Goal: Information Seeking & Learning: Learn about a topic

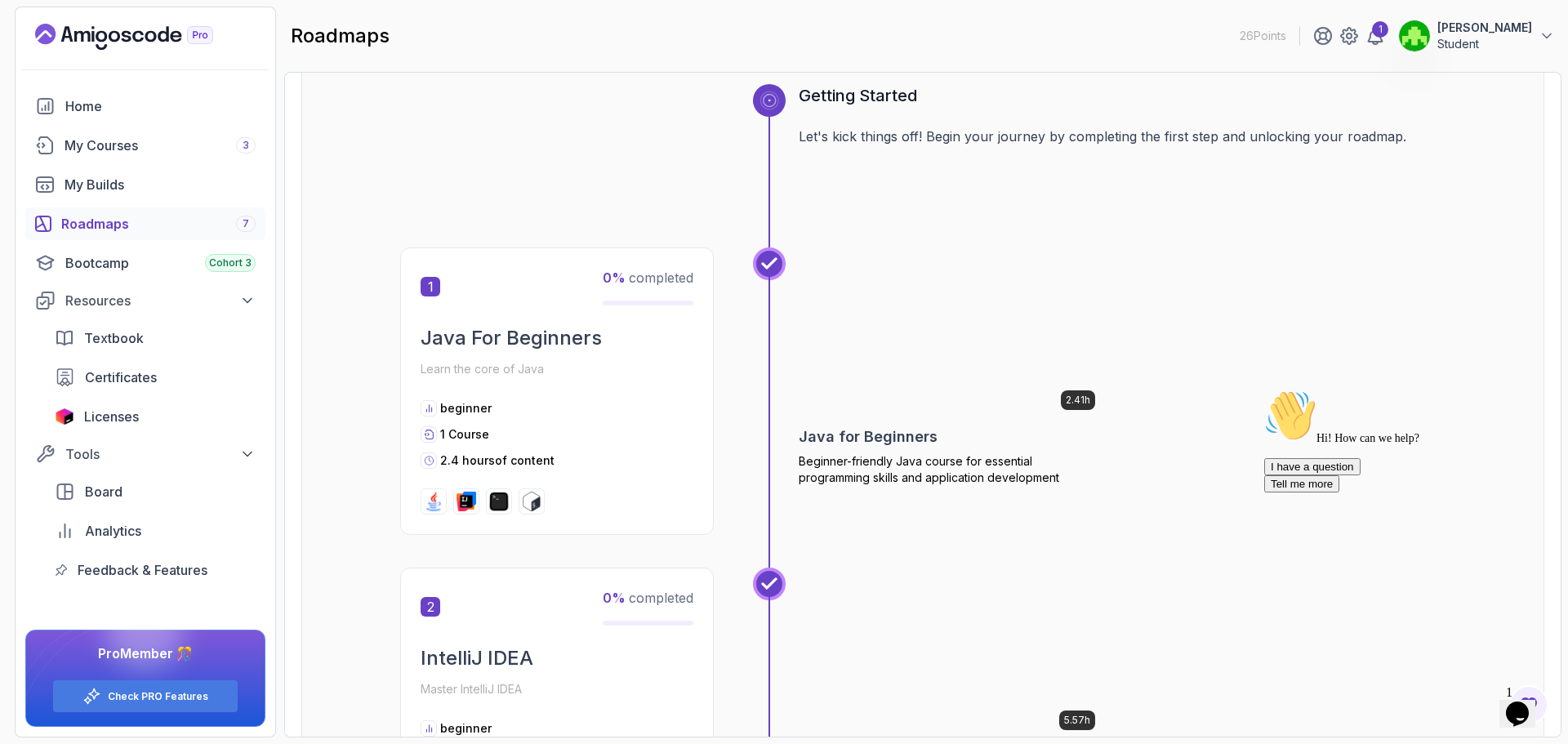
scroll to position [490, 0]
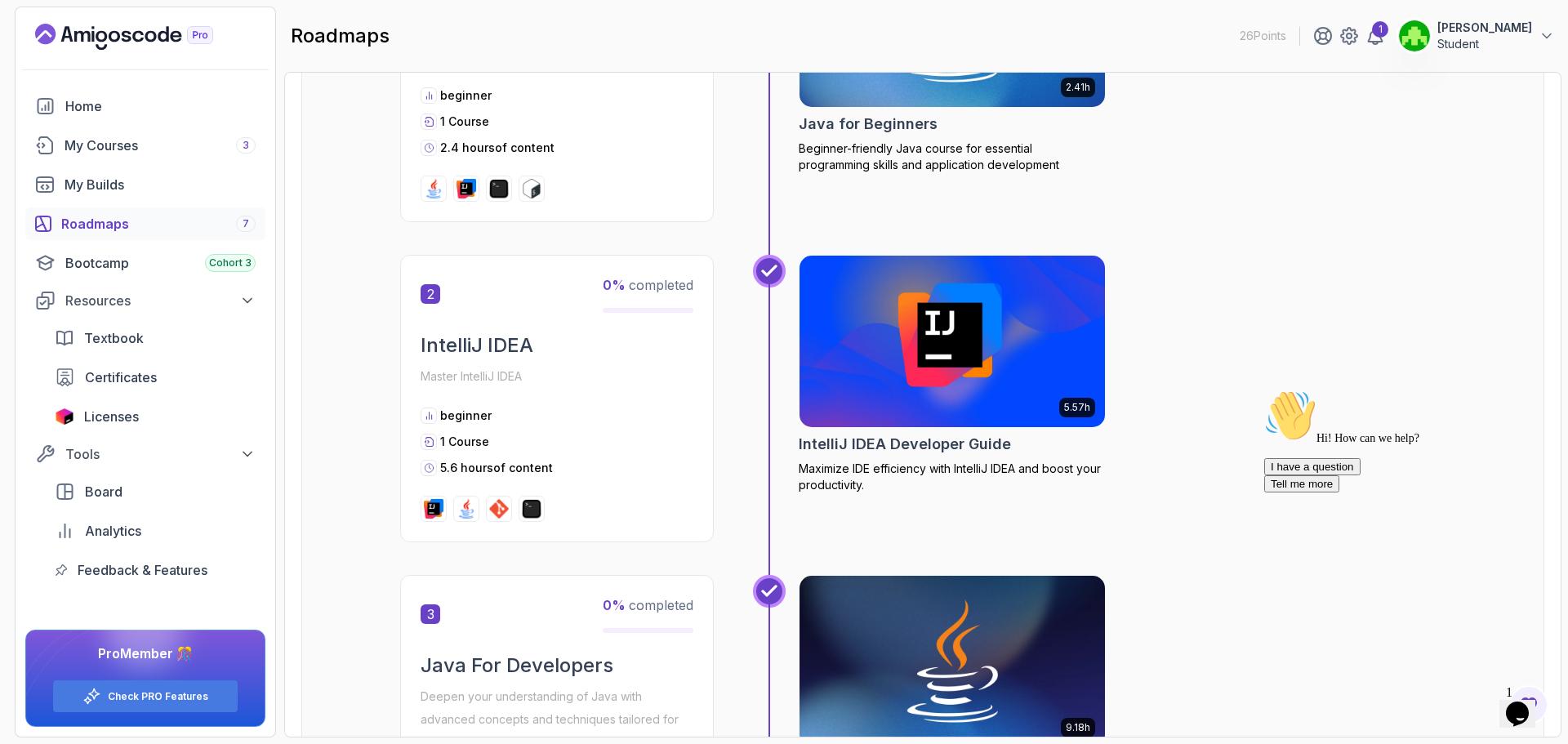
click at [84, 220] on div "Roadmaps 7" at bounding box center [158, 223] width 195 height 20
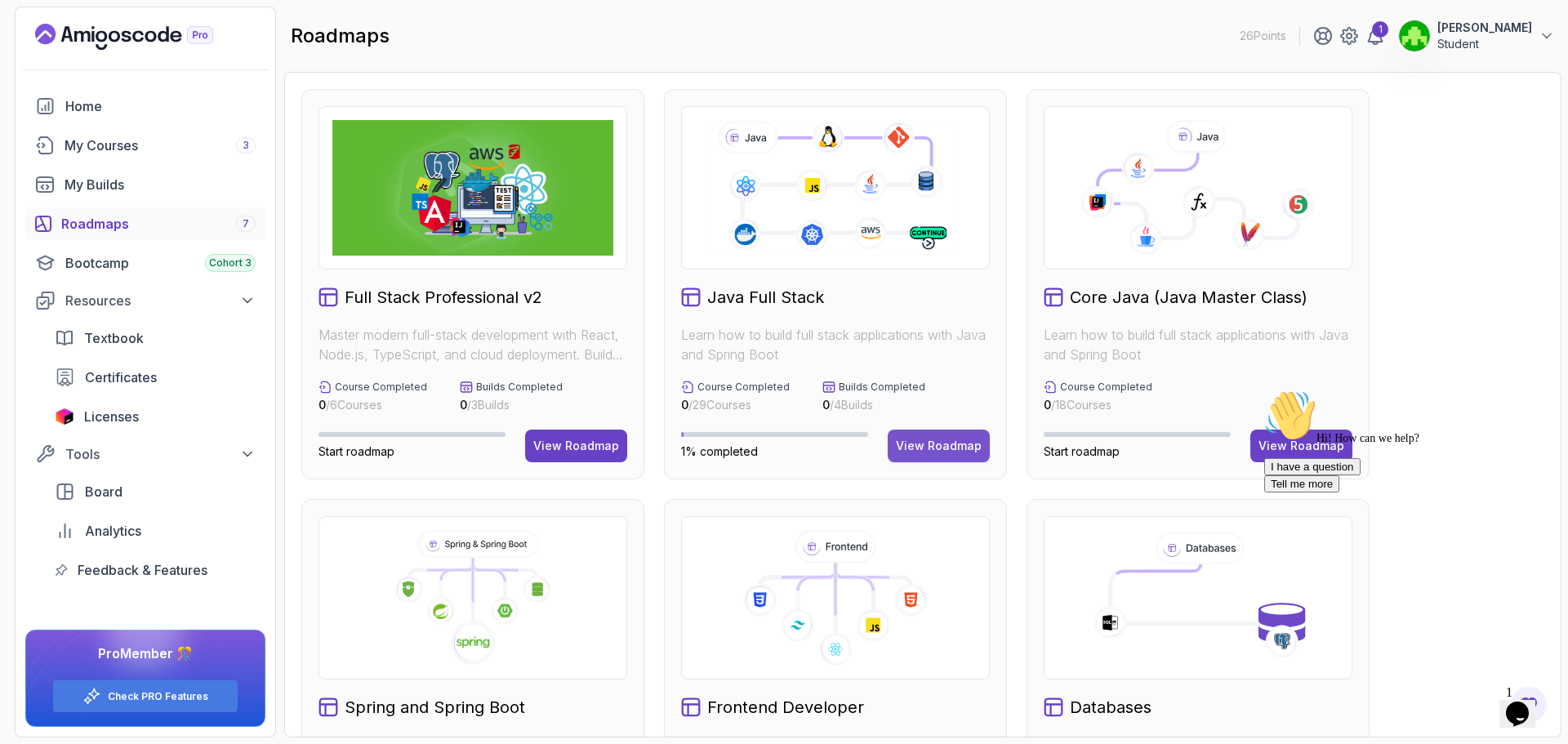
click at [938, 451] on div "View Roadmap" at bounding box center [939, 445] width 86 height 16
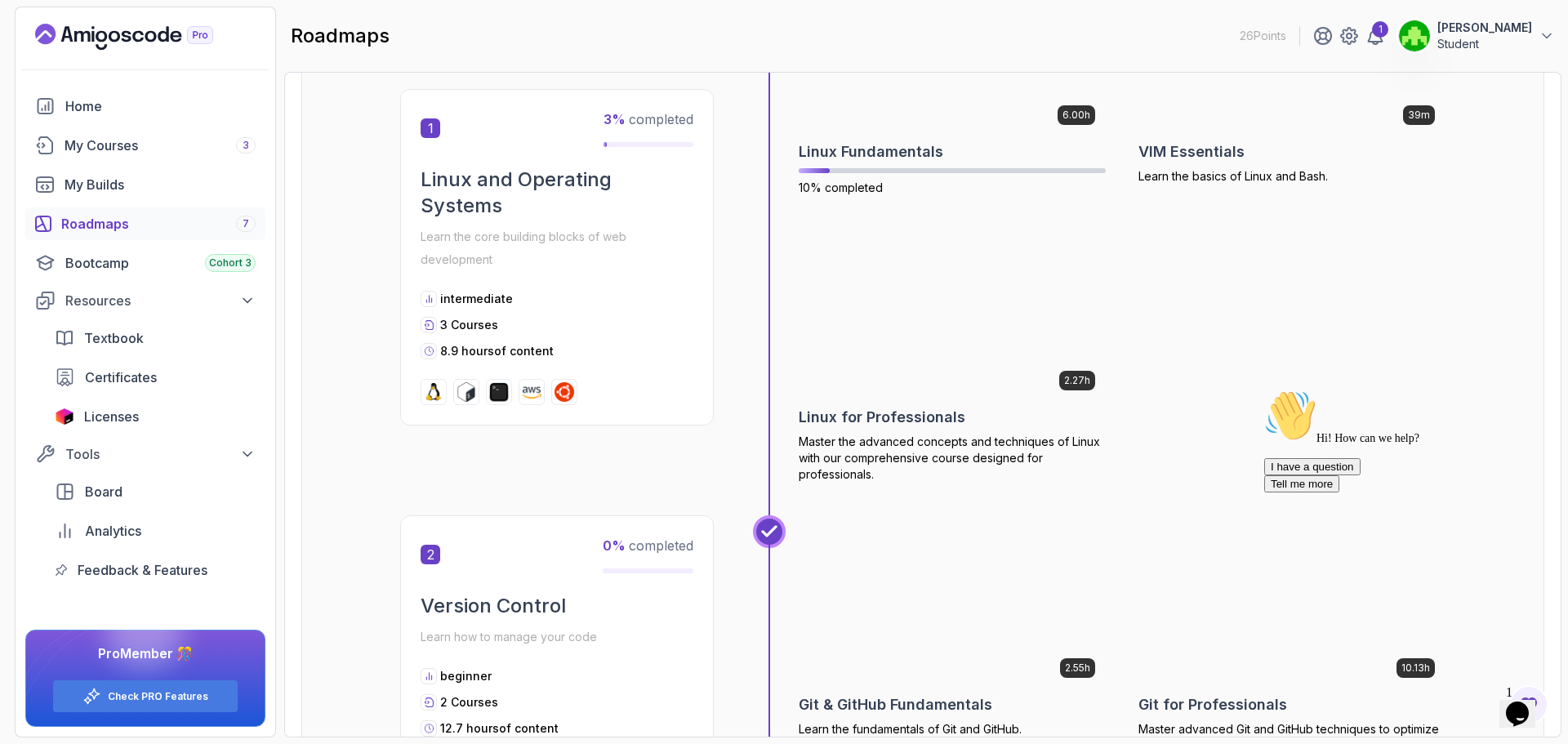
scroll to position [163, 0]
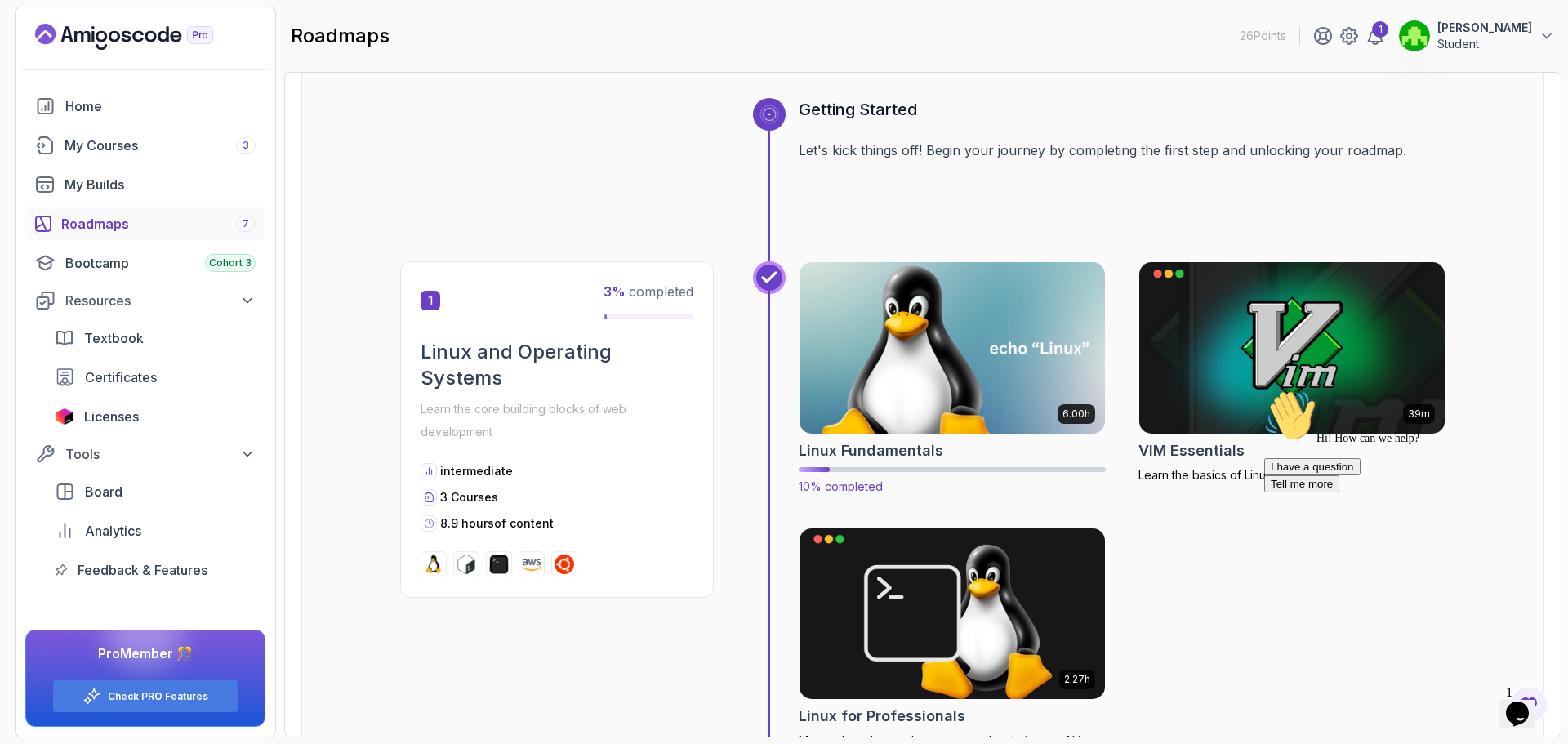
click at [974, 405] on img at bounding box center [953, 348] width 321 height 179
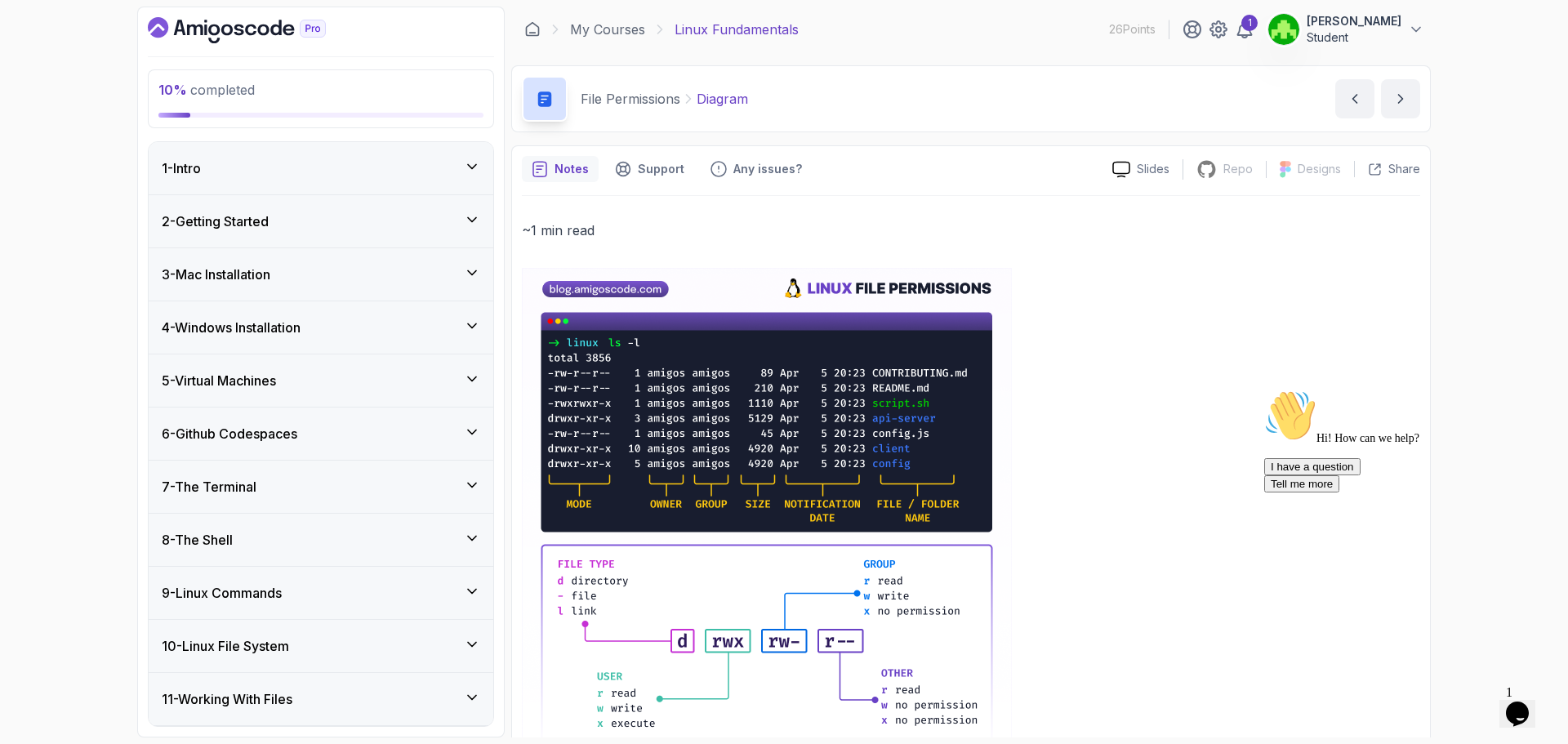
click at [397, 233] on div "2 - Getting Started" at bounding box center [321, 221] width 345 height 52
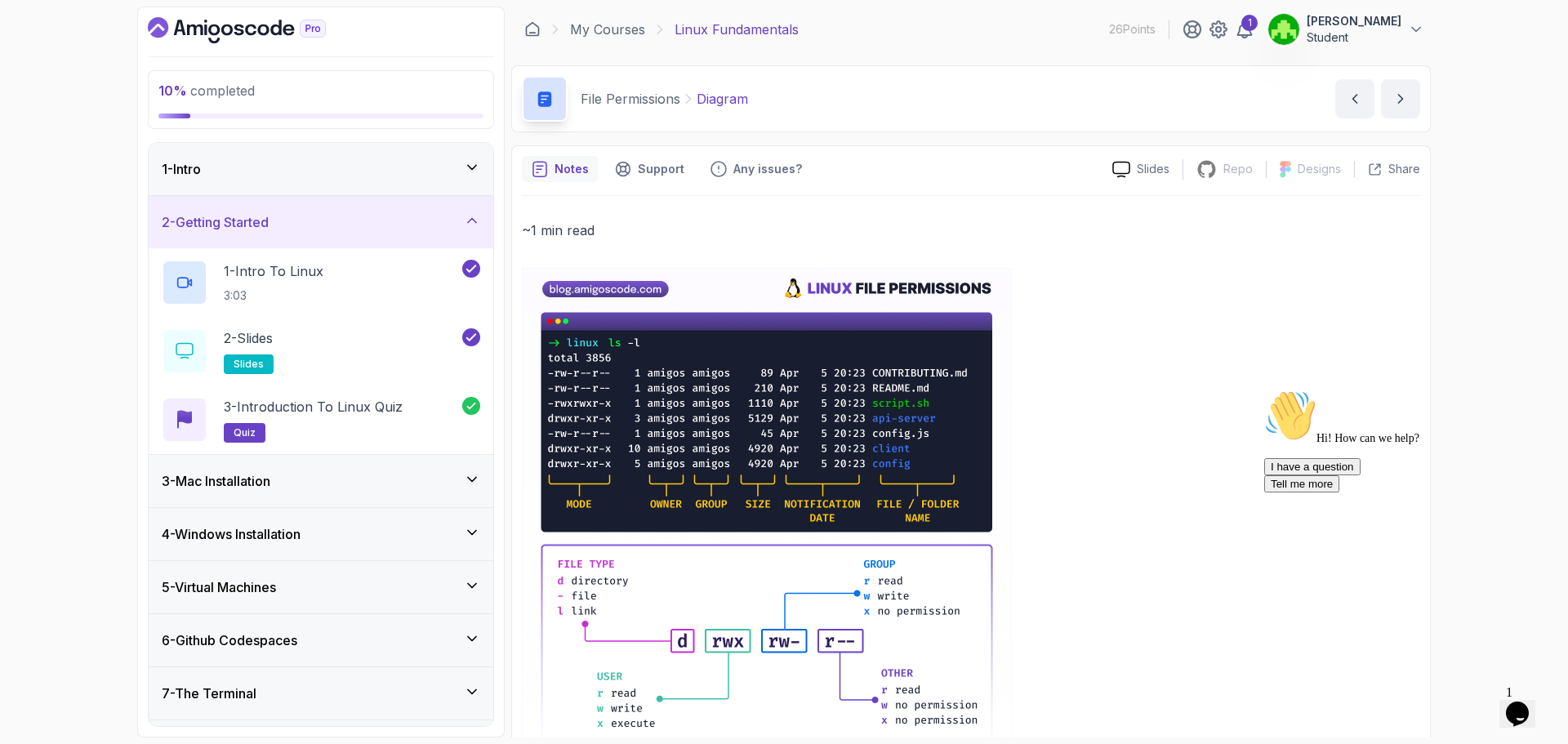
click at [415, 498] on div "3 - Mac Installation" at bounding box center [321, 481] width 345 height 52
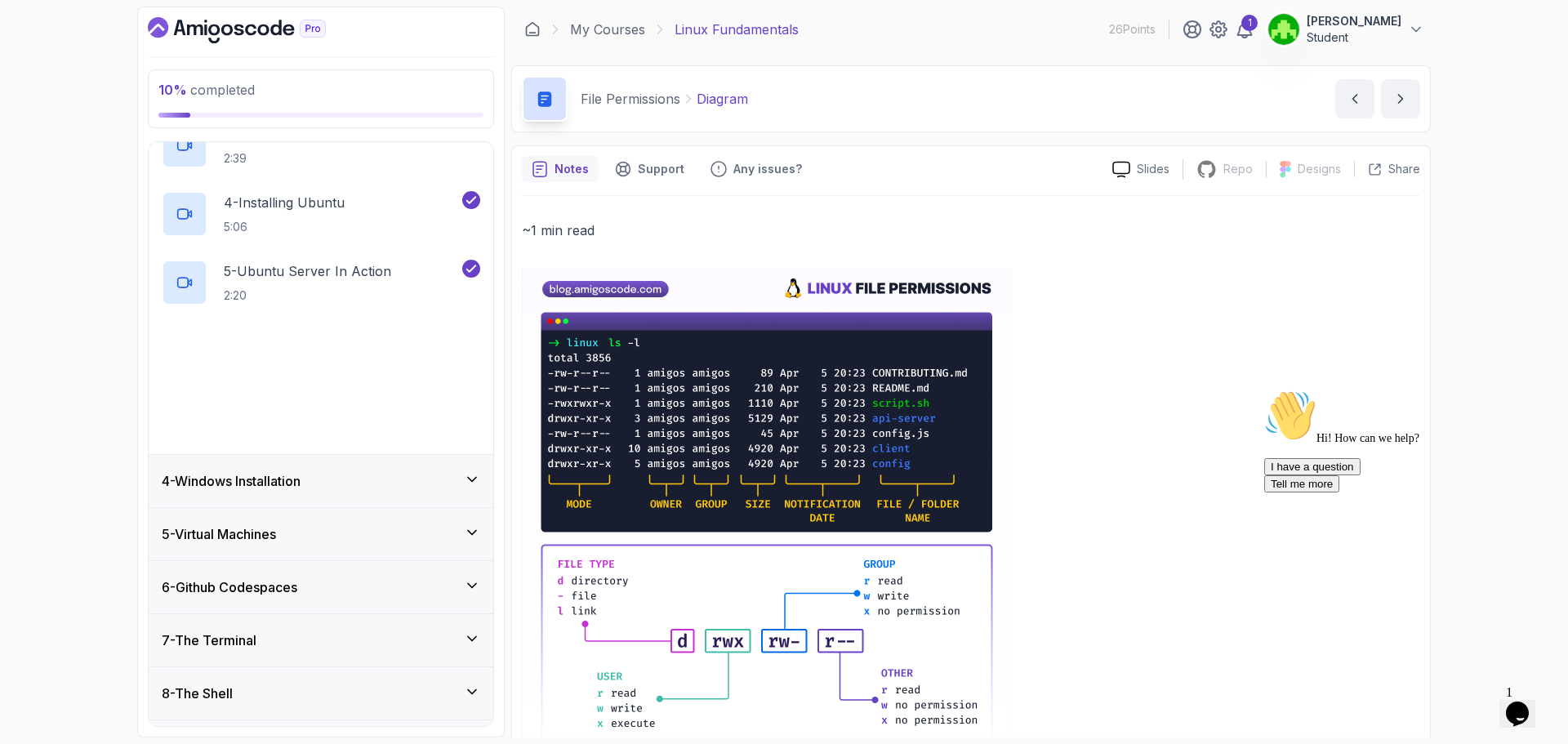
click at [391, 495] on div "4 - Windows Installation" at bounding box center [321, 481] width 345 height 52
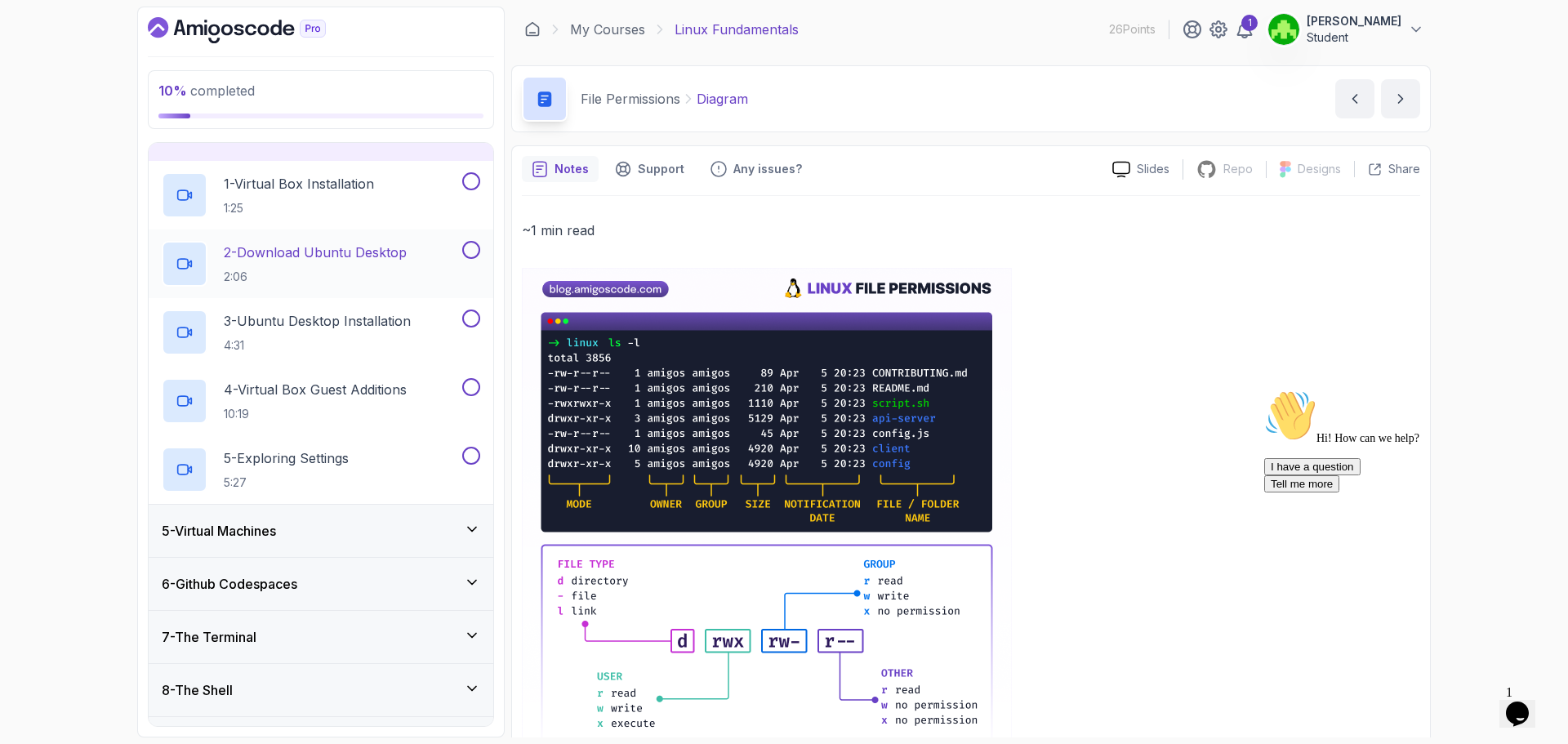
scroll to position [146, 0]
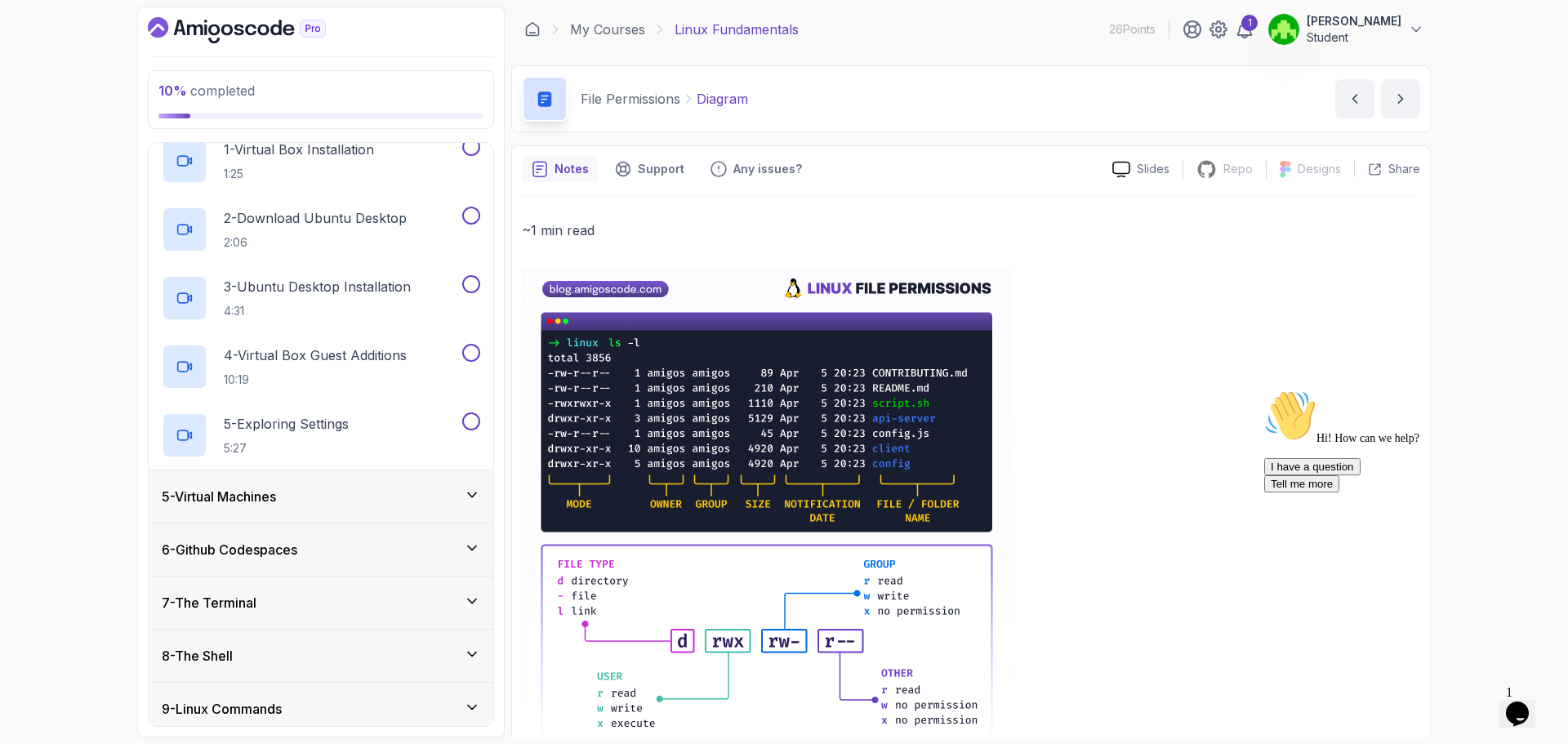
click at [418, 497] on div "5 - Virtual Machines" at bounding box center [320, 496] width 318 height 20
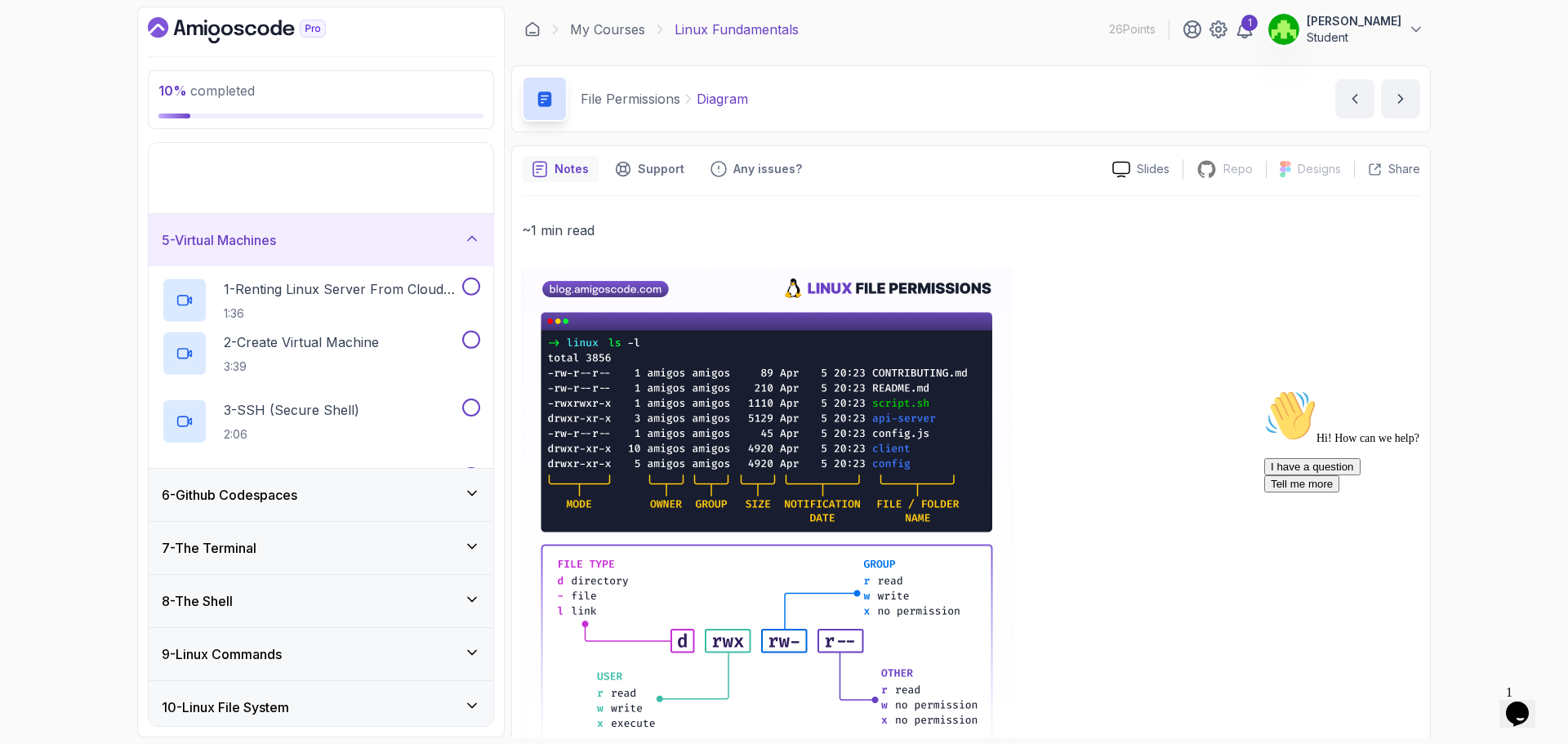
scroll to position [212, 0]
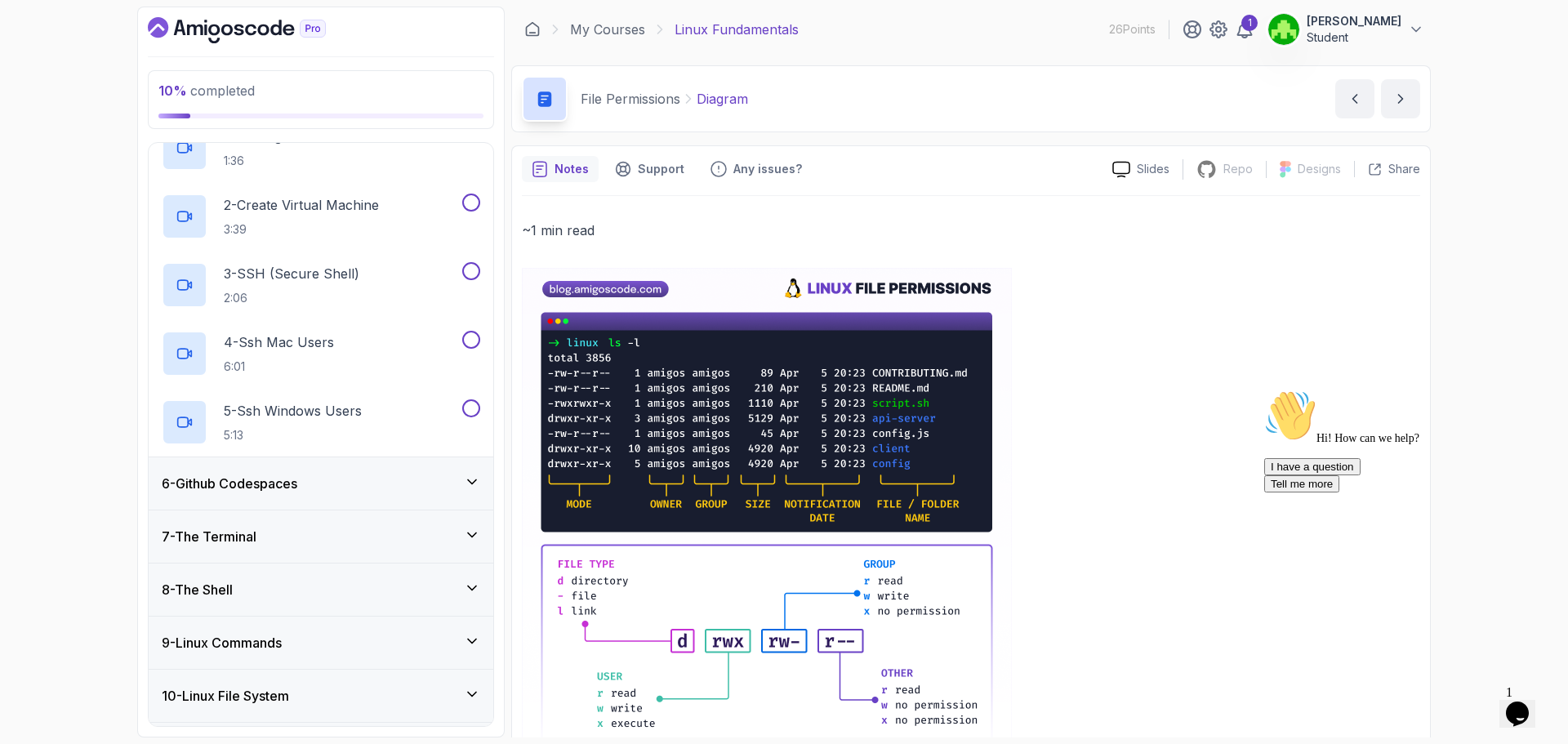
click at [390, 480] on div "6 - Github Codespaces" at bounding box center [320, 483] width 318 height 20
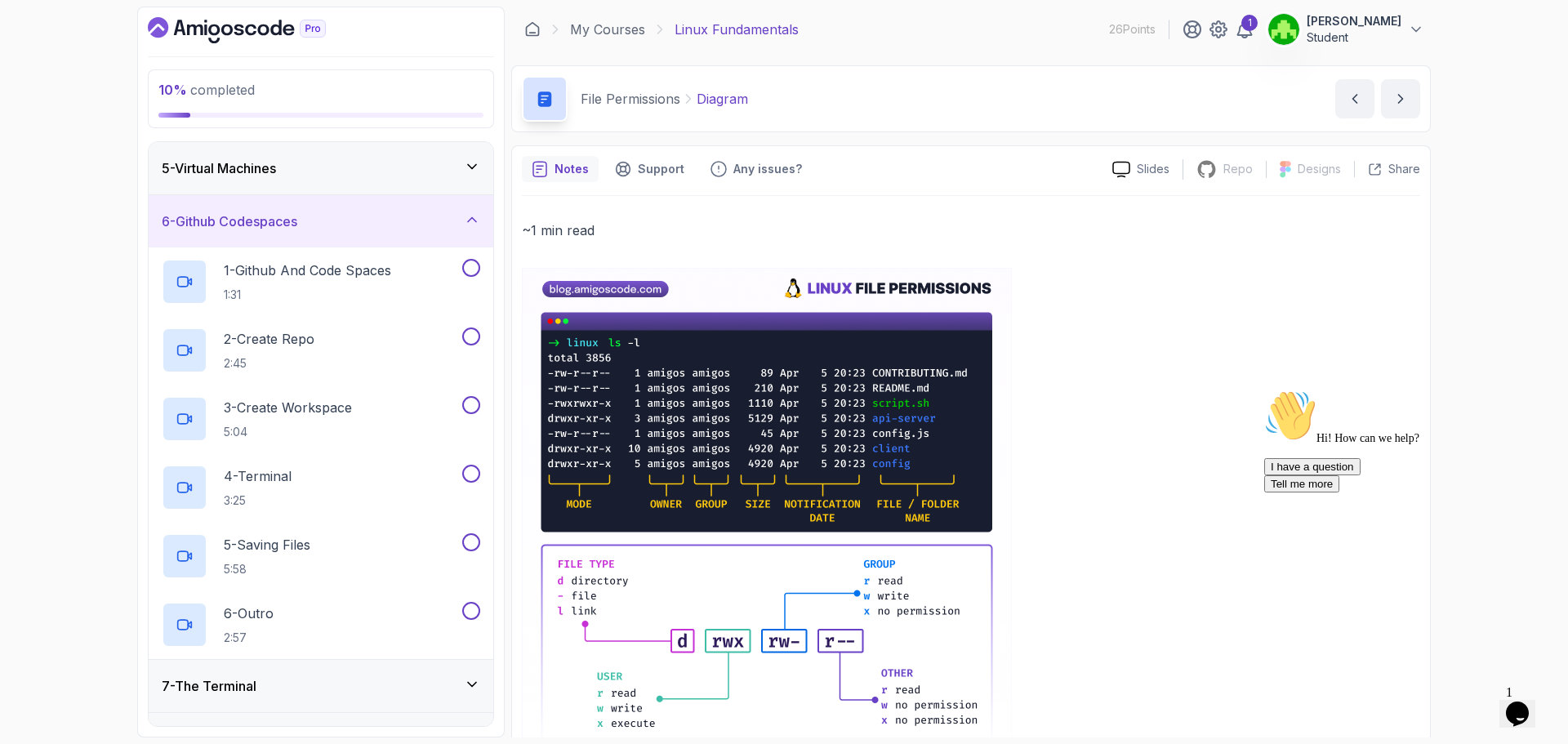
click at [307, 230] on div "6 - Github Codespaces" at bounding box center [320, 221] width 318 height 20
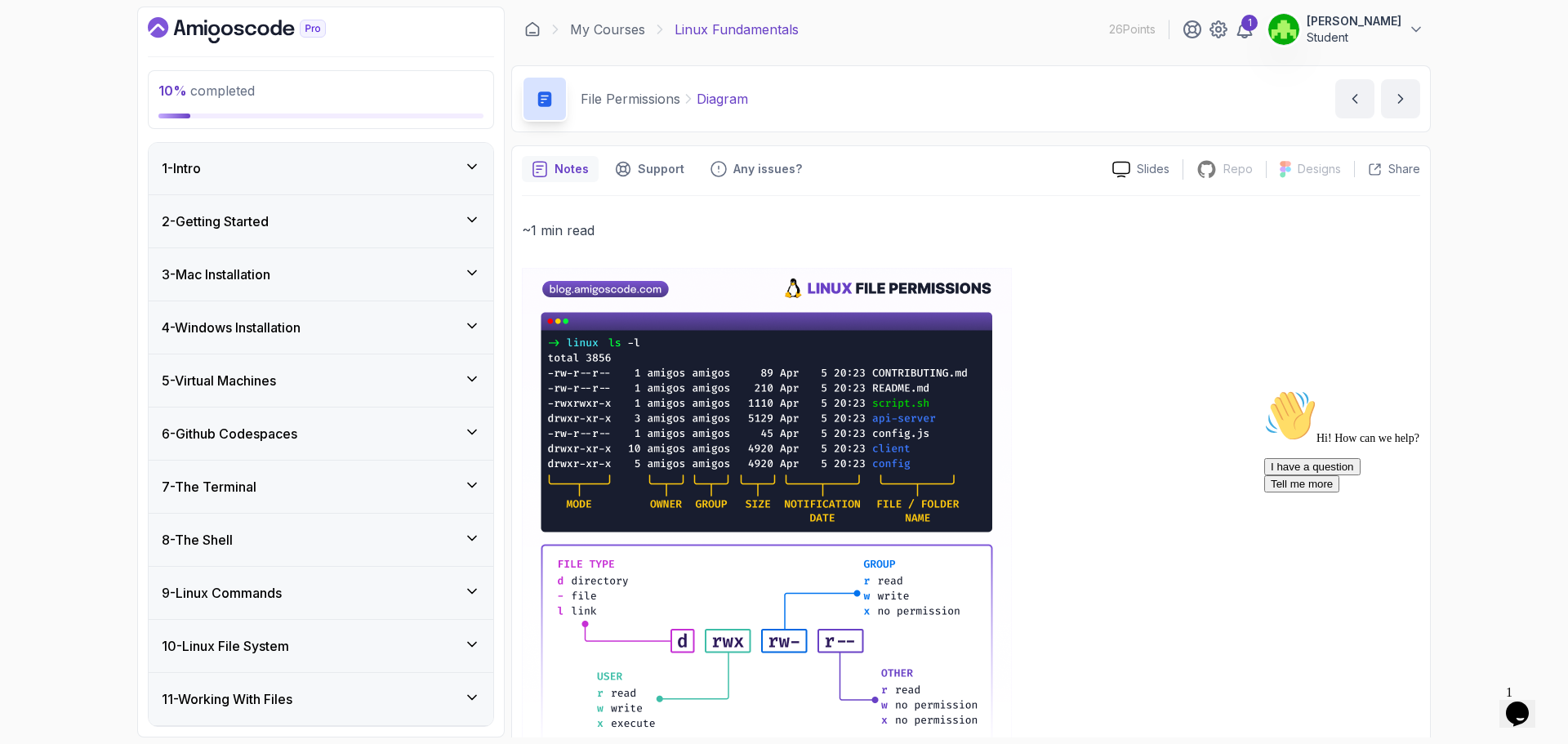
scroll to position [0, 0]
click at [314, 349] on div "4 - Windows Installation" at bounding box center [321, 328] width 345 height 52
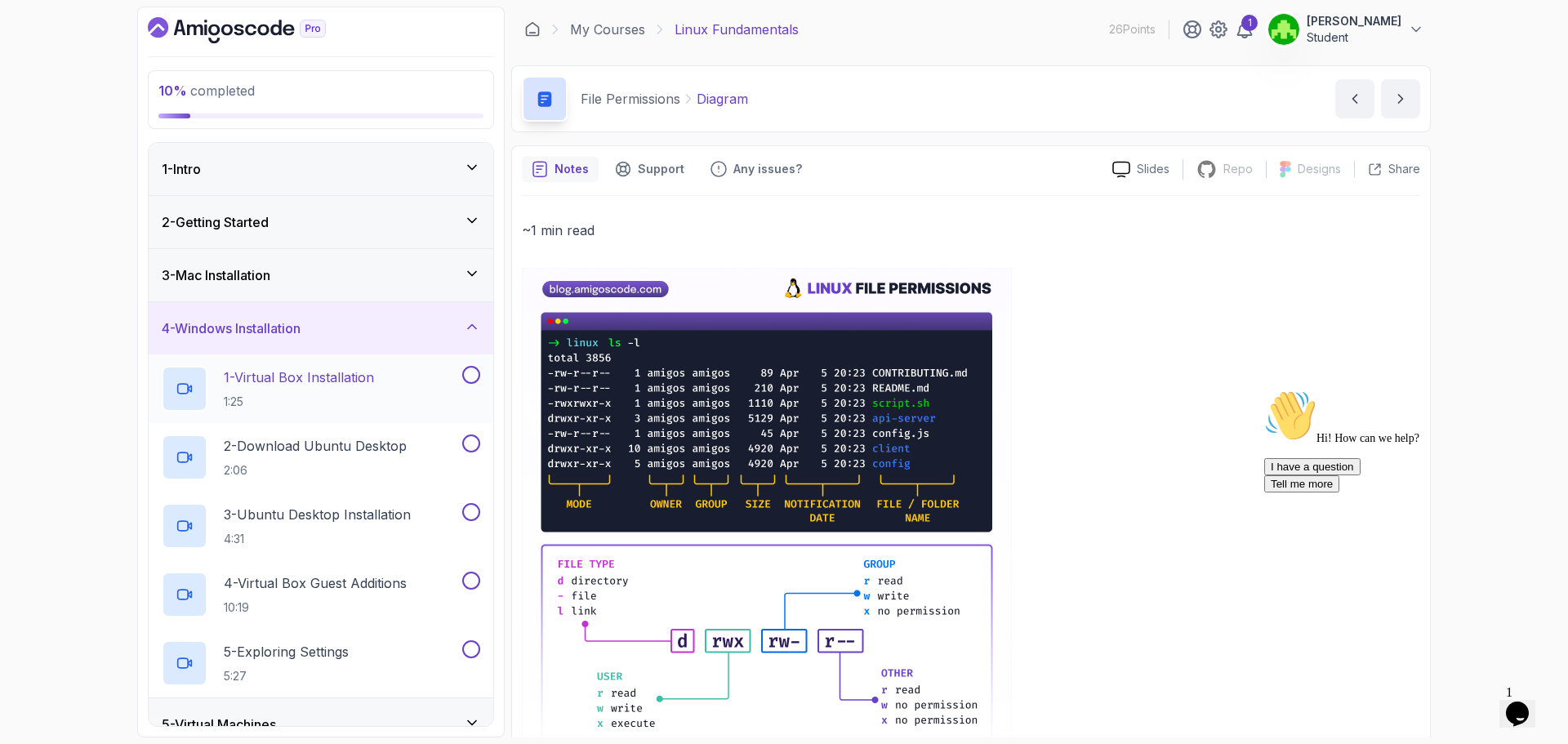
click at [444, 402] on div "1 - Virtual Box Installation 1:25" at bounding box center [310, 388] width 297 height 45
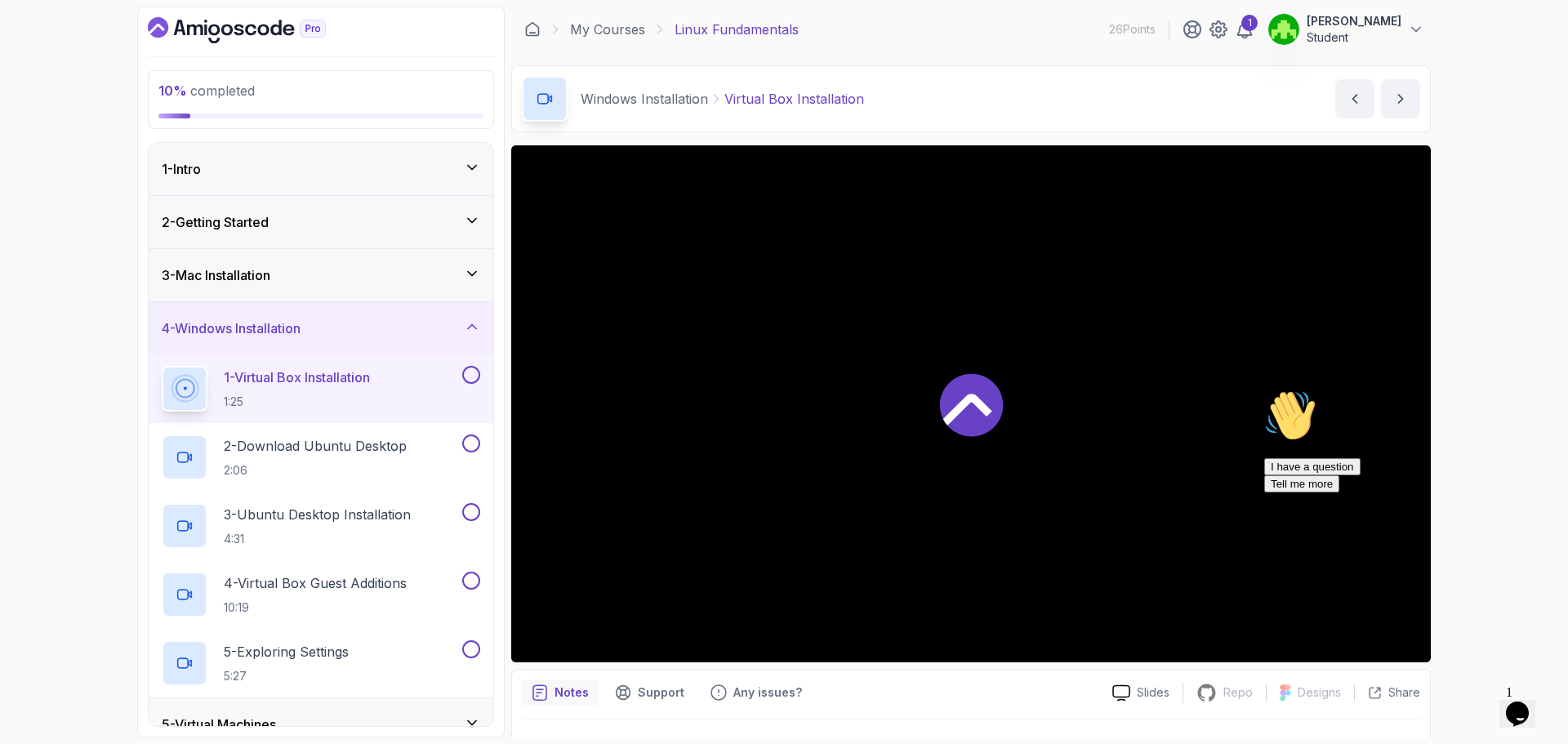
click at [933, 371] on div at bounding box center [972, 403] width 920 height 517
click at [1405, 493] on div "I have a question Tell me more" at bounding box center [1411, 475] width 294 height 34
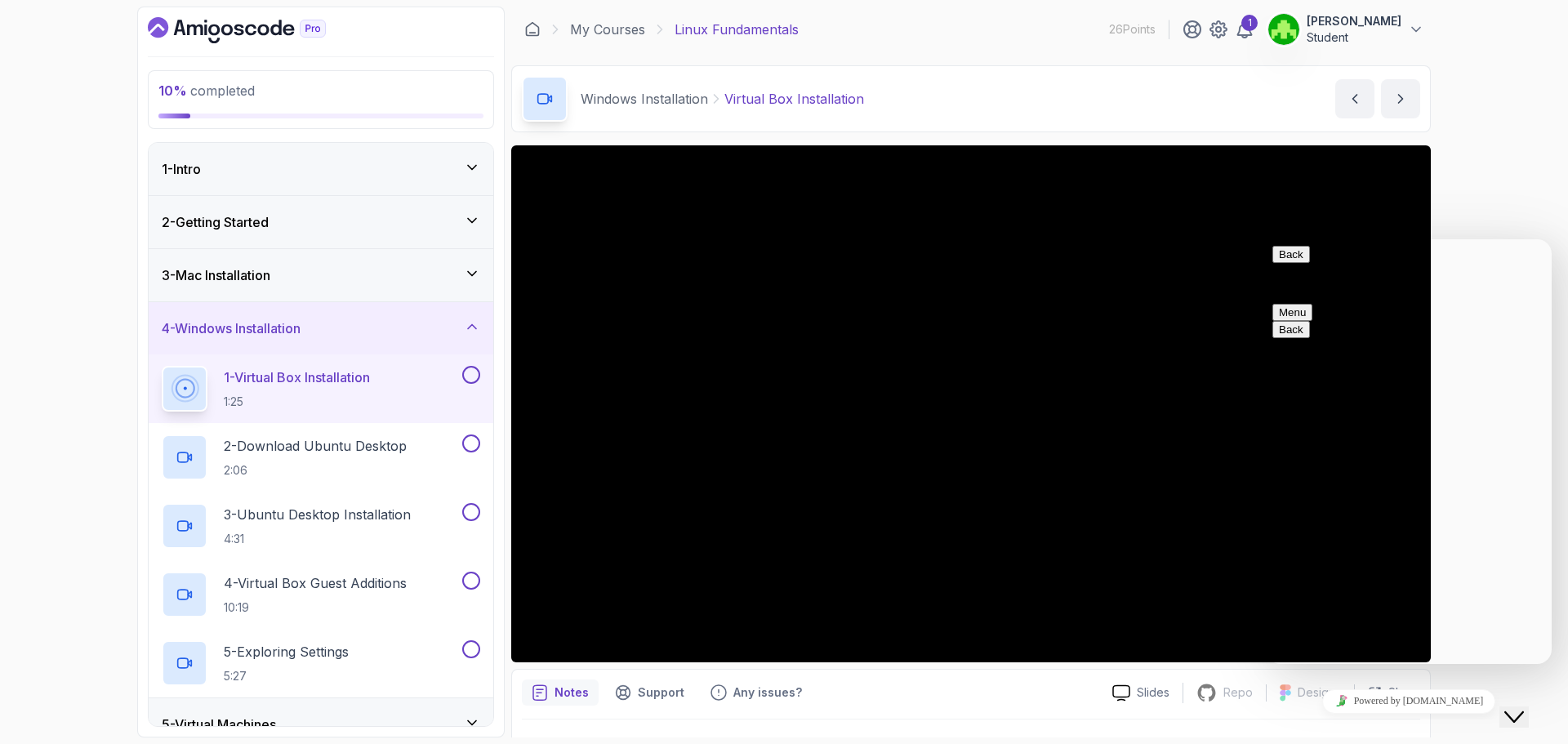
click at [1527, 250] on div "Back Customer Support Menu" at bounding box center [1409, 283] width 273 height 76
click at [1313, 304] on button "Menu" at bounding box center [1293, 312] width 40 height 17
click at [1486, 176] on div "10 % completed 1 - Intro 2 - Getting Started 3 - Mac Installation 4 - Windows I…" at bounding box center [784, 372] width 1568 height 744
click at [1524, 711] on icon "$i18n('chat', 'chat_widget')" at bounding box center [1514, 717] width 20 height 11
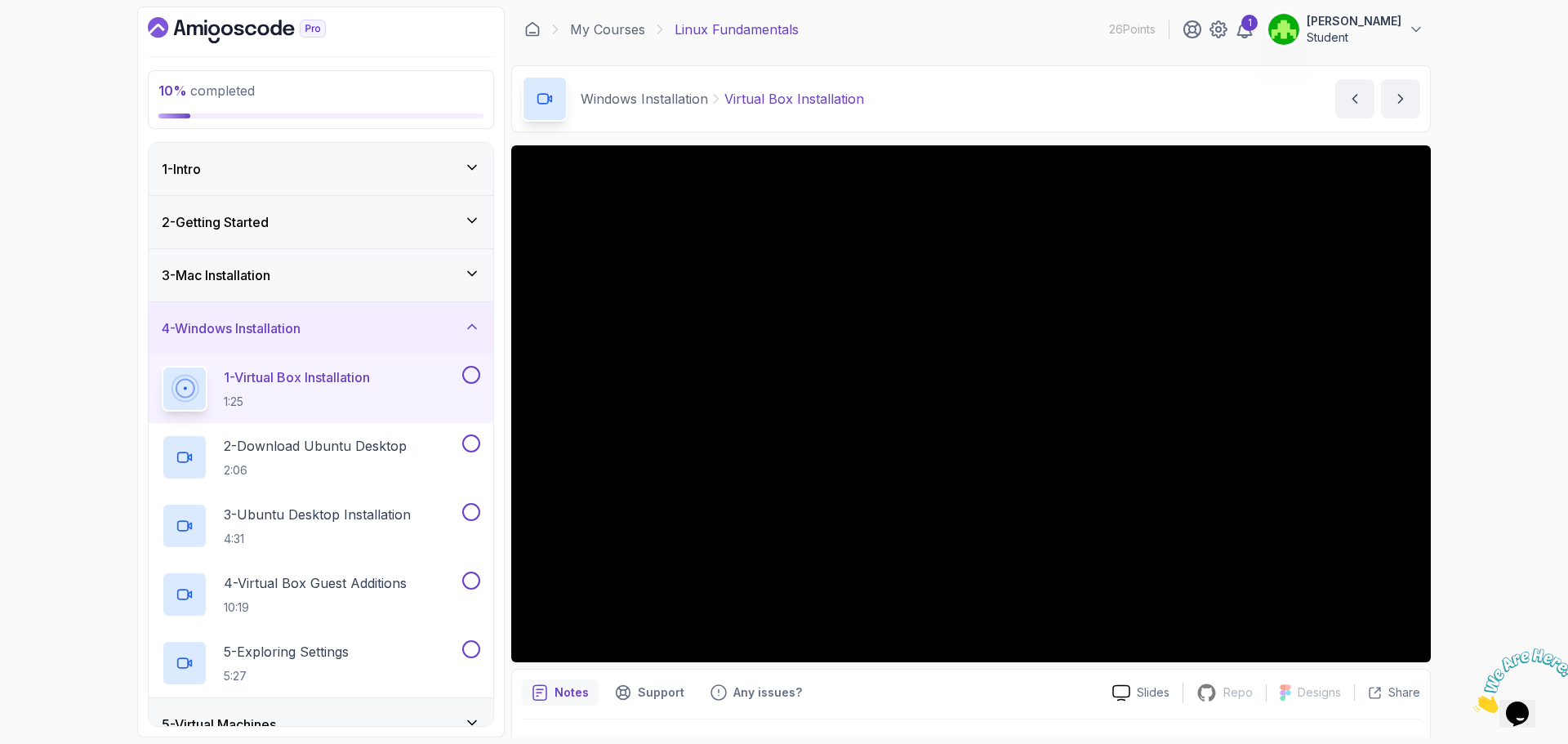
click at [1538, 481] on div "10 % completed 1 - Intro 2 - Getting Started 3 - Mac Installation 4 - Windows I…" at bounding box center [784, 372] width 1568 height 744
click at [481, 375] on div "1 - Virtual Box Installation 1:25" at bounding box center [321, 389] width 345 height 69
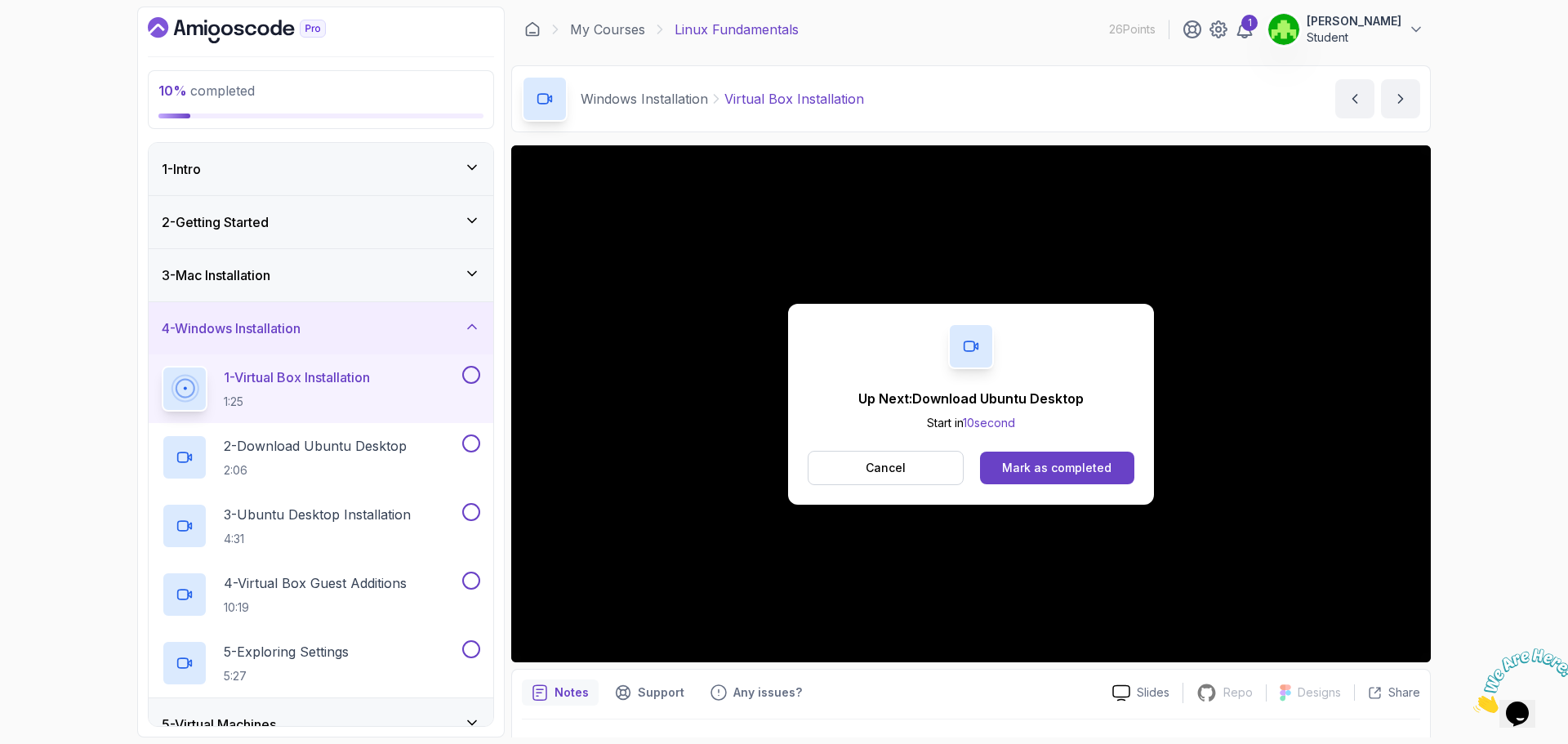
click at [476, 372] on button at bounding box center [471, 374] width 18 height 18
click at [1066, 482] on button "Mark as completed" at bounding box center [1057, 468] width 154 height 33
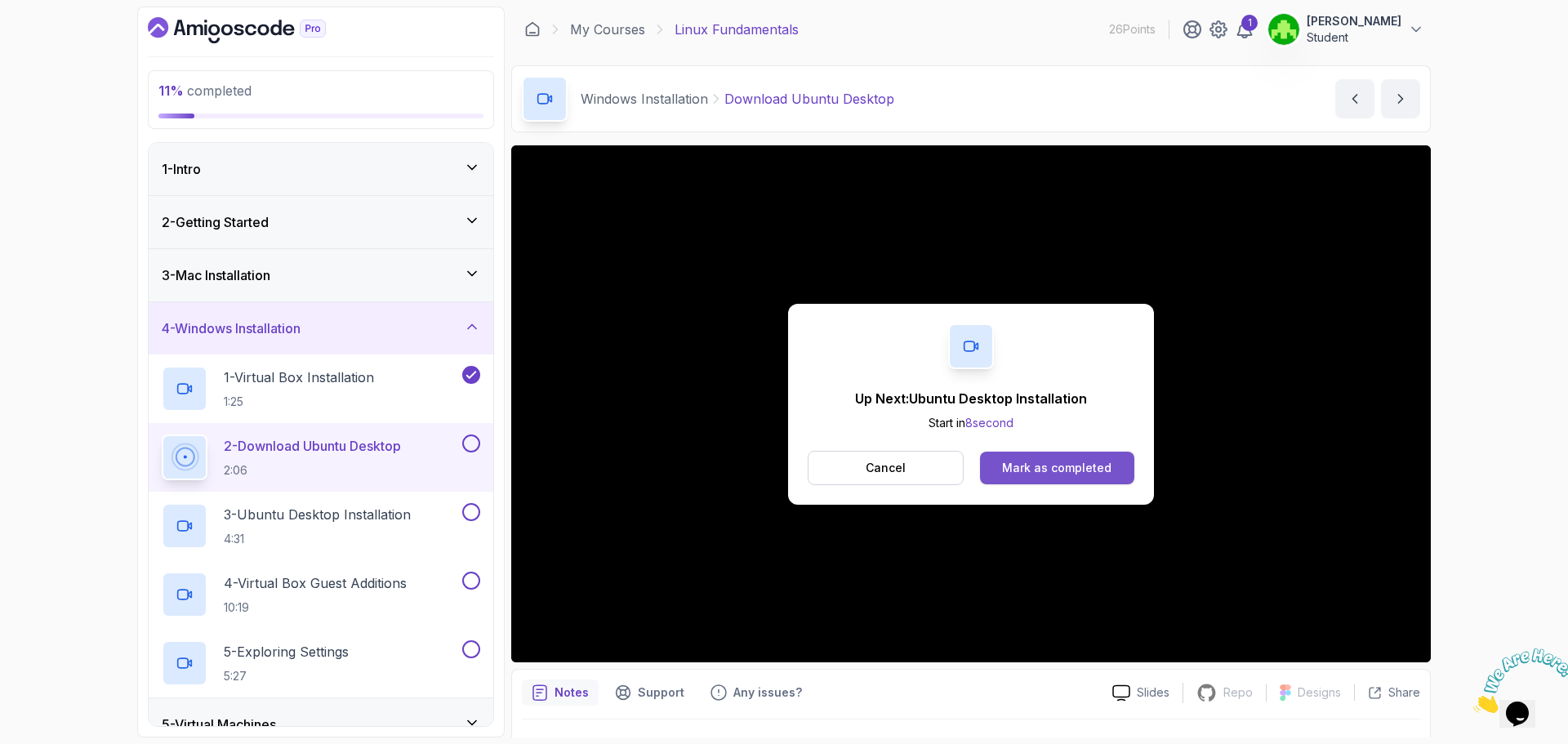
click at [1010, 466] on div "Mark as completed" at bounding box center [1057, 468] width 110 height 16
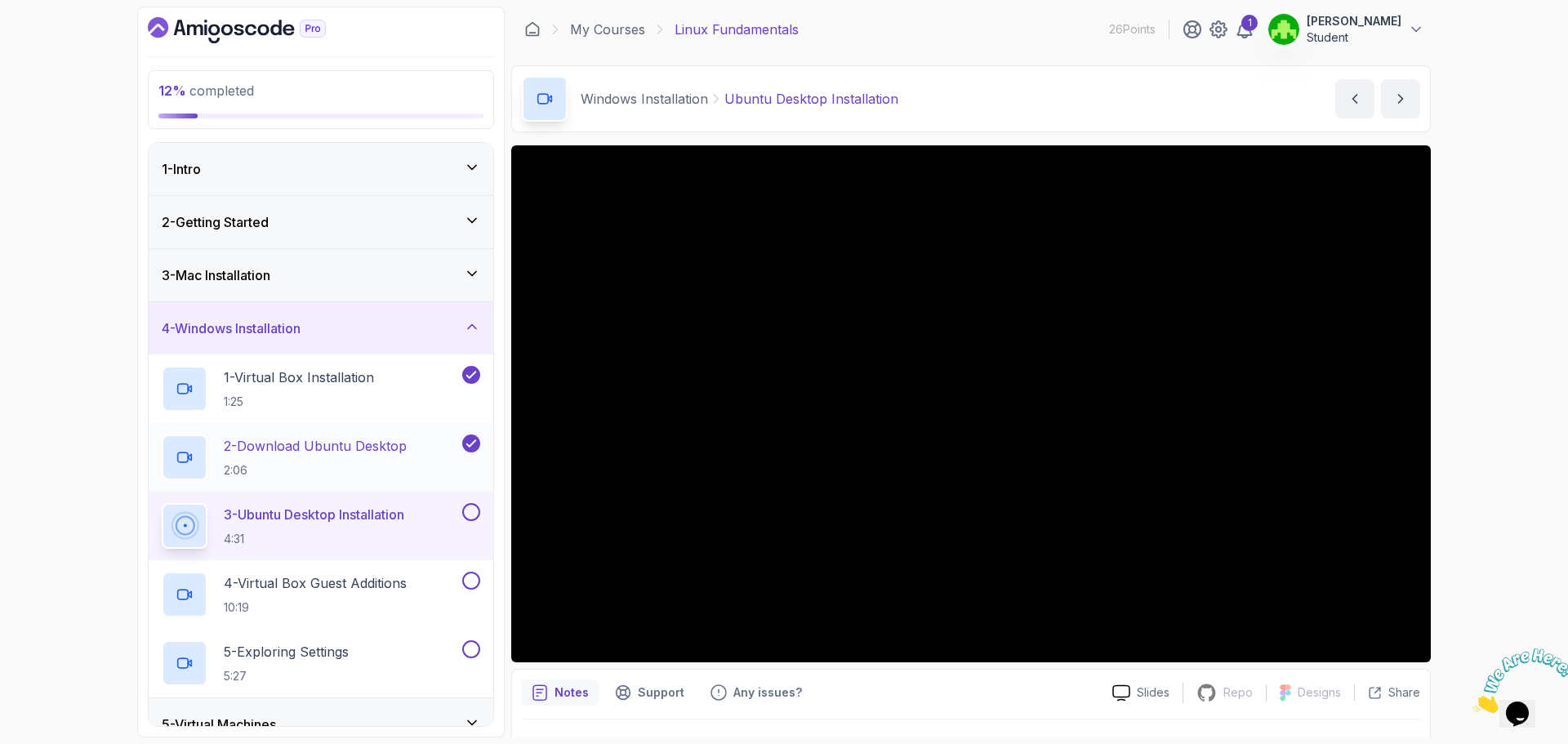
click at [439, 445] on div "2 - Download Ubuntu Desktop 2:06" at bounding box center [310, 457] width 297 height 45
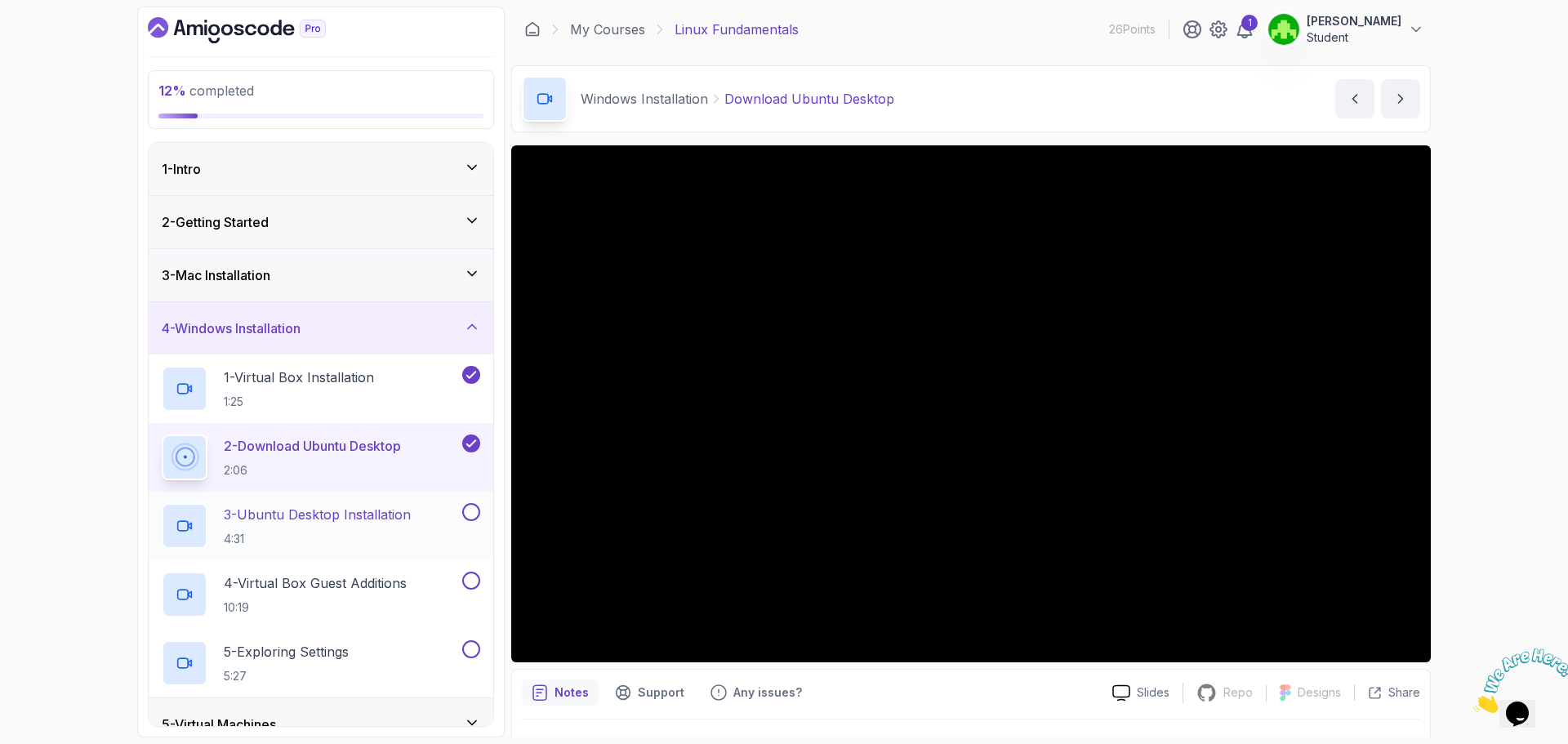
click at [357, 533] on p "4:31" at bounding box center [318, 539] width 187 height 16
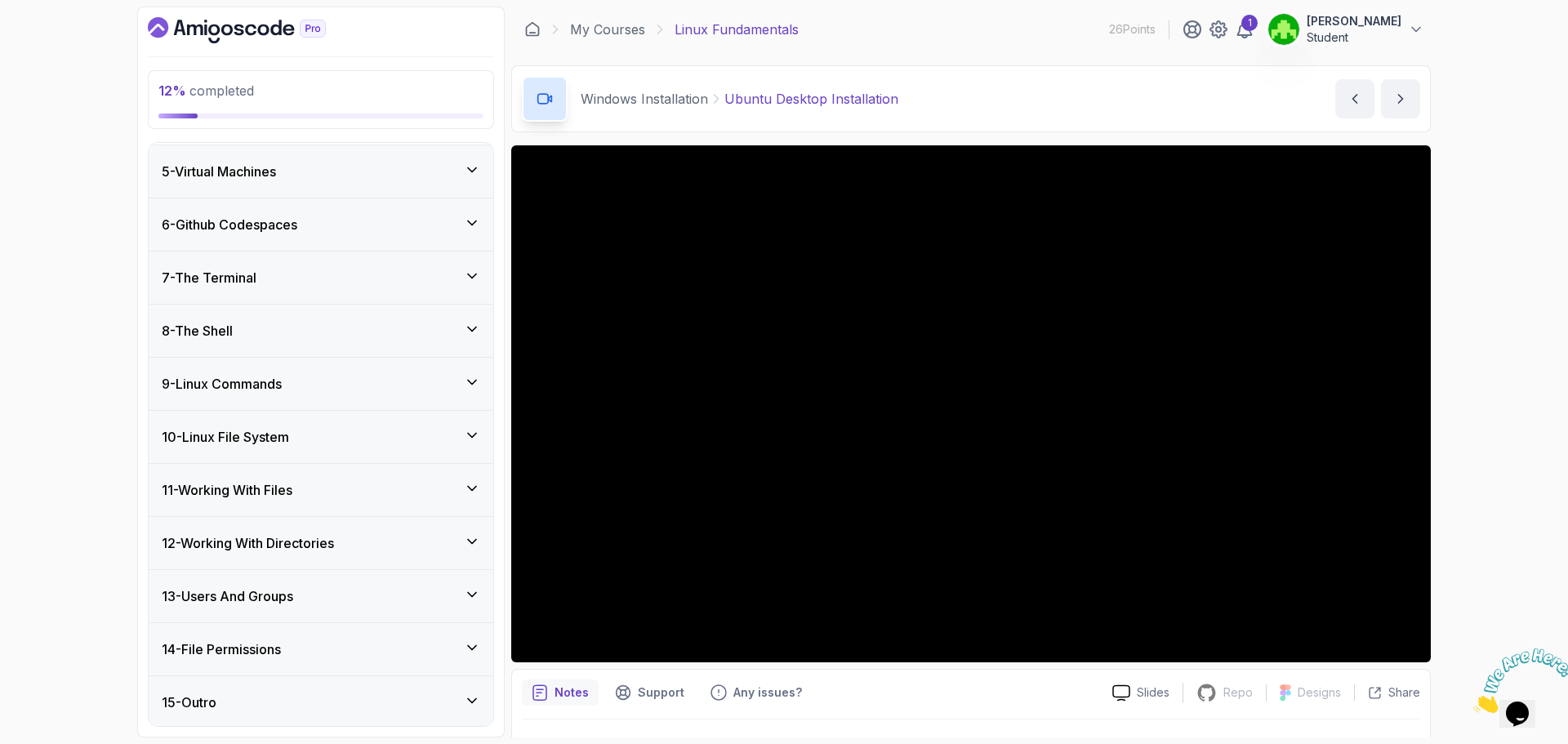
scroll to position [555, 0]
click at [30, 245] on div "12 % completed 1 - Intro 2 - Getting Started 3 - Mac Installation 4 - Windows I…" at bounding box center [784, 372] width 1568 height 744
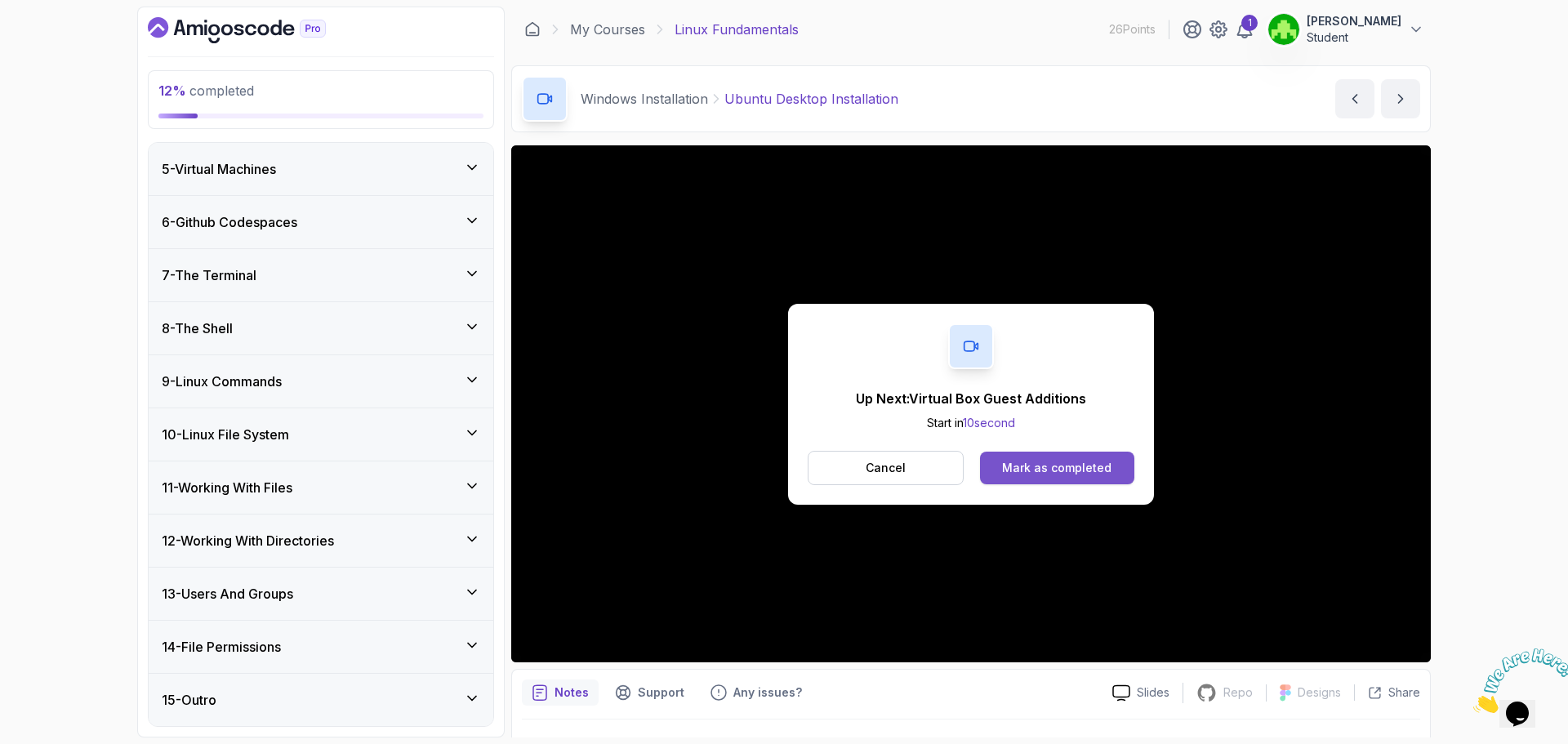
click at [1018, 463] on div "Mark as completed" at bounding box center [1057, 468] width 110 height 16
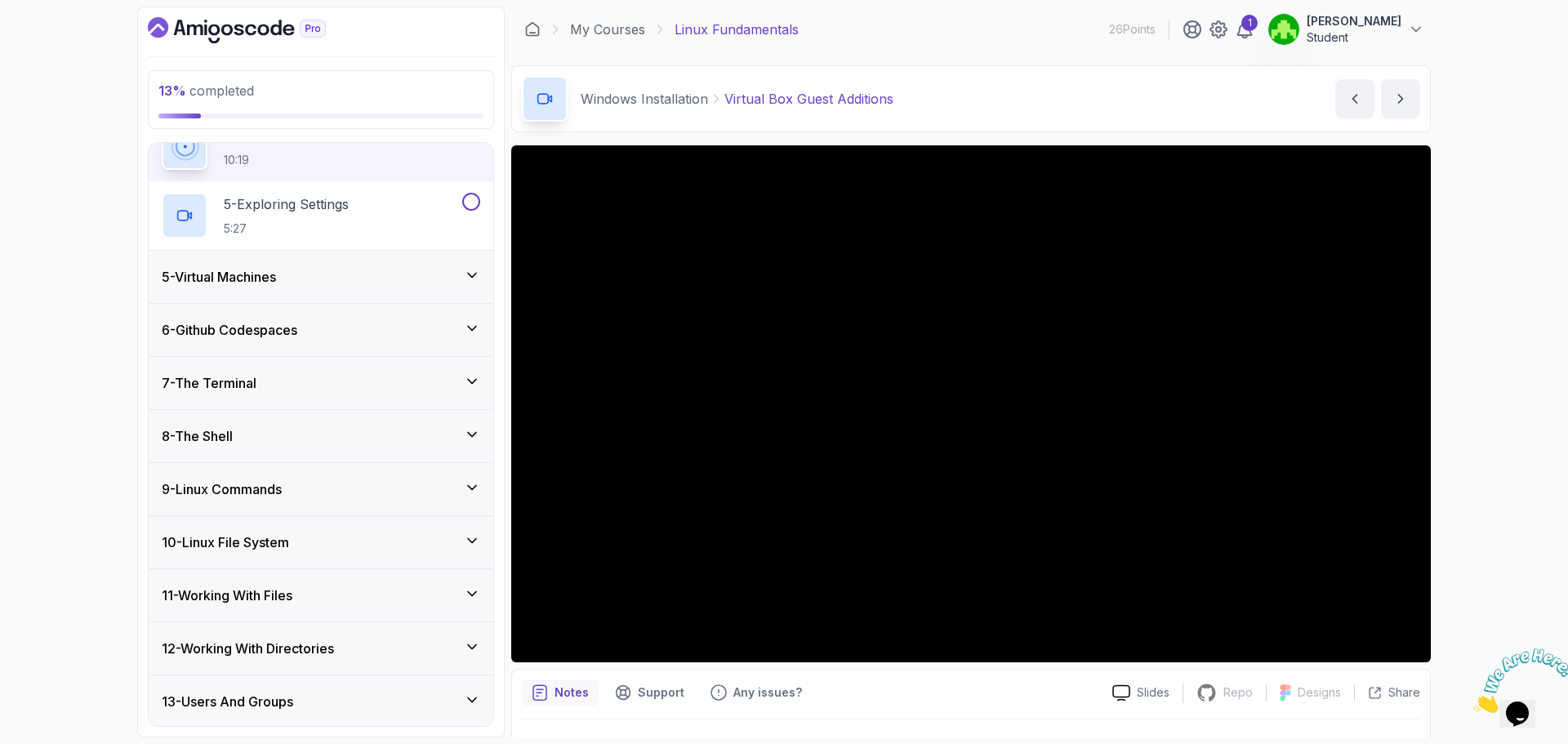
scroll to position [65, 0]
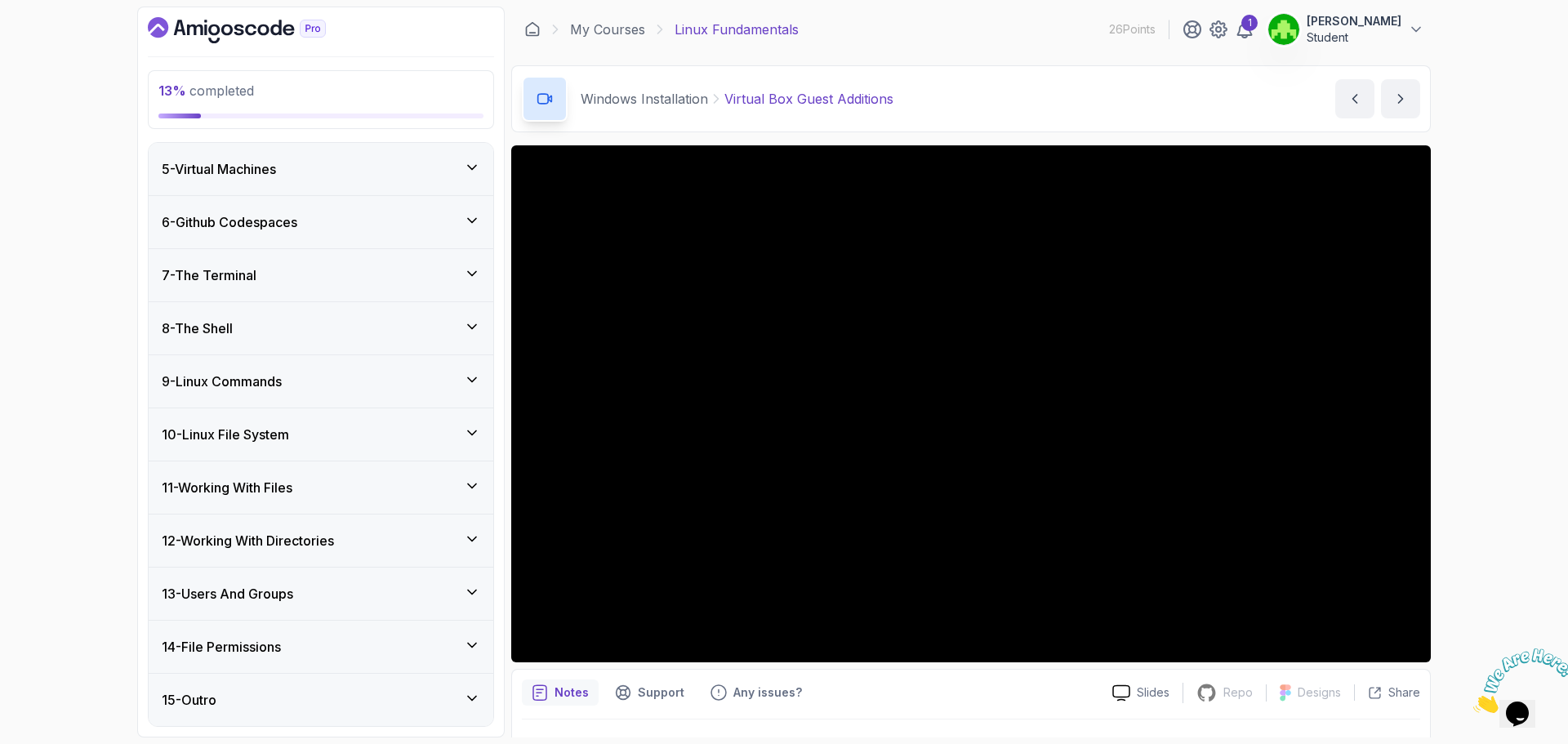
click at [369, 287] on div "7 - The Terminal" at bounding box center [321, 275] width 345 height 52
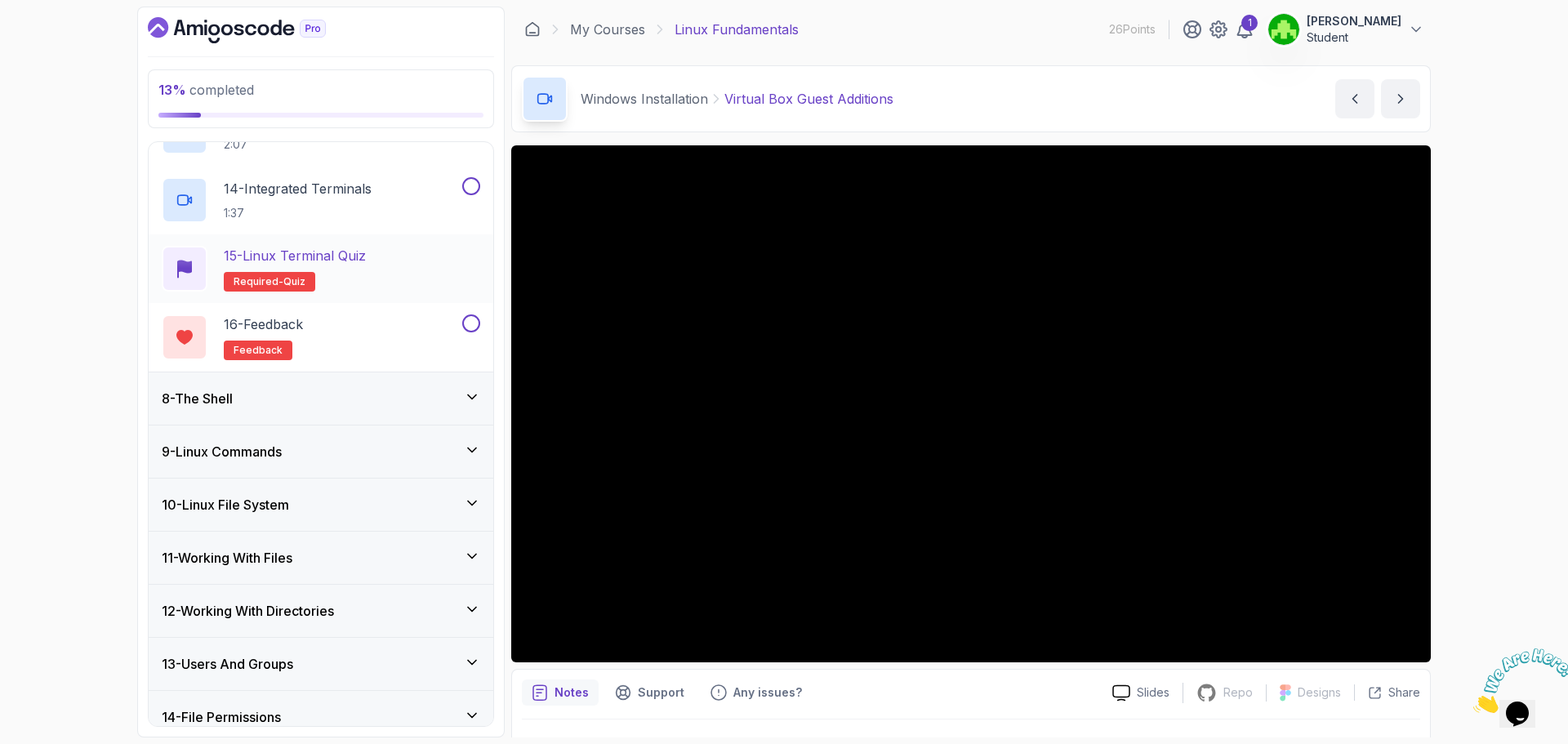
scroll to position [1310, 0]
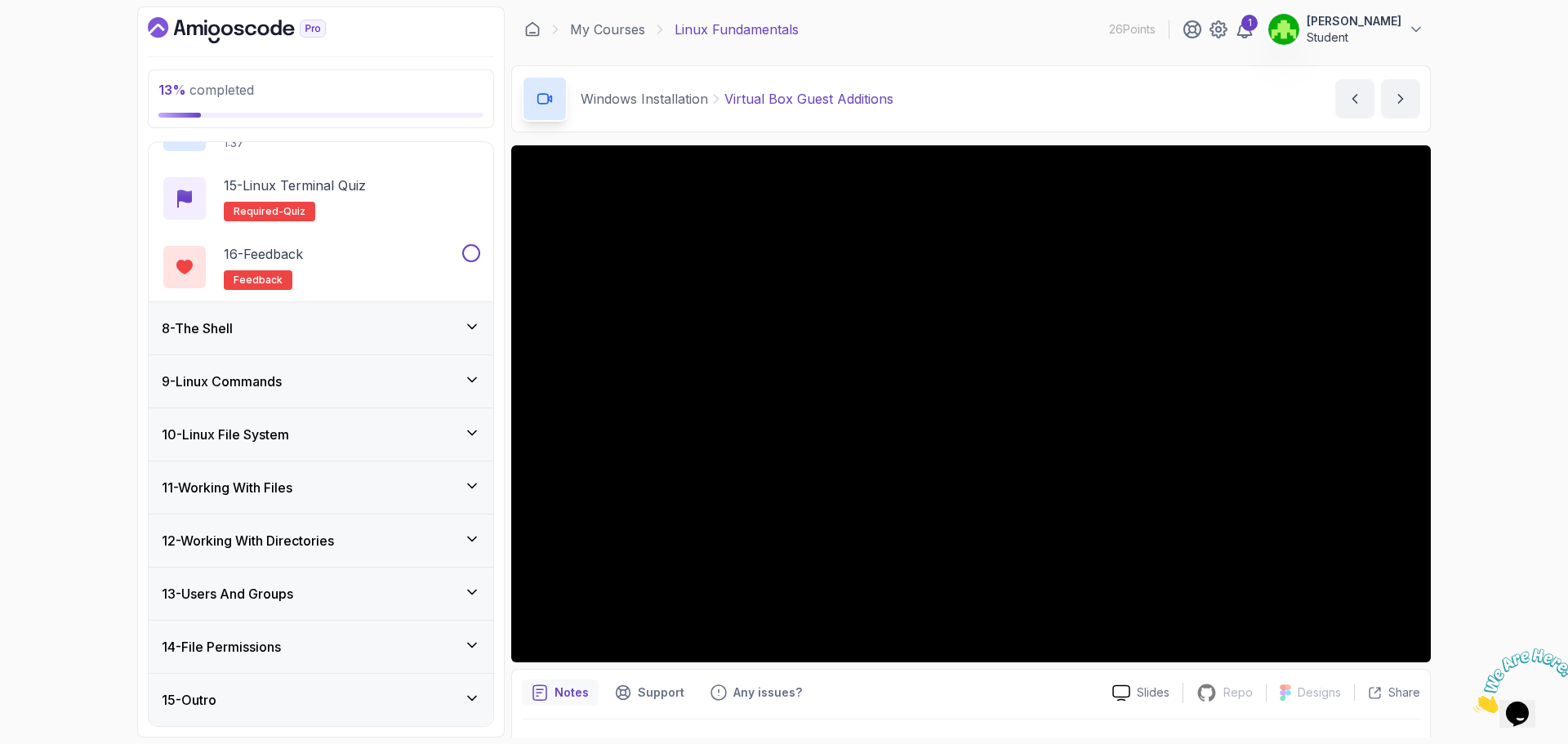
click at [380, 338] on div "8 - The Shell" at bounding box center [320, 328] width 318 height 20
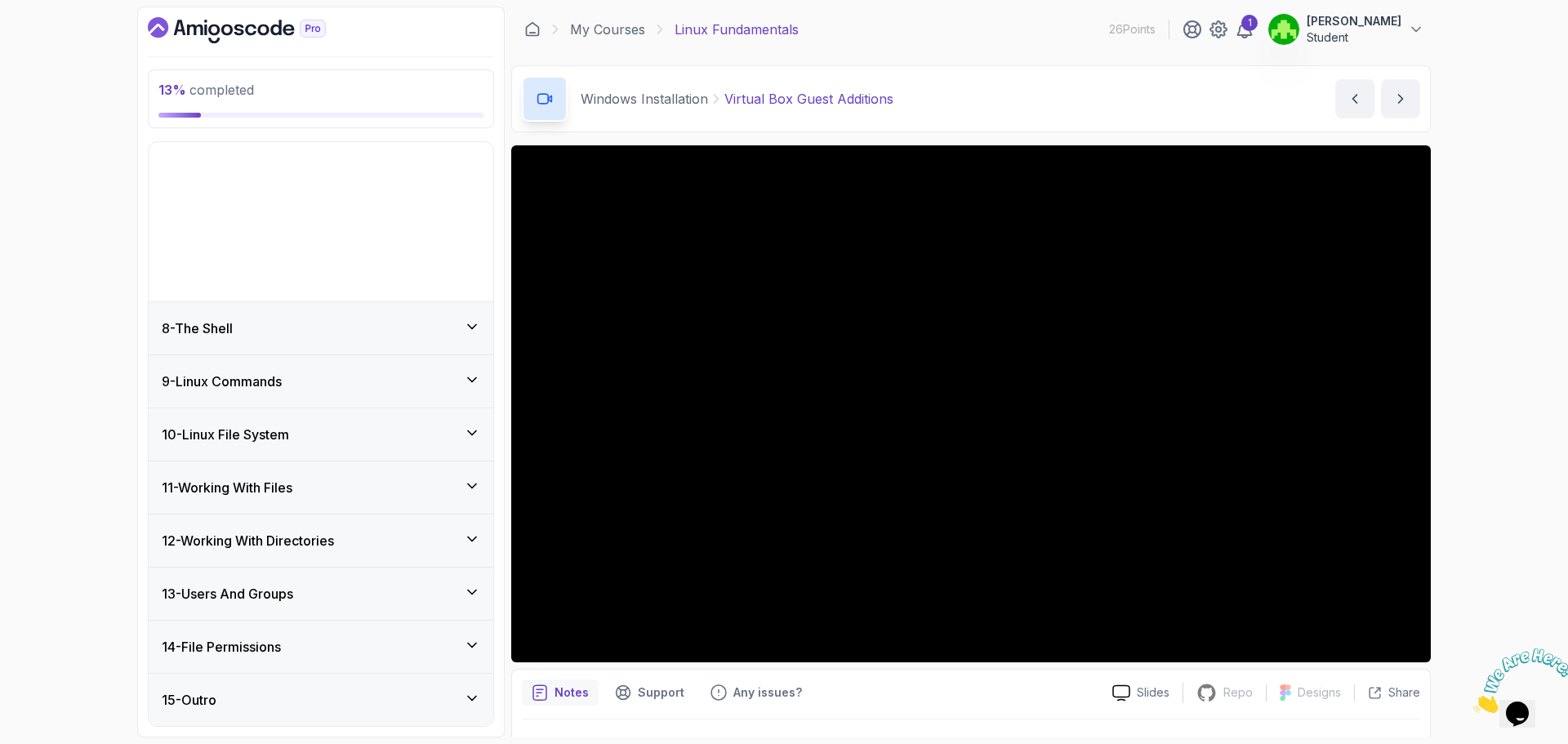
scroll to position [212, 0]
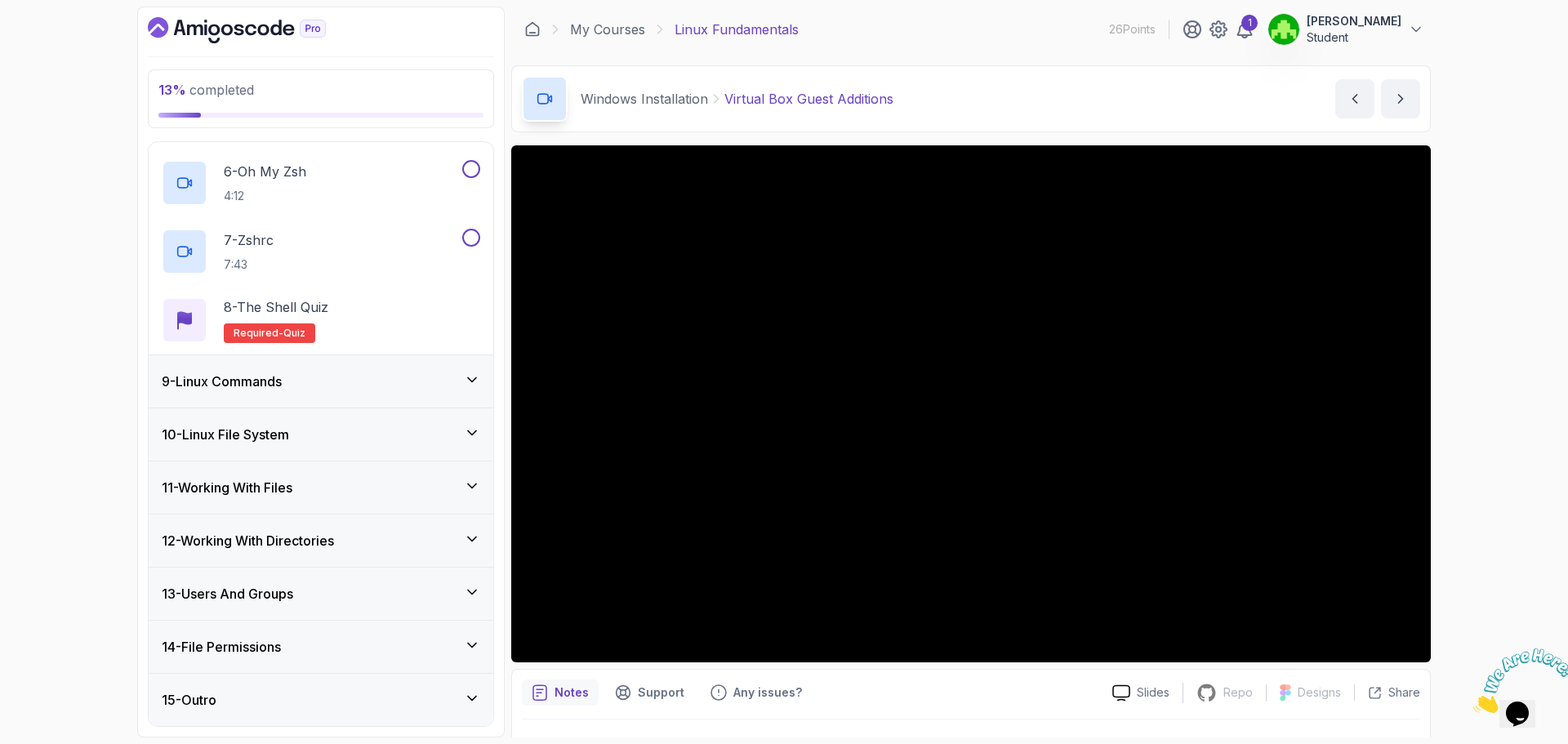
click at [367, 390] on div "9 - Linux Commands" at bounding box center [320, 381] width 318 height 20
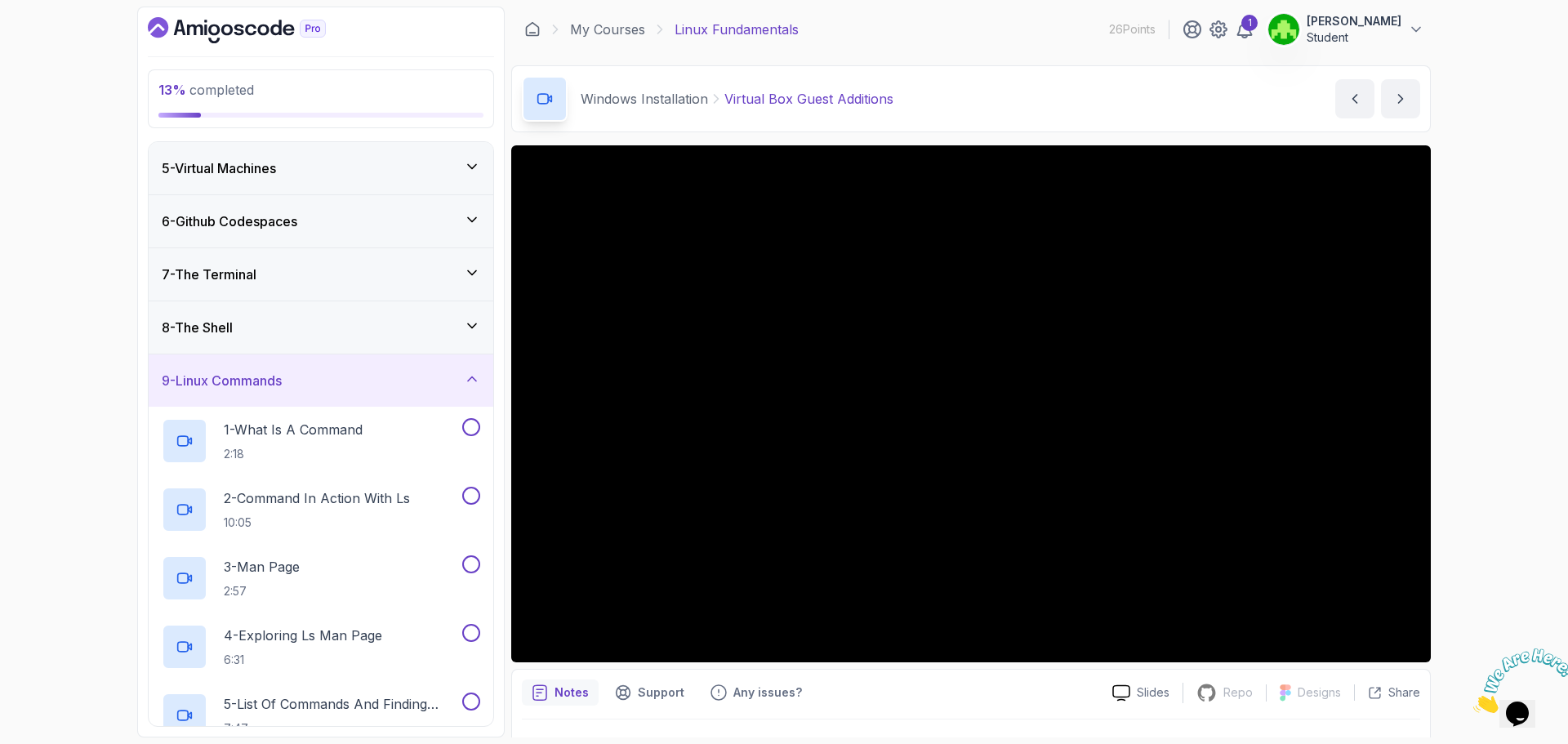
click at [65, 396] on div "13 % completed 1 - Intro 2 - Getting Started 3 - Mac Installation 4 - Windows I…" at bounding box center [784, 372] width 1568 height 744
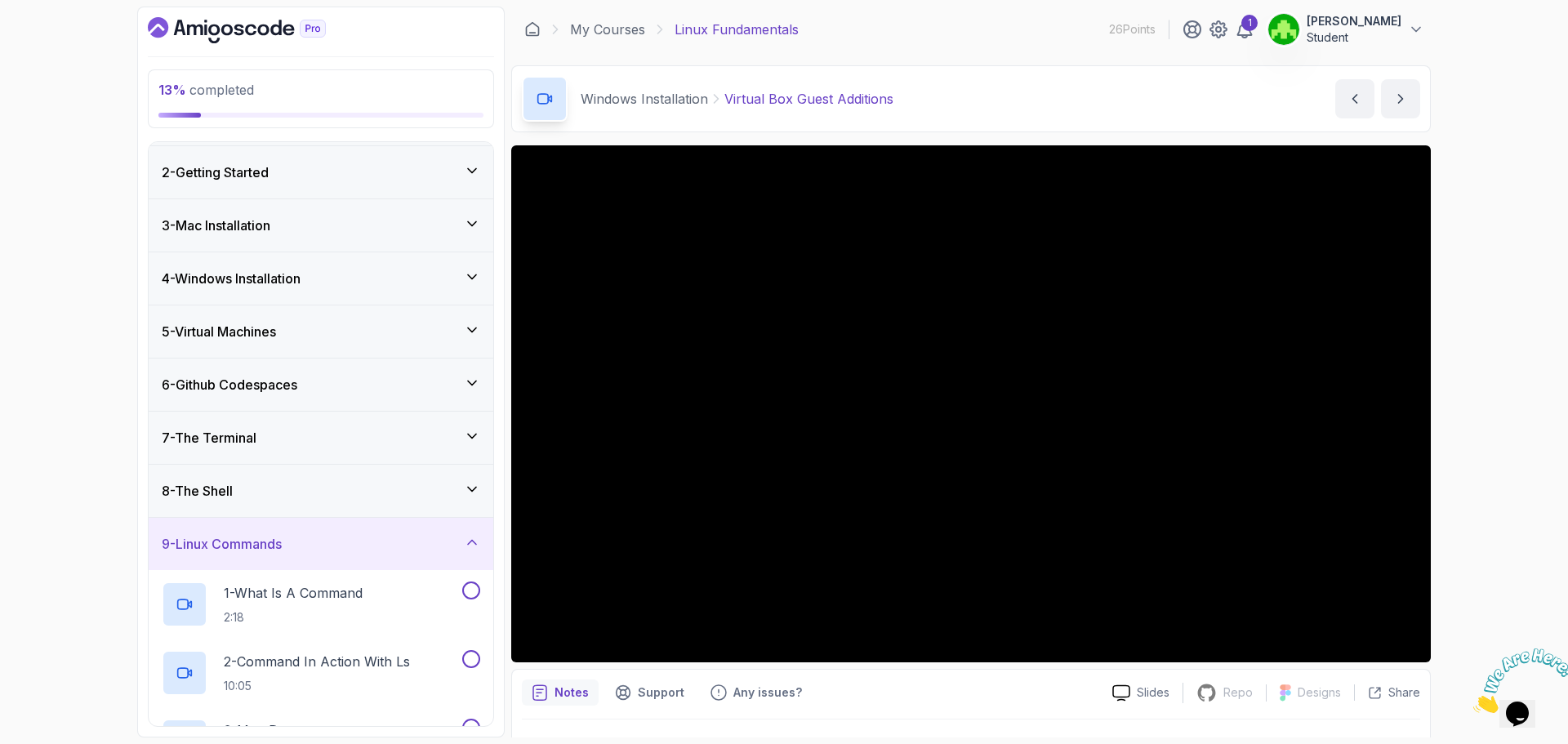
scroll to position [0, 0]
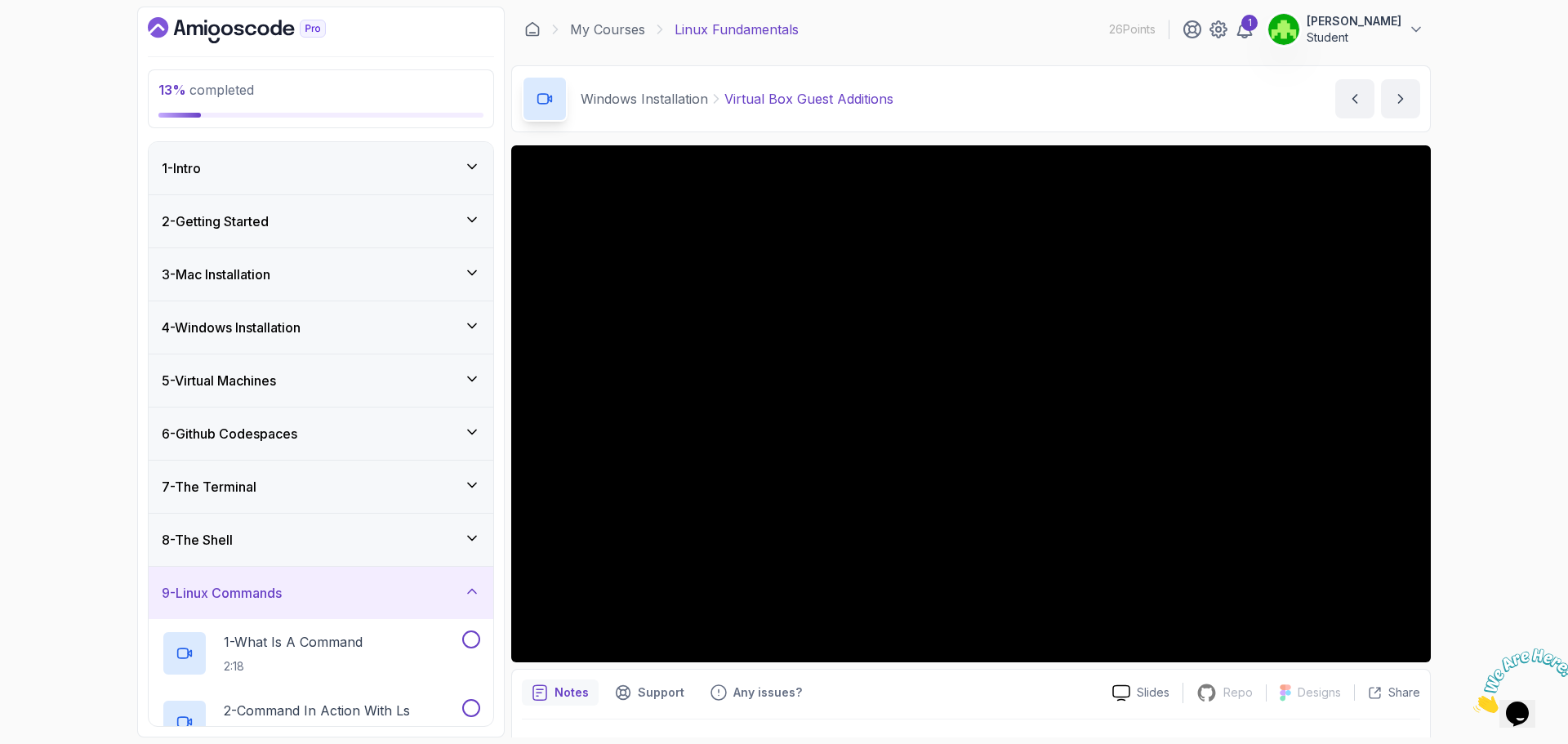
click at [389, 378] on div "5 - Virtual Machines" at bounding box center [320, 380] width 318 height 20
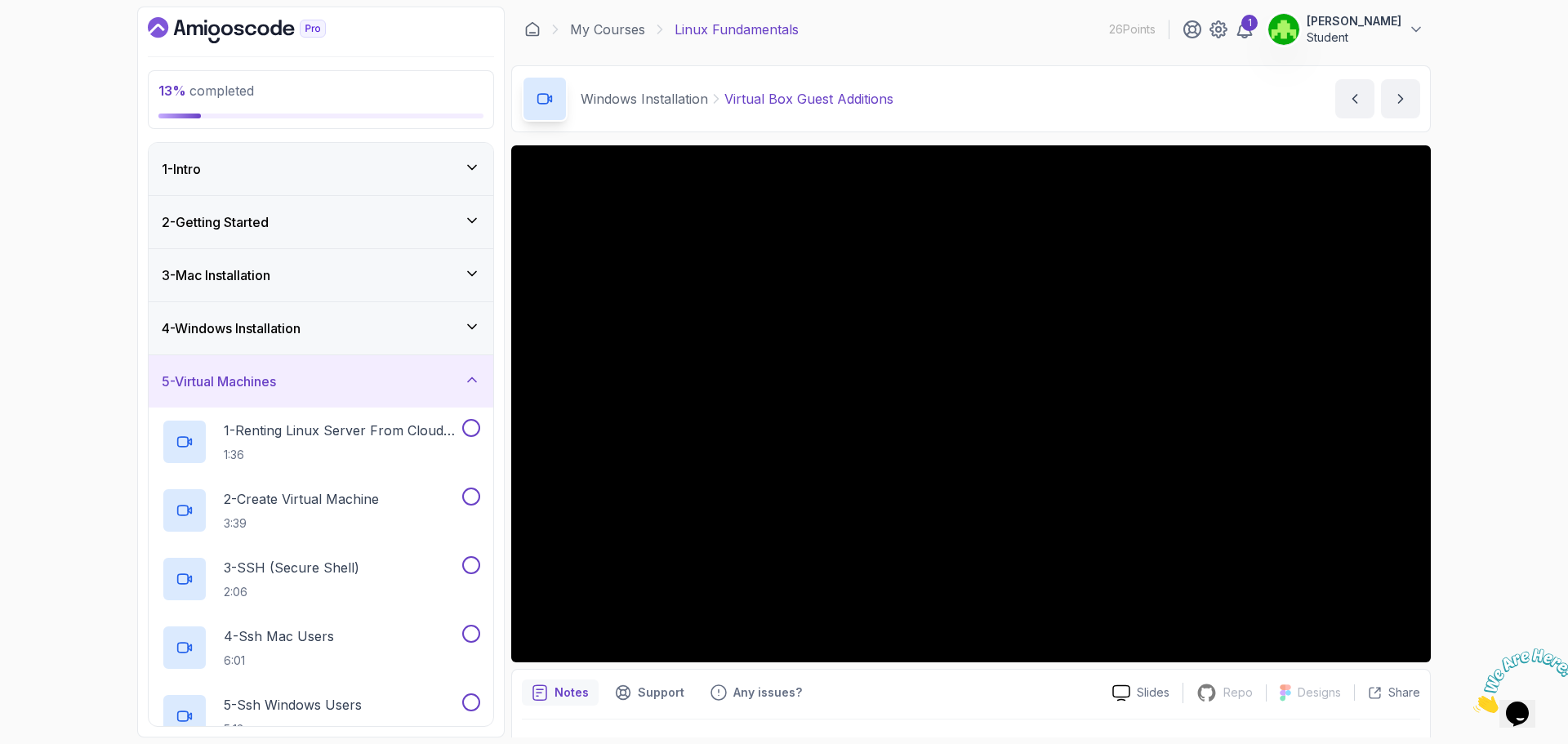
click at [403, 319] on div "4 - Windows Installation" at bounding box center [320, 328] width 318 height 20
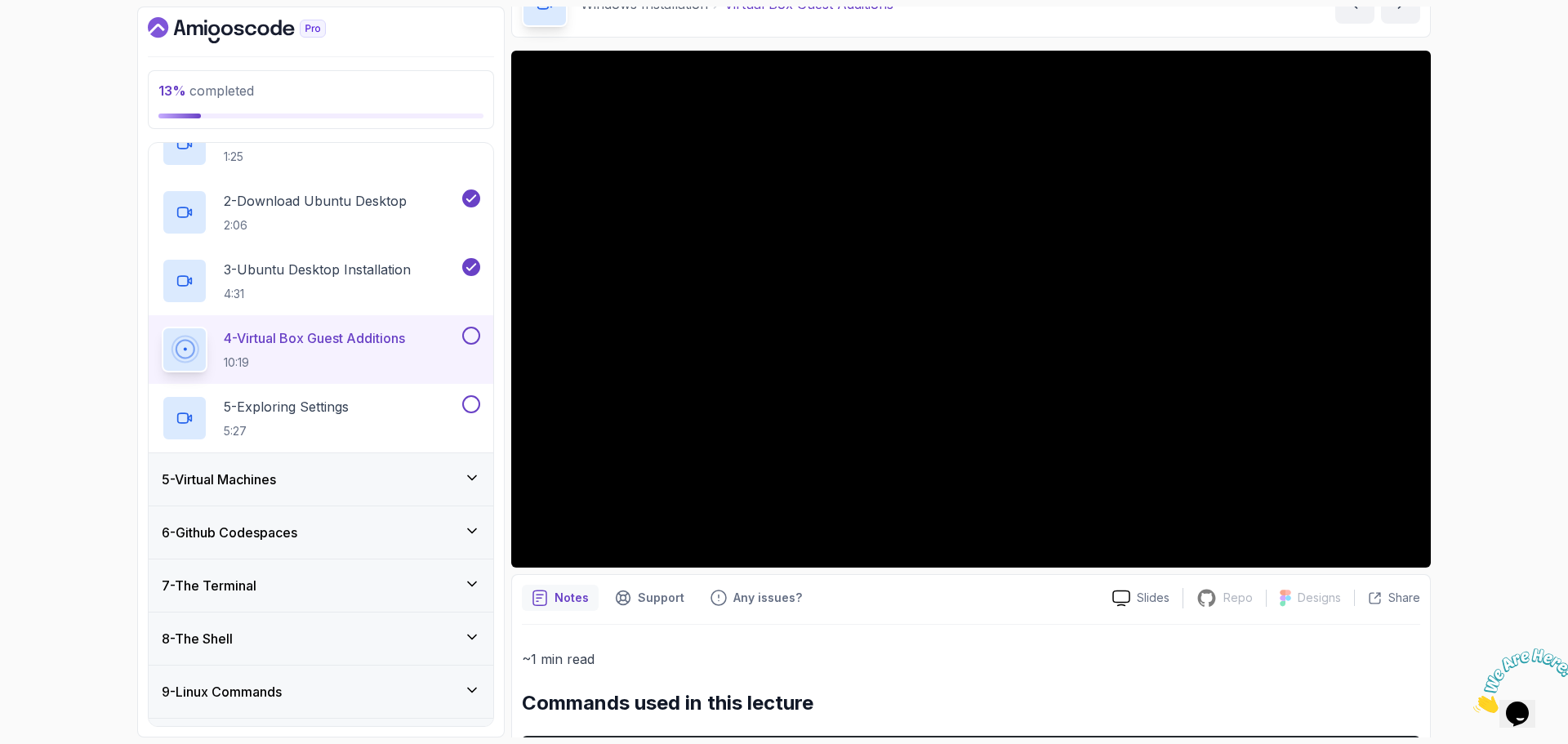
scroll to position [82, 0]
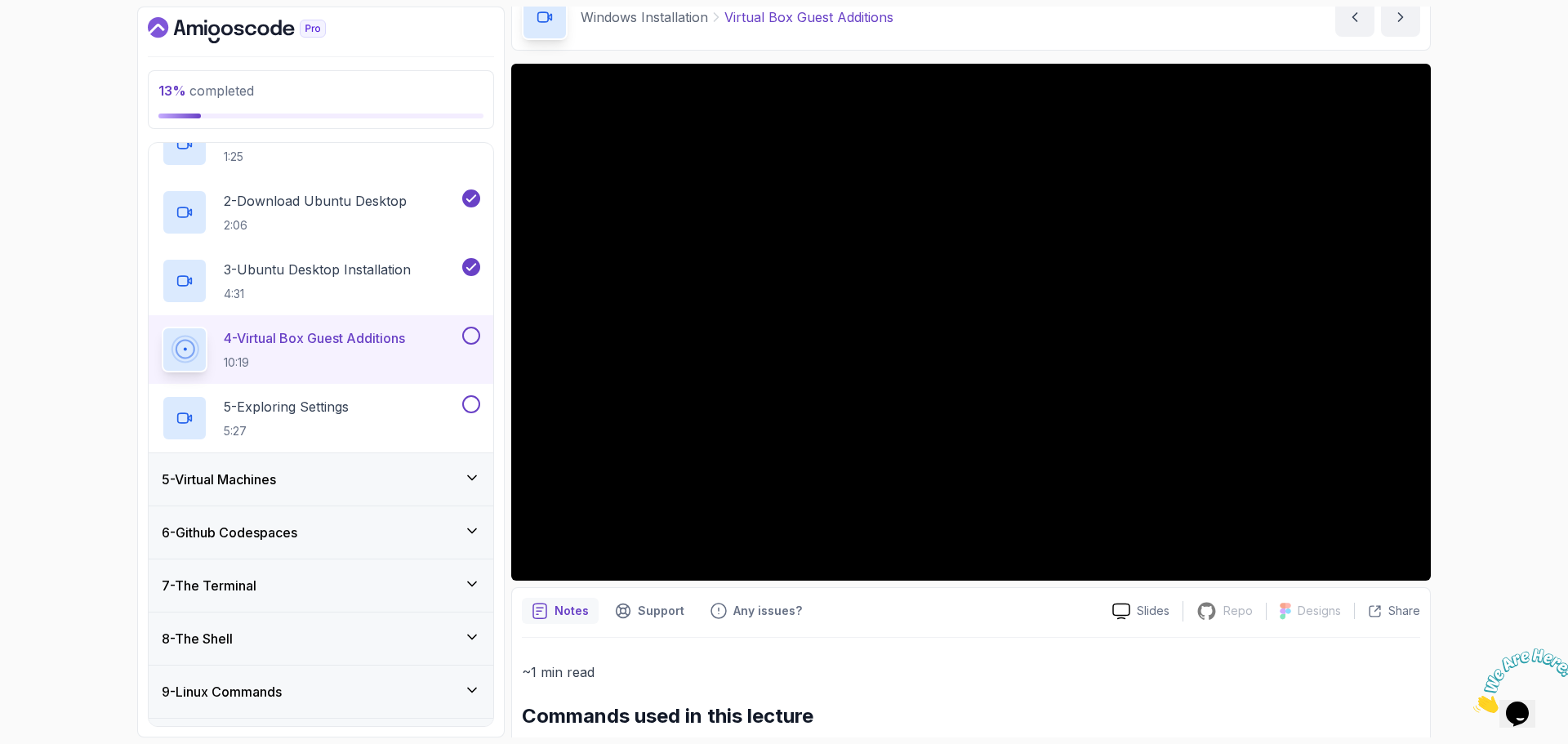
click at [481, 333] on div "4 - Virtual Box Guest Additions 10:19" at bounding box center [321, 349] width 345 height 69
click at [467, 336] on button at bounding box center [471, 336] width 18 height 18
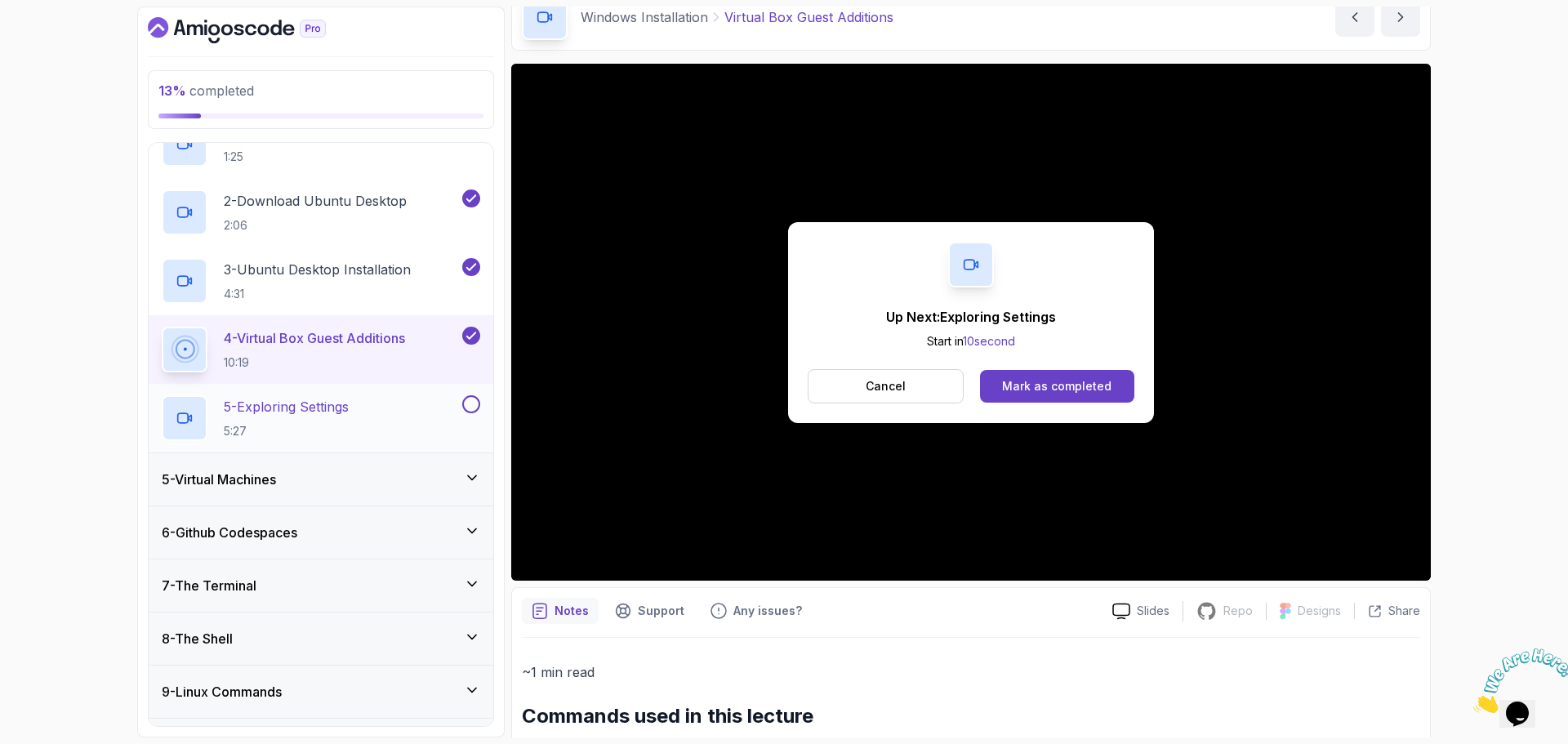
click at [477, 396] on div at bounding box center [469, 404] width 21 height 18
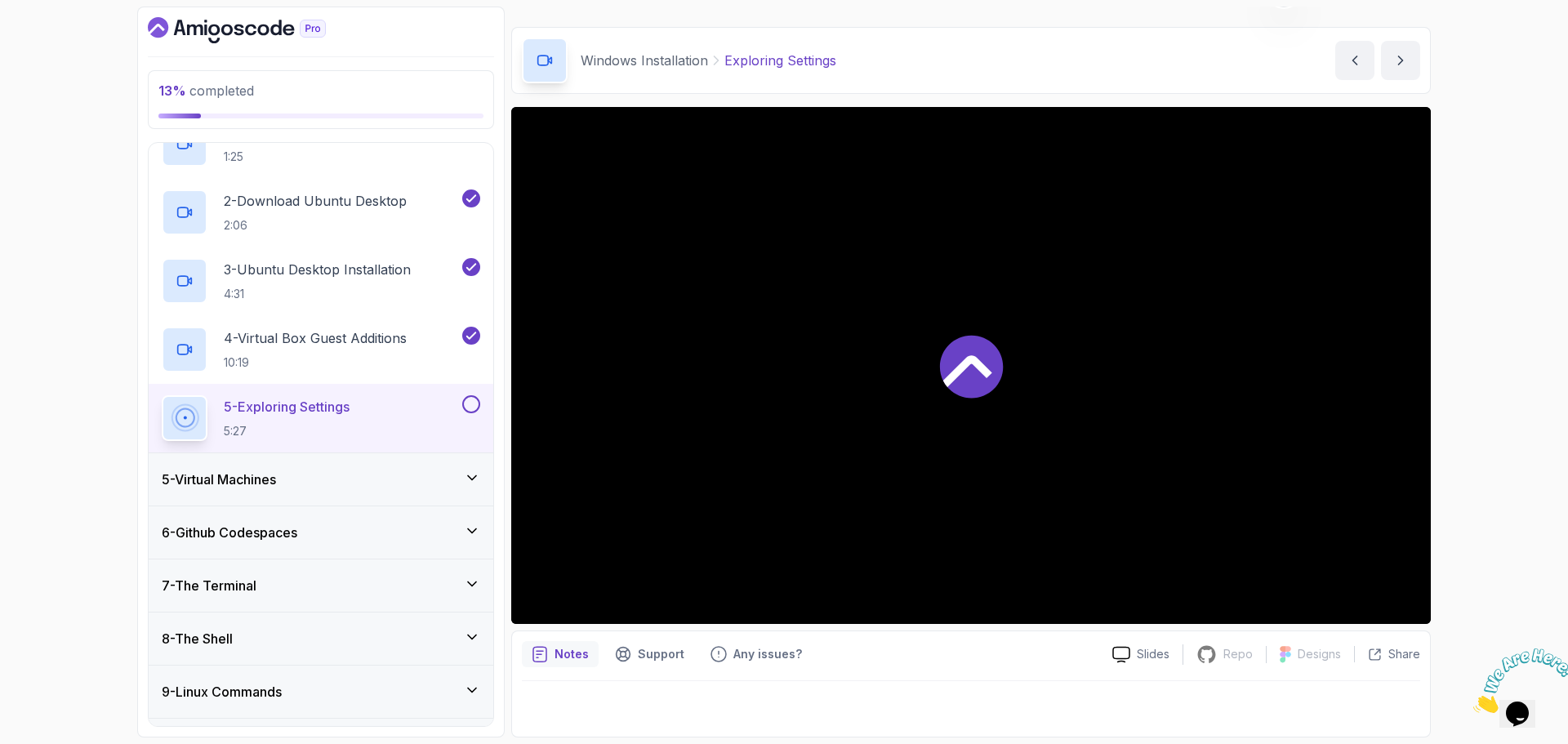
click at [343, 414] on p "5 - Exploring Settings" at bounding box center [287, 407] width 126 height 20
click at [161, 396] on button "5 - Exploring Settings 5:27" at bounding box center [320, 418] width 318 height 45
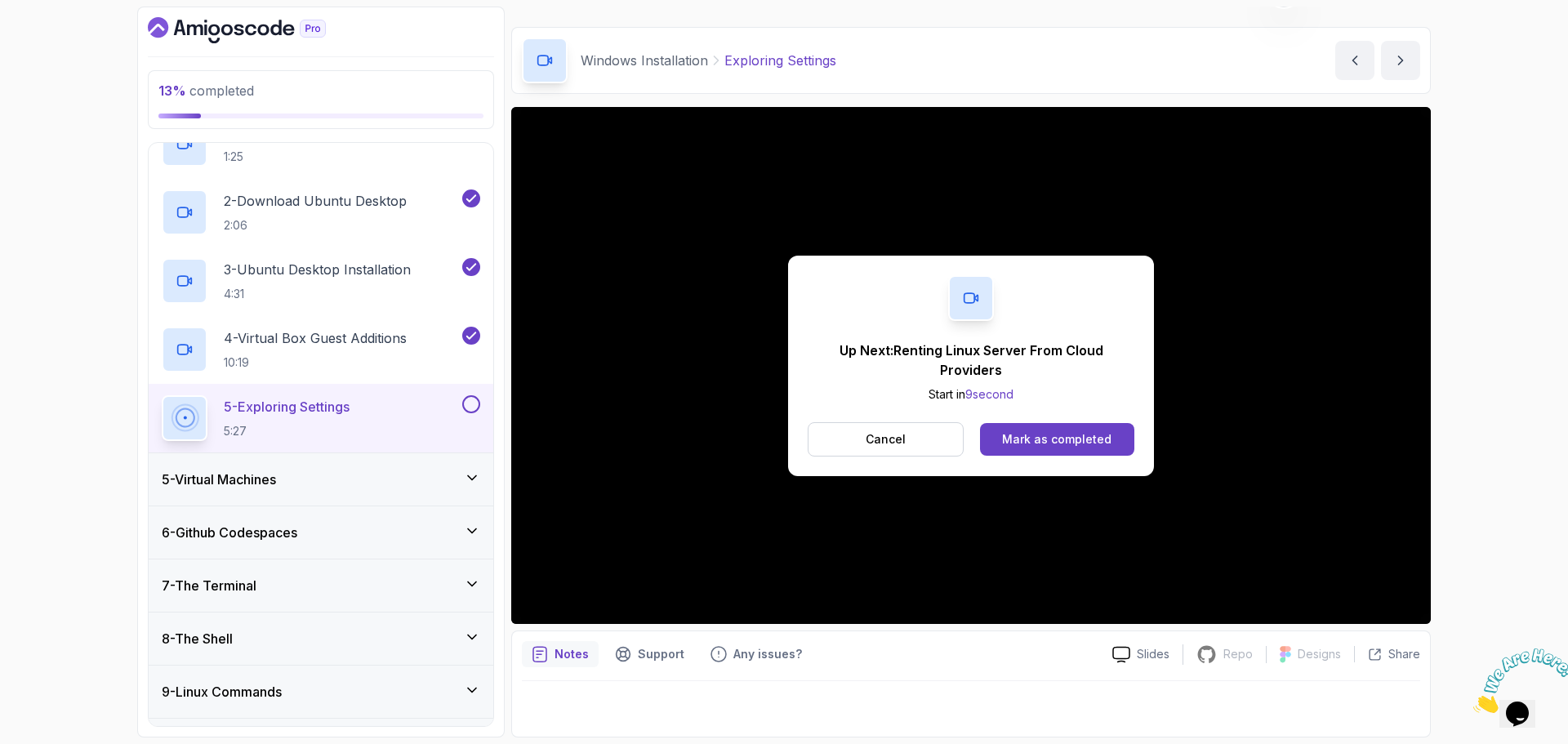
click at [487, 398] on div "5 - Exploring Settings 5:27" at bounding box center [321, 418] width 345 height 69
click at [473, 404] on button at bounding box center [471, 404] width 18 height 18
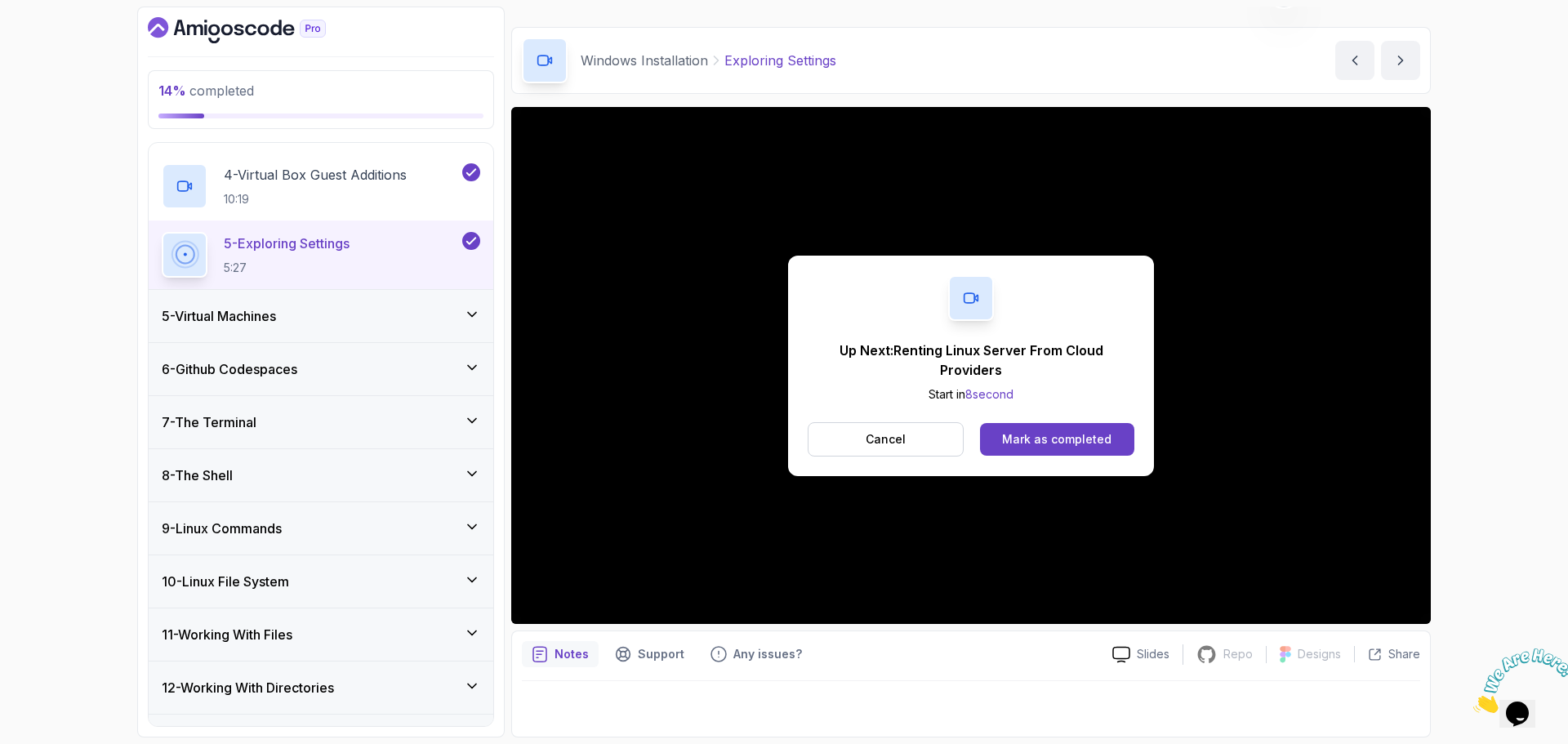
click at [348, 333] on div "5 - Virtual Machines" at bounding box center [321, 316] width 345 height 52
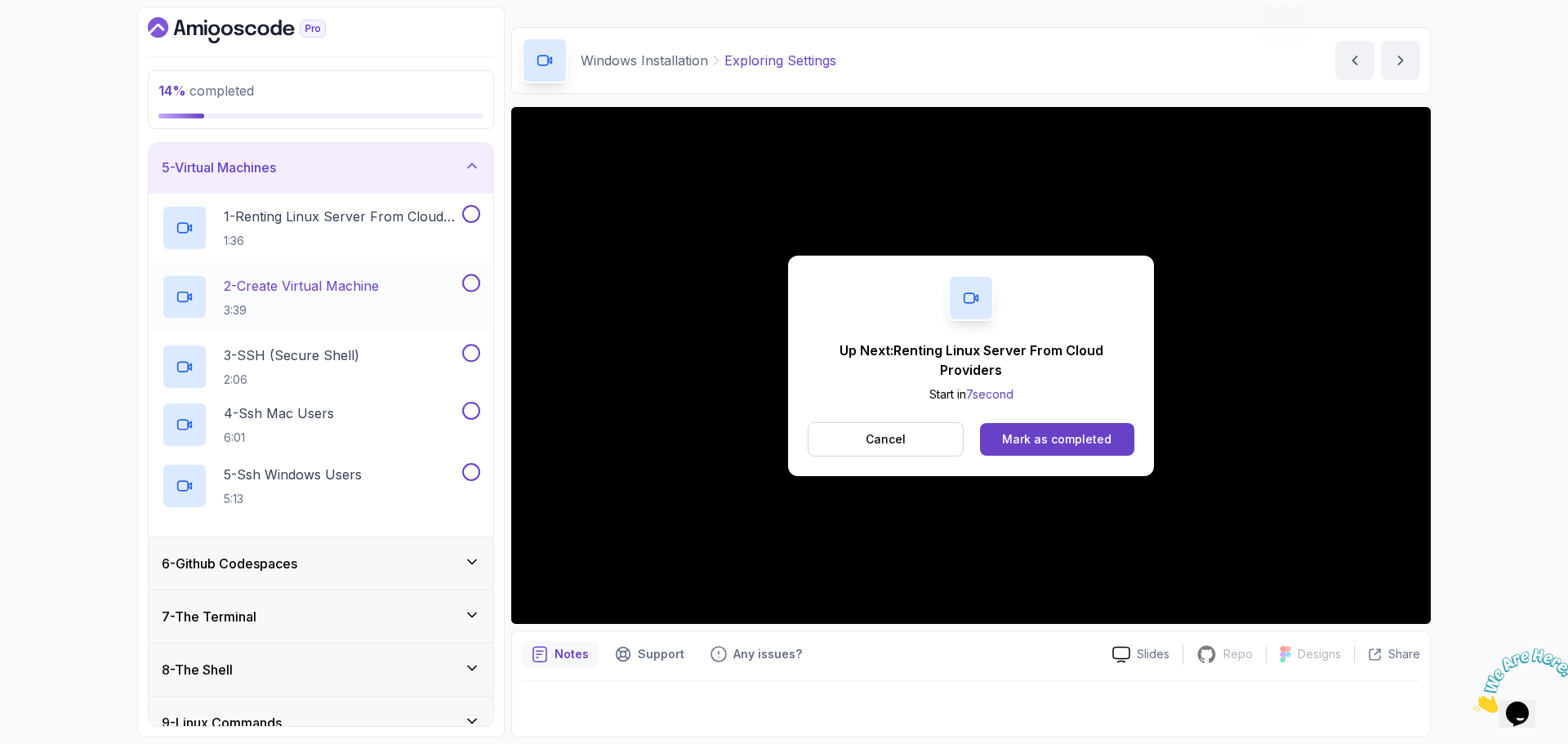
scroll to position [212, 0]
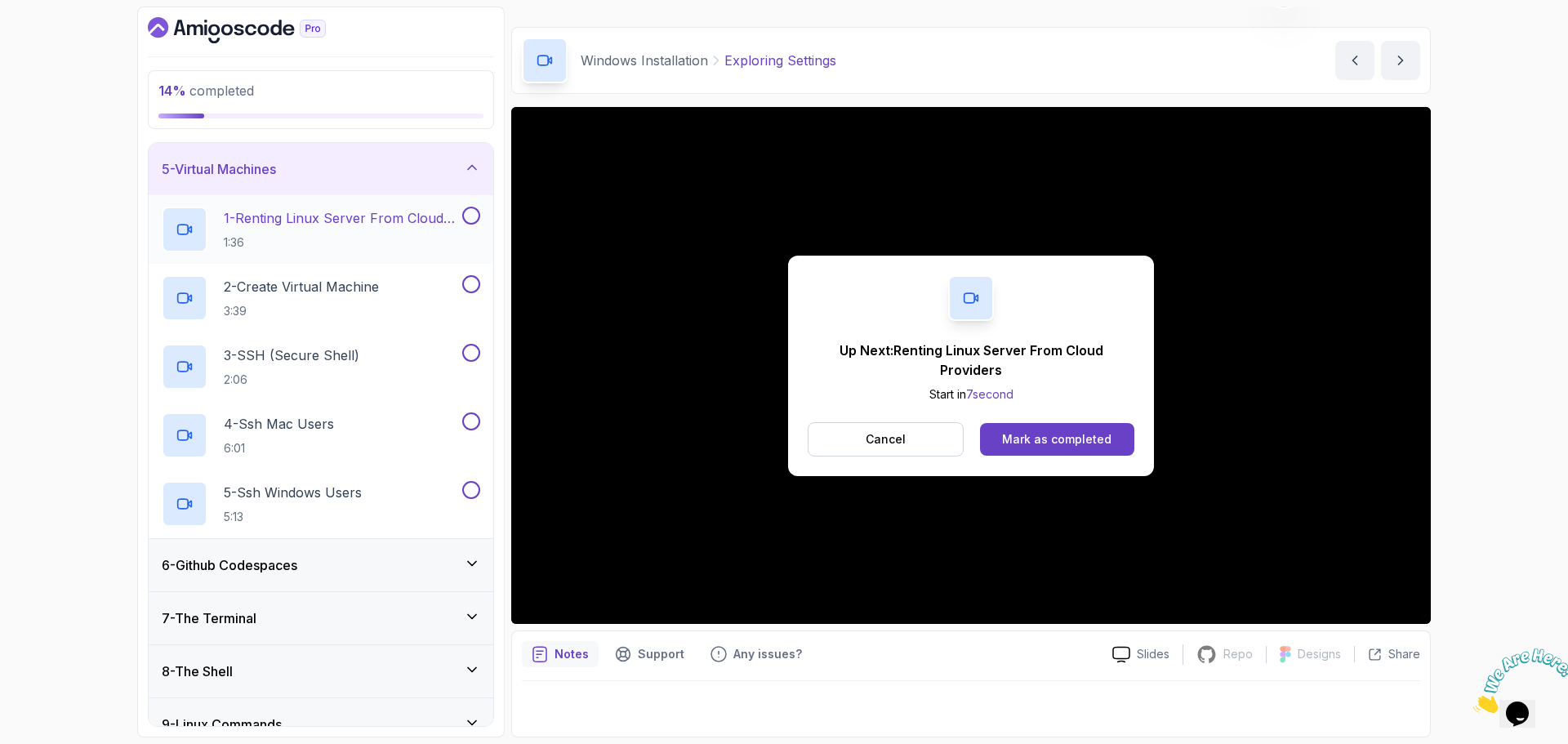
click at [322, 241] on p "1:36" at bounding box center [342, 242] width 235 height 16
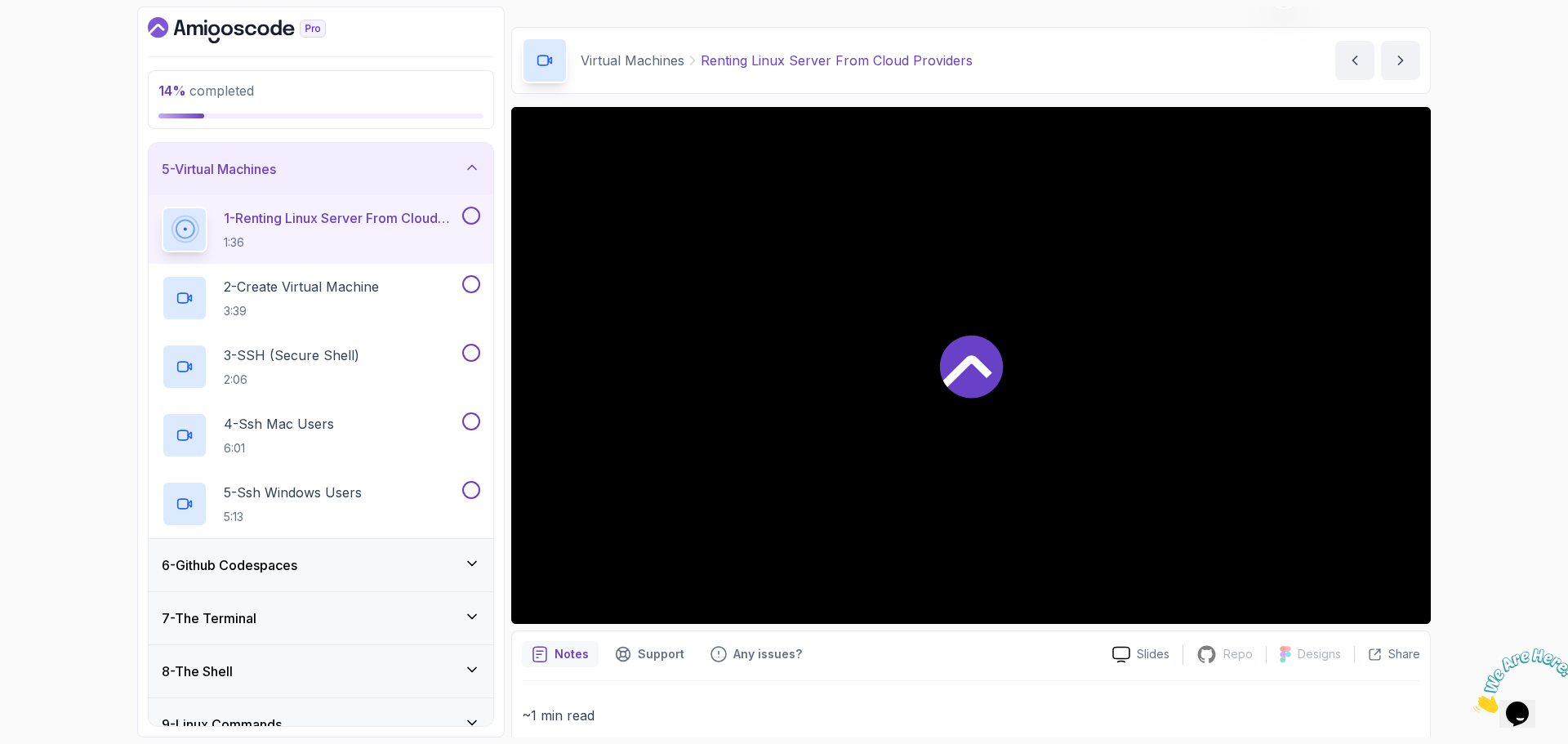
scroll to position [82, 0]
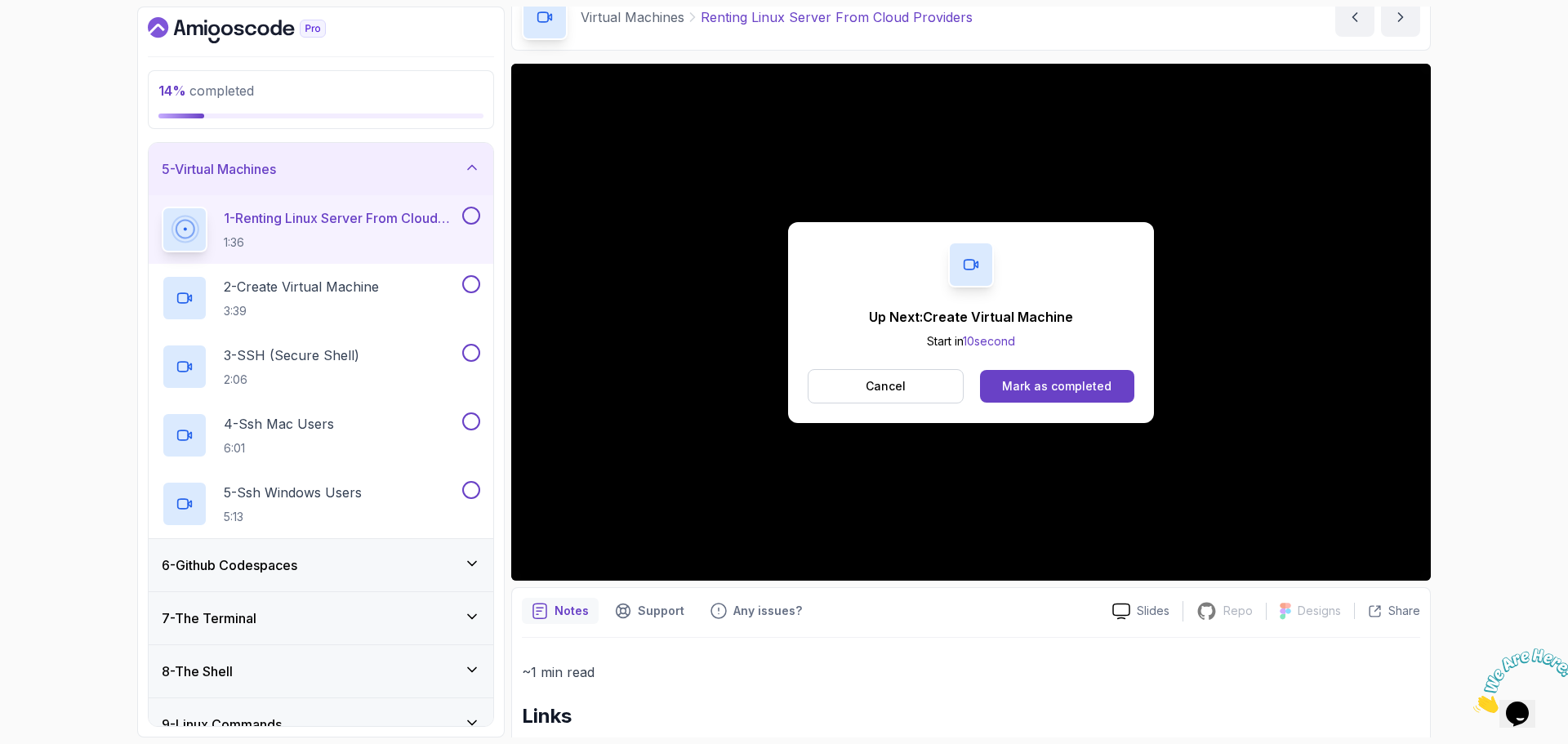
click at [469, 219] on button at bounding box center [471, 215] width 18 height 18
drag, startPoint x: 302, startPoint y: 298, endPoint x: 291, endPoint y: 293, distance: 12.1
click at [301, 298] on h2 "2 - Create Virtual Machine 3:39" at bounding box center [301, 298] width 155 height 42
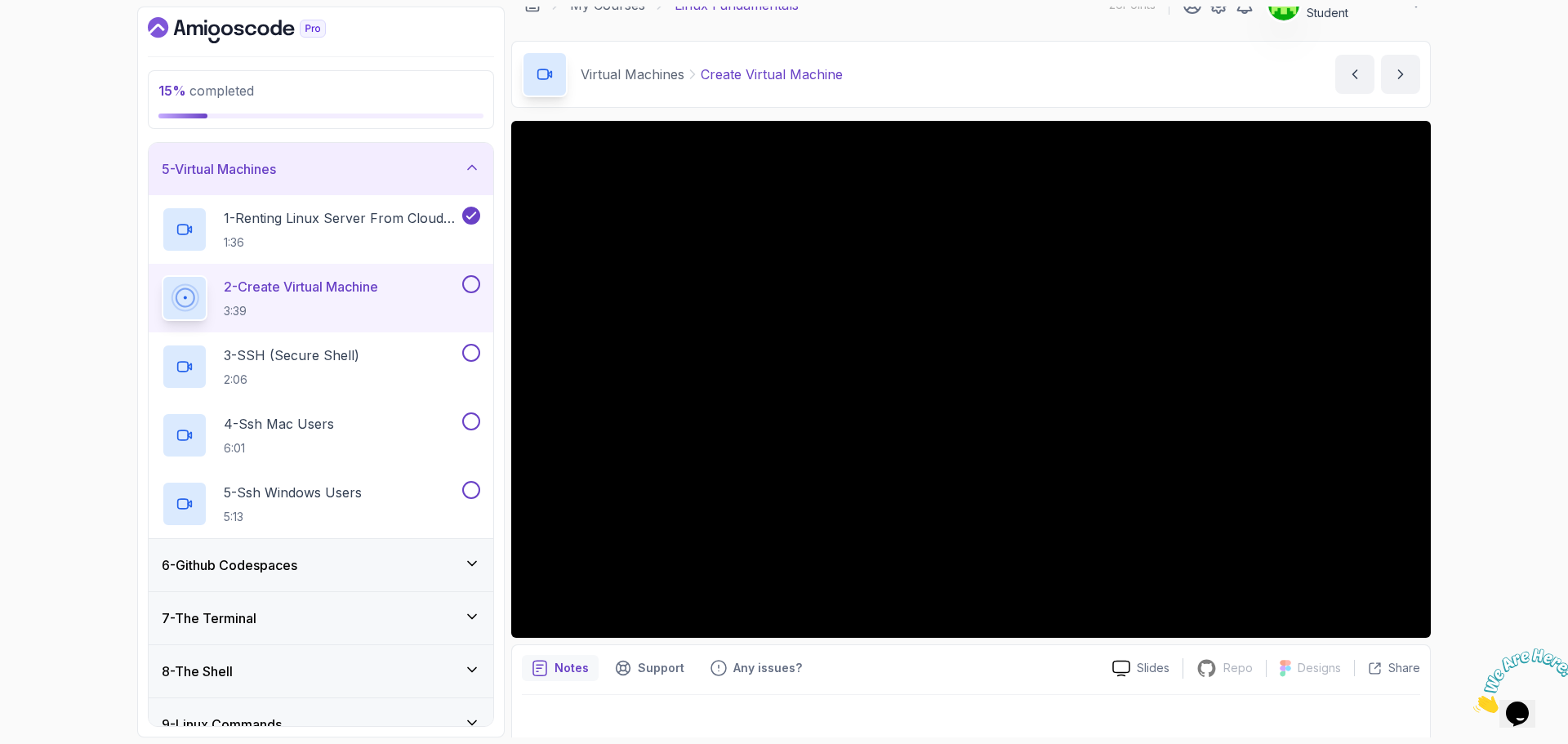
scroll to position [39, 0]
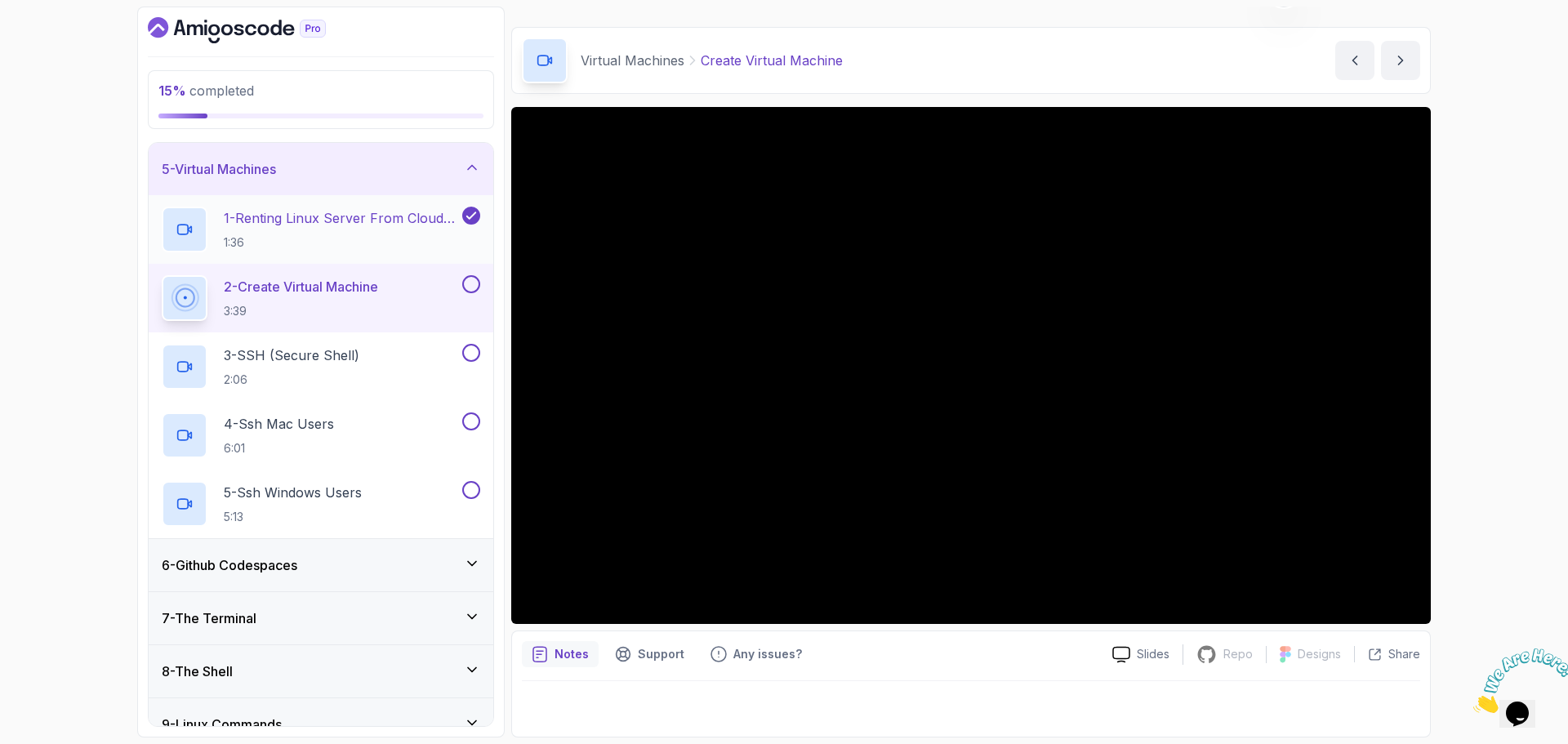
click at [372, 201] on div "1 - Renting Linux Server From Cloud Providers 1:36" at bounding box center [321, 229] width 345 height 69
click at [389, 215] on p "1 - Renting Linux Server From Cloud Providers" at bounding box center [342, 218] width 235 height 20
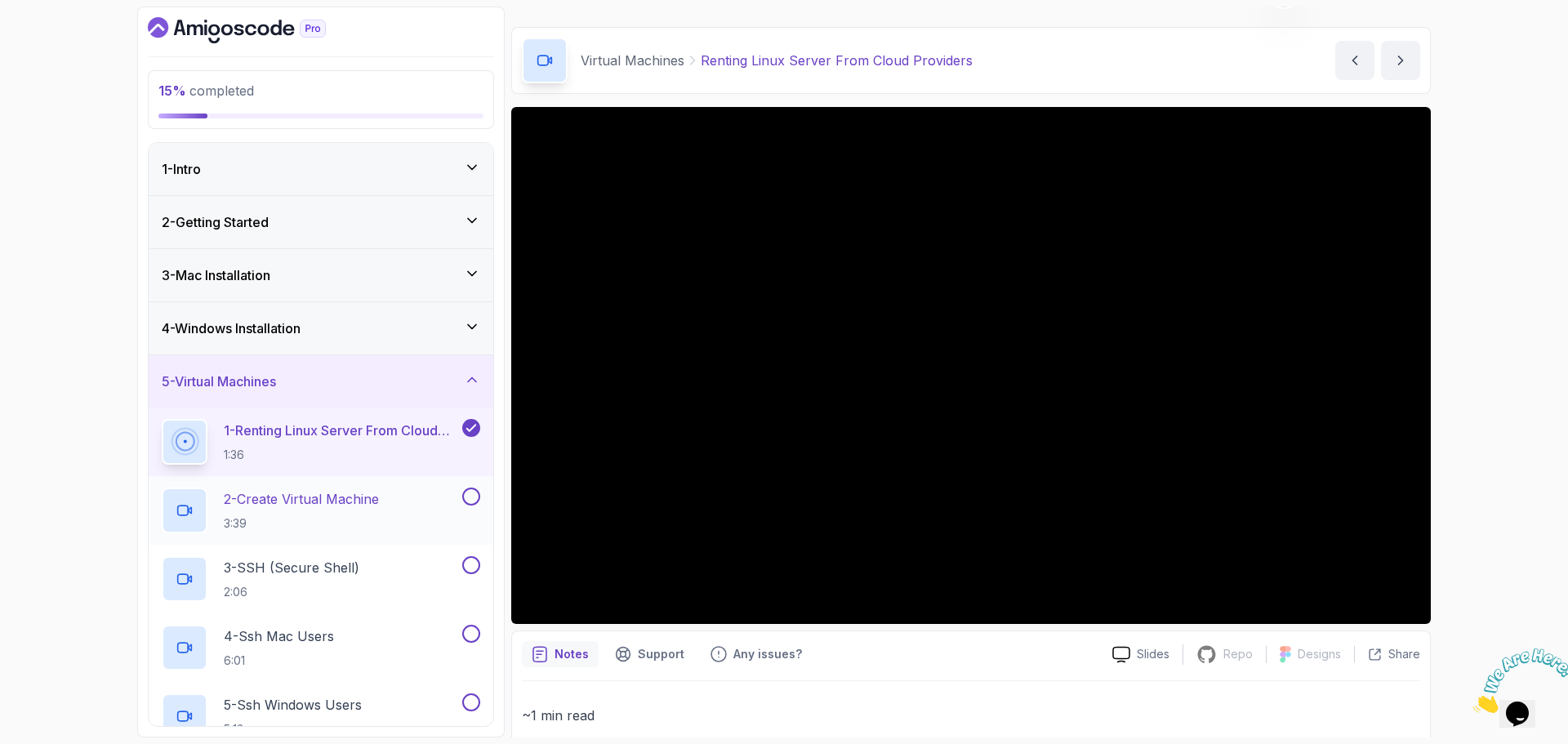
click at [353, 495] on p "2 - Create Virtual Machine" at bounding box center [301, 499] width 155 height 20
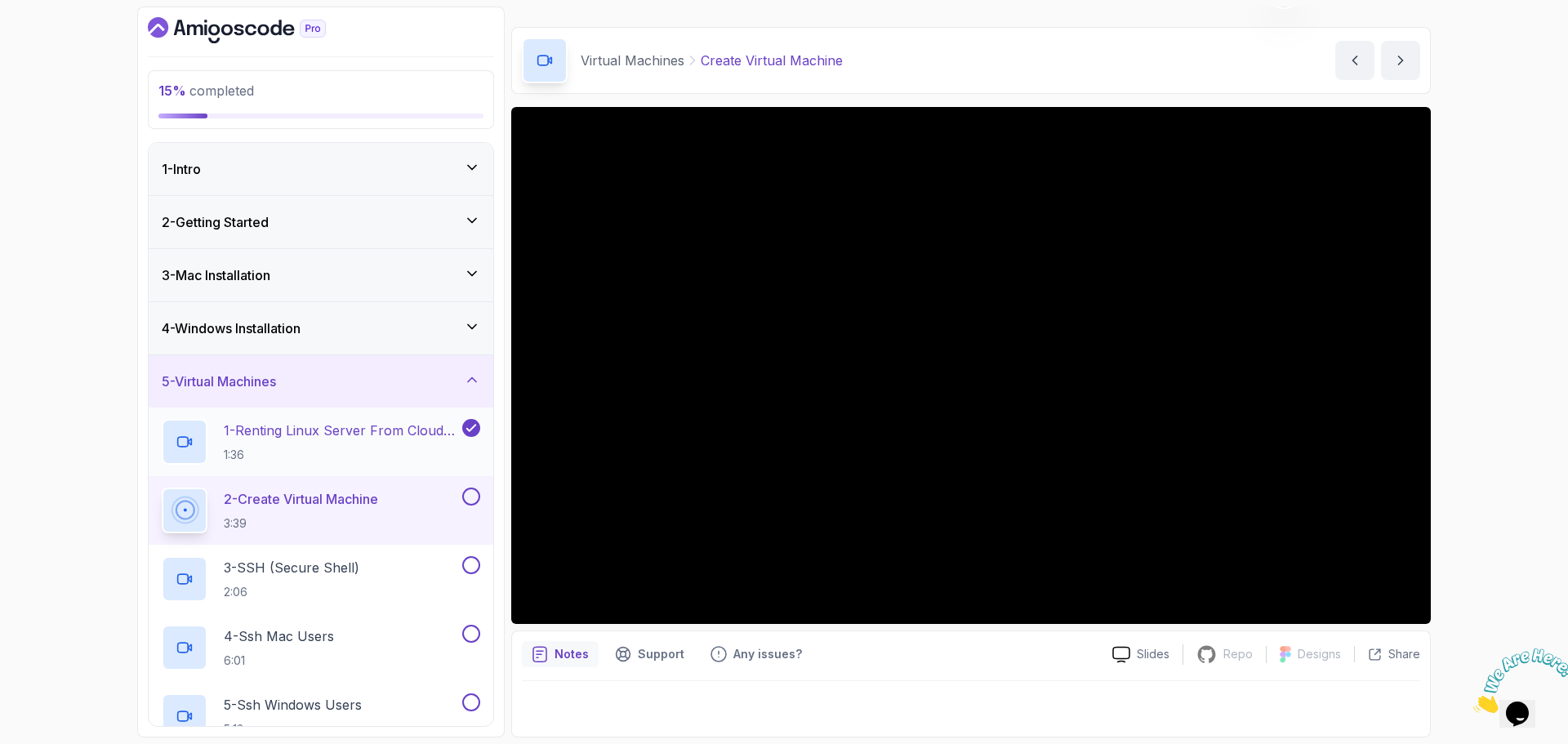
click at [416, 445] on h2 "1 - Renting Linux Server From Cloud Providers 1:36" at bounding box center [342, 441] width 235 height 42
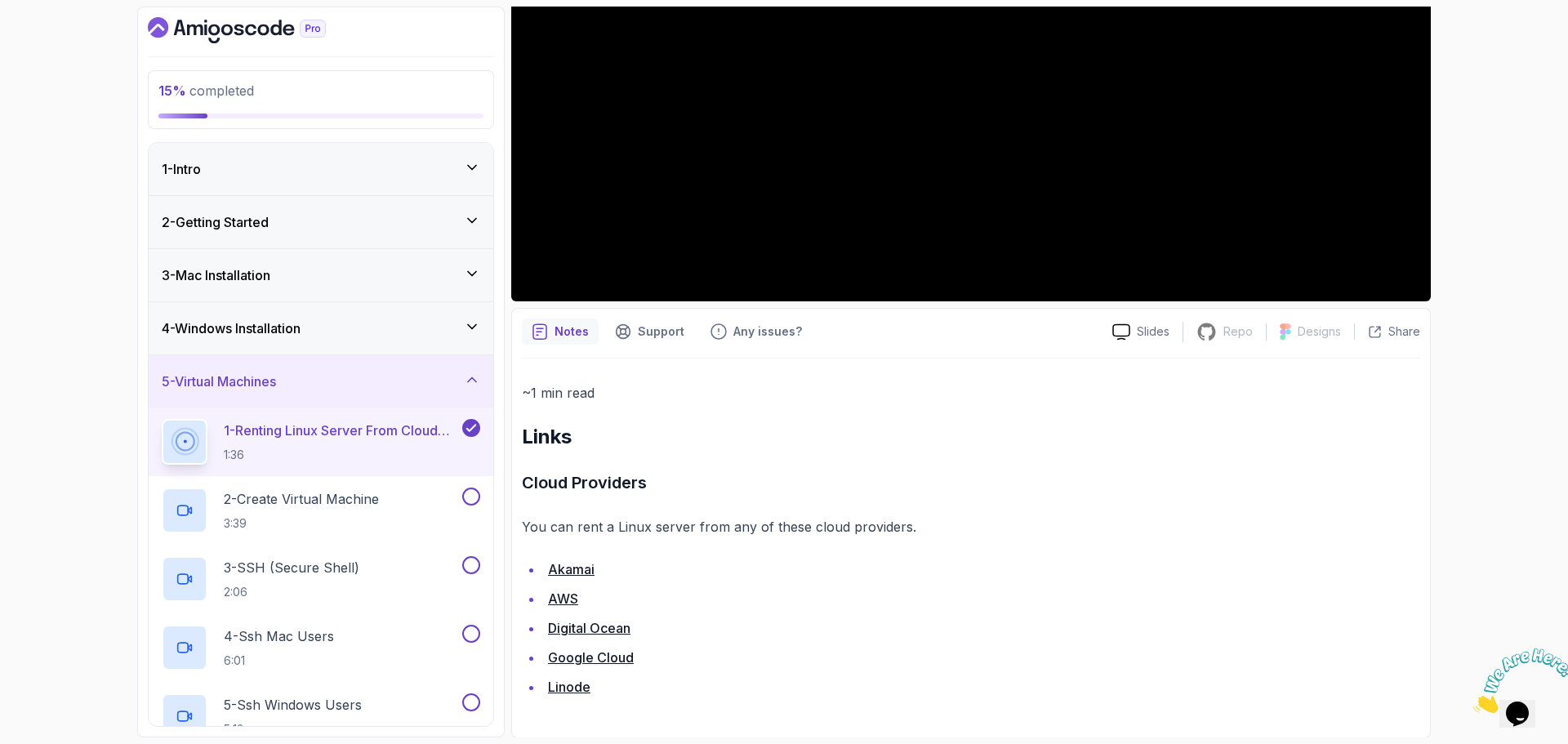
scroll to position [362, 0]
click at [572, 570] on link "Akamai" at bounding box center [572, 568] width 46 height 16
click at [578, 691] on link "Linode" at bounding box center [569, 686] width 42 height 16
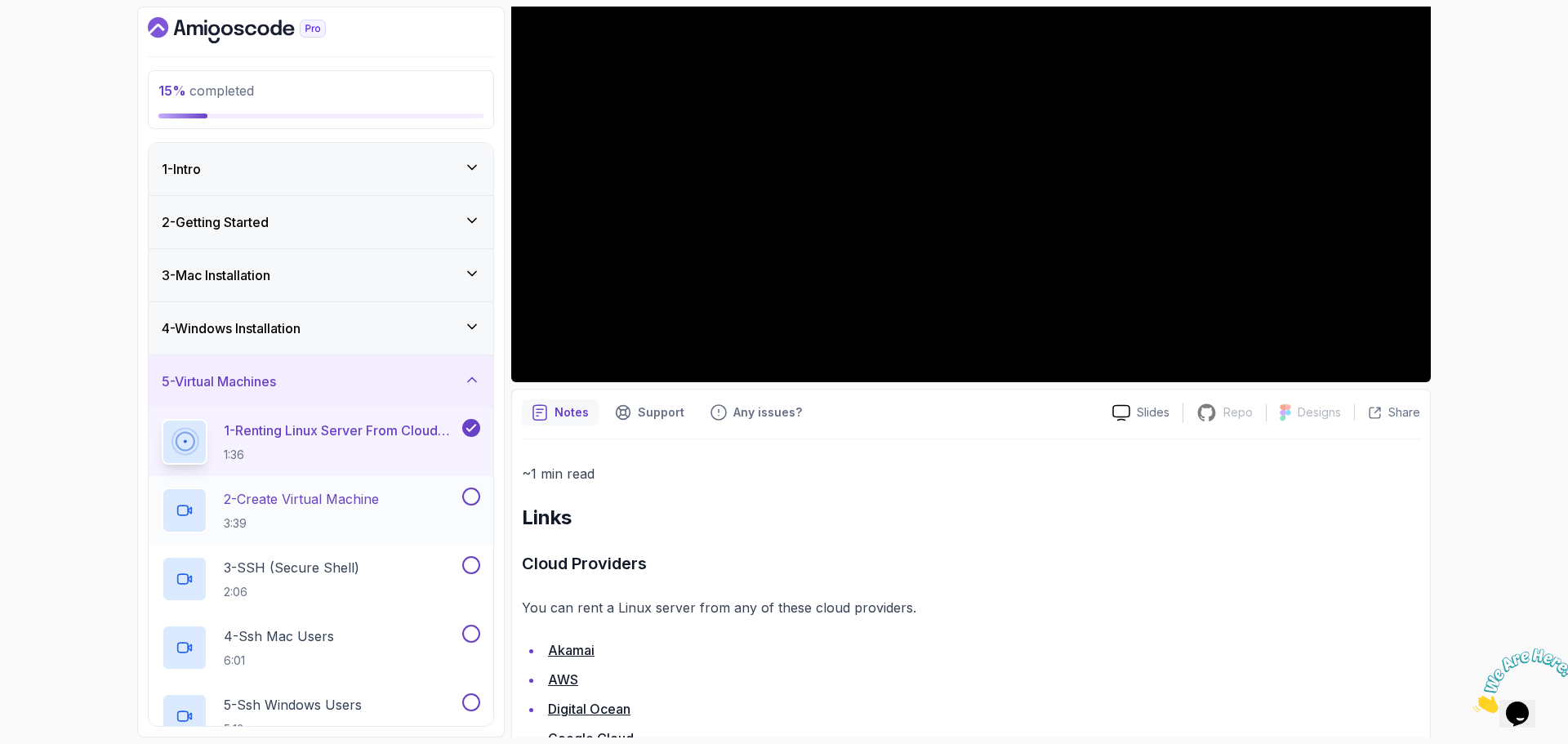
click at [263, 489] on p "2 - Create Virtual Machine" at bounding box center [301, 499] width 155 height 20
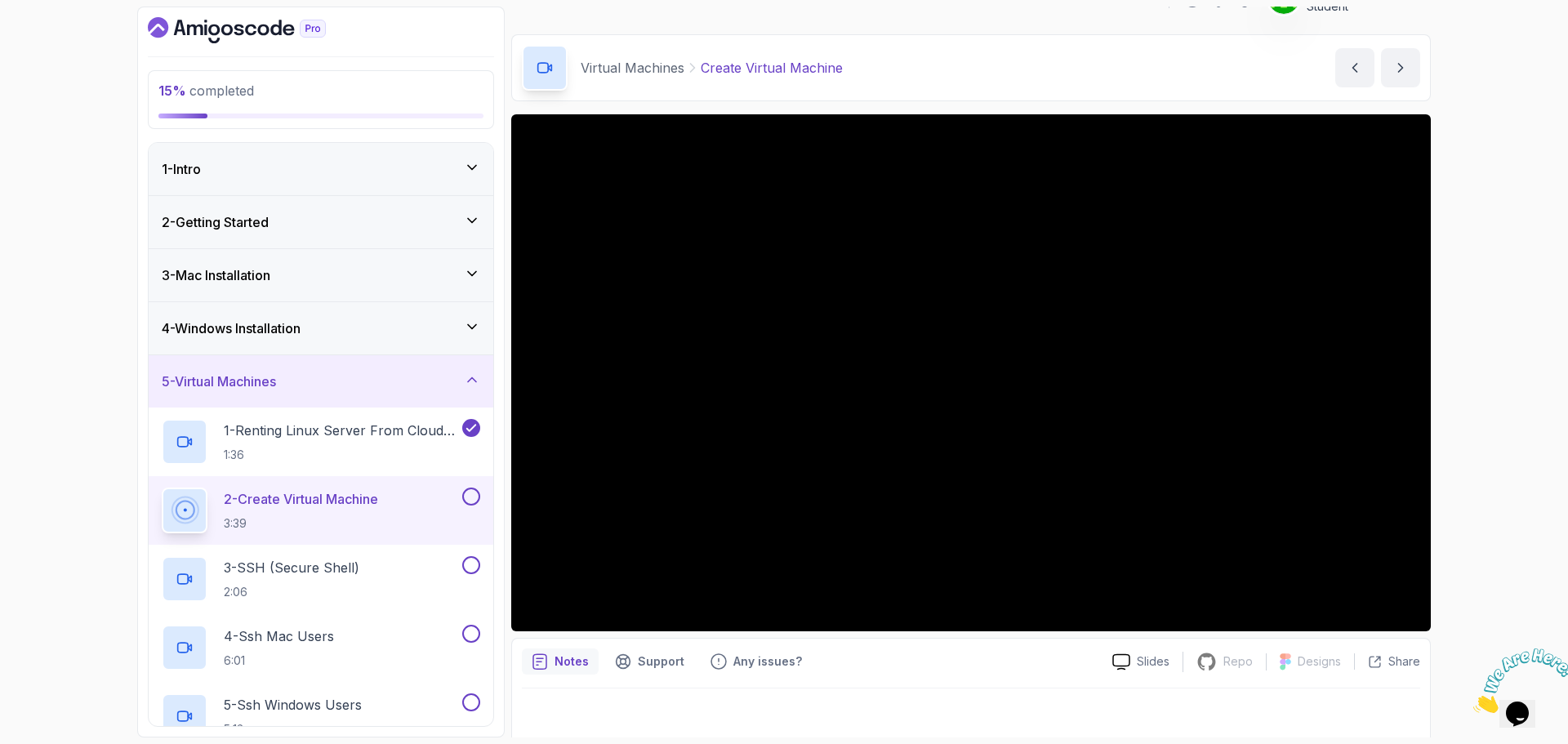
scroll to position [39, 0]
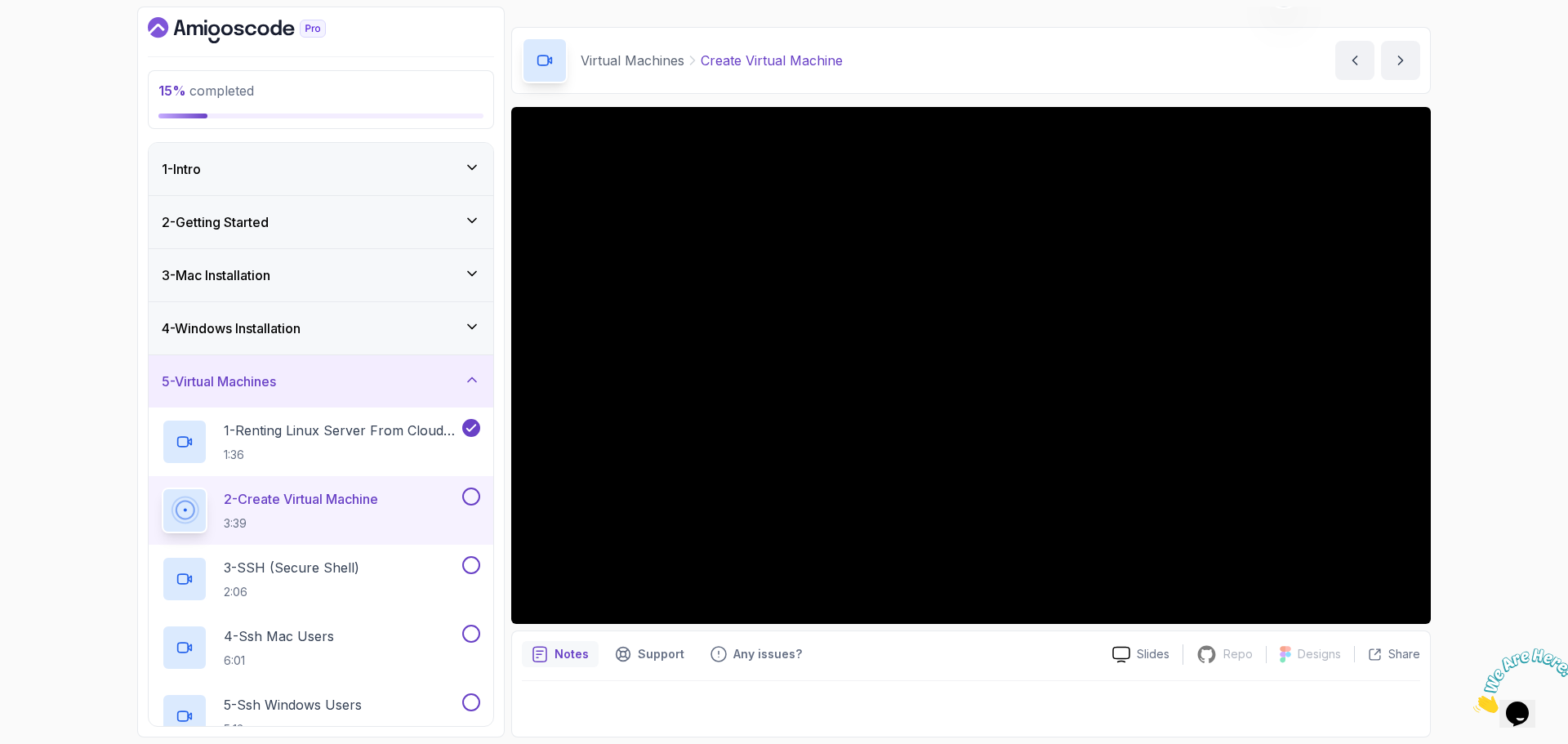
click at [475, 495] on button at bounding box center [471, 496] width 18 height 18
click at [405, 564] on div "3 - SSH (Secure Shell) 2:06" at bounding box center [310, 578] width 297 height 45
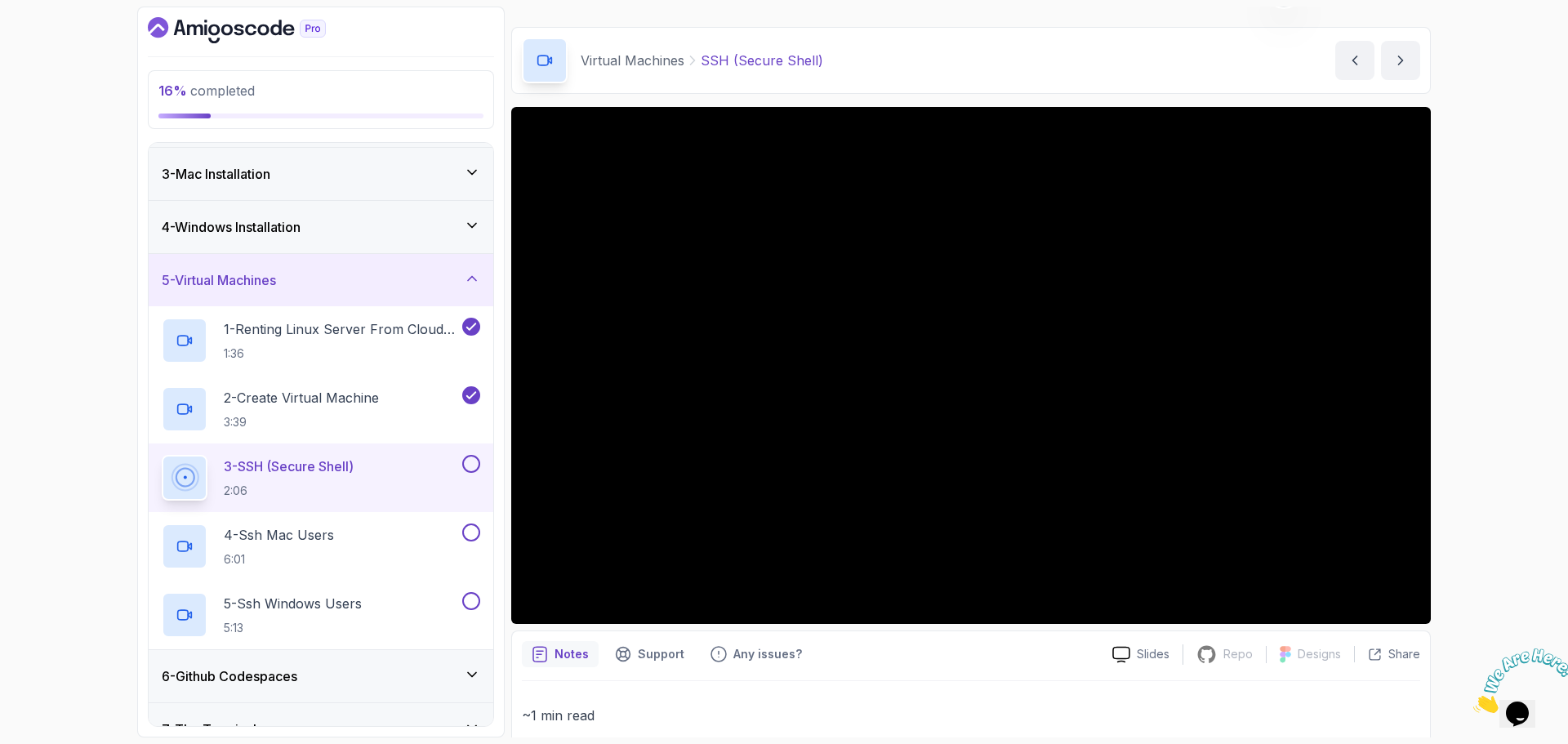
scroll to position [327, 0]
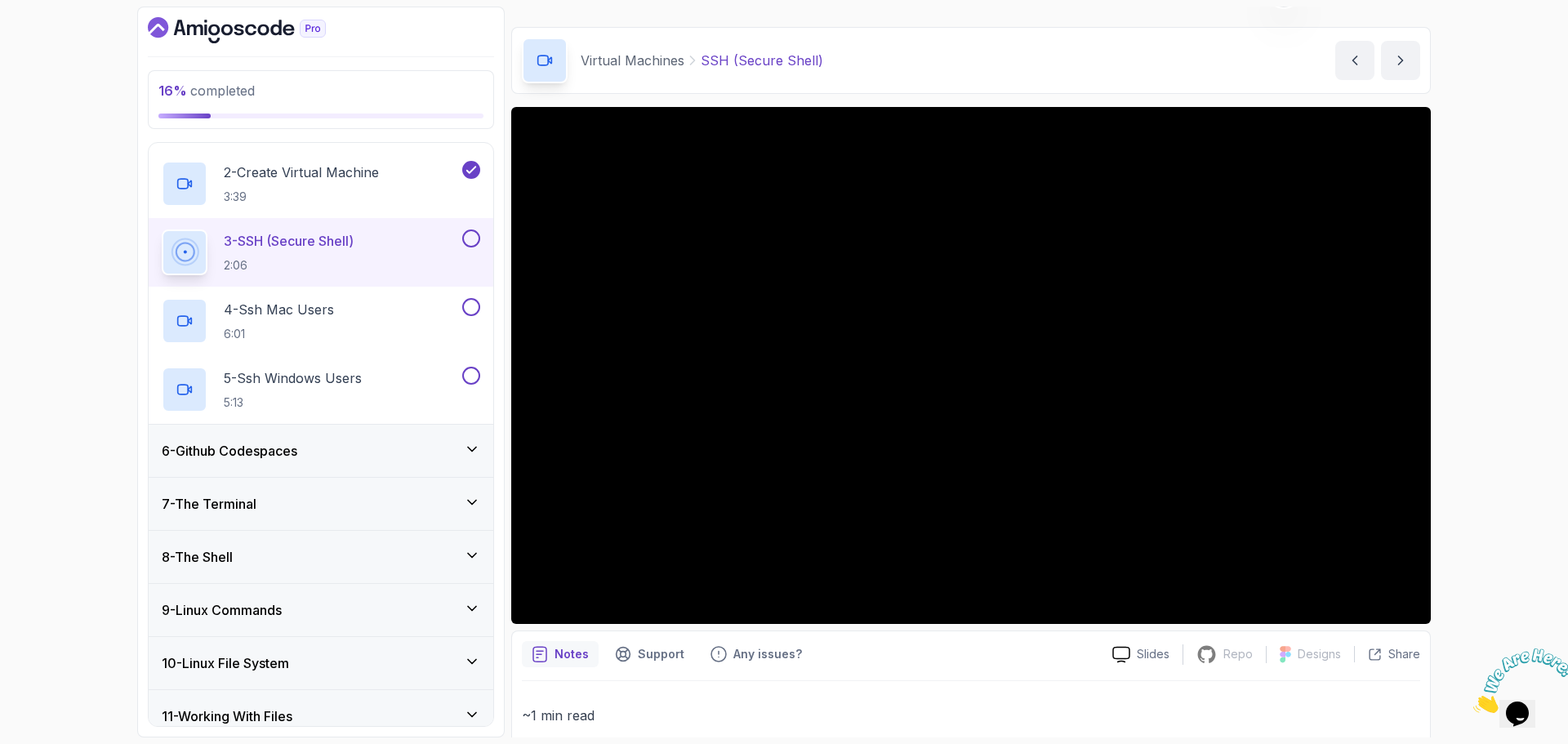
click at [396, 458] on div "6 - Github Codespaces" at bounding box center [320, 451] width 318 height 20
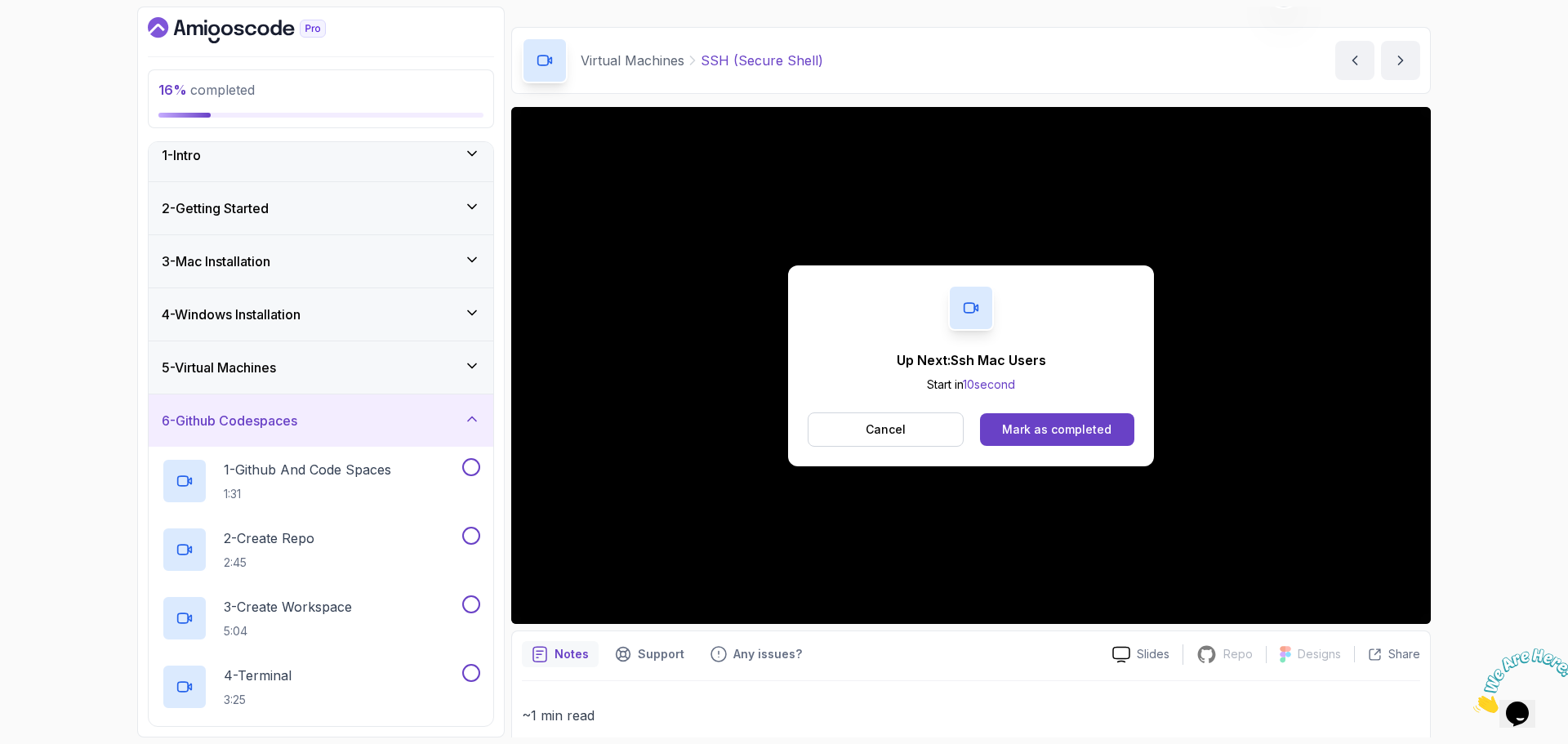
scroll to position [0, 0]
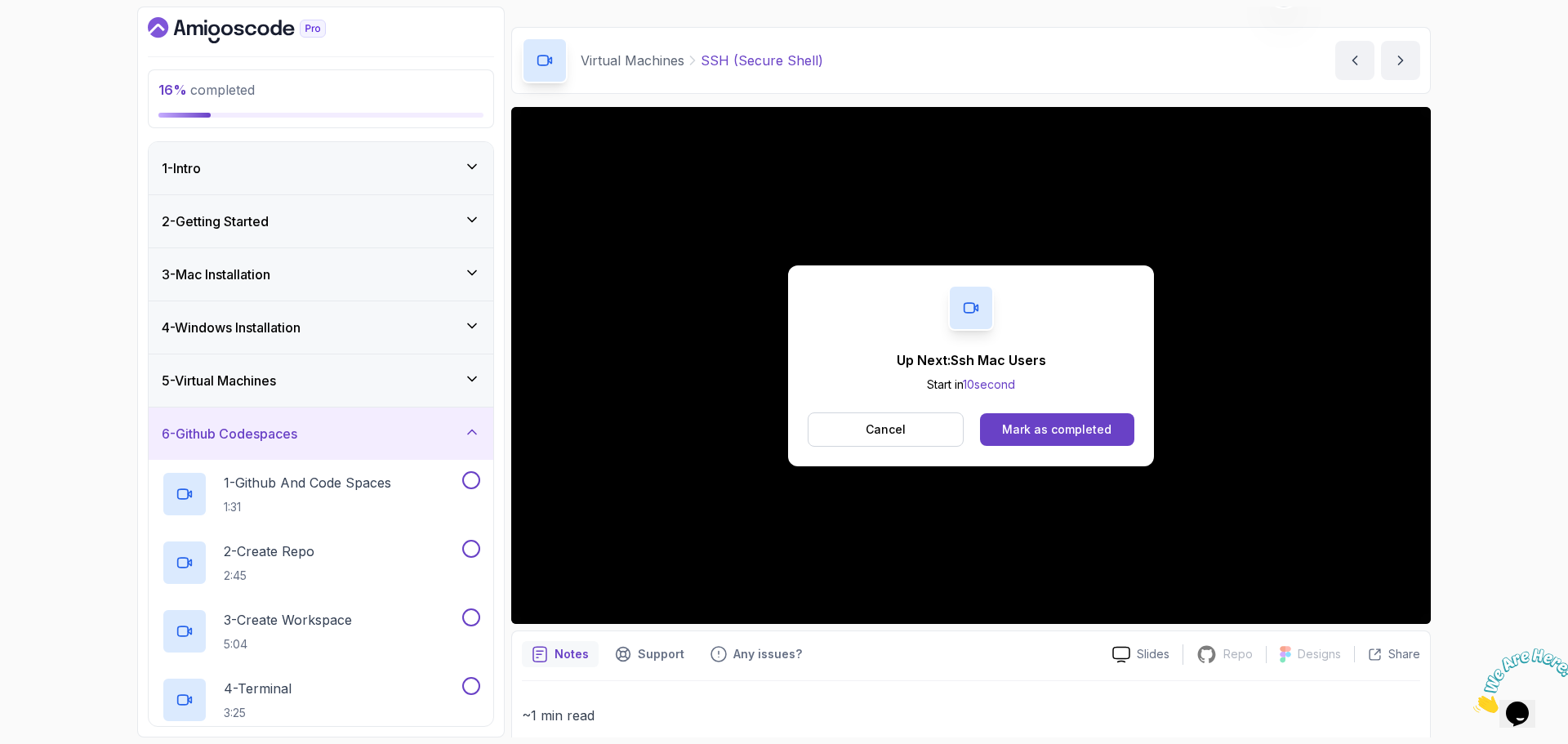
click at [425, 393] on div "5 - Virtual Machines" at bounding box center [321, 380] width 345 height 52
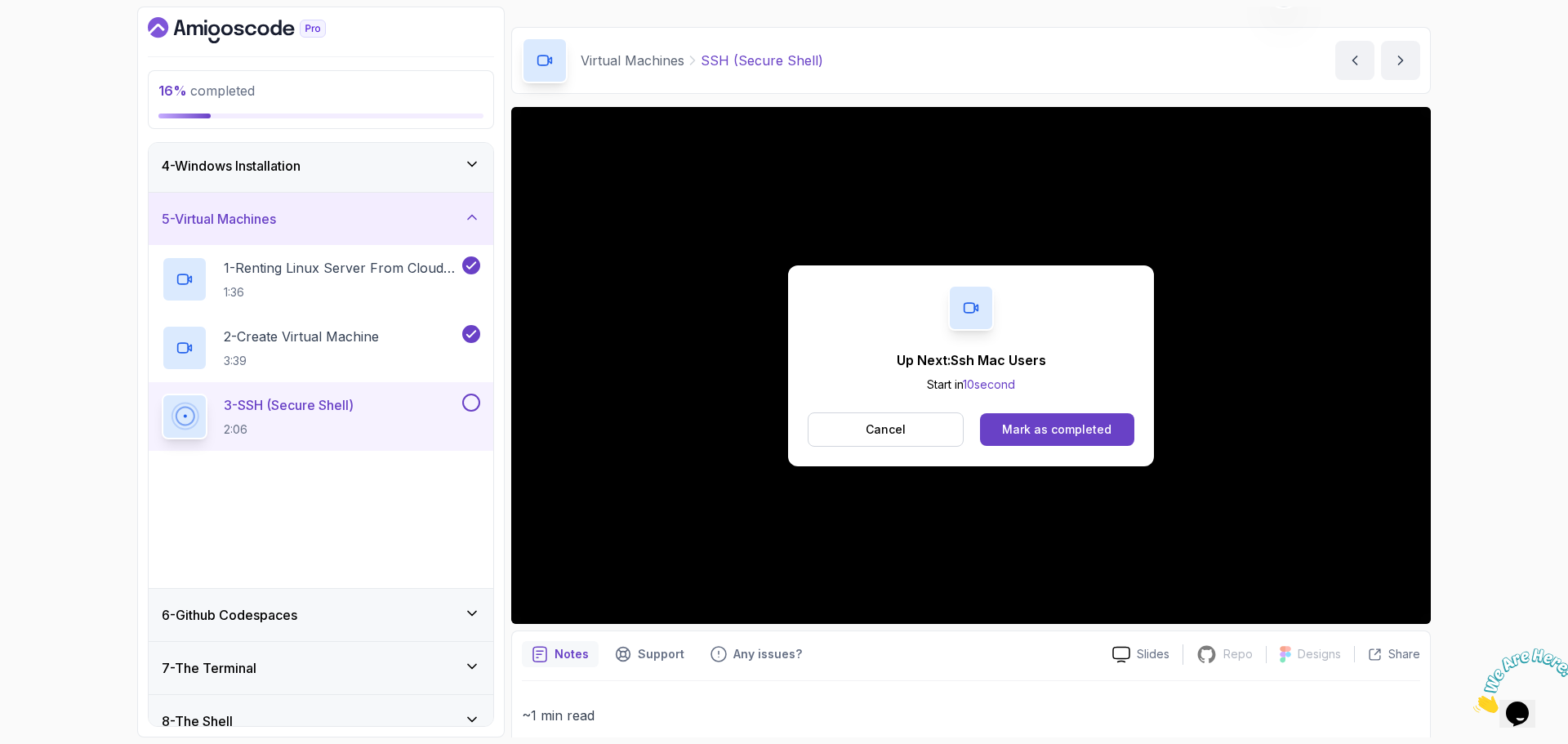
scroll to position [163, 0]
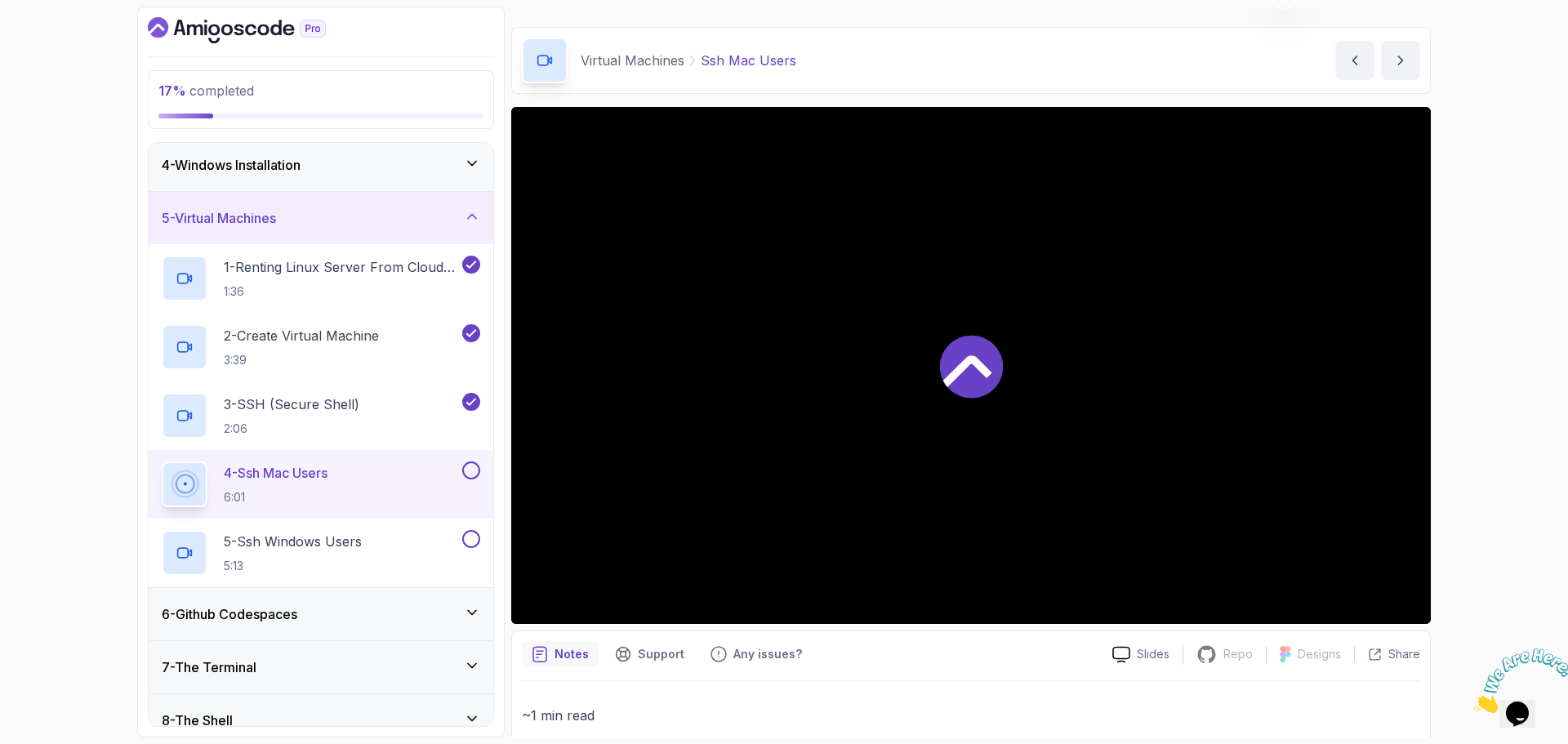
click at [340, 469] on div "4 - Ssh Mac Users 6:01" at bounding box center [310, 484] width 297 height 45
click at [330, 538] on p "5 - Ssh Windows Users" at bounding box center [293, 541] width 138 height 20
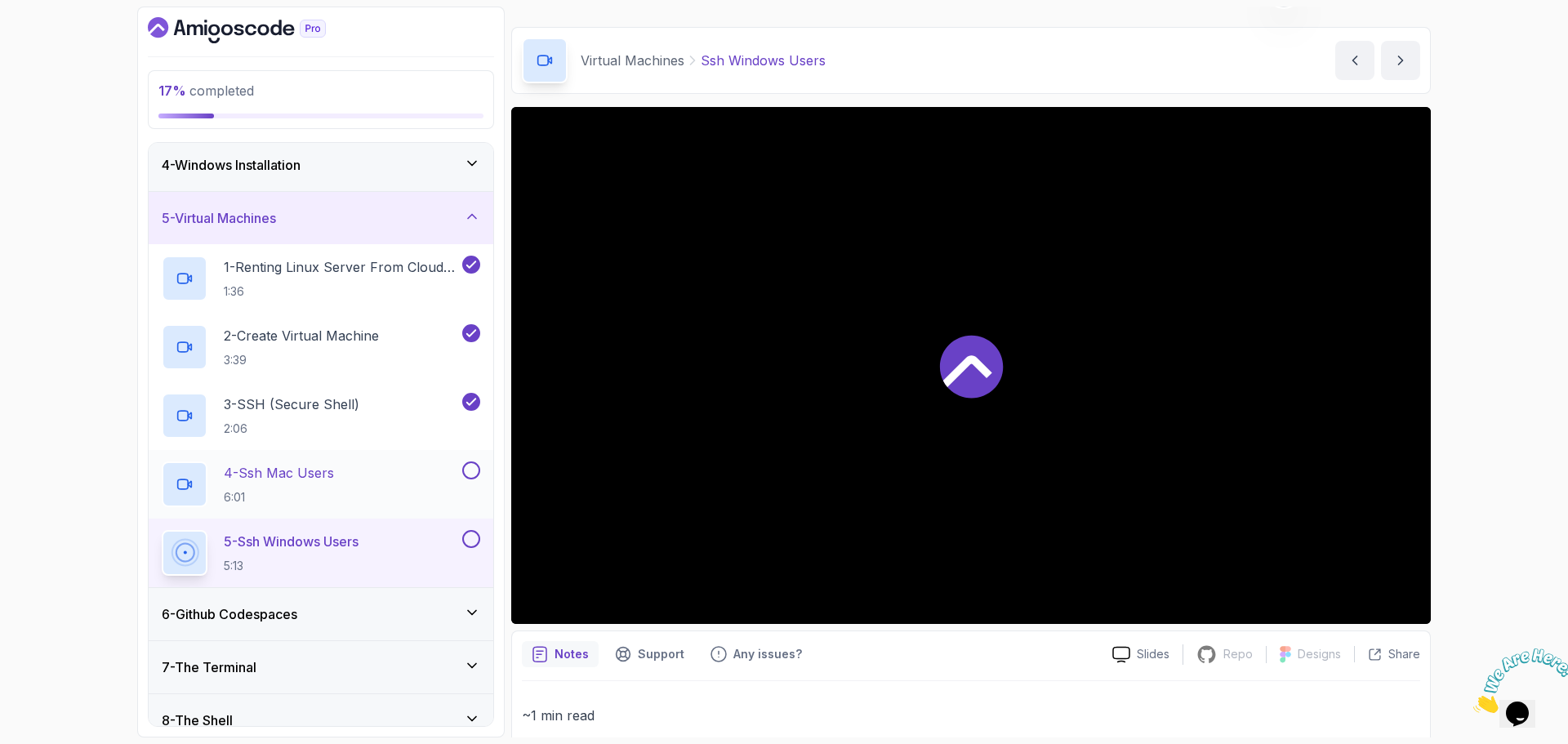
click at [471, 463] on button at bounding box center [471, 470] width 18 height 18
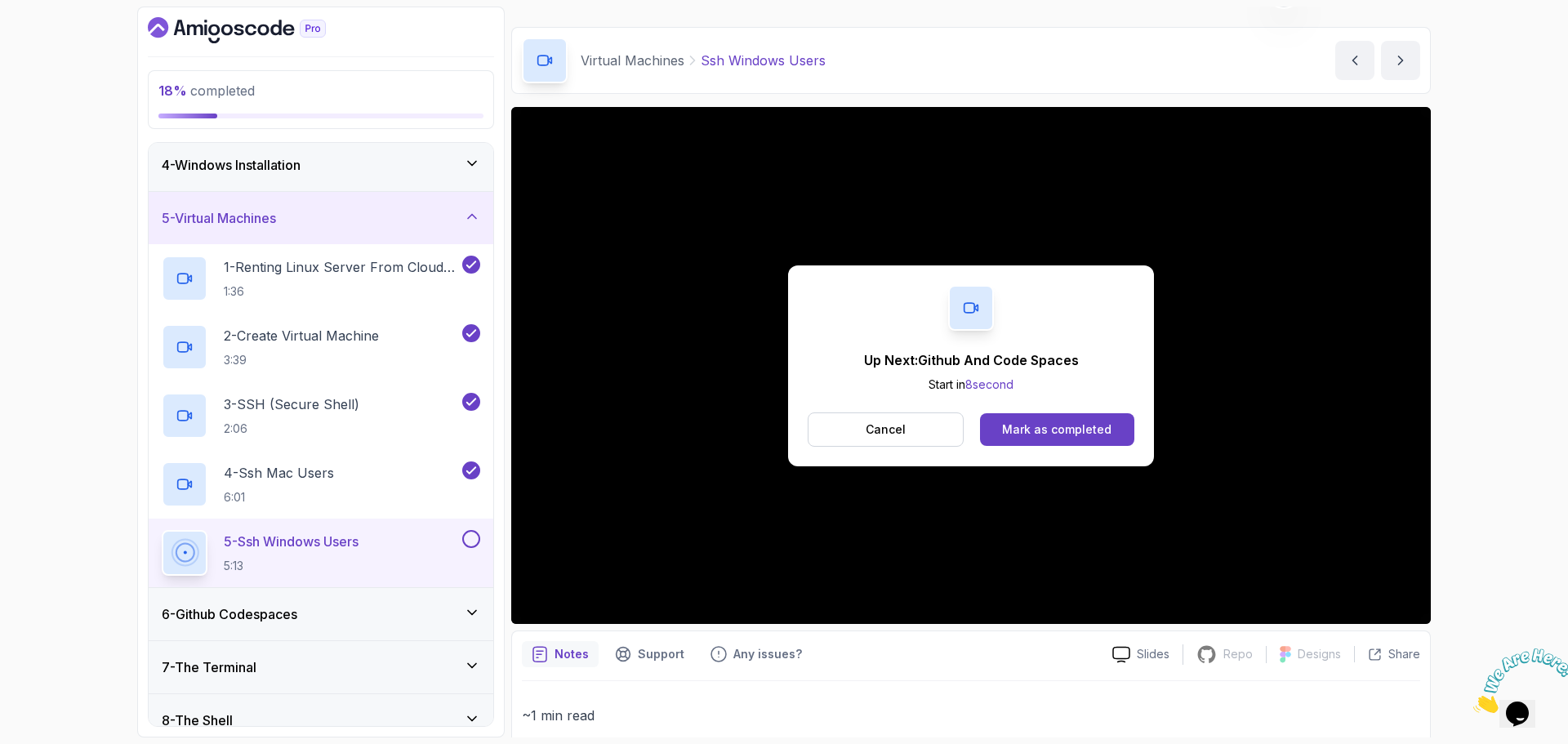
click at [458, 541] on div "5 - Ssh Windows Users 5:13" at bounding box center [310, 553] width 297 height 45
click at [466, 541] on button at bounding box center [471, 539] width 18 height 18
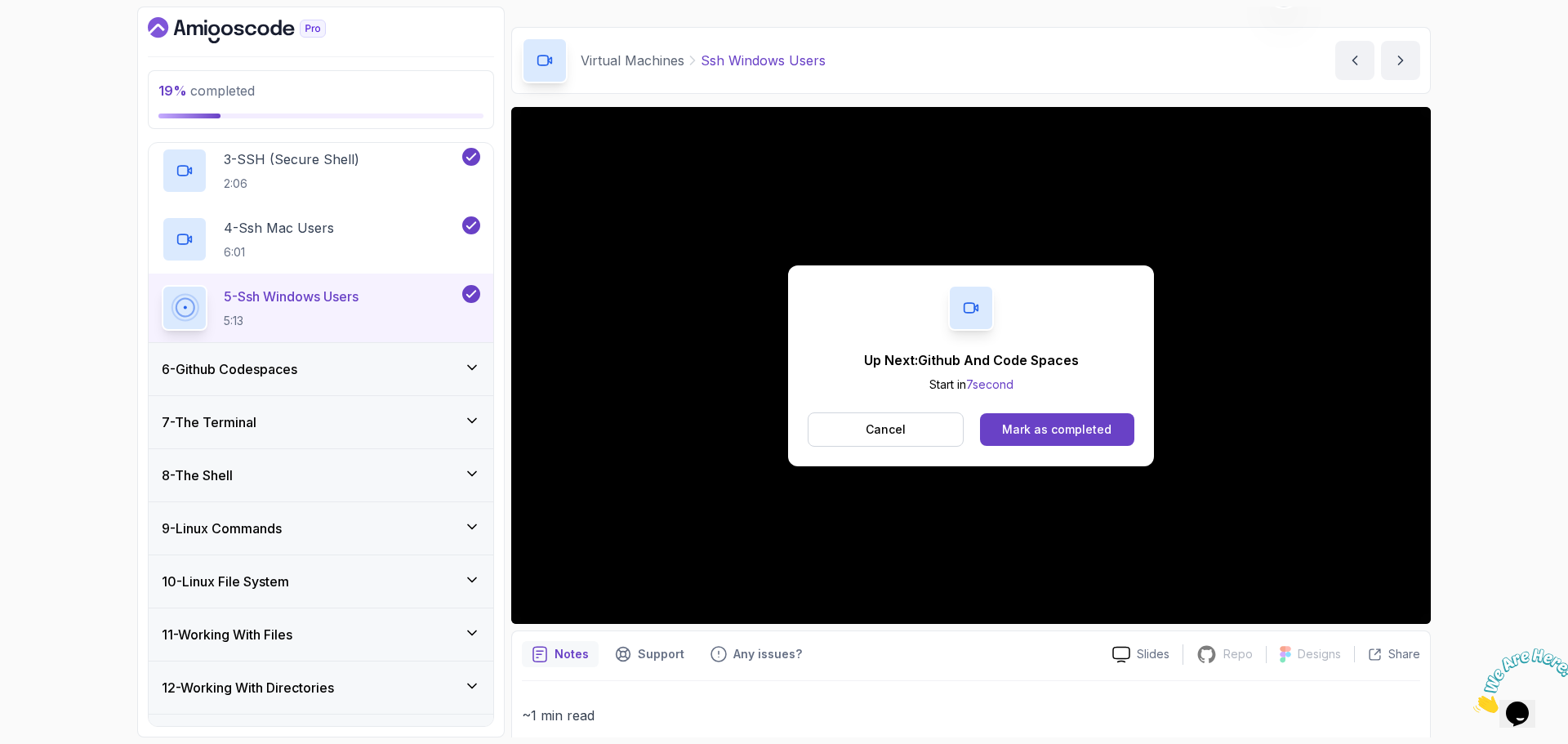
click at [296, 384] on div "6 - Github Codespaces" at bounding box center [321, 369] width 345 height 52
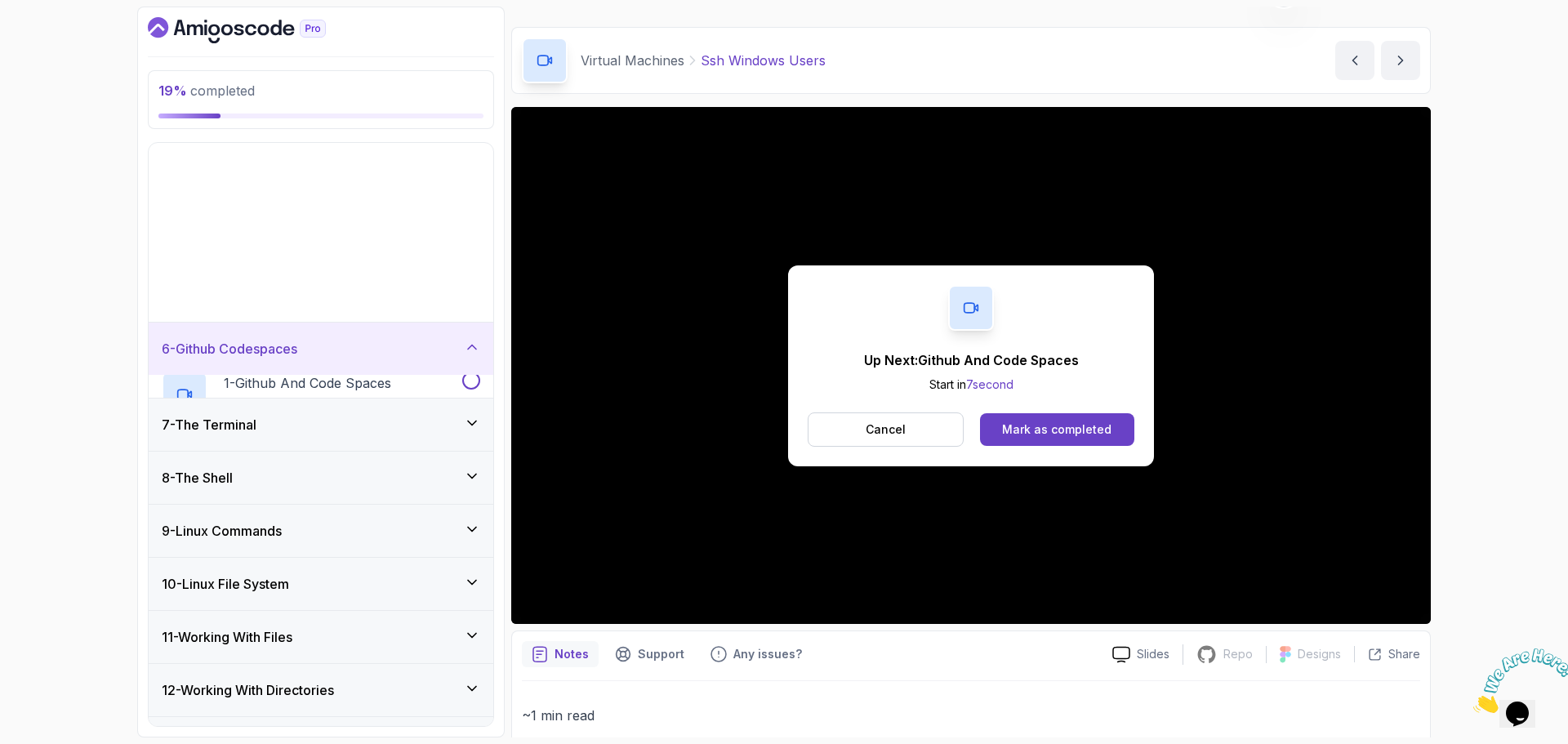
scroll to position [212, 0]
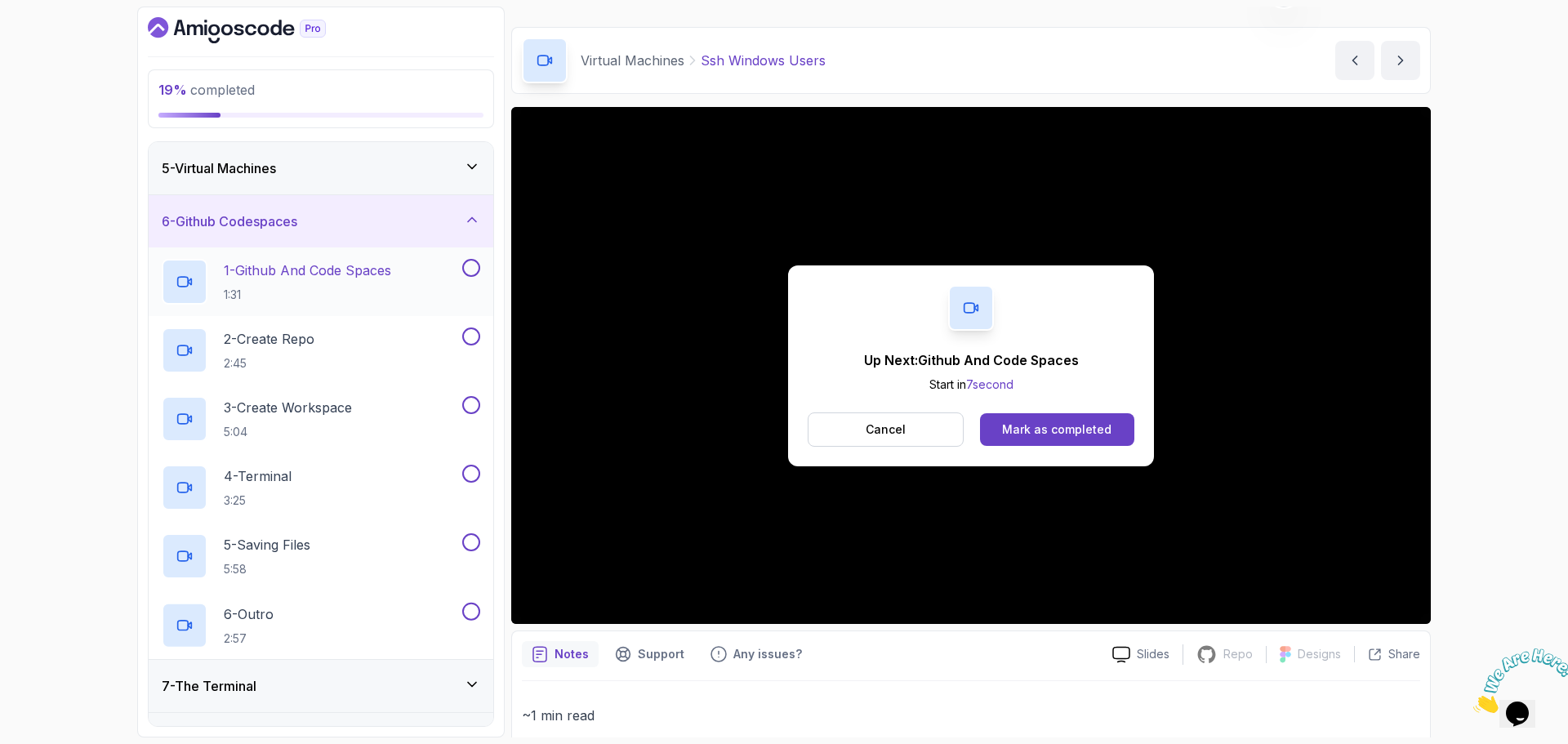
click at [314, 279] on p "1 - Github And Code Spaces" at bounding box center [307, 270] width 167 height 20
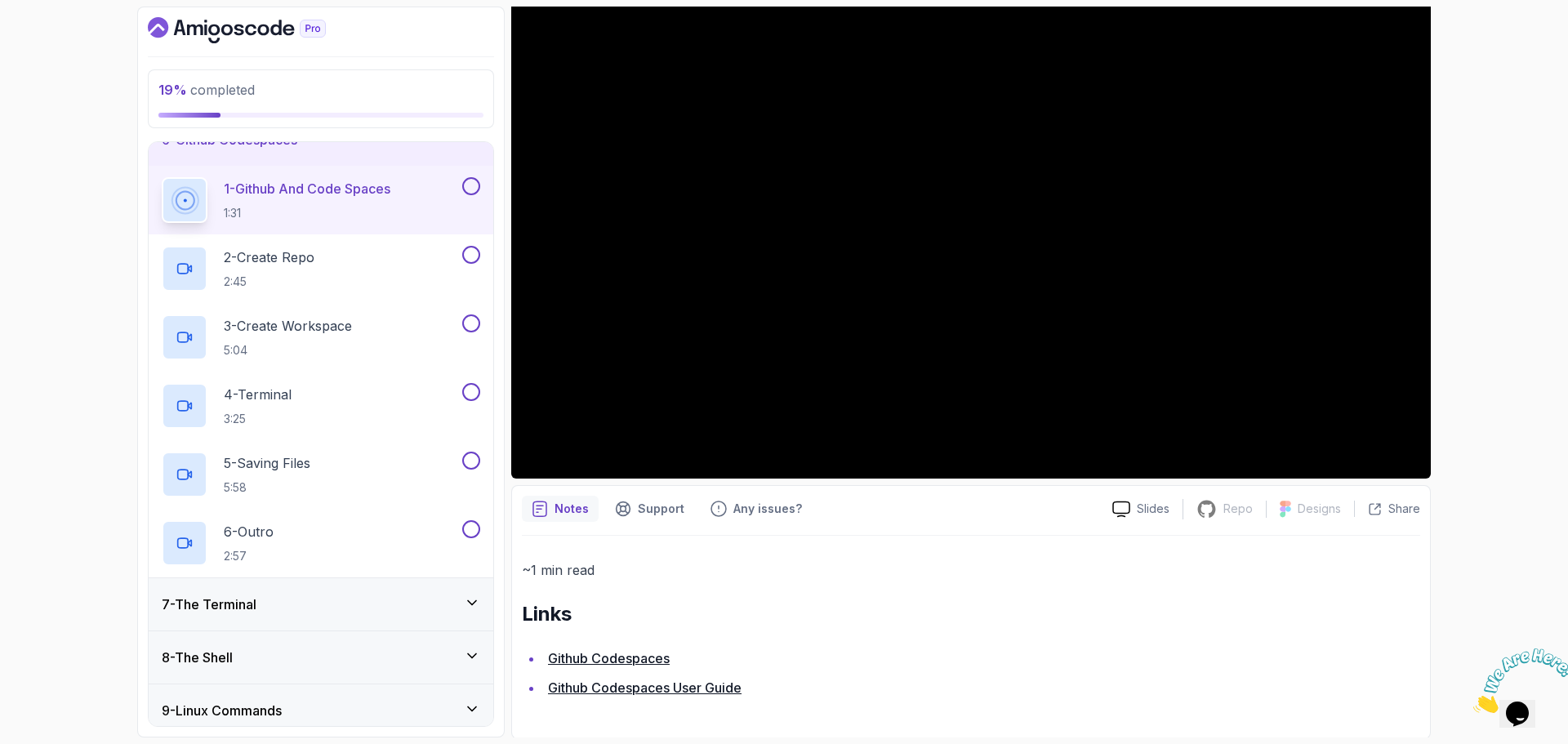
scroll to position [185, 0]
click at [633, 657] on link "Github Codespaces" at bounding box center [609, 656] width 122 height 16
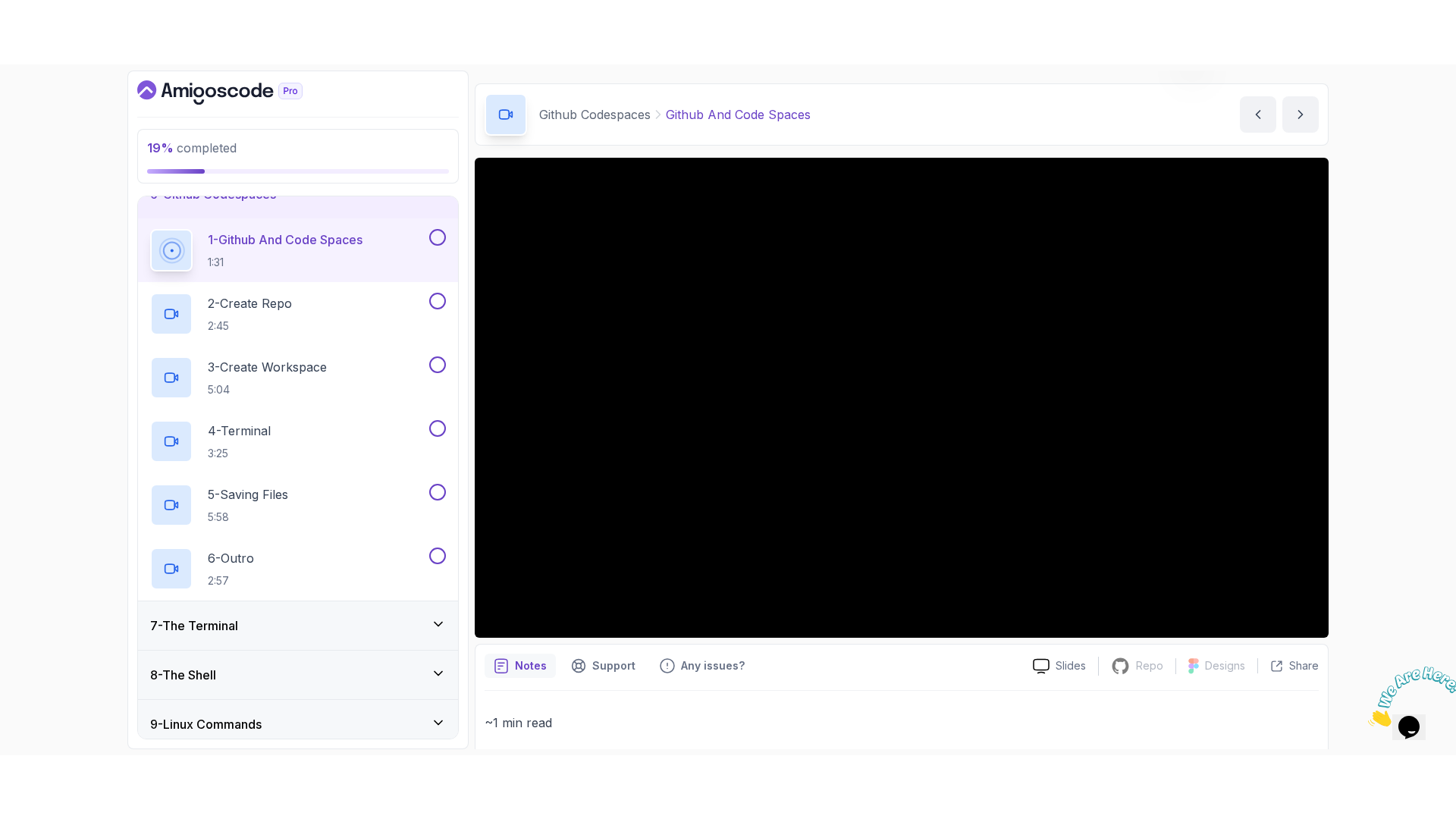
scroll to position [21, 0]
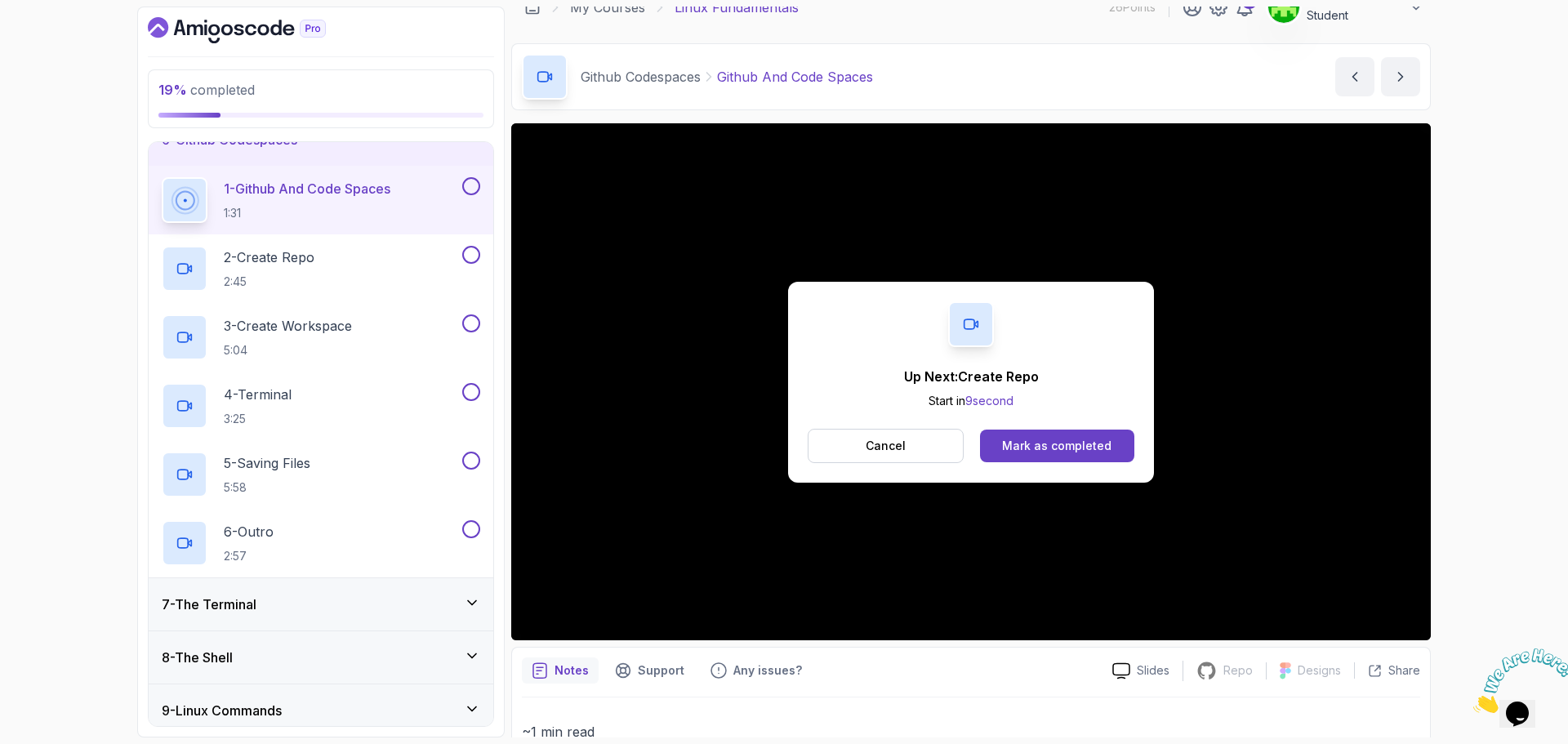
click at [476, 184] on button at bounding box center [471, 186] width 18 height 18
click at [336, 253] on div "2 - Create Repo 2:45" at bounding box center [310, 268] width 297 height 45
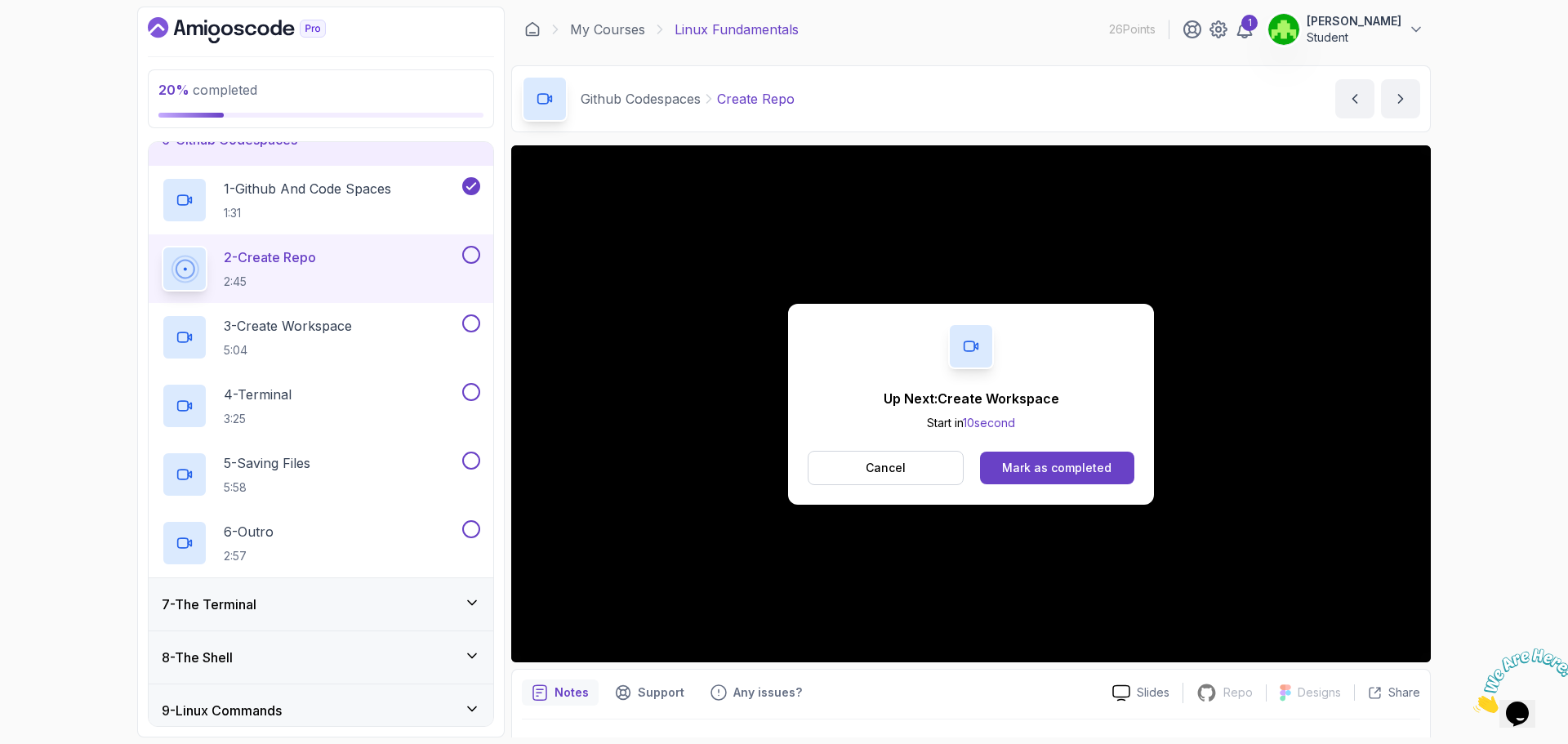
click at [479, 258] on button at bounding box center [471, 254] width 18 height 18
click at [306, 320] on p "3 - Create Workspace" at bounding box center [288, 325] width 128 height 20
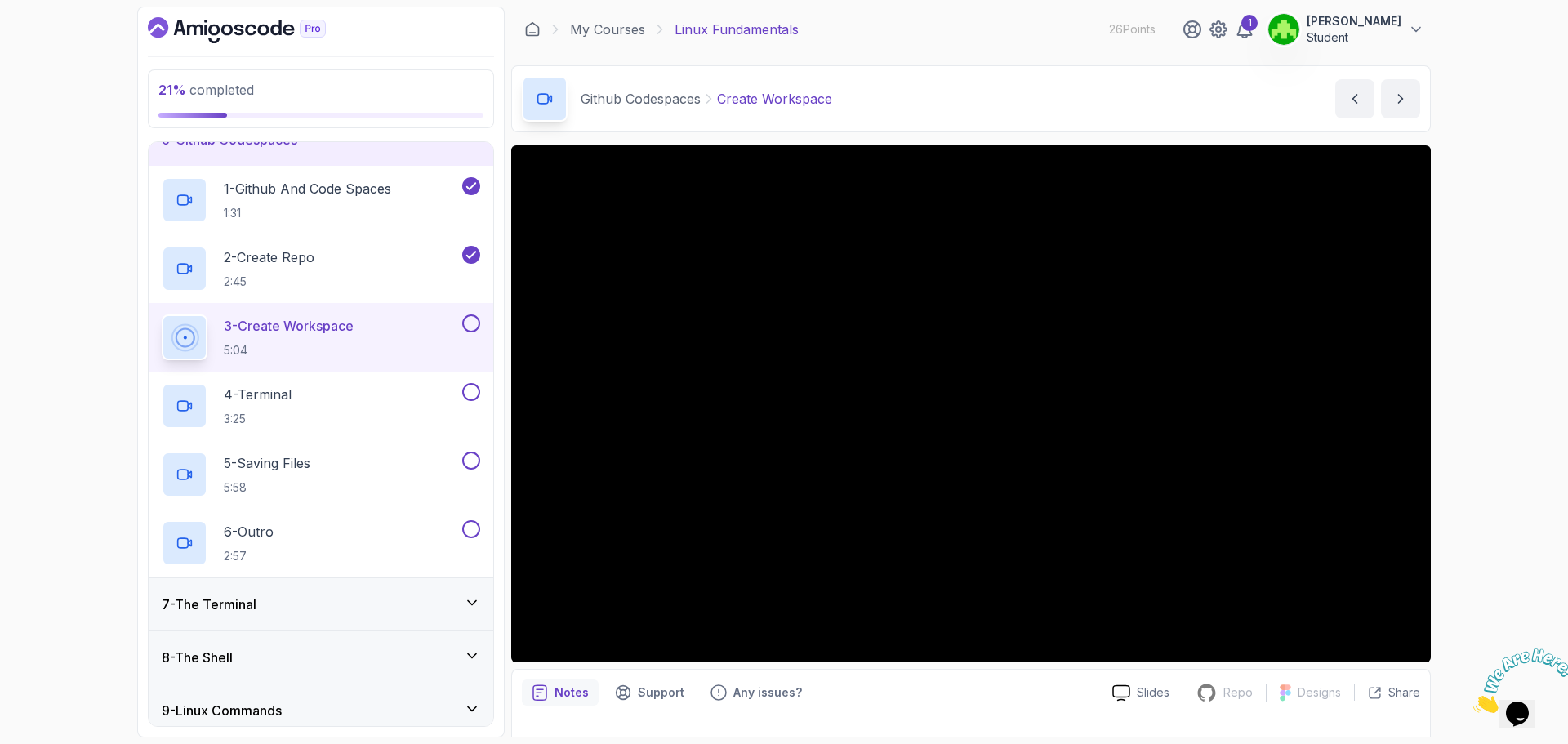
click at [459, 321] on div at bounding box center [469, 323] width 21 height 18
click at [469, 330] on button at bounding box center [471, 323] width 18 height 18
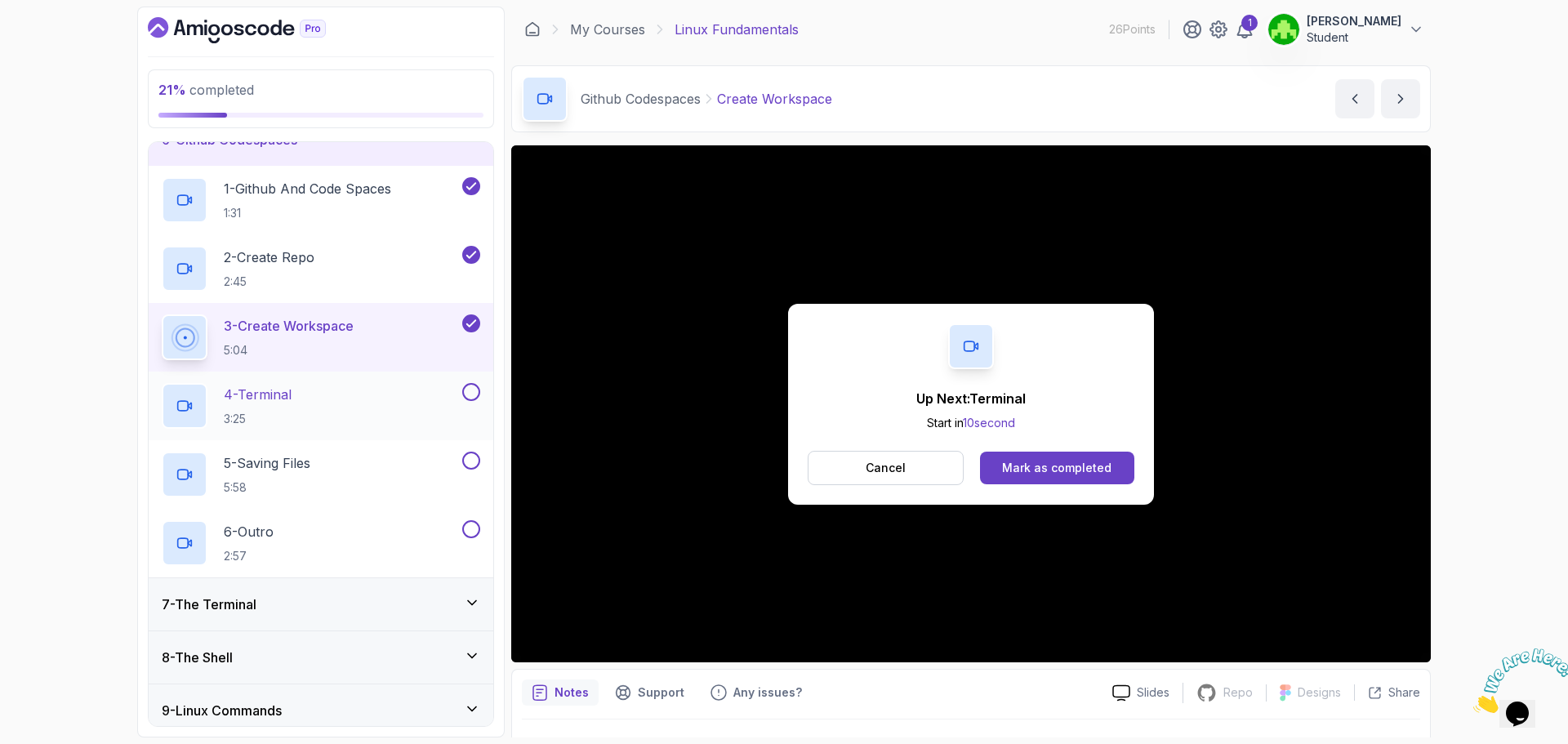
click at [345, 390] on div "4 - Terminal 3:25" at bounding box center [310, 405] width 297 height 45
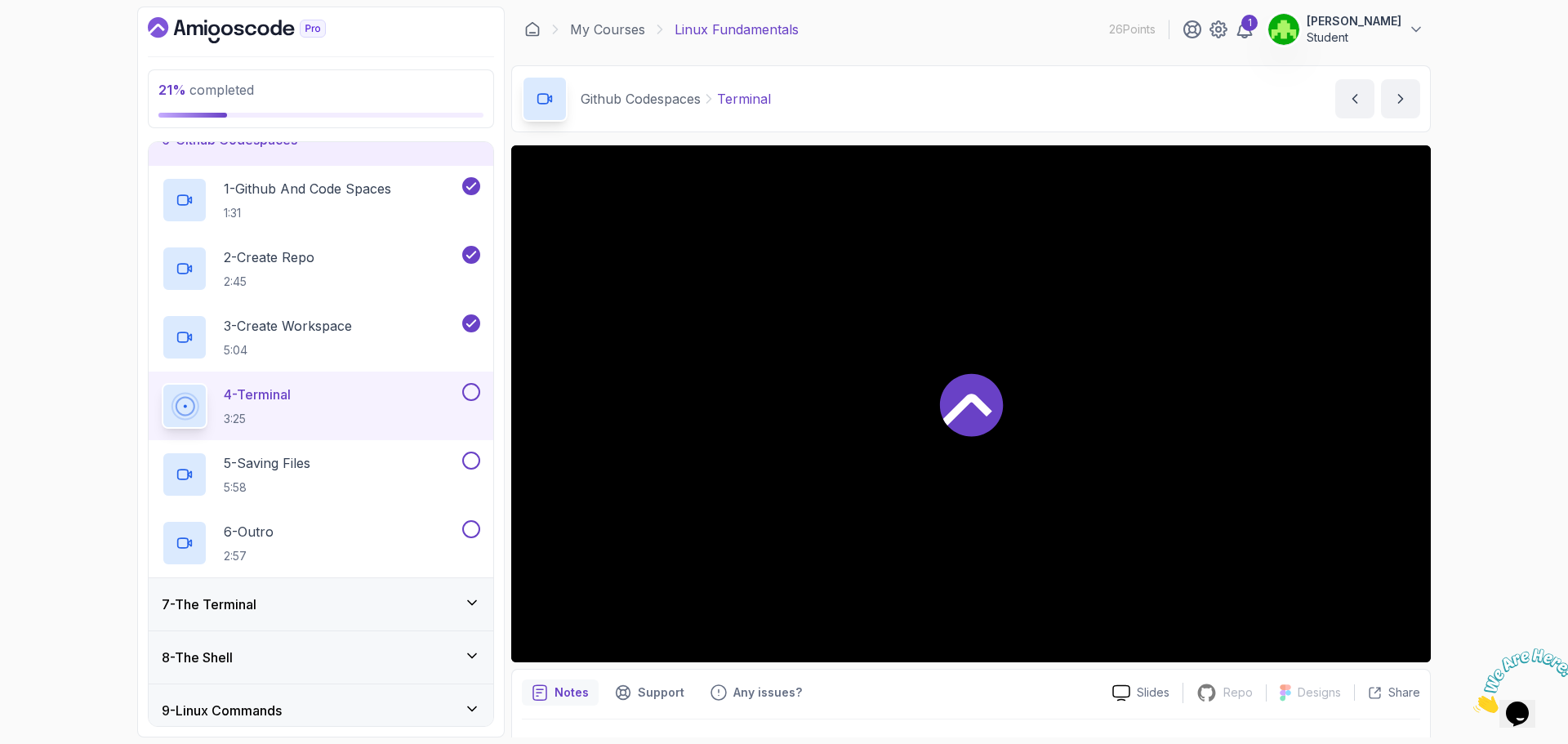
click at [268, 390] on p "4 - Terminal" at bounding box center [257, 394] width 67 height 20
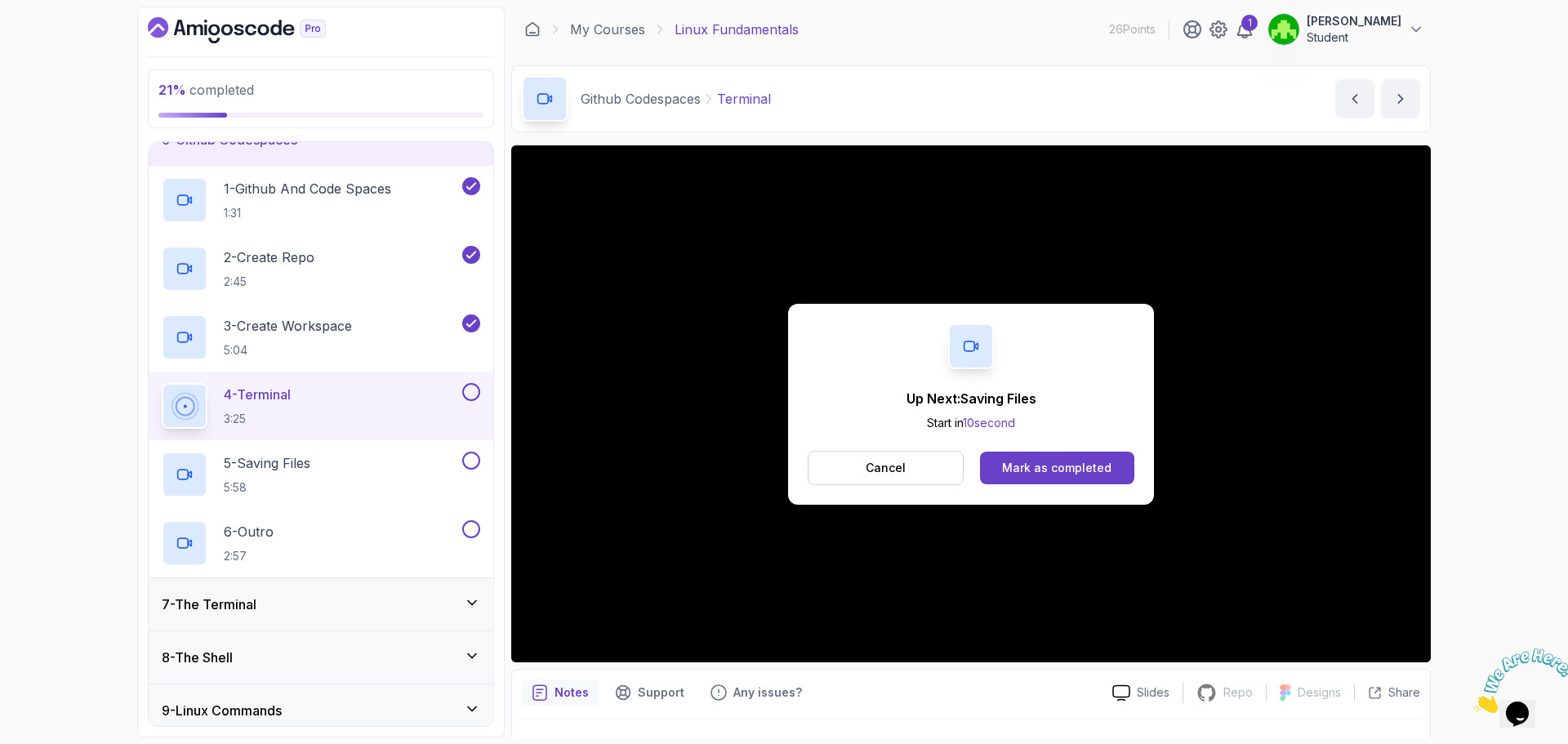
click at [471, 387] on button at bounding box center [471, 391] width 18 height 18
click at [281, 449] on div "5 - Saving Files 5:58" at bounding box center [321, 475] width 345 height 69
click at [297, 465] on p "5 - Saving Files" at bounding box center [267, 463] width 87 height 20
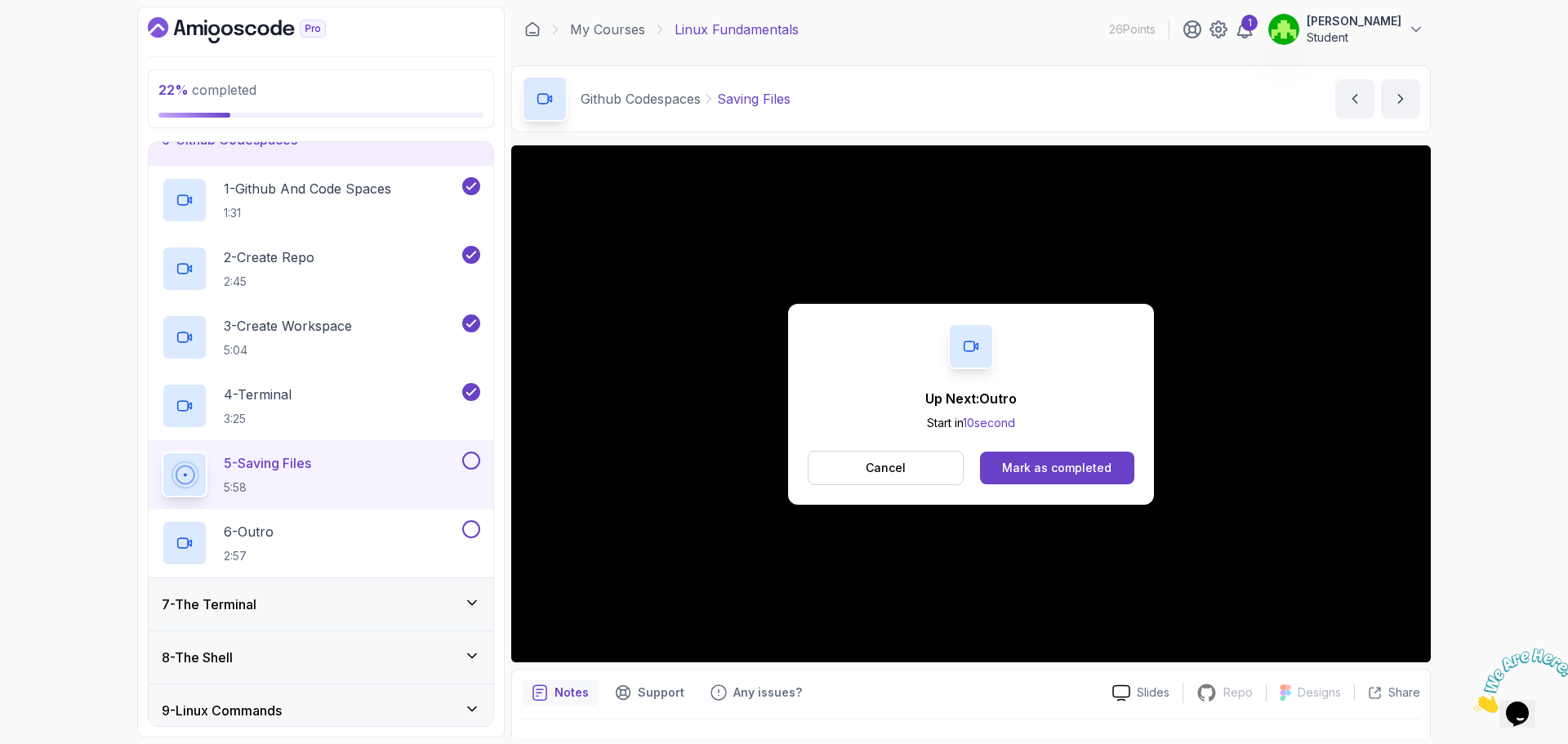
click at [476, 457] on button at bounding box center [471, 460] width 18 height 18
click at [340, 535] on div "6 - Outro 2:57" at bounding box center [310, 542] width 297 height 45
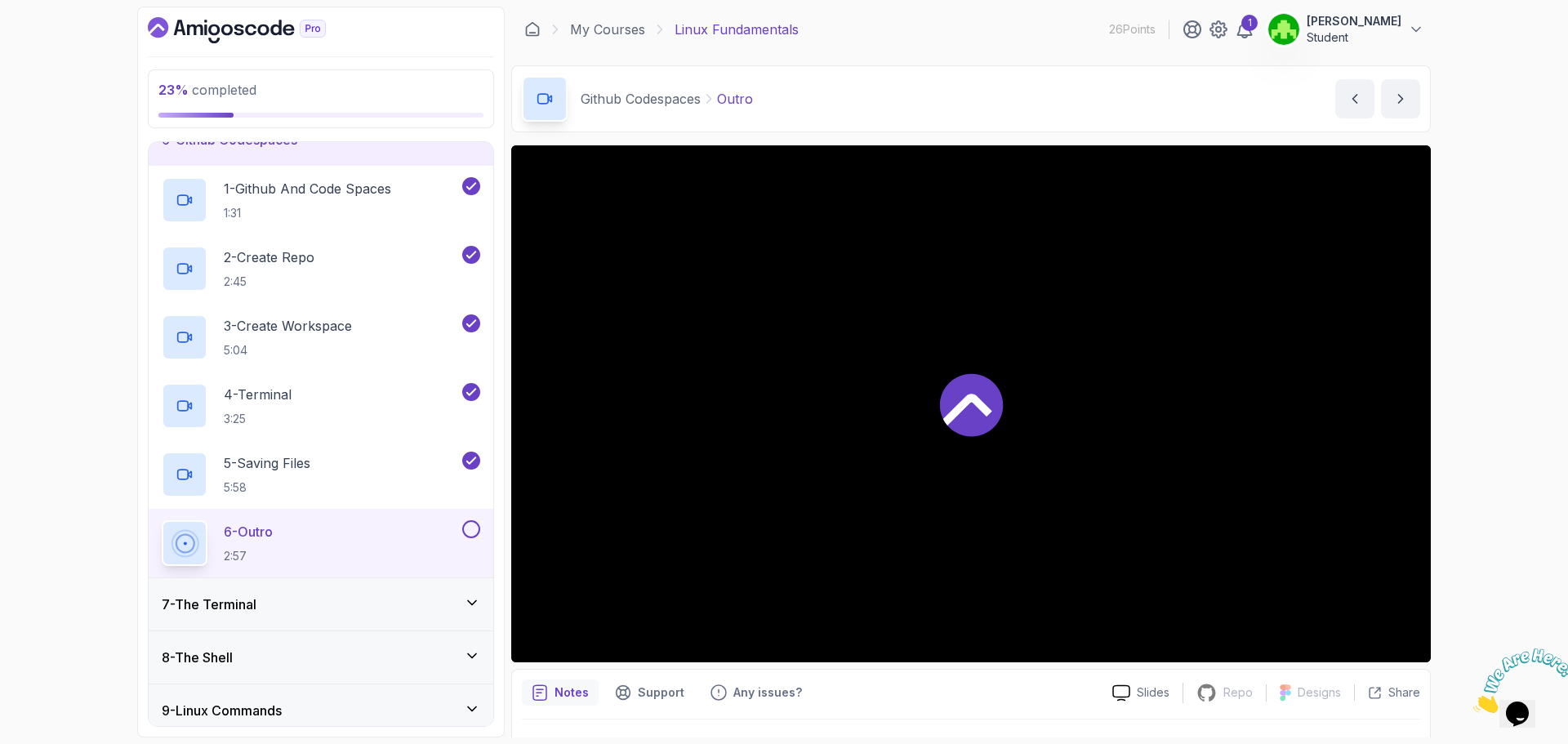
click at [300, 535] on div "6 - Outro 2:57" at bounding box center [310, 542] width 297 height 45
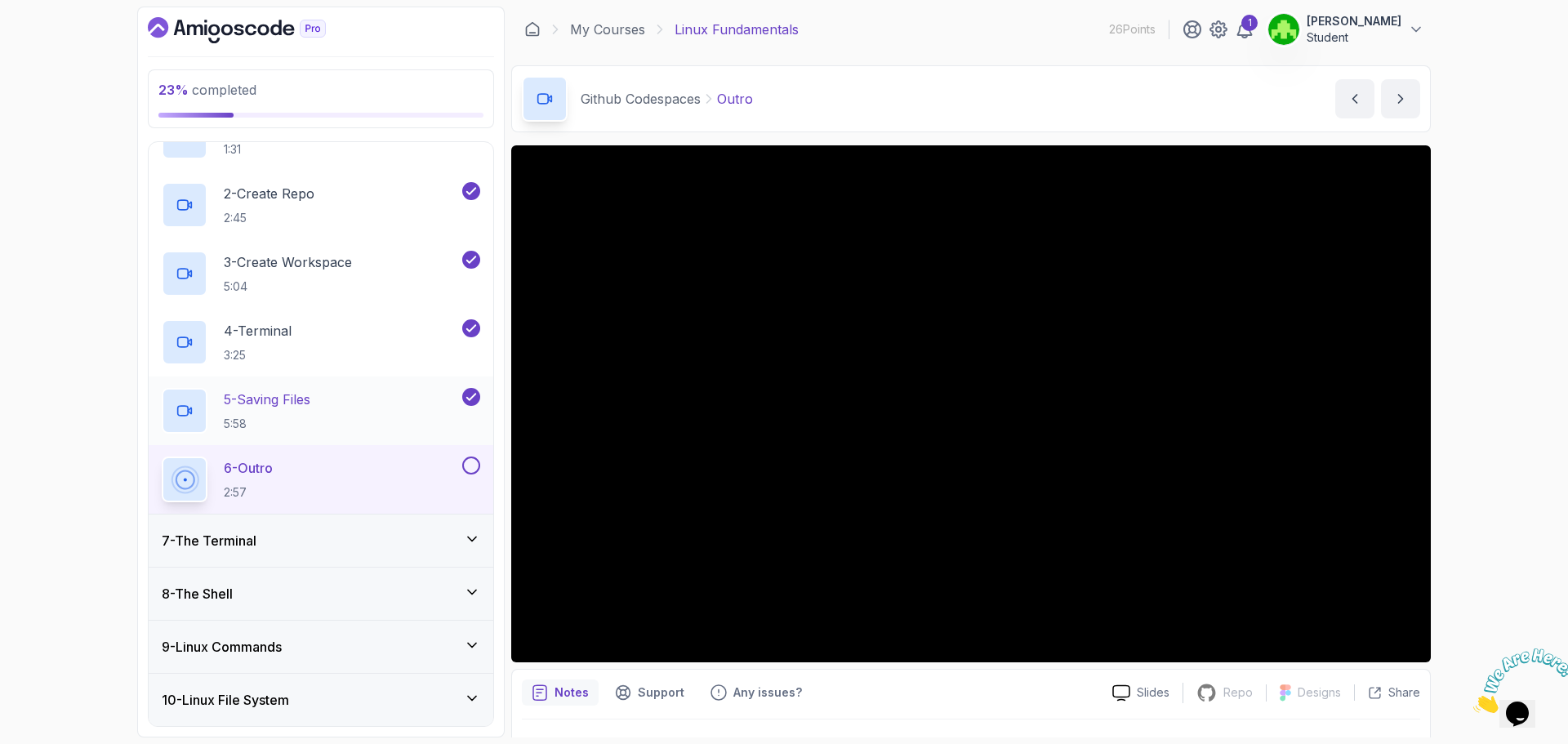
scroll to position [378, 0]
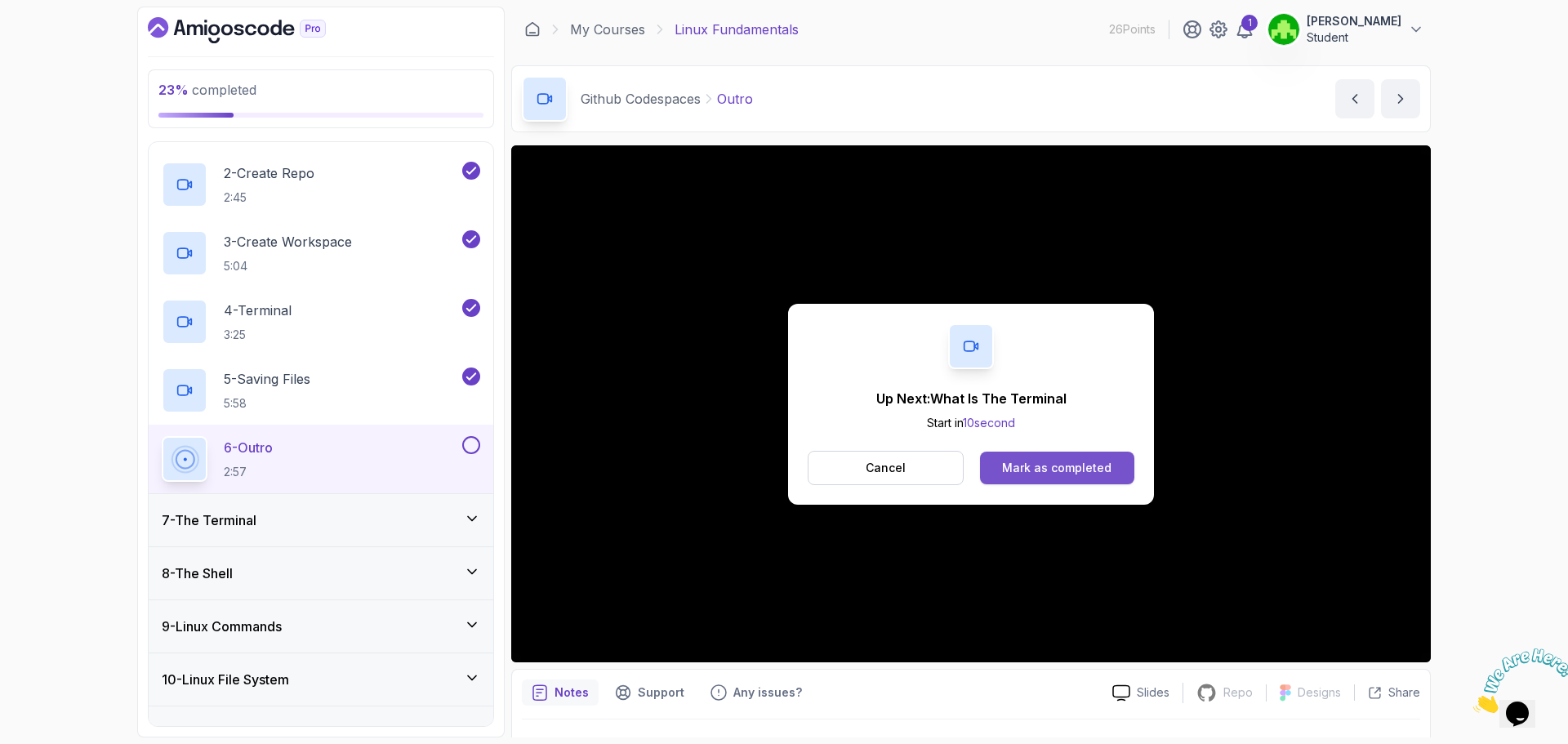
click at [1047, 470] on div "Mark as completed" at bounding box center [1057, 468] width 110 height 16
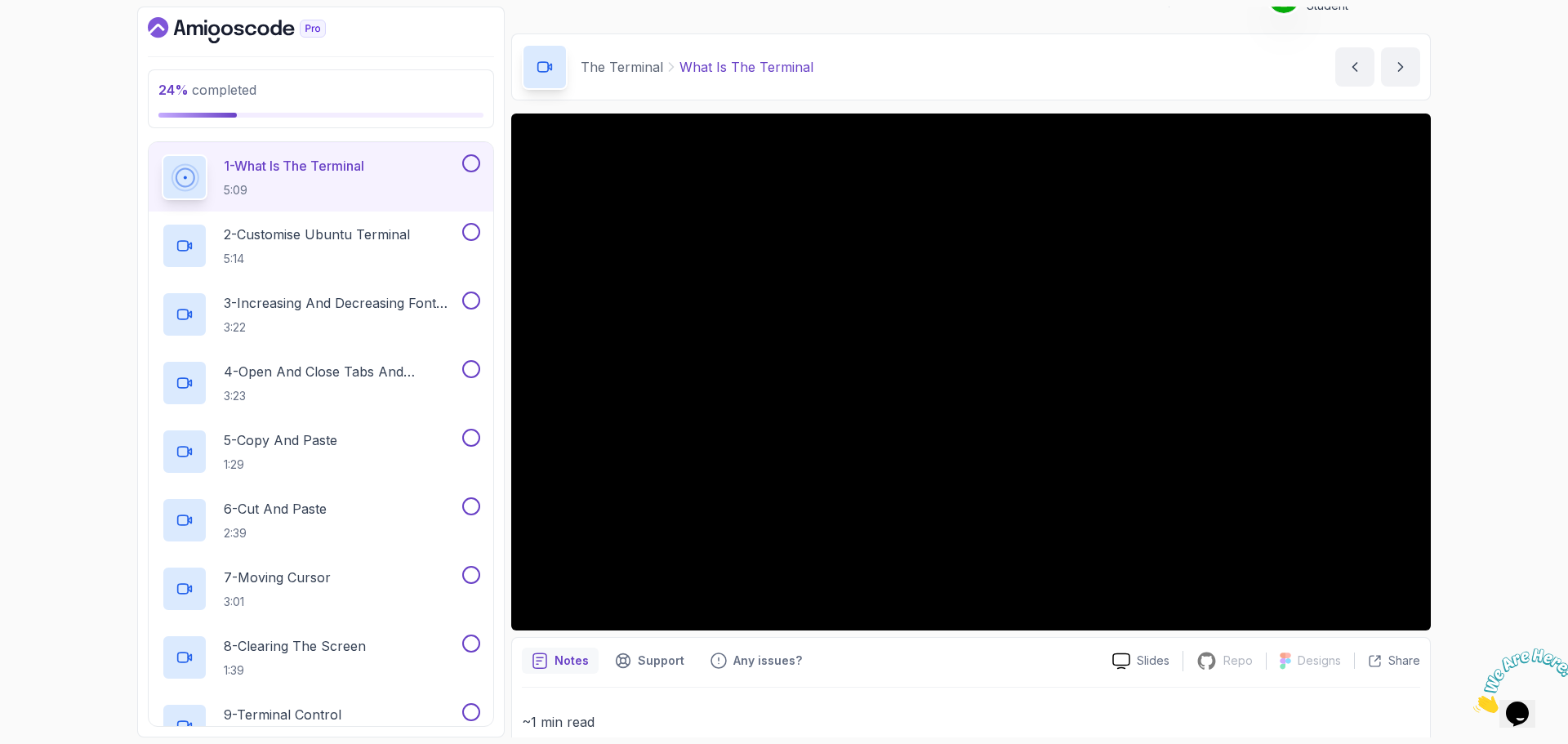
scroll to position [330, 0]
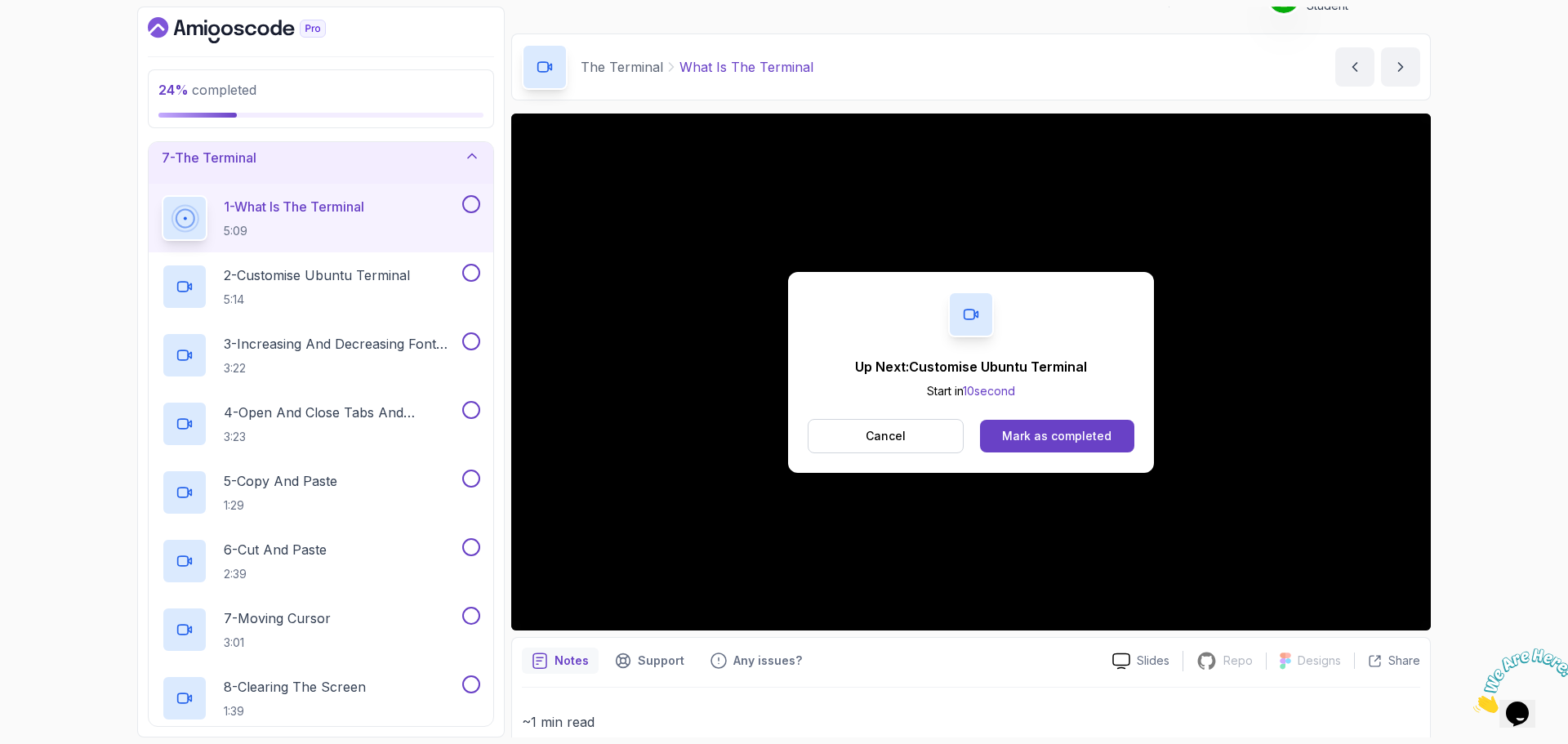
click at [473, 204] on button at bounding box center [471, 203] width 18 height 18
click at [356, 263] on div "2 - Customise Ubuntu Terminal 5:14" at bounding box center [310, 286] width 297 height 45
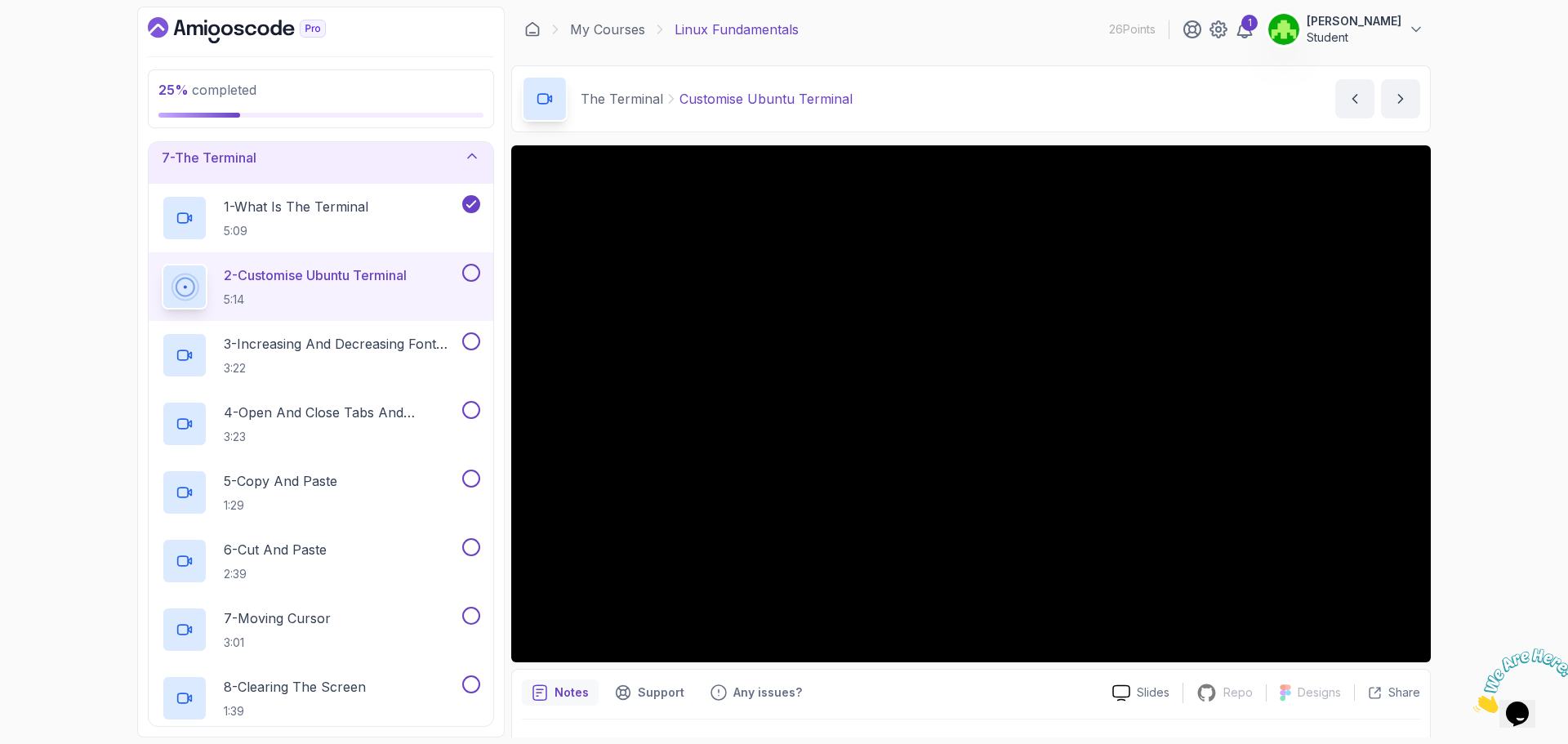
click at [462, 271] on div at bounding box center [469, 272] width 21 height 18
click at [469, 272] on button at bounding box center [471, 272] width 18 height 18
click at [348, 347] on p "3 - Increasing And Decreasing Font Size" at bounding box center [342, 343] width 235 height 20
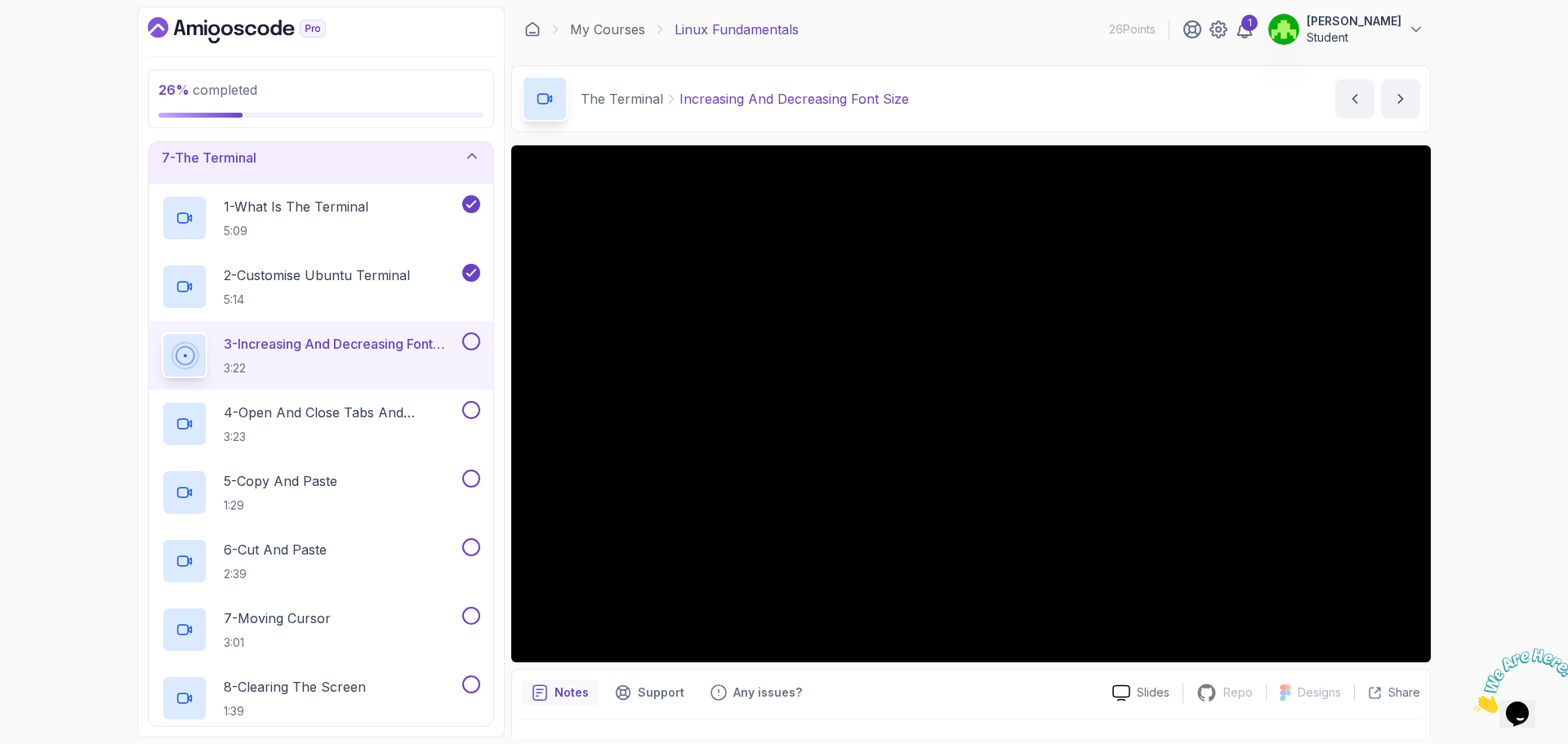
click at [469, 344] on button at bounding box center [471, 341] width 18 height 18
click at [391, 416] on p "4 - Open And Close Tabs And Terminal" at bounding box center [342, 412] width 235 height 20
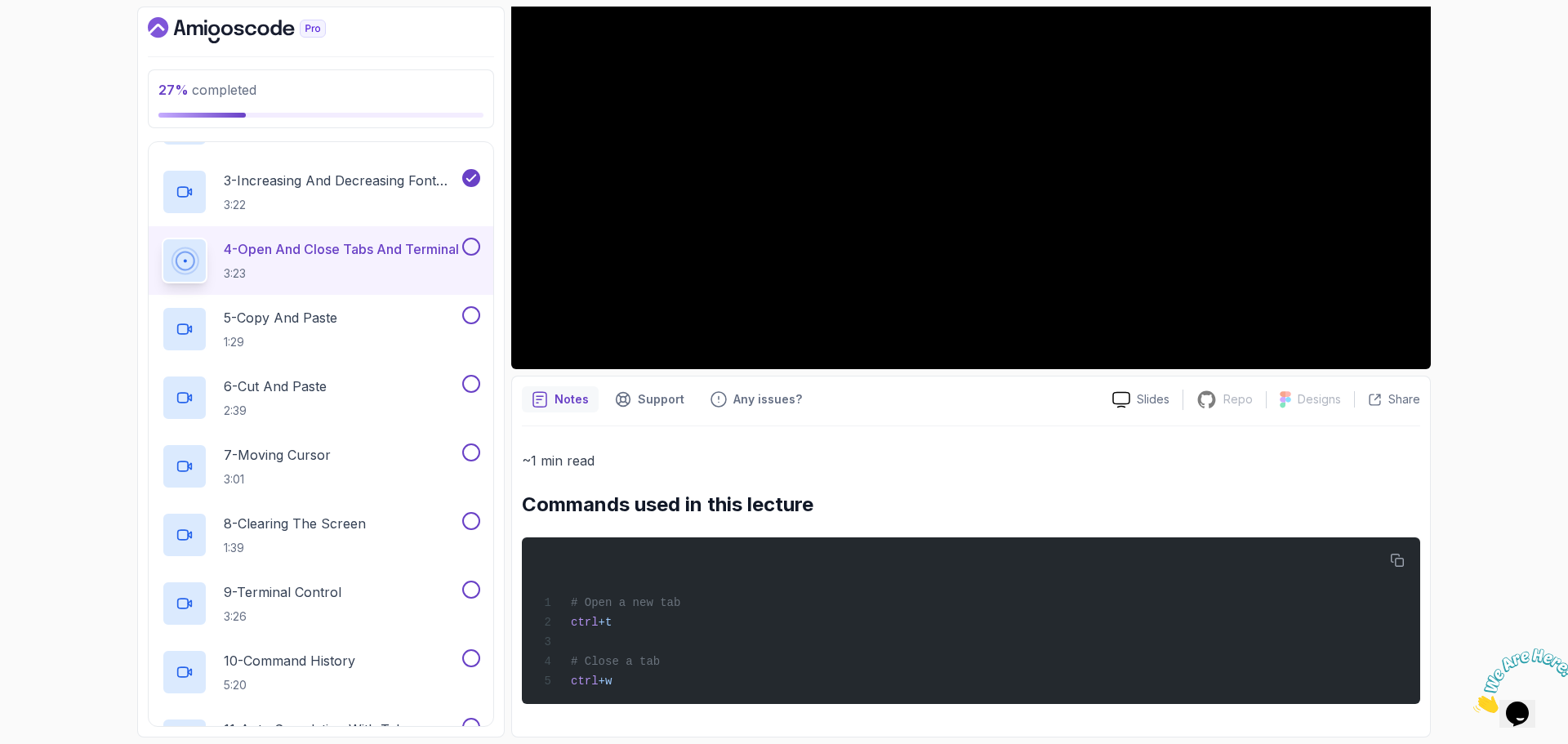
scroll to position [297, 0]
click at [384, 170] on div "3 - Increasing And Decreasing Font Size 3:22" at bounding box center [310, 191] width 297 height 45
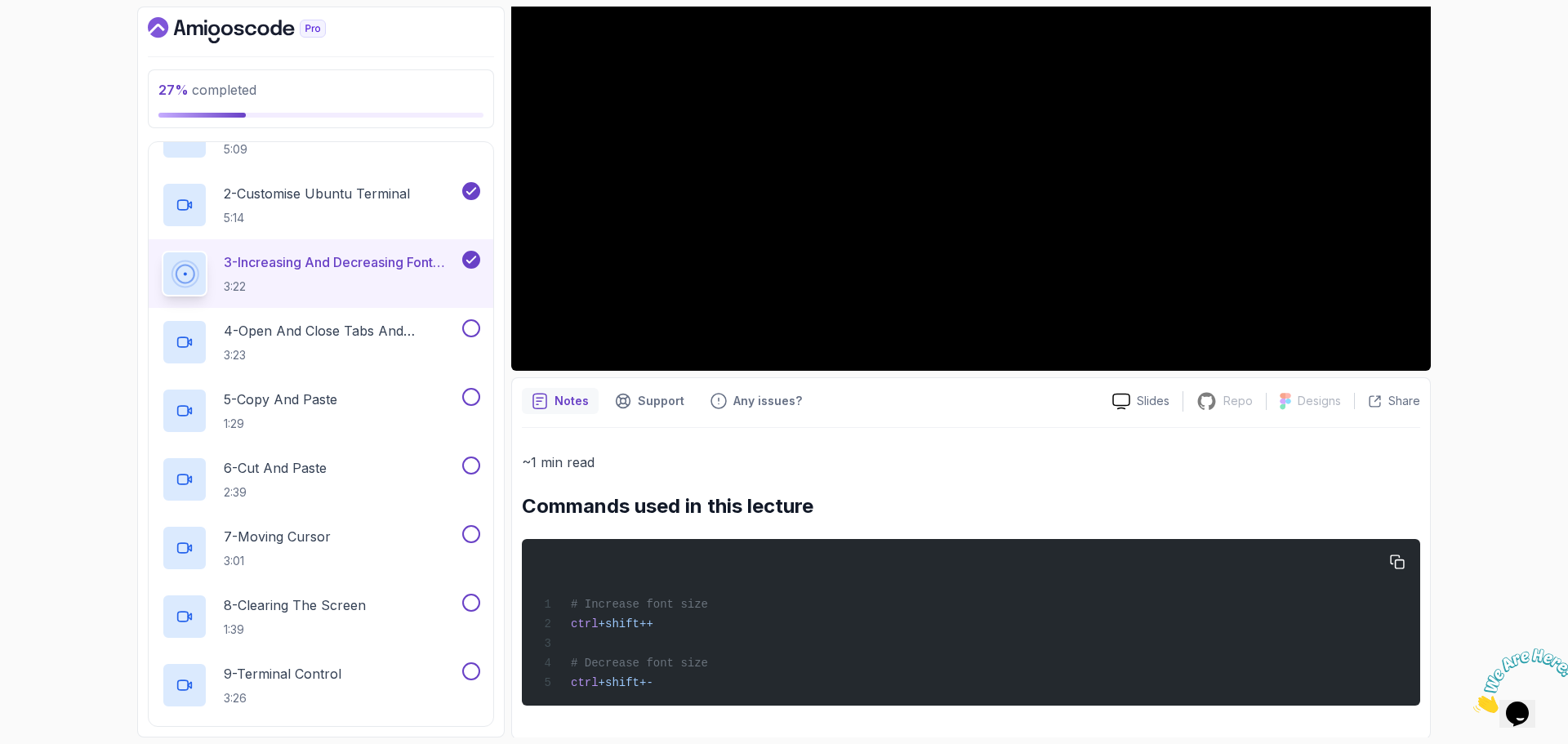
scroll to position [297, 0]
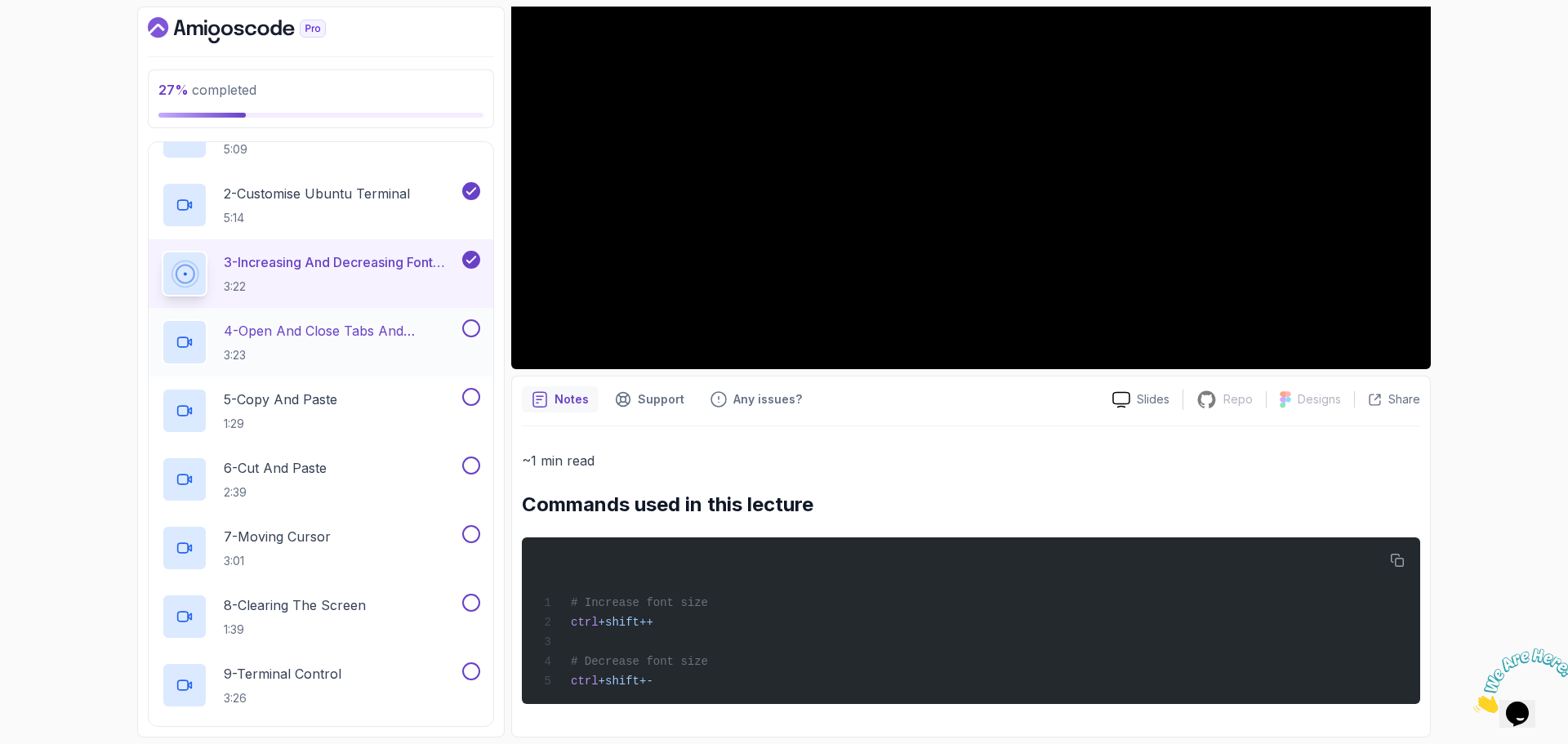
click at [369, 334] on p "4 - Open And Close Tabs And Terminal" at bounding box center [342, 330] width 235 height 20
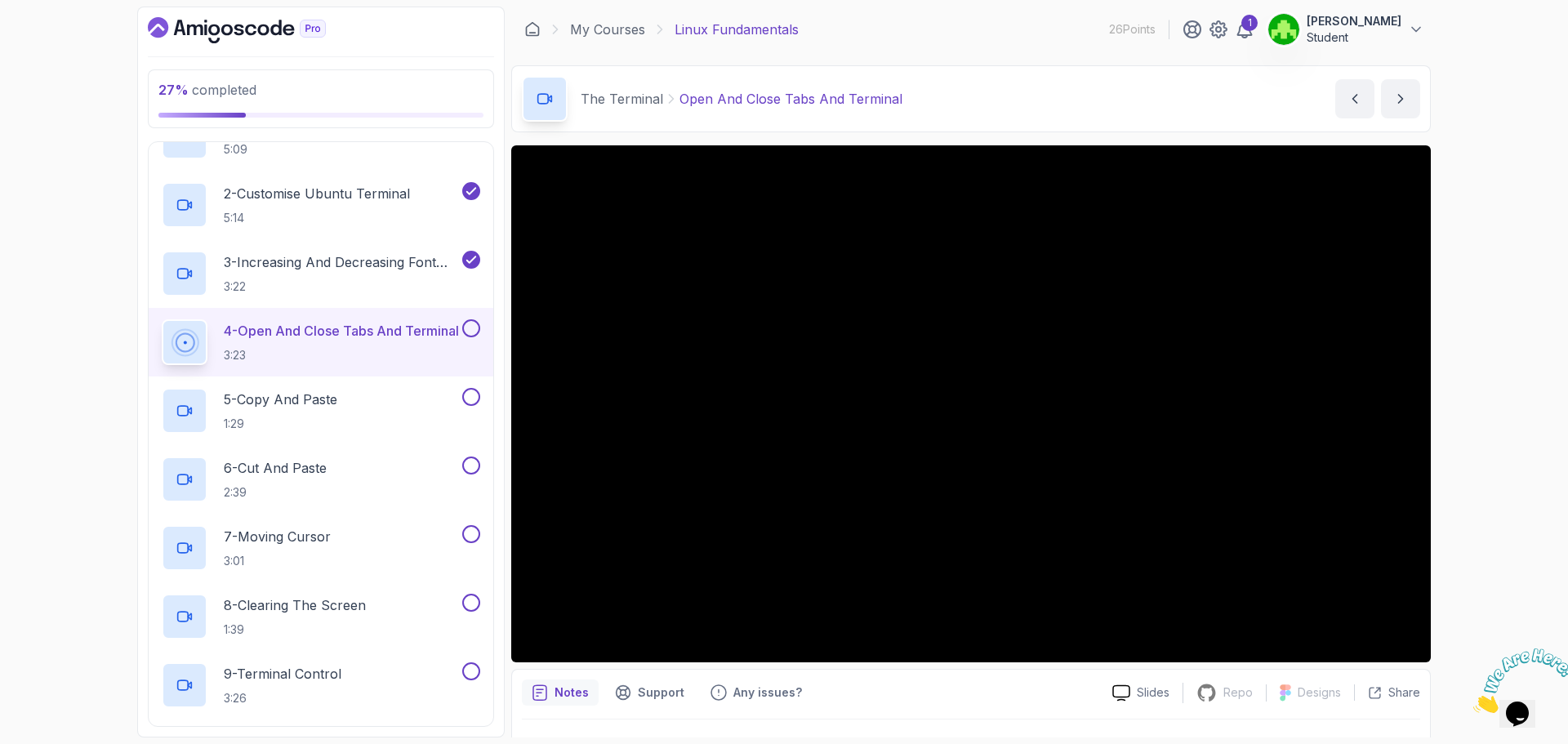
click at [467, 336] on button at bounding box center [471, 328] width 18 height 18
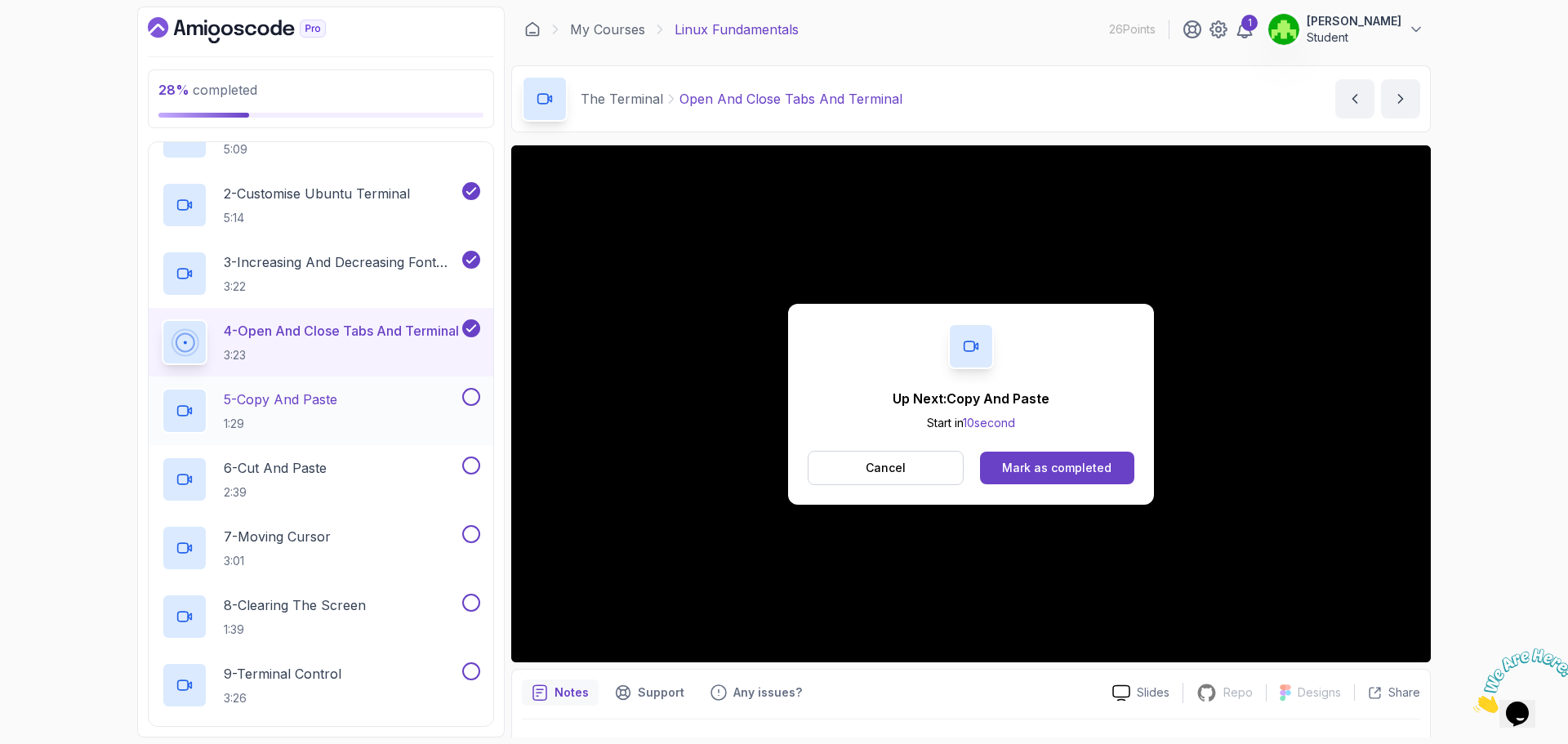
click at [298, 408] on p "5 - Copy And Paste" at bounding box center [281, 399] width 113 height 20
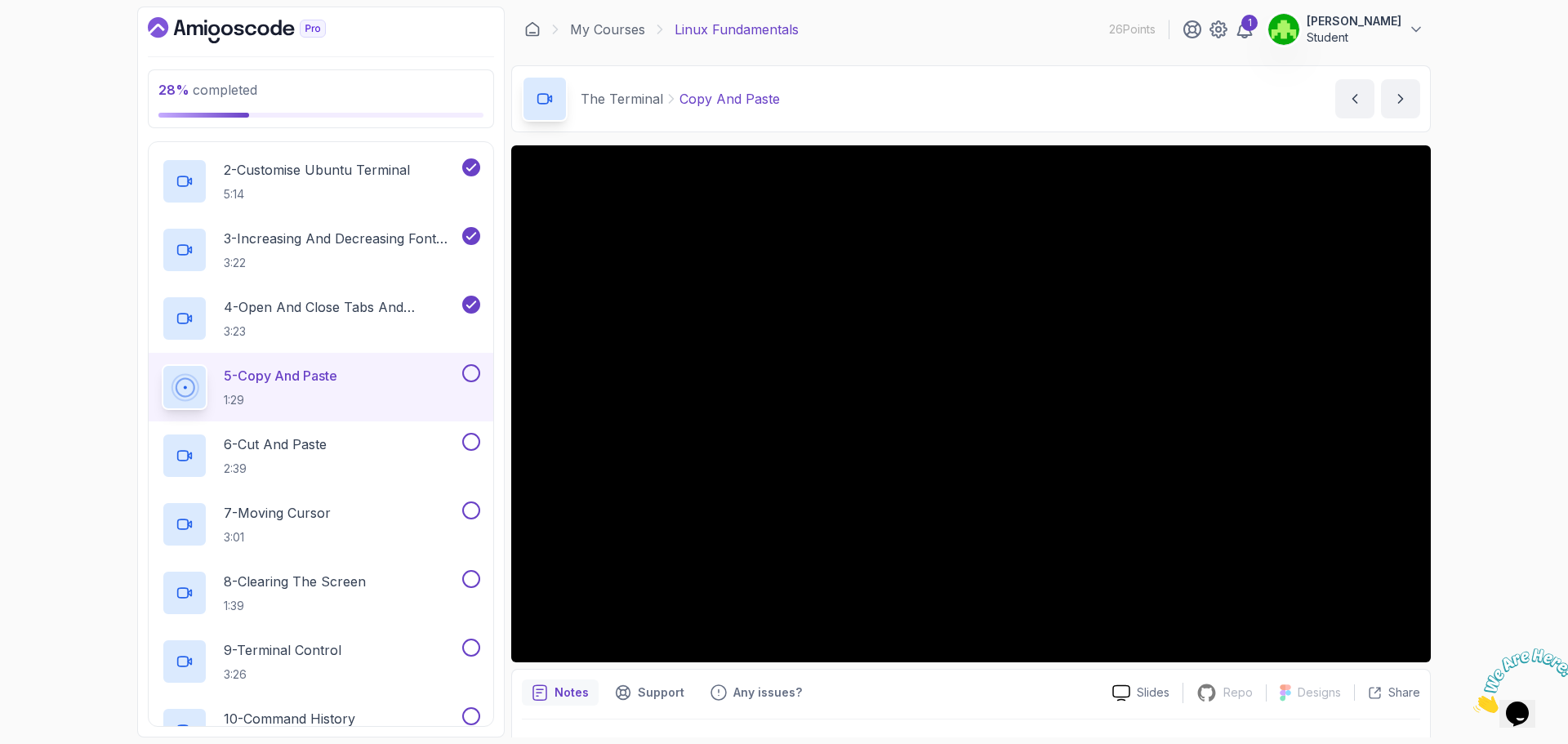
scroll to position [411, 0]
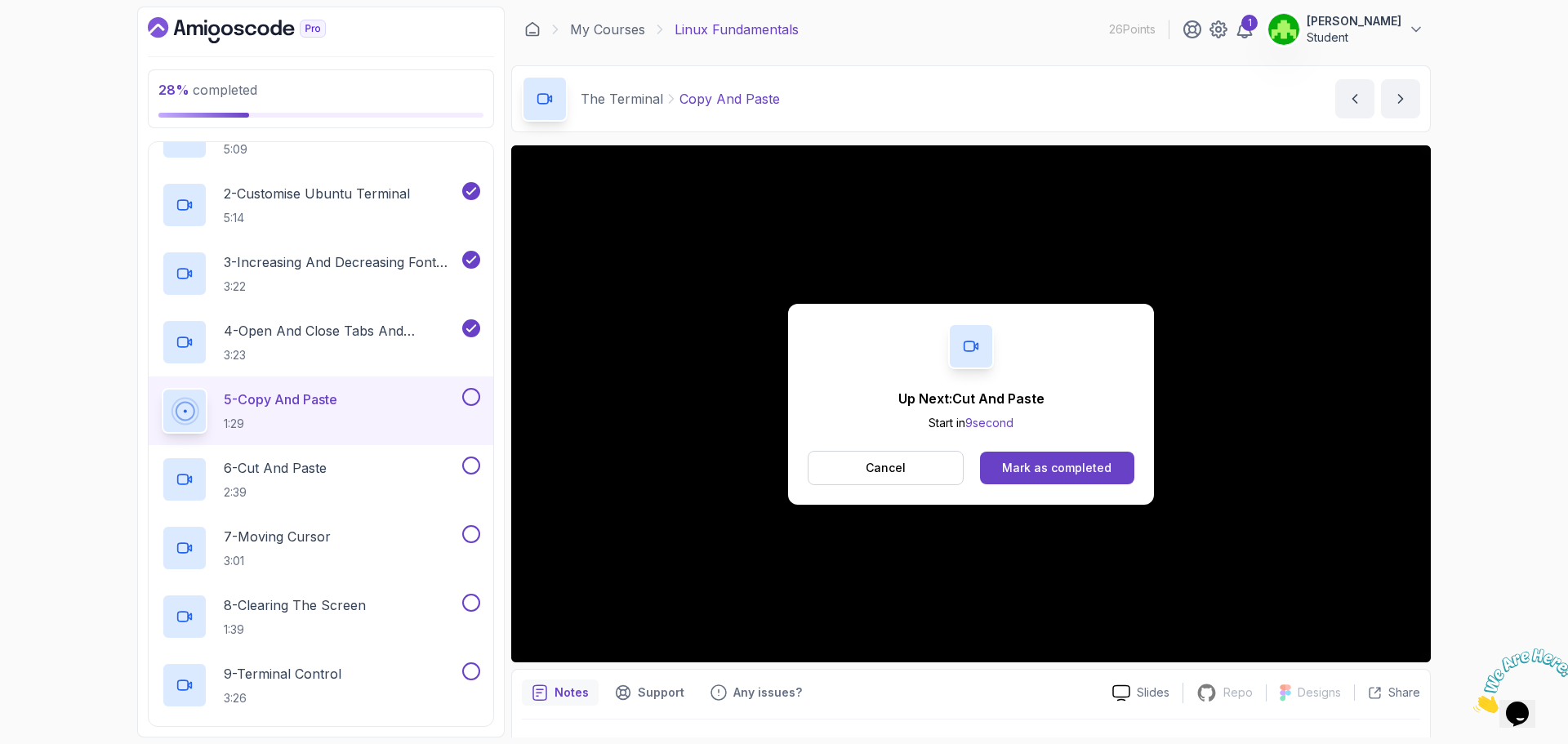
click at [479, 398] on button at bounding box center [471, 396] width 18 height 18
click at [355, 470] on div "6 - Cut And Paste 2:39" at bounding box center [310, 479] width 297 height 45
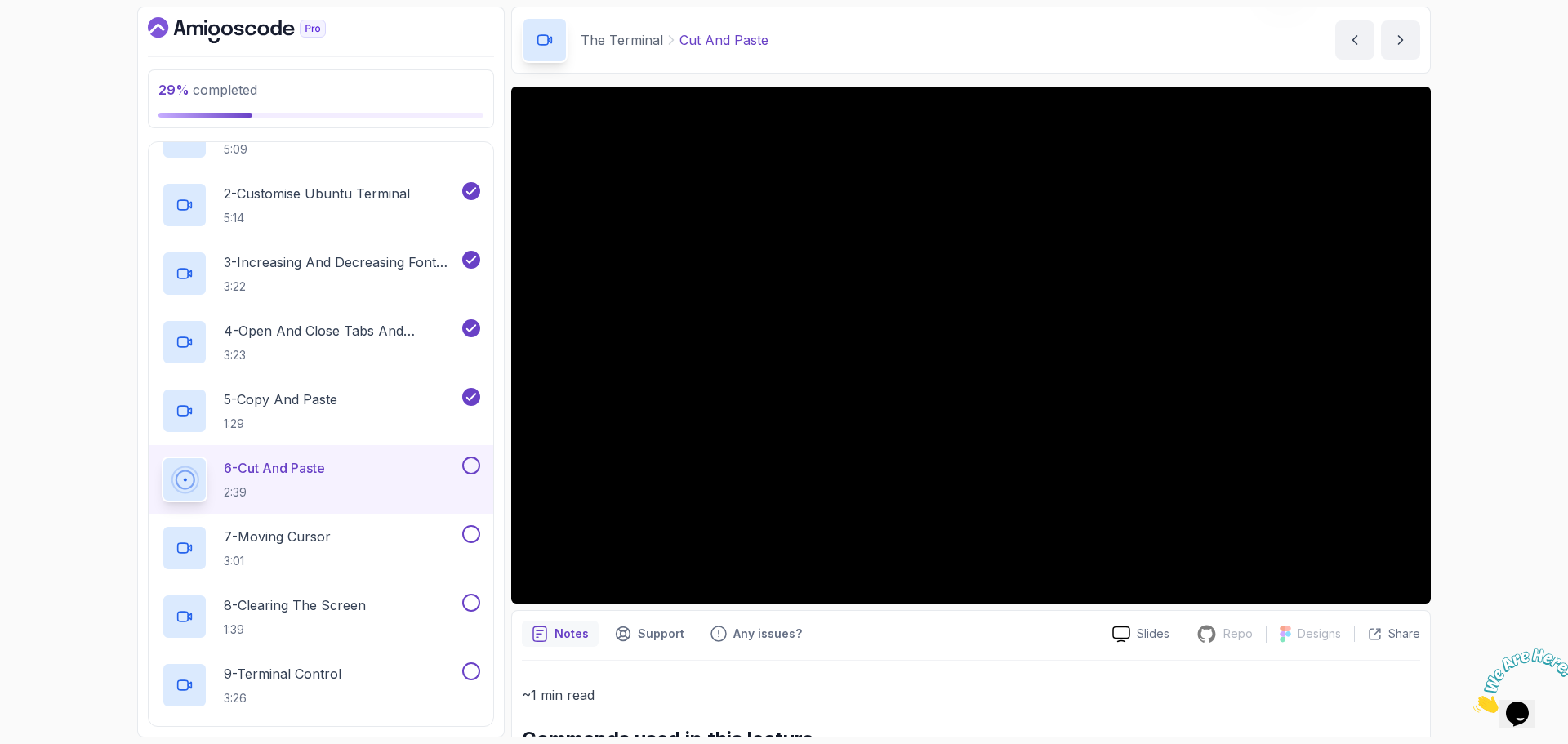
scroll to position [52, 0]
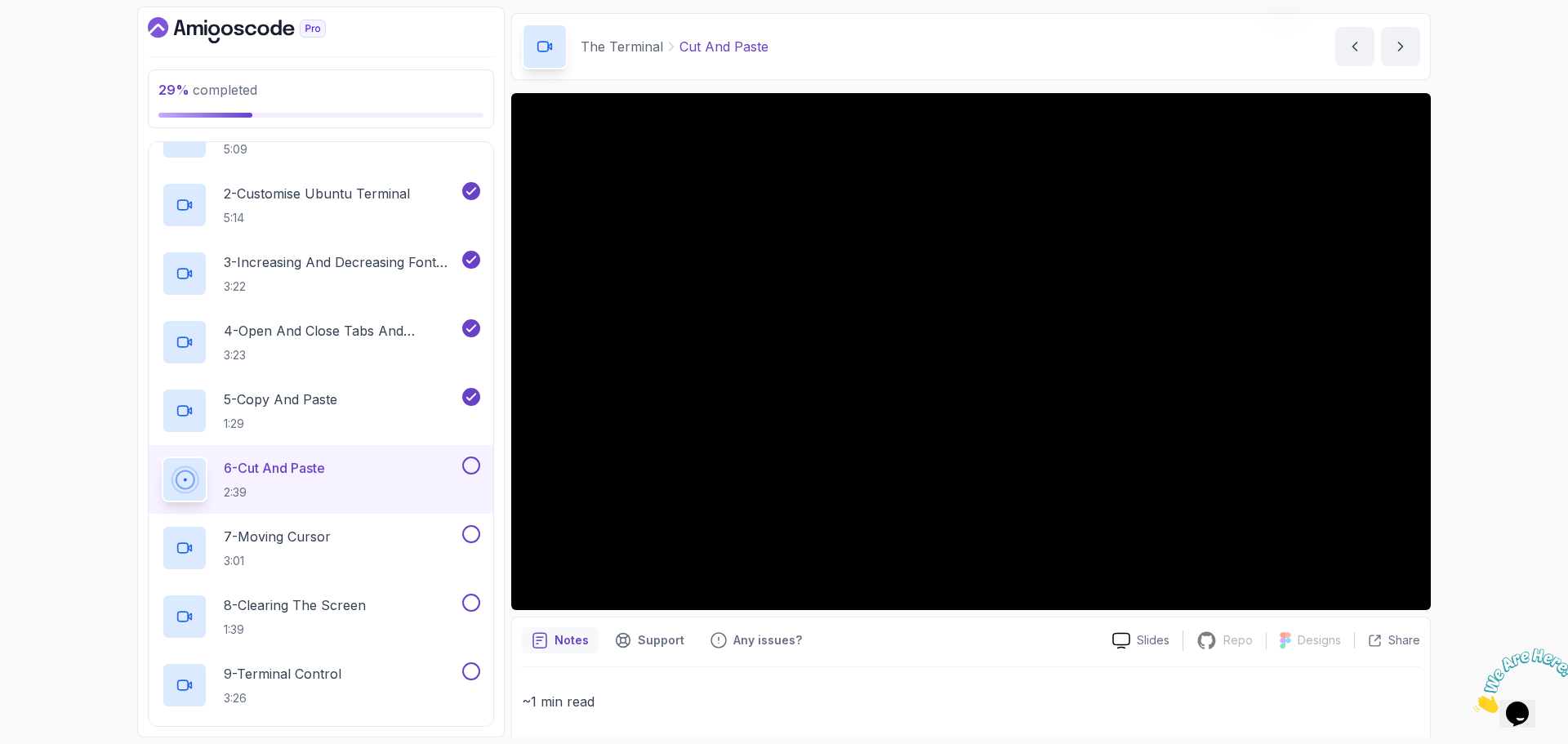
click at [476, 462] on button at bounding box center [471, 465] width 18 height 18
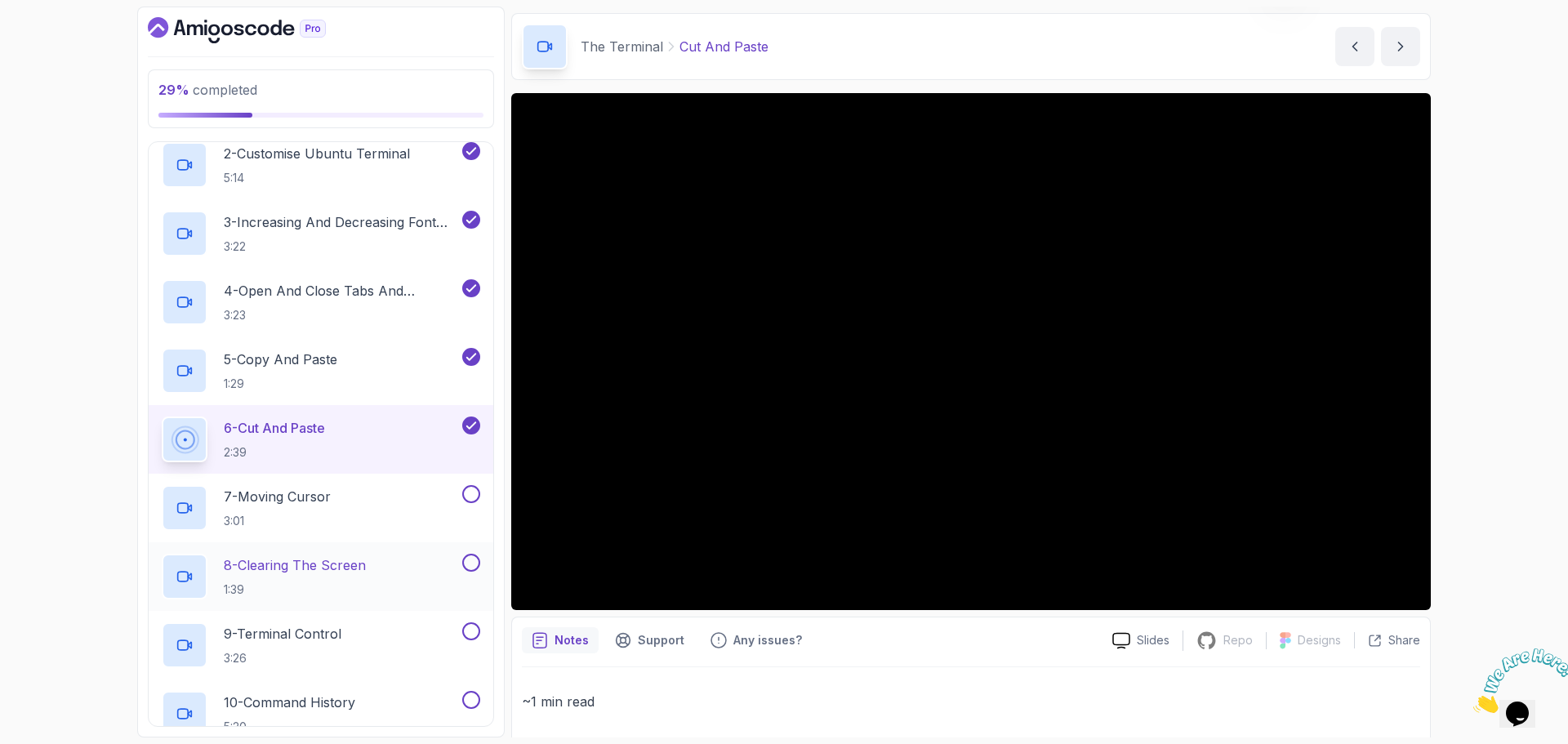
scroll to position [493, 0]
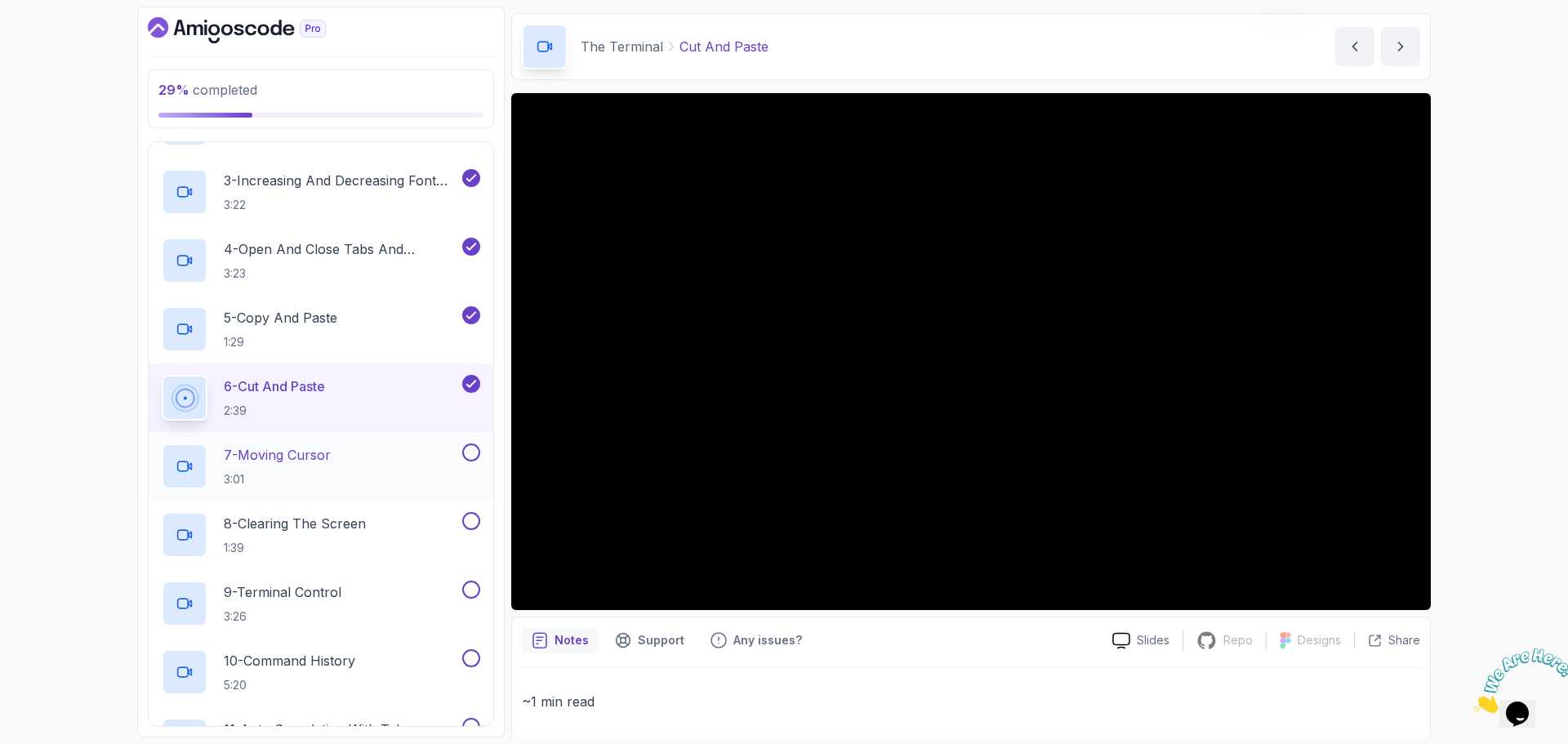
click at [307, 460] on p "7 - Moving Cursor" at bounding box center [277, 455] width 107 height 20
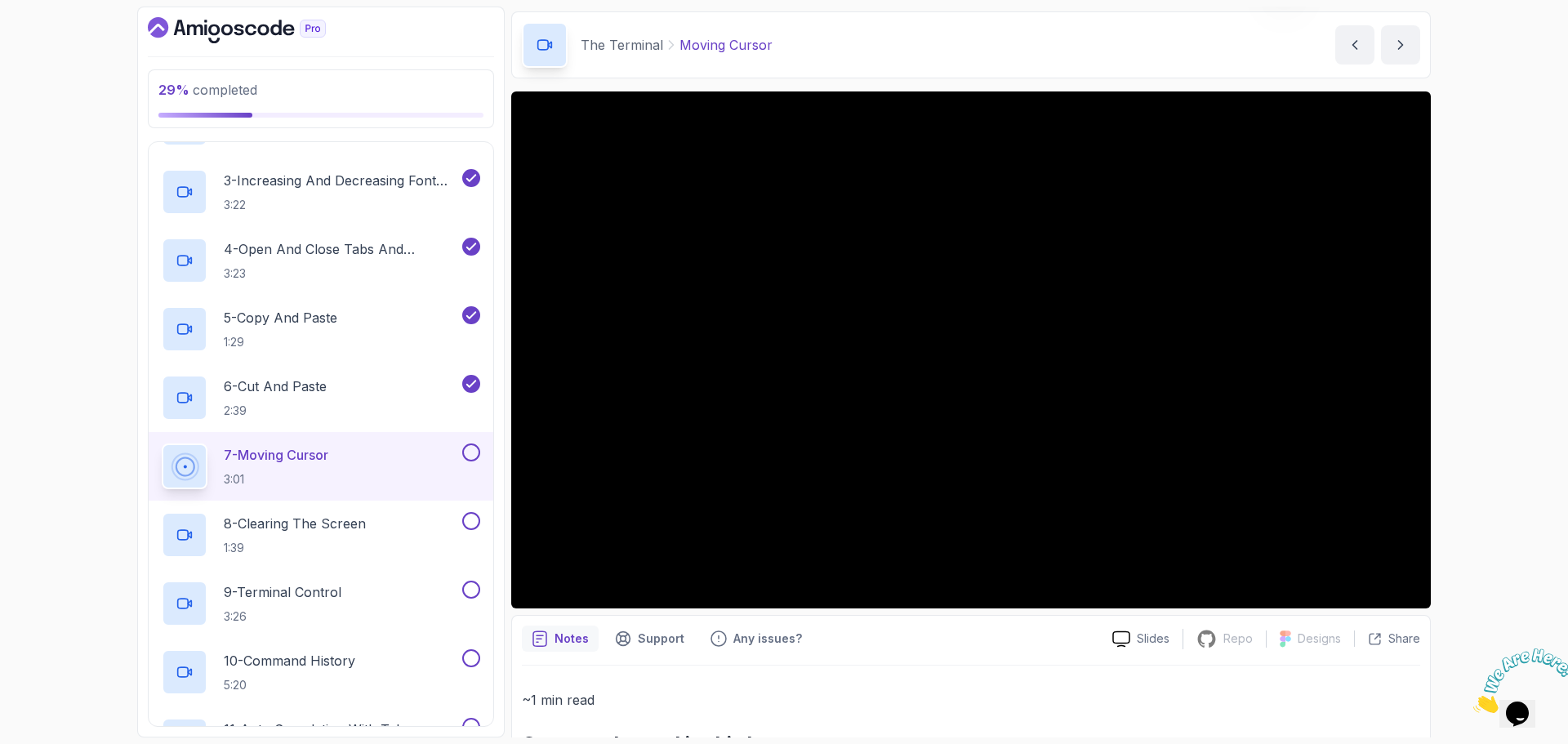
scroll to position [52, 0]
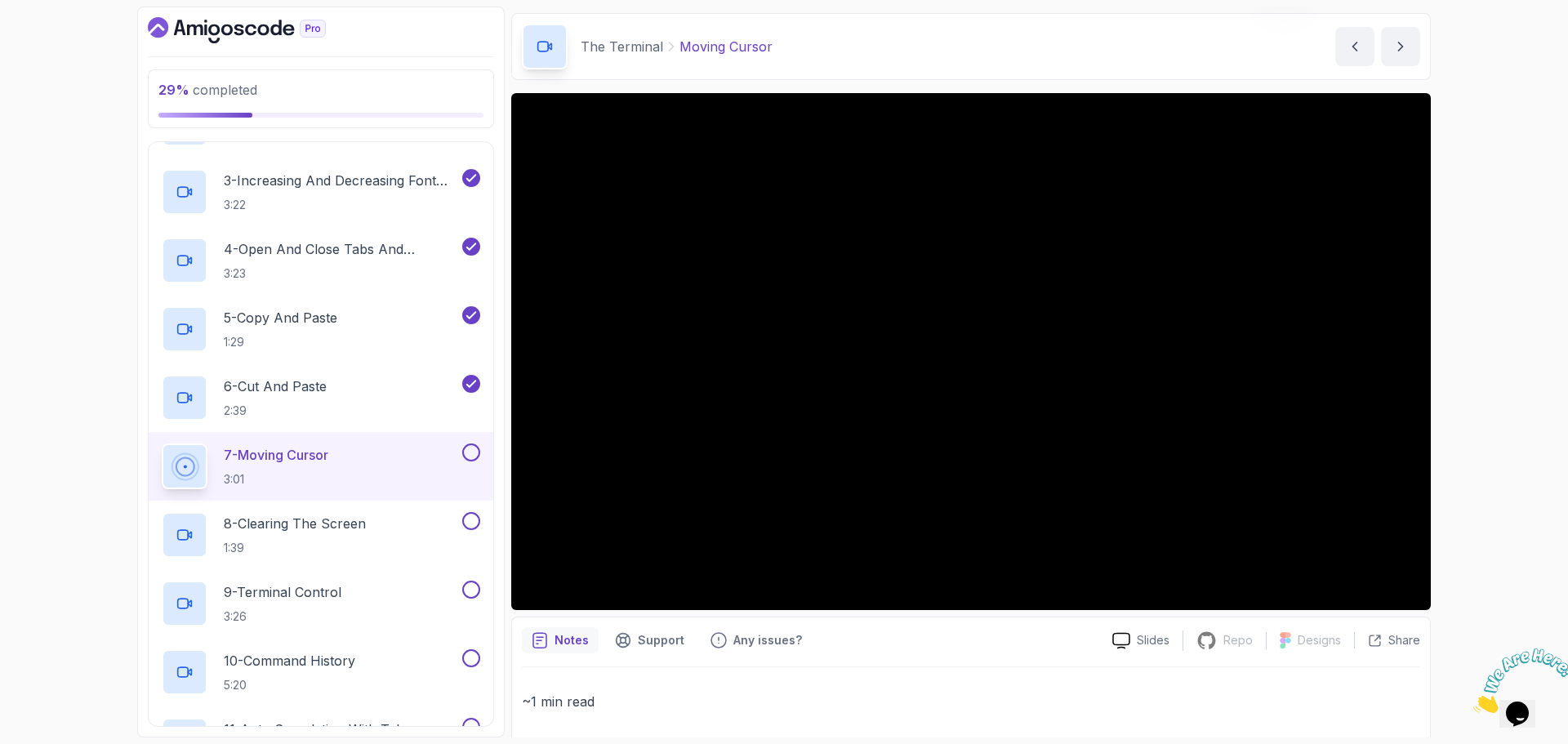
click at [477, 445] on button at bounding box center [471, 452] width 18 height 18
click at [339, 522] on p "8 - Clearing The Screen" at bounding box center [295, 523] width 142 height 20
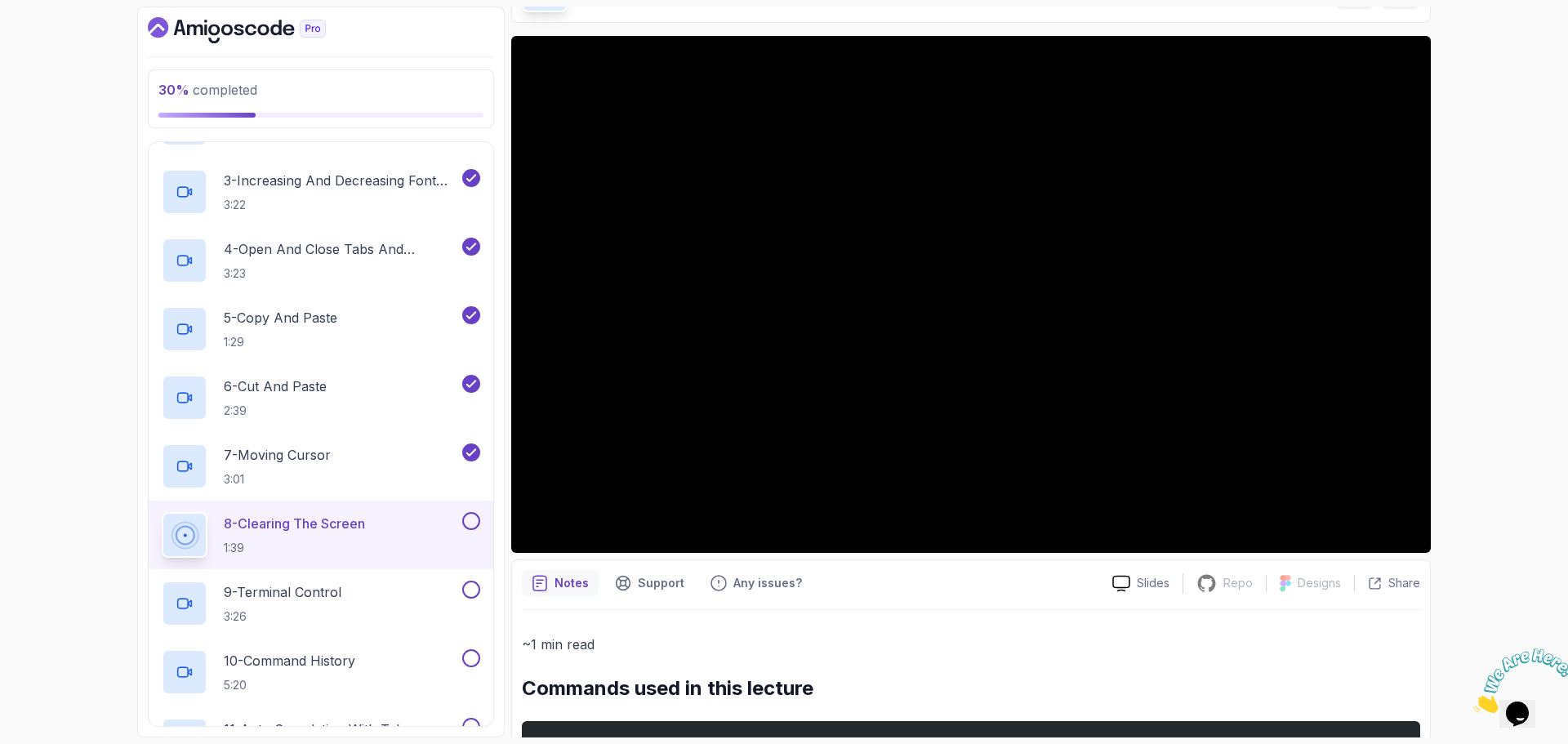
scroll to position [57, 0]
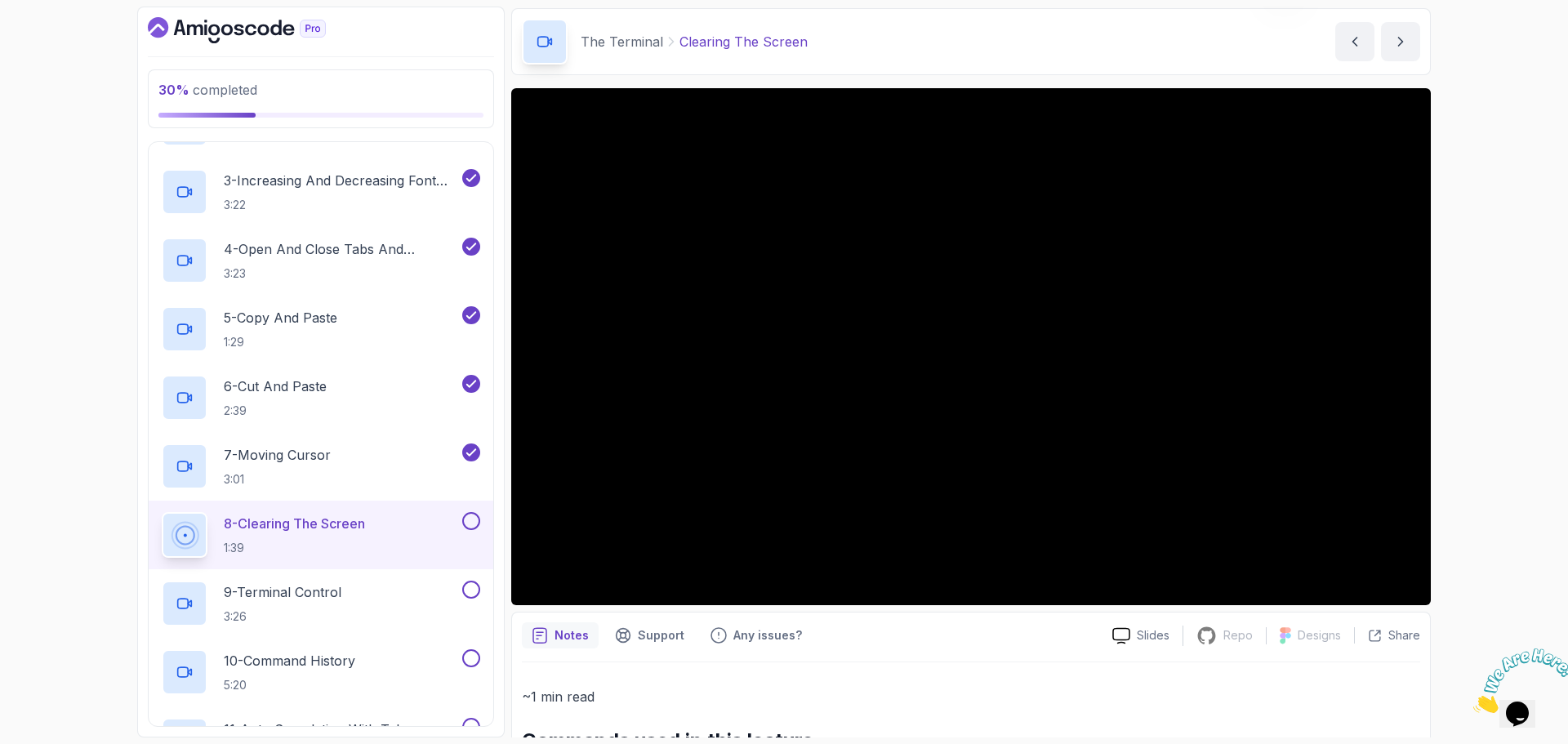
click at [459, 526] on div at bounding box center [469, 521] width 21 height 18
click at [481, 517] on div "8 - Clearing The Screen 1:39" at bounding box center [321, 535] width 345 height 69
click at [469, 518] on button at bounding box center [471, 521] width 18 height 18
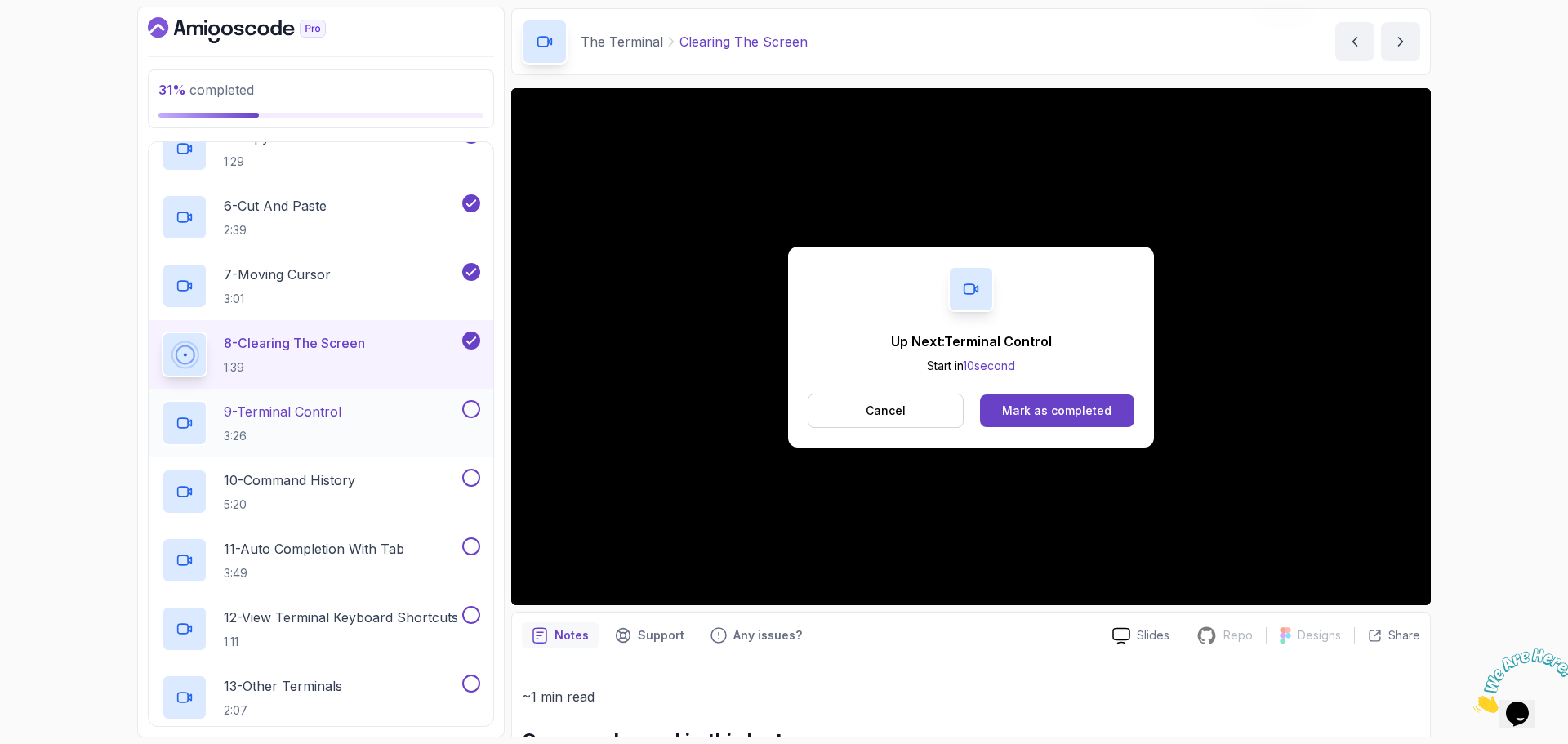
scroll to position [737, 0]
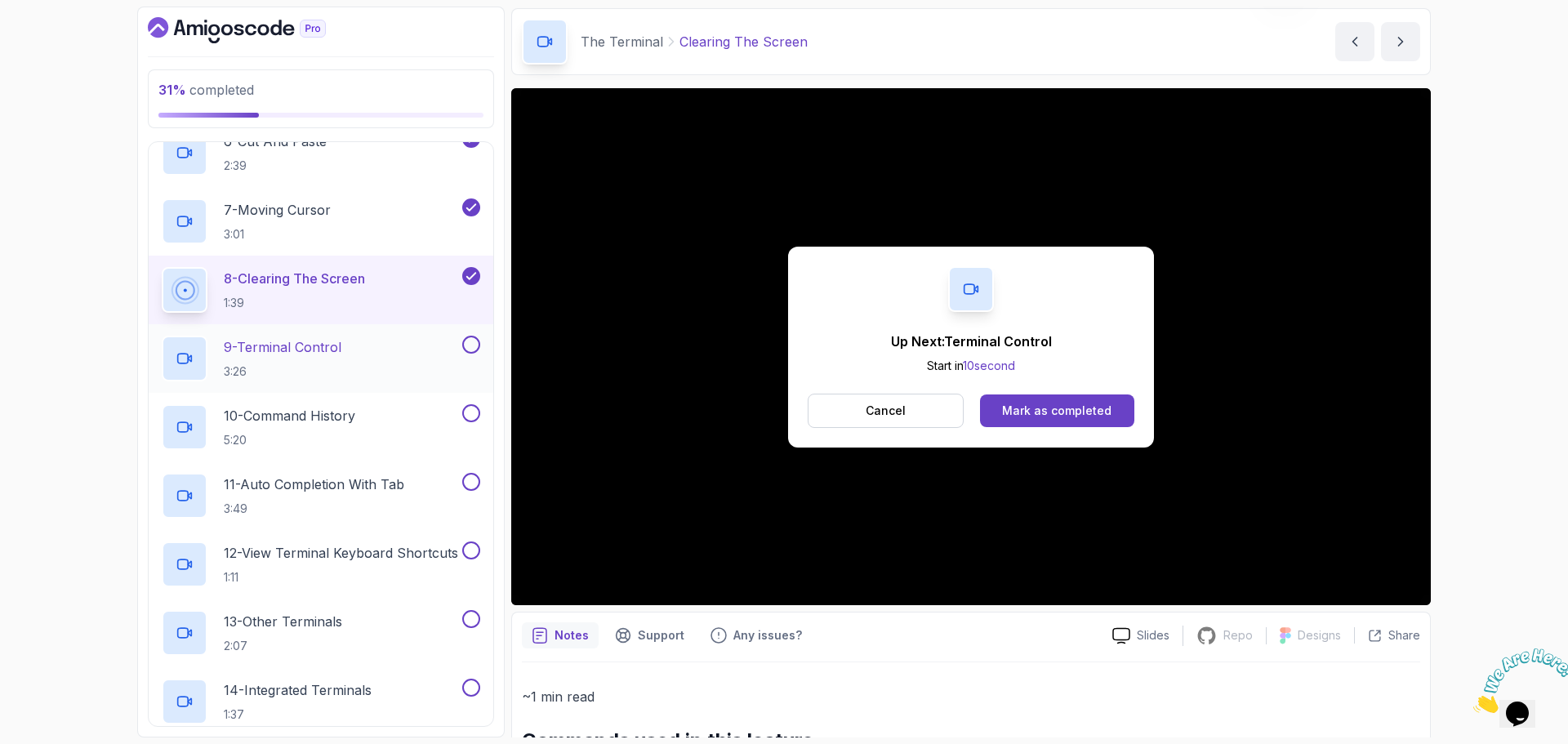
click at [274, 330] on div "9 - Terminal Control 3:26" at bounding box center [321, 359] width 345 height 69
click at [291, 348] on p "9 - Terminal Control" at bounding box center [282, 347] width 118 height 20
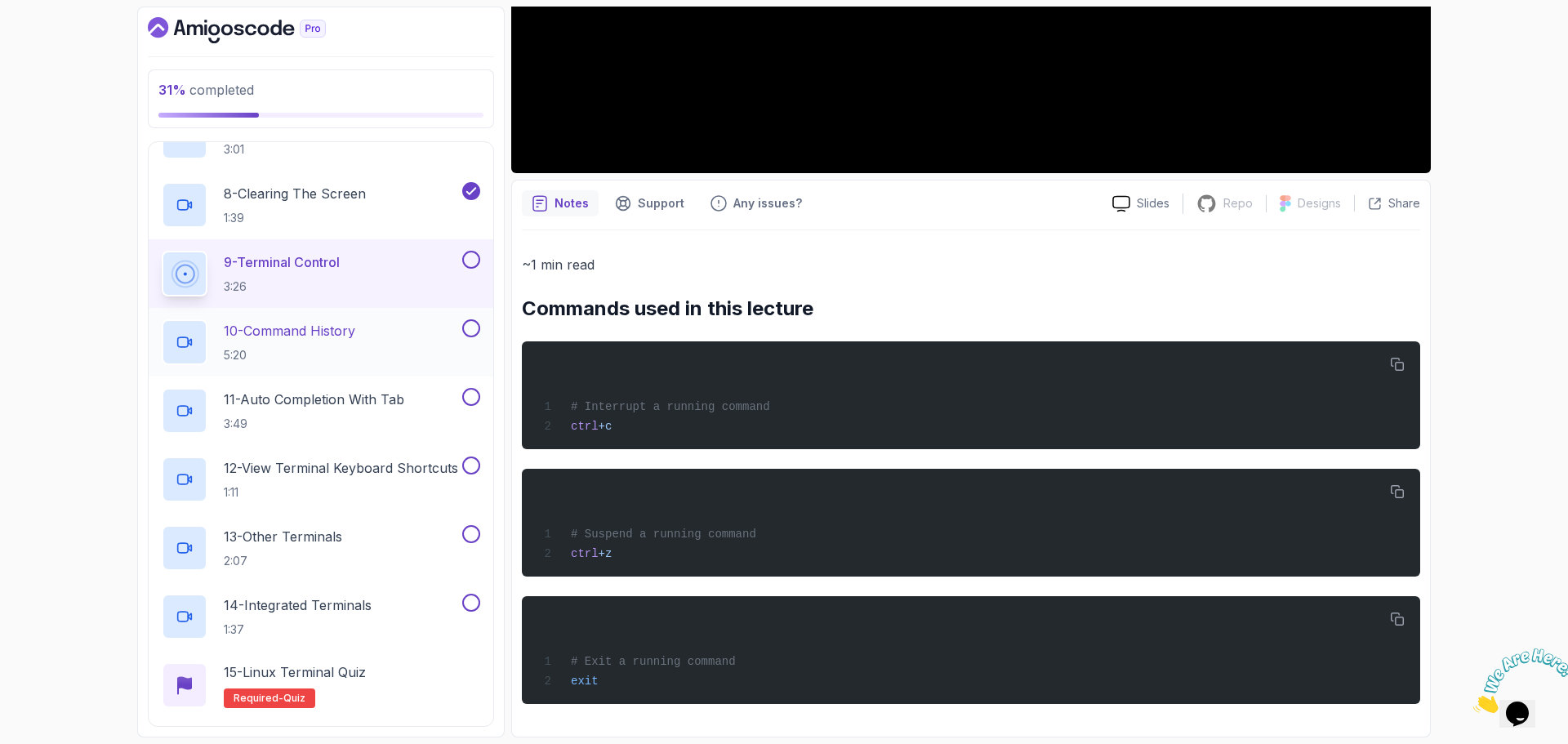
scroll to position [820, 0]
click at [473, 272] on div at bounding box center [469, 263] width 21 height 18
click at [473, 263] on button at bounding box center [471, 263] width 18 height 18
click at [354, 336] on p "10 - Command History" at bounding box center [289, 334] width 131 height 20
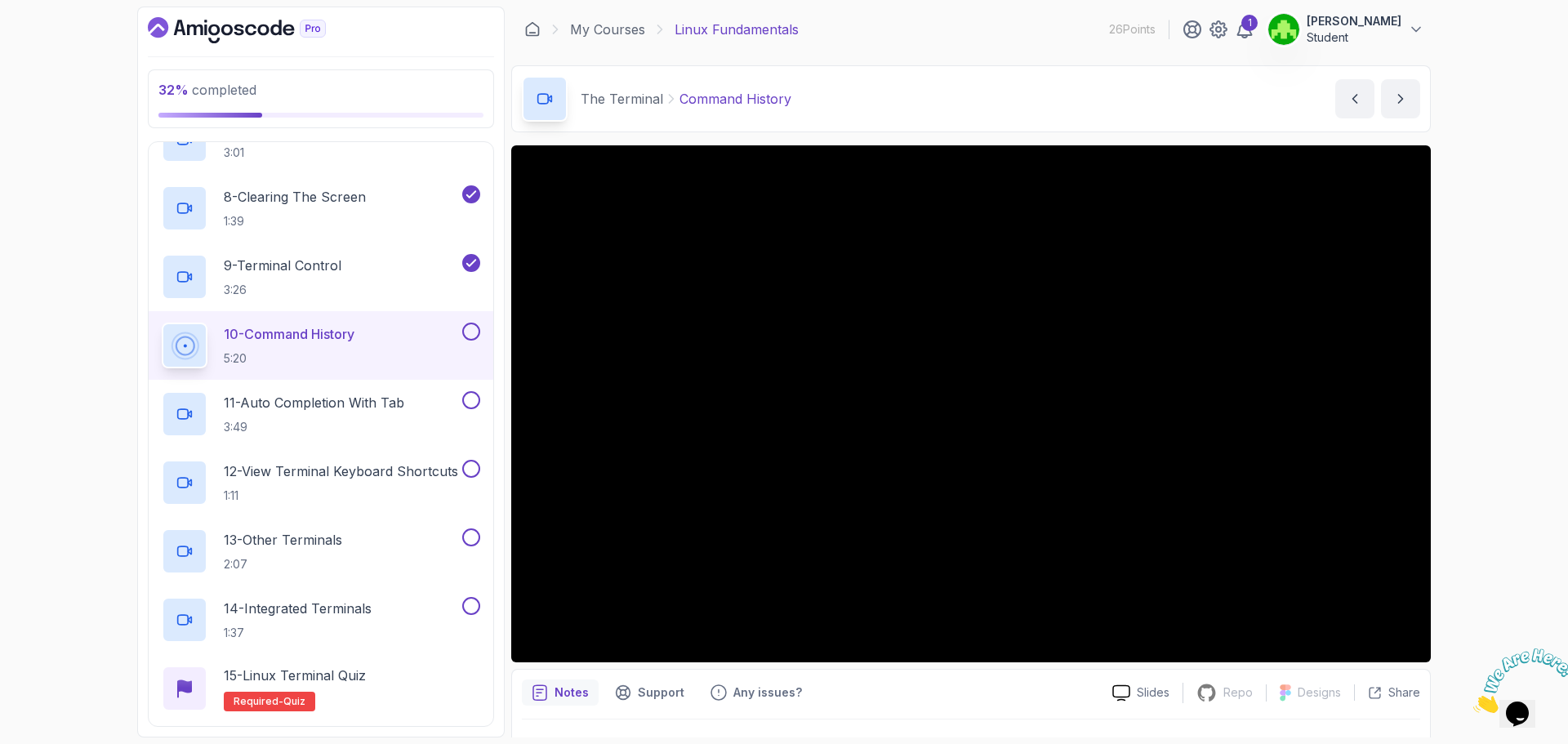
click at [475, 319] on div "10 - Command History 5:20" at bounding box center [321, 346] width 345 height 69
click at [470, 320] on div "10 - Command History 5:20" at bounding box center [321, 346] width 345 height 69
click at [478, 327] on button at bounding box center [471, 331] width 18 height 18
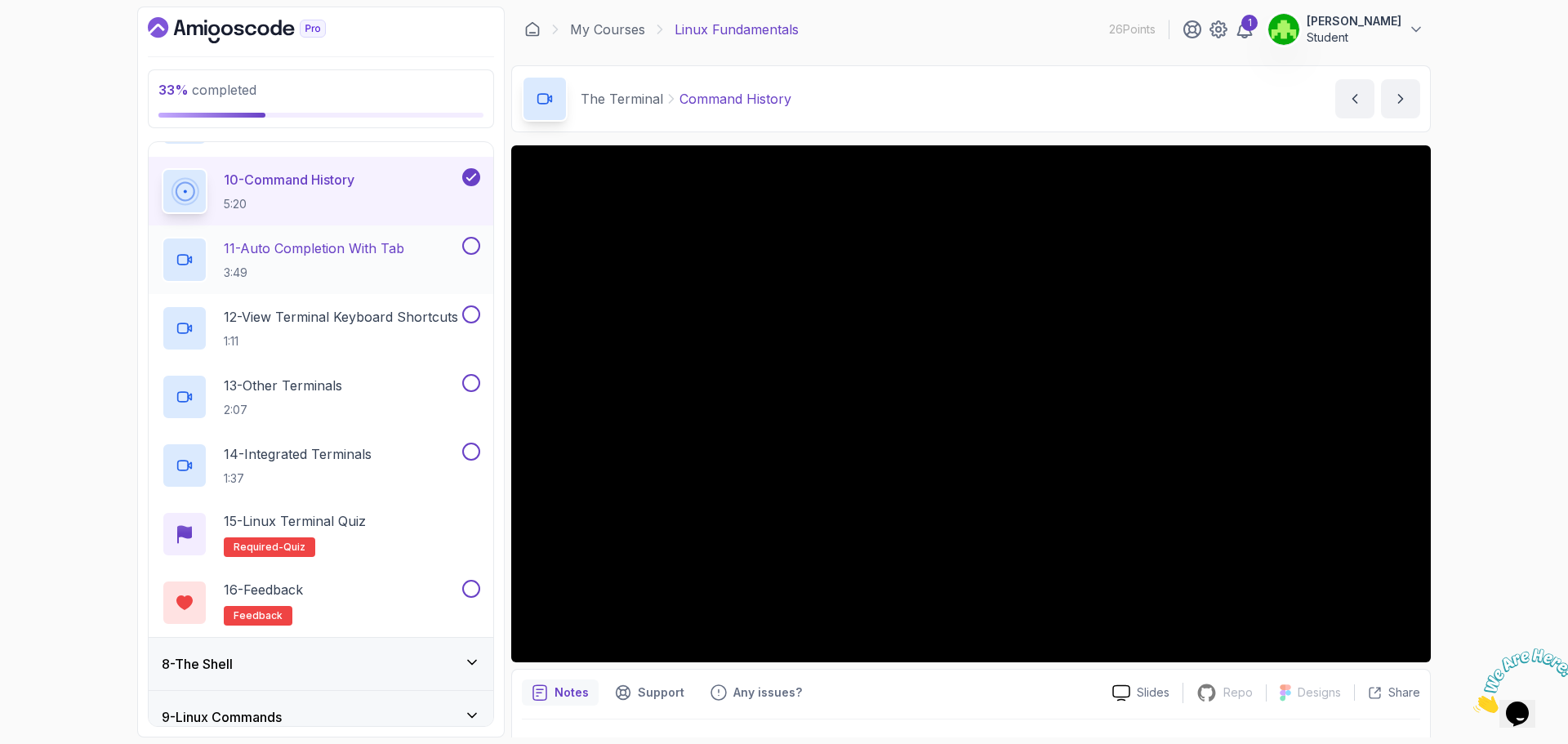
scroll to position [983, 0]
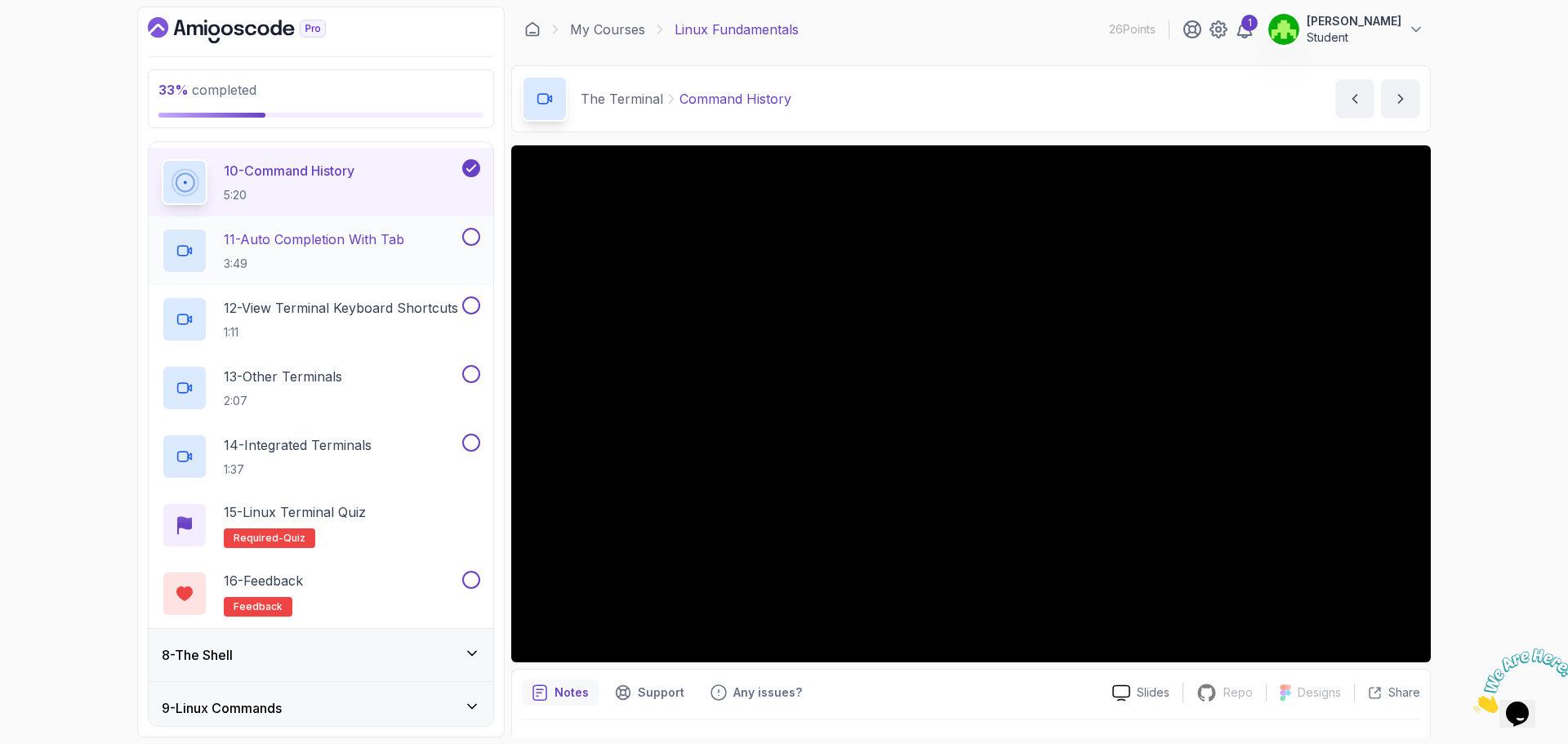
click at [365, 247] on p "11 - Auto Completion With Tab" at bounding box center [314, 239] width 180 height 20
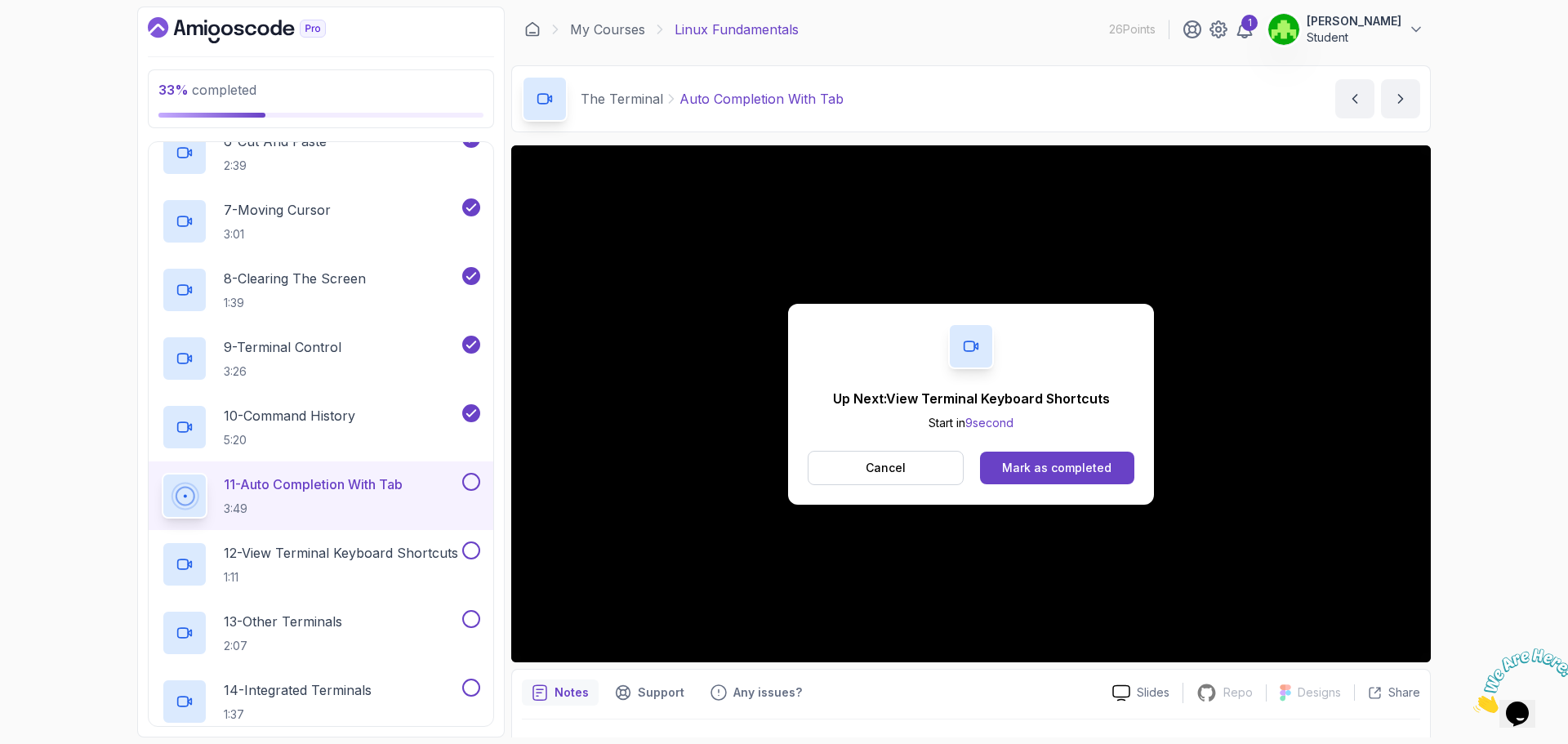
click at [474, 483] on button at bounding box center [471, 481] width 18 height 18
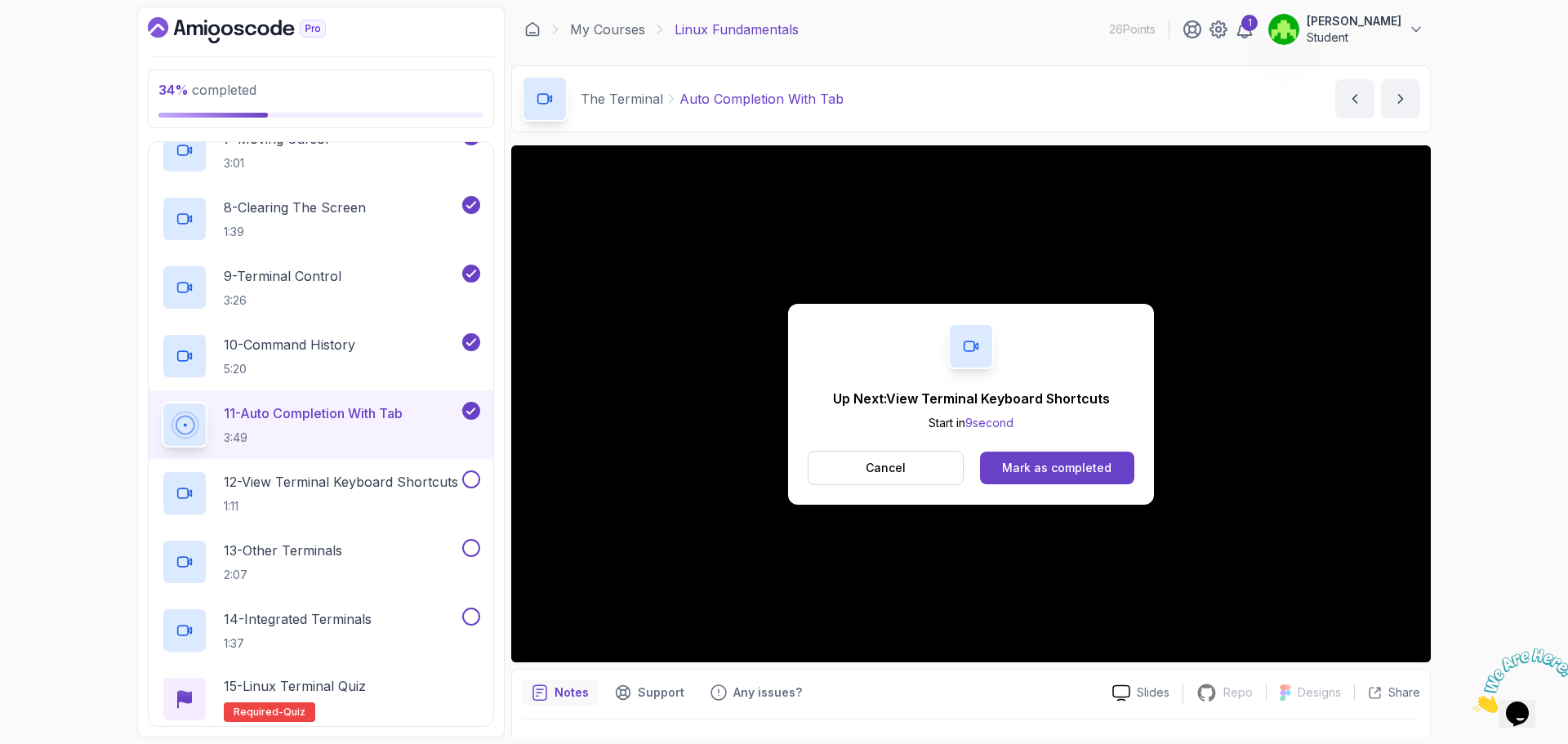
scroll to position [983, 0]
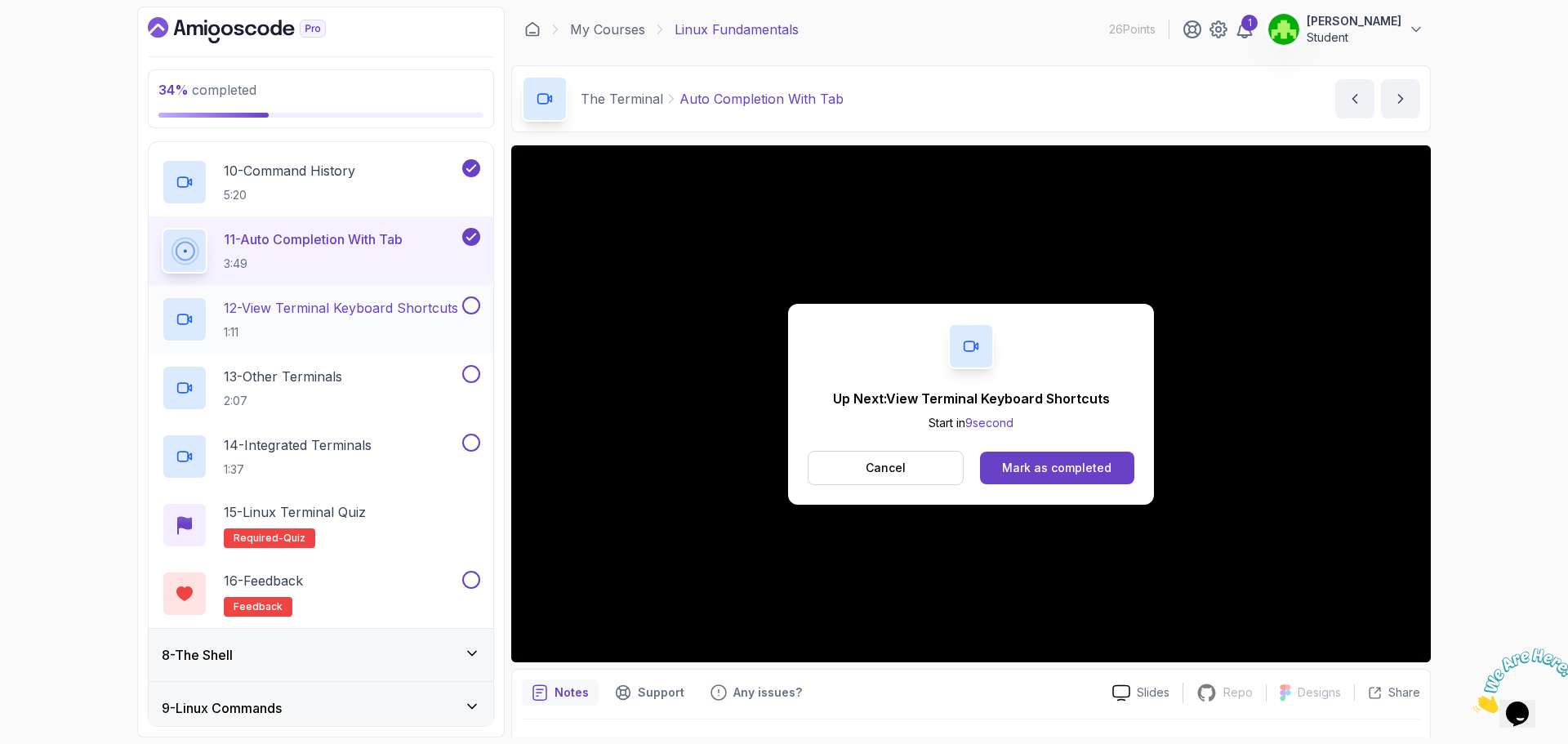
click at [332, 300] on p "12 - View Terminal Keyboard Shortcuts" at bounding box center [341, 307] width 234 height 20
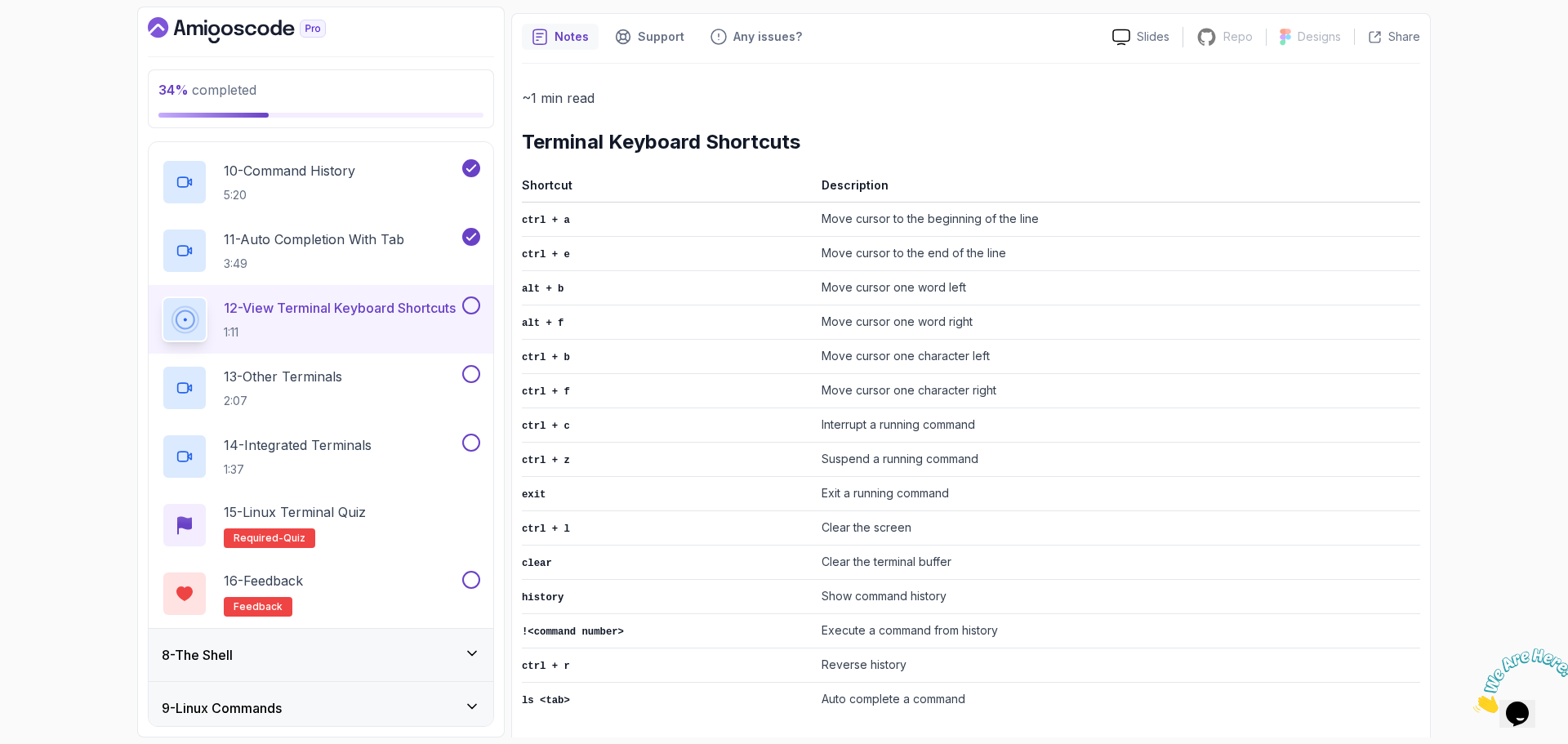
scroll to position [3, 0]
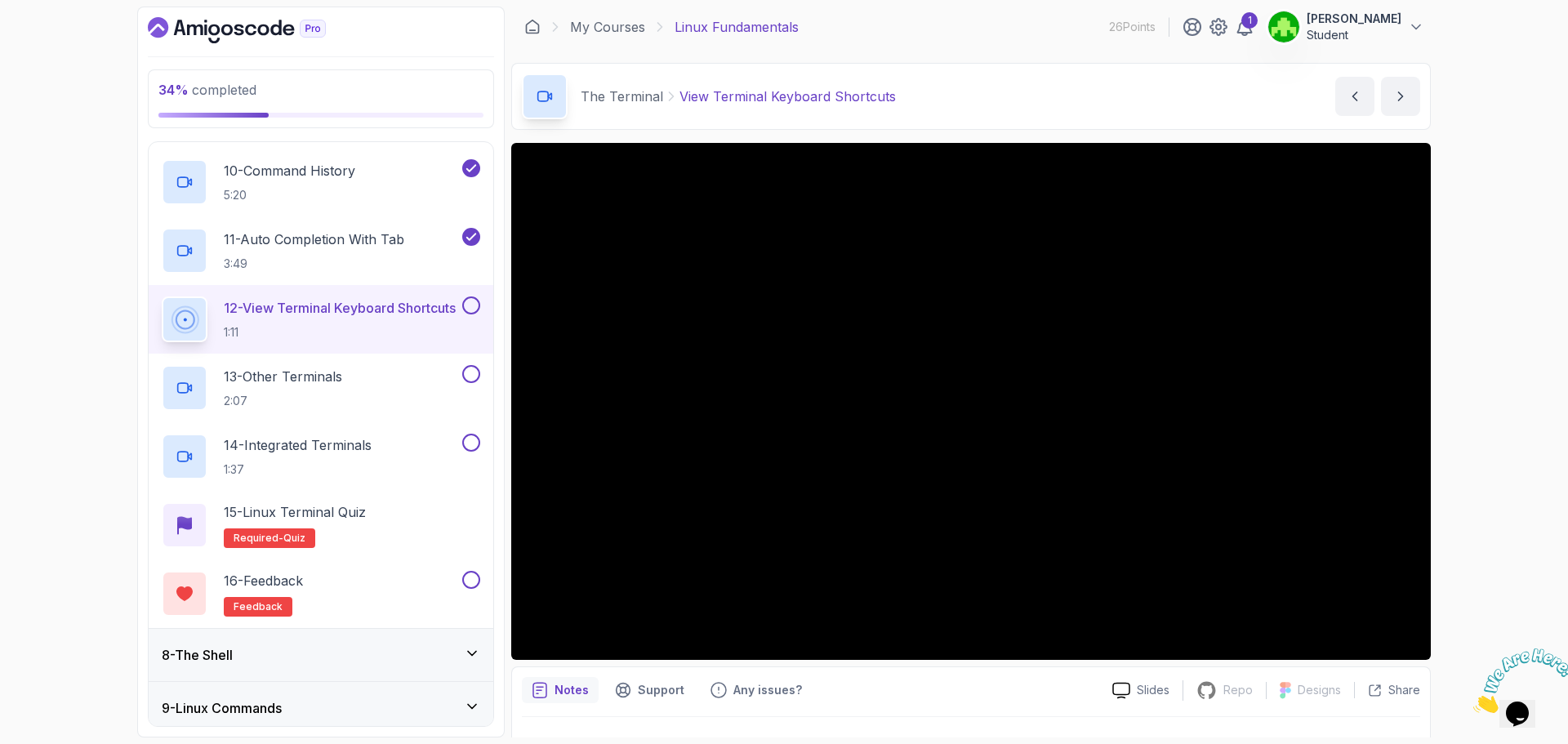
click at [475, 310] on button at bounding box center [471, 305] width 18 height 18
click at [331, 378] on p "13 - Other Terminals" at bounding box center [283, 376] width 118 height 20
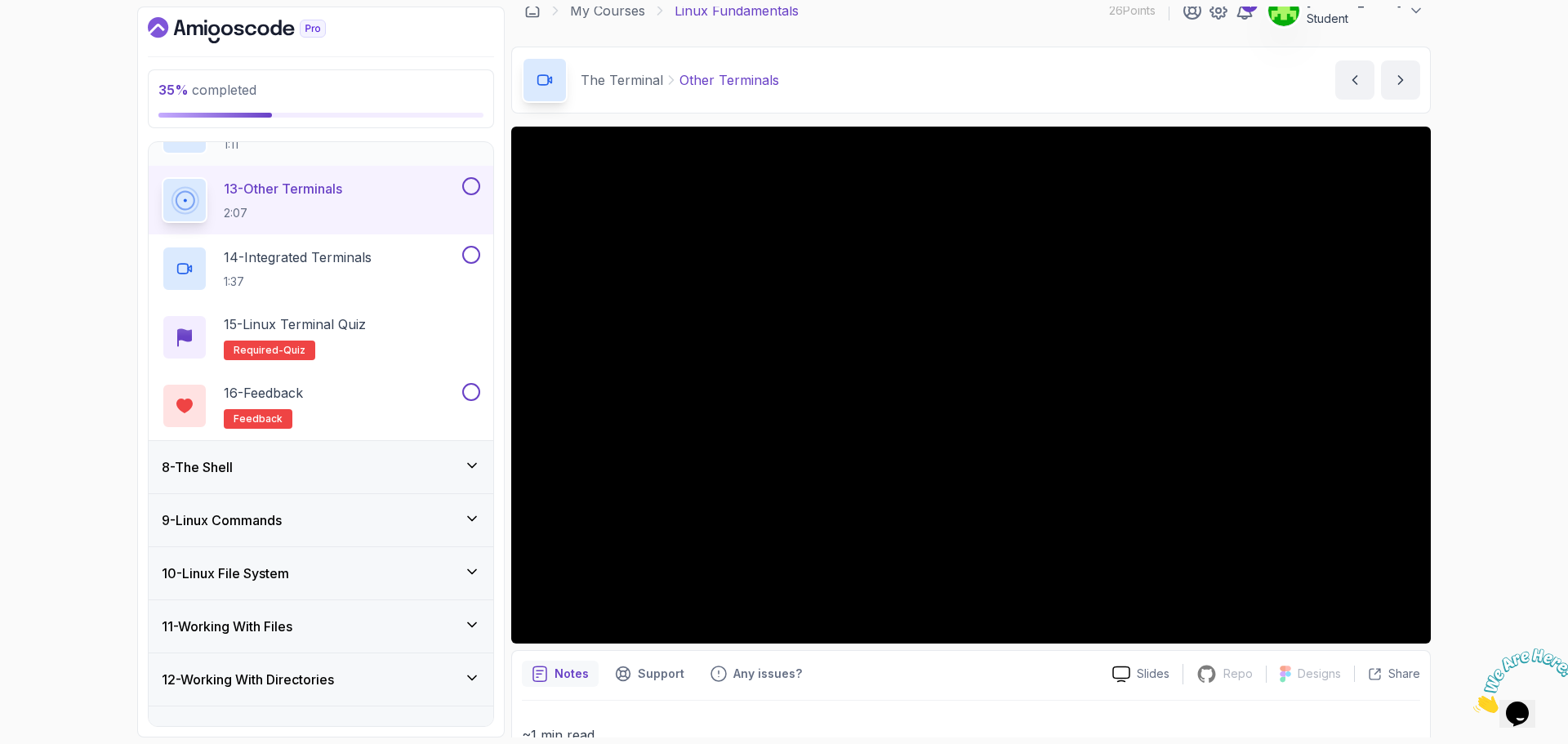
scroll to position [901, 0]
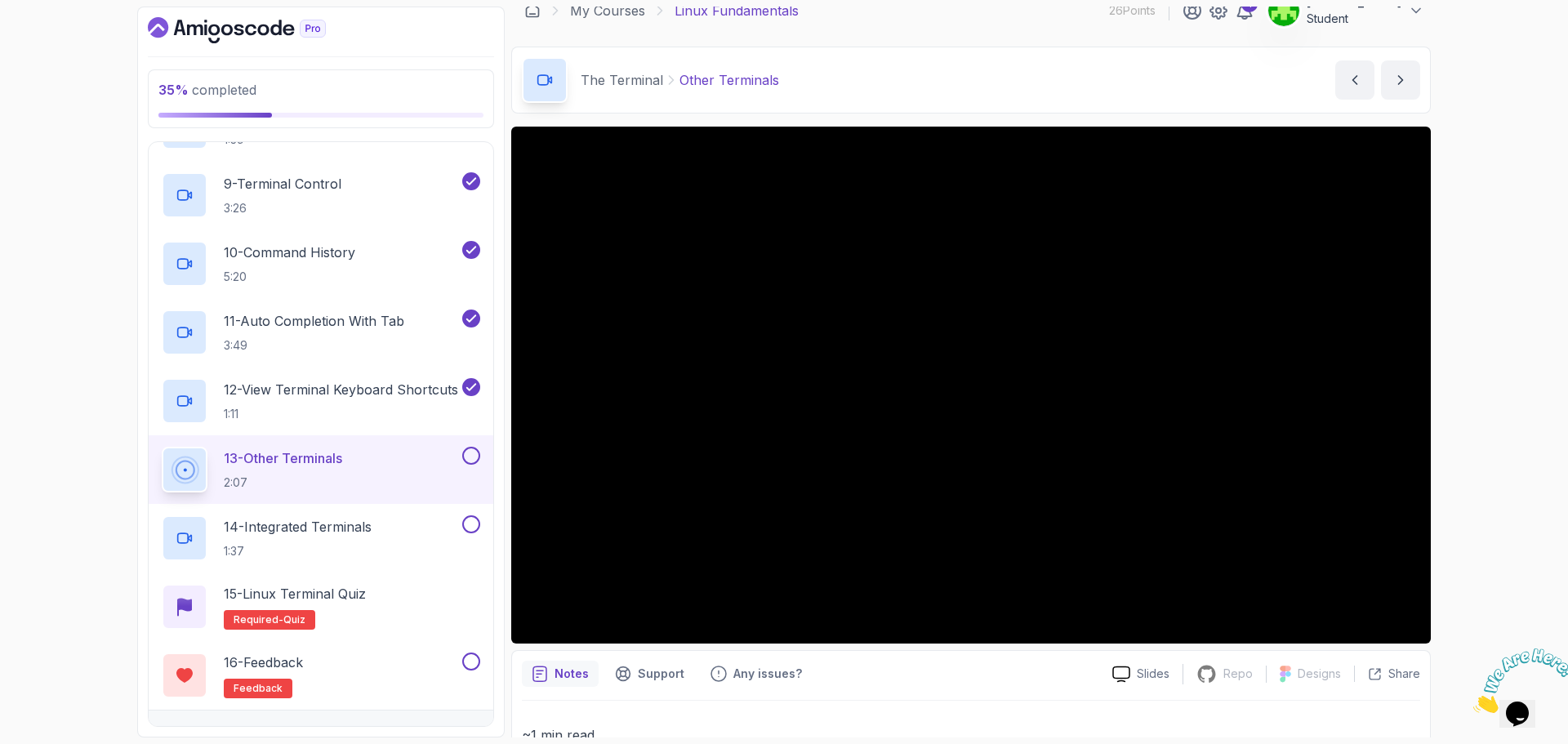
click at [472, 451] on button at bounding box center [471, 456] width 18 height 18
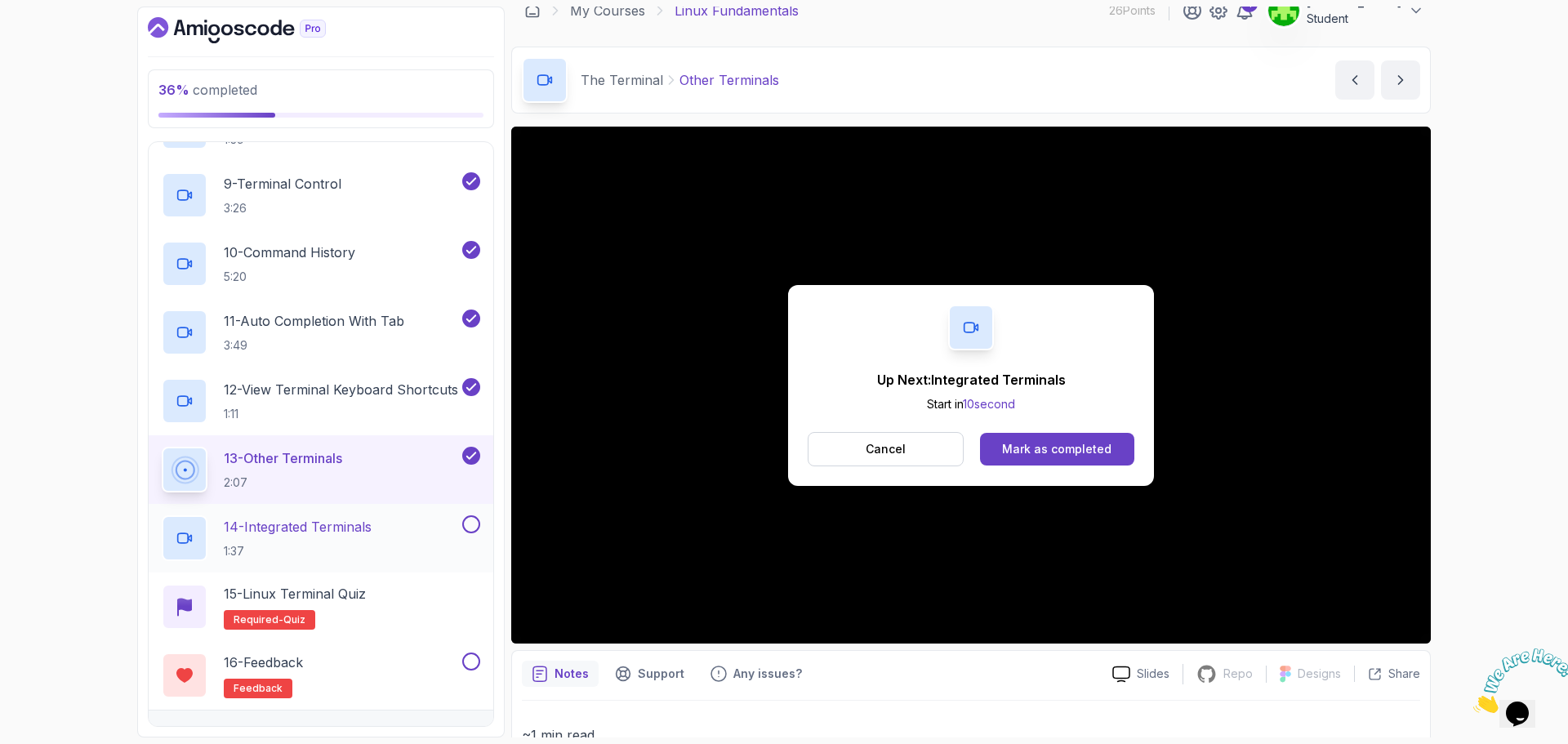
click at [372, 534] on p "14 - Integrated Terminals" at bounding box center [298, 526] width 148 height 20
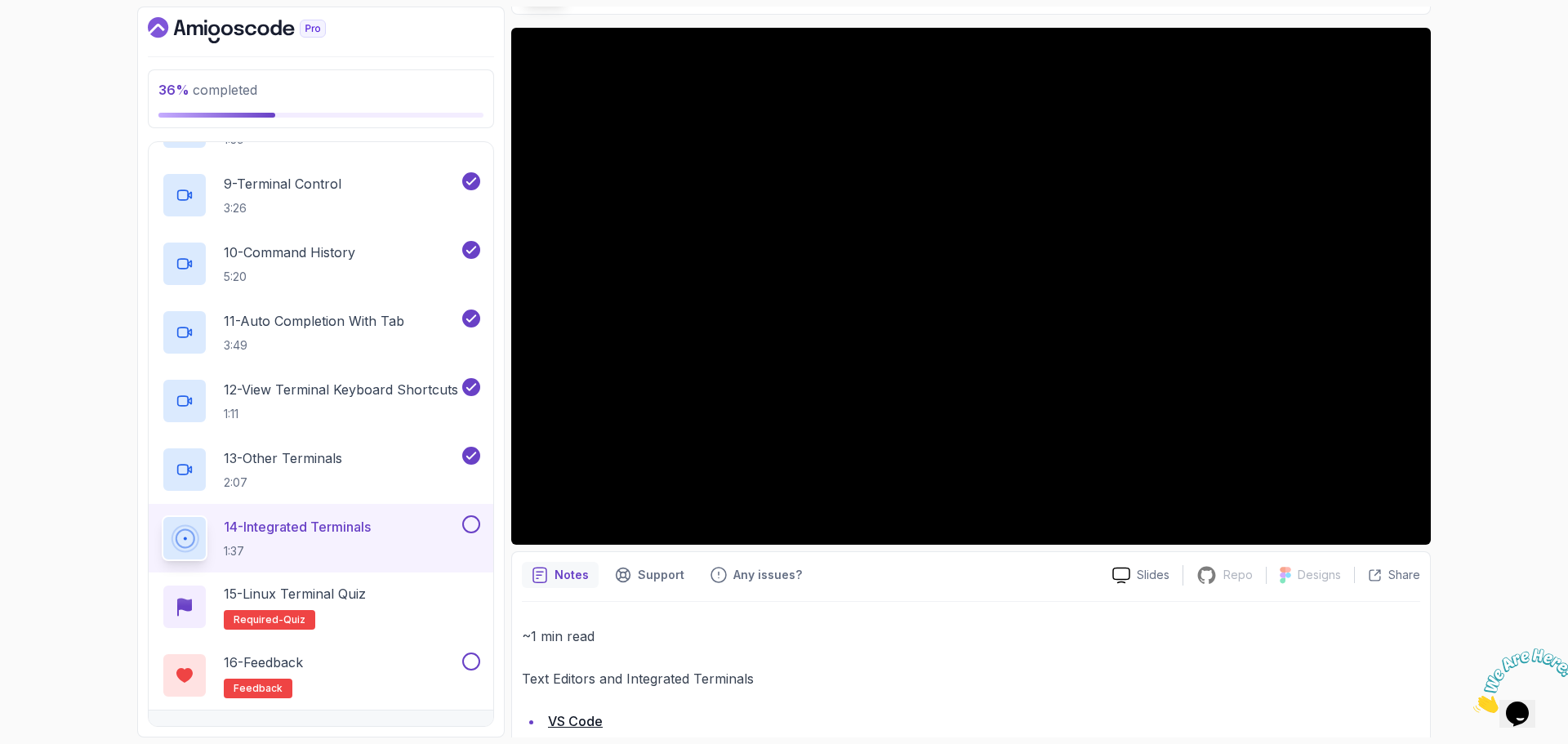
scroll to position [100, 0]
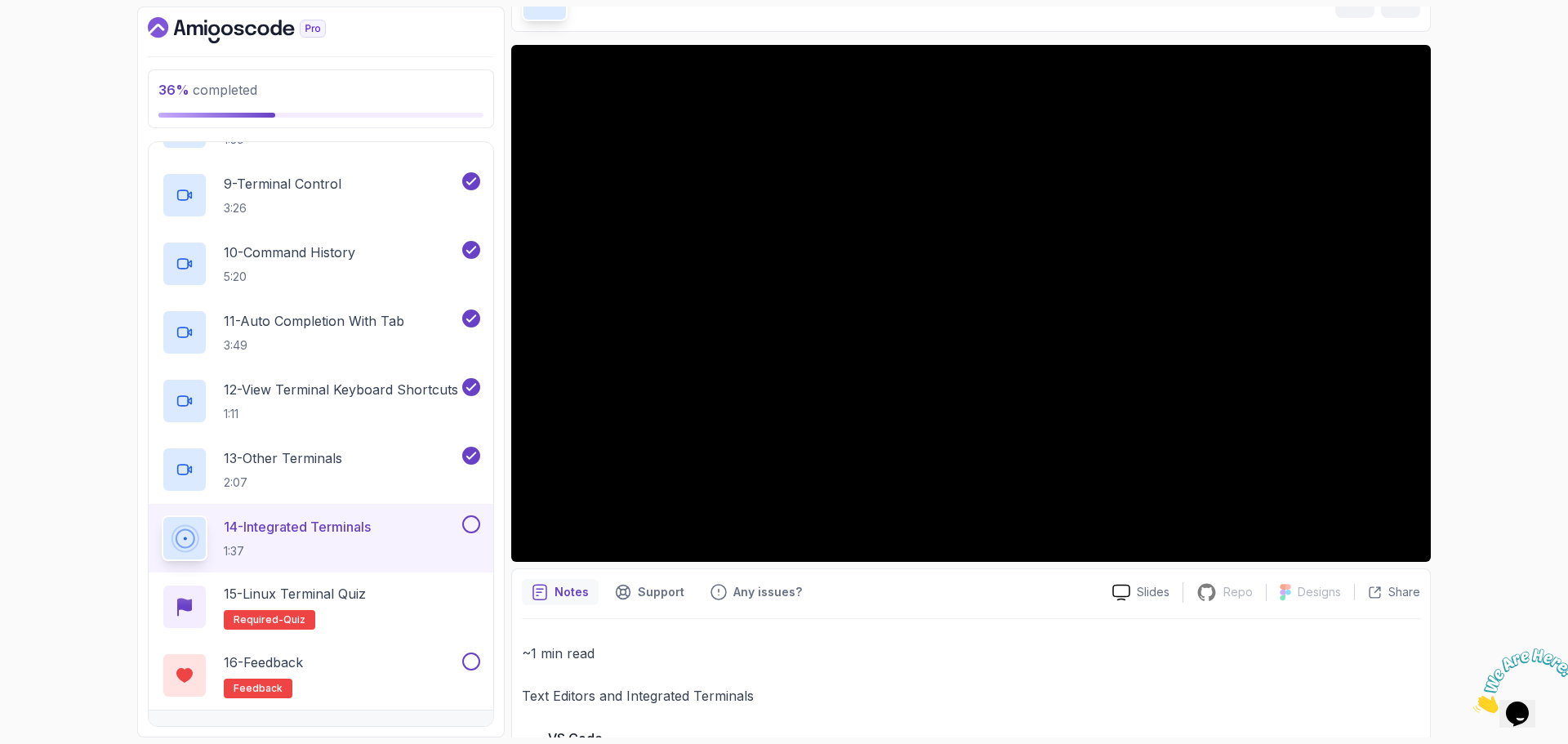
click at [464, 525] on button at bounding box center [471, 524] width 18 height 18
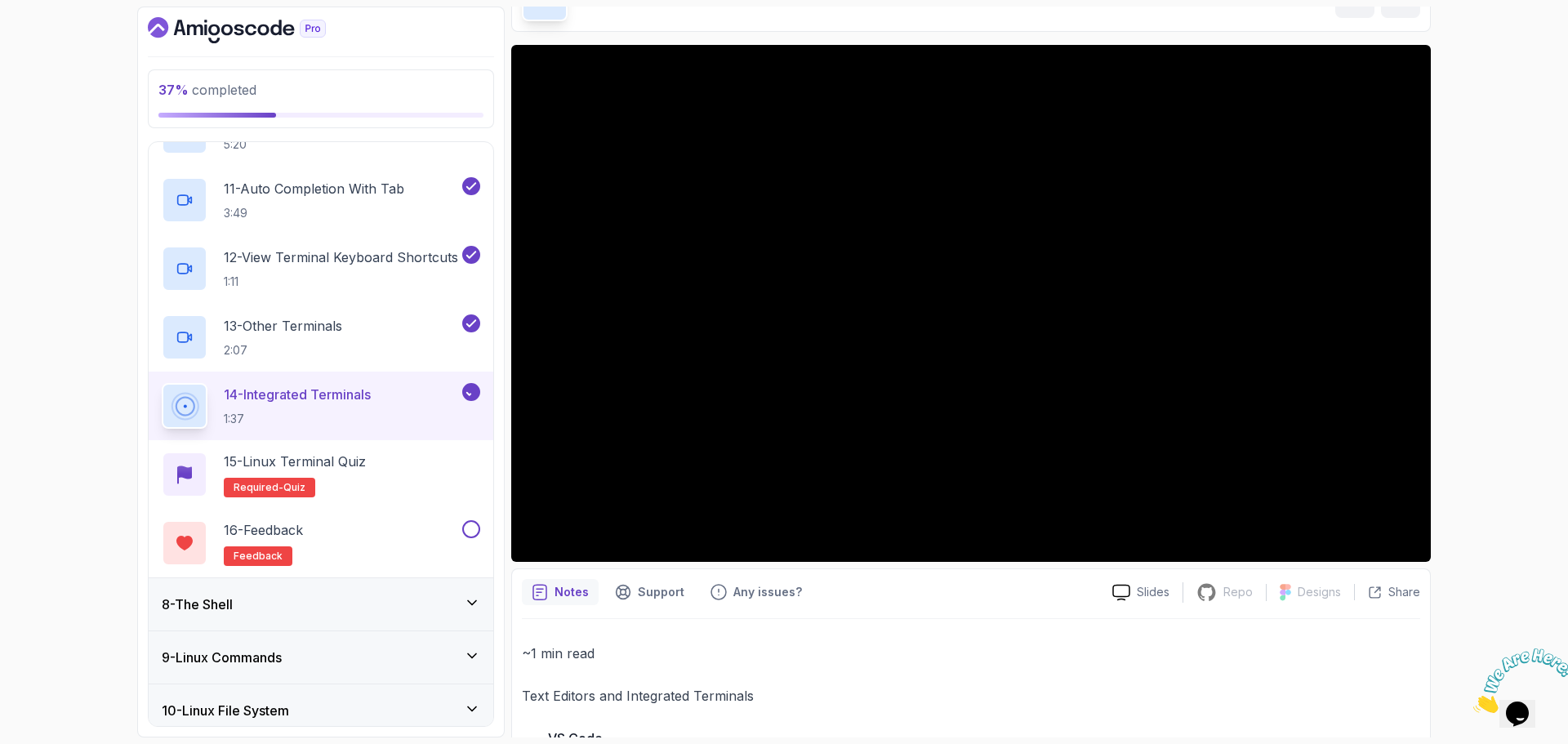
scroll to position [1064, 0]
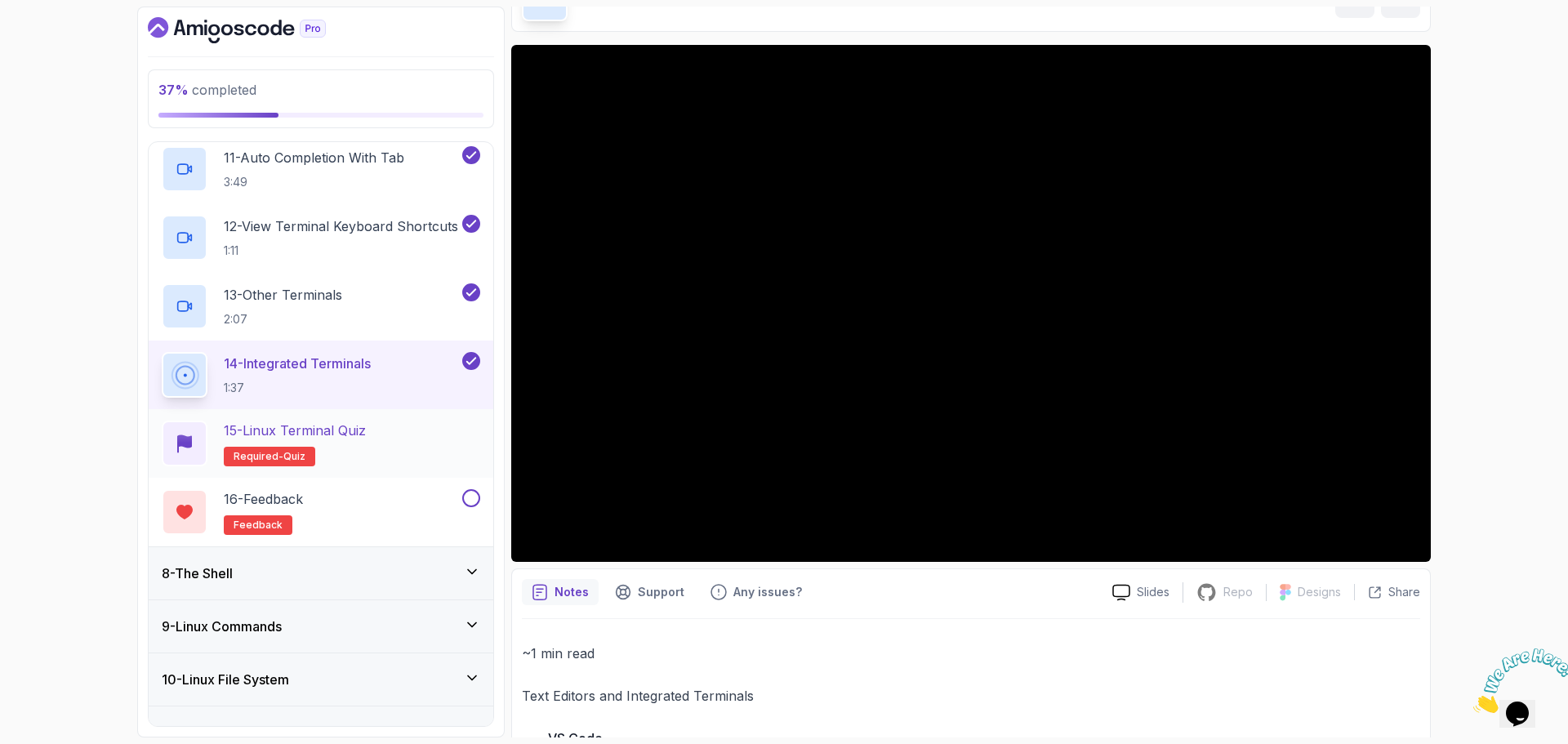
click at [313, 426] on p "15 - Linux Terminal Quiz" at bounding box center [295, 430] width 142 height 20
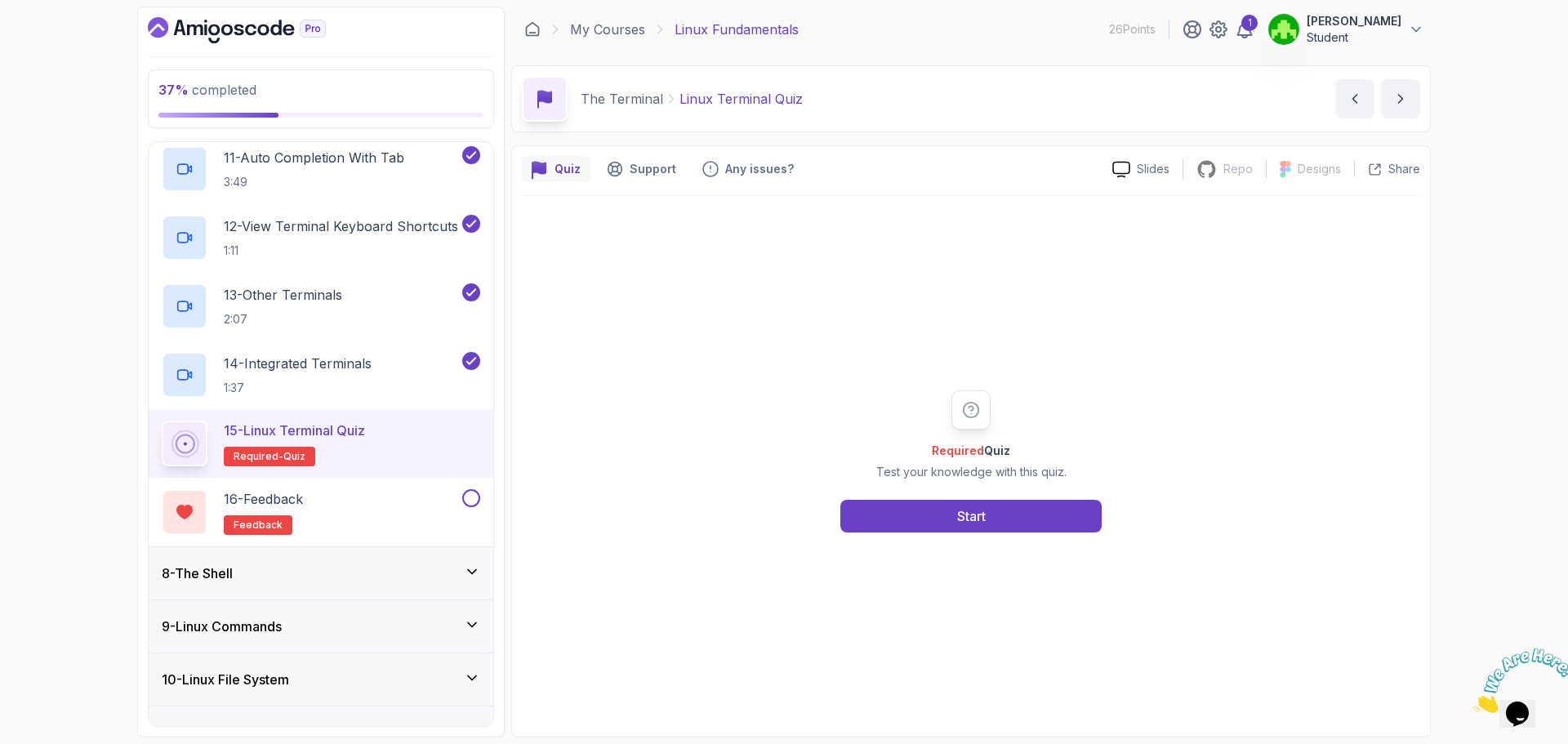
click at [959, 498] on div "Required Quiz Test your knowledge with this quiz. Start" at bounding box center [971, 462] width 313 height 142
click at [909, 511] on button "Start" at bounding box center [971, 517] width 262 height 33
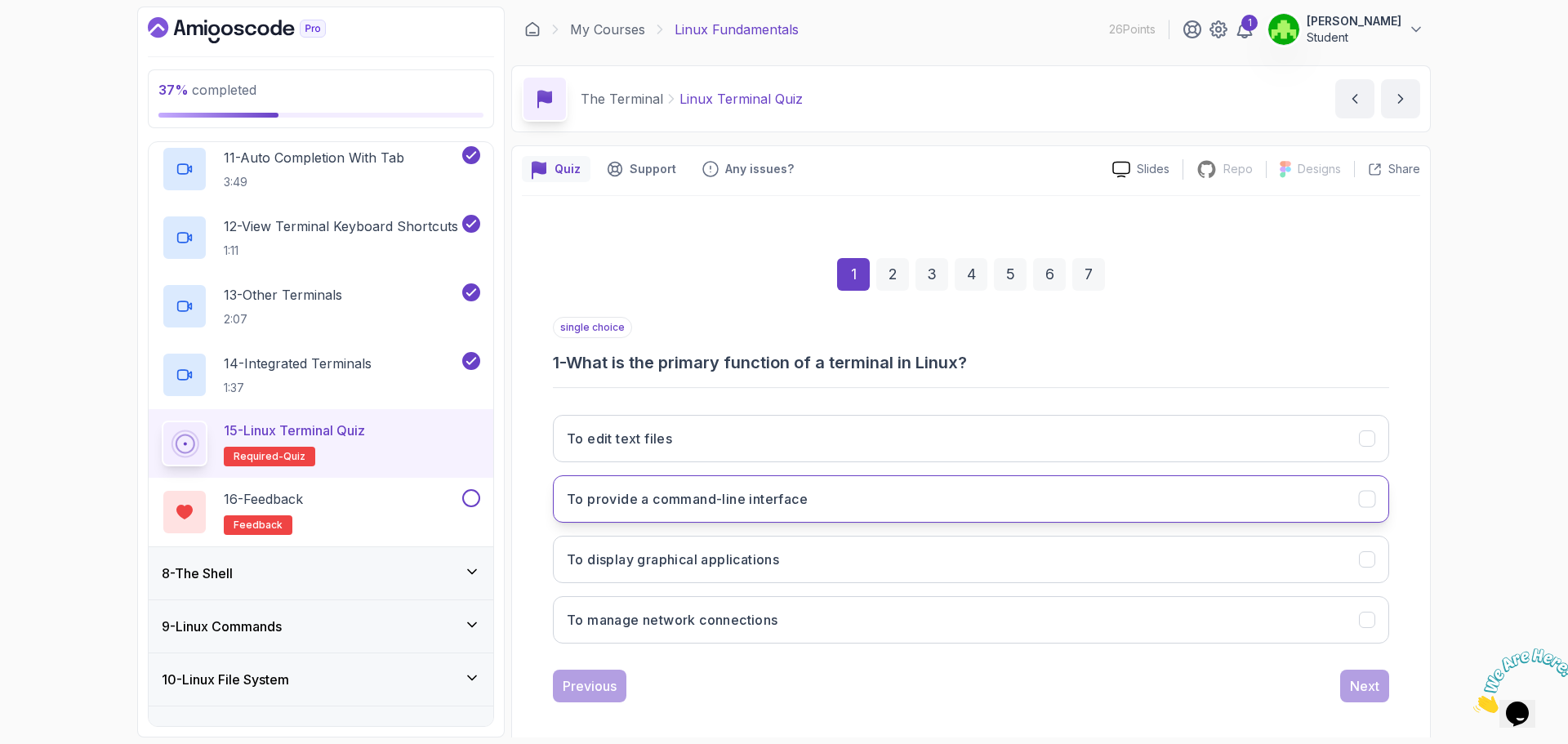
scroll to position [11, 0]
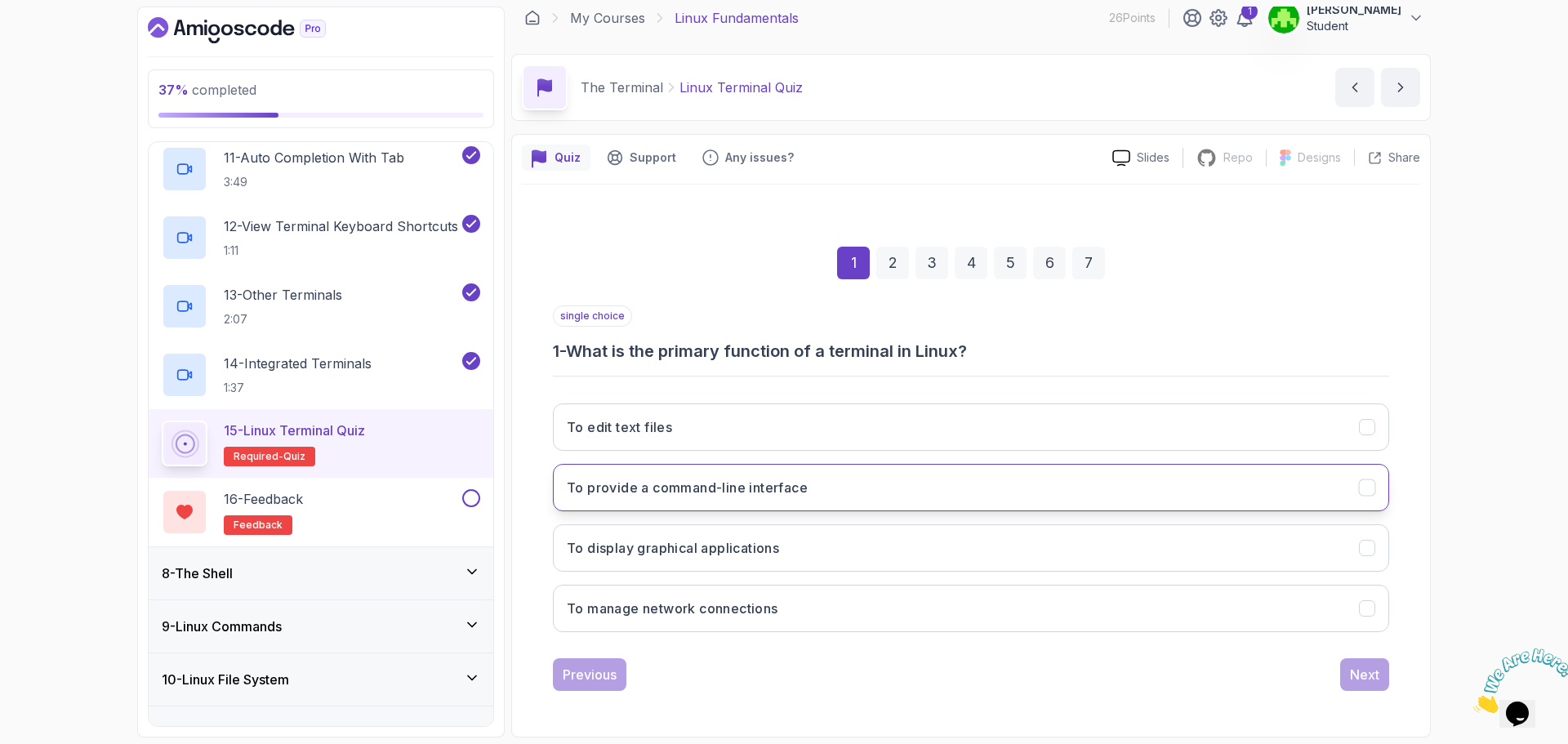
click at [728, 491] on h3 "To provide a command-line interface" at bounding box center [687, 487] width 241 height 20
click at [1369, 680] on div "Next" at bounding box center [1365, 674] width 29 height 20
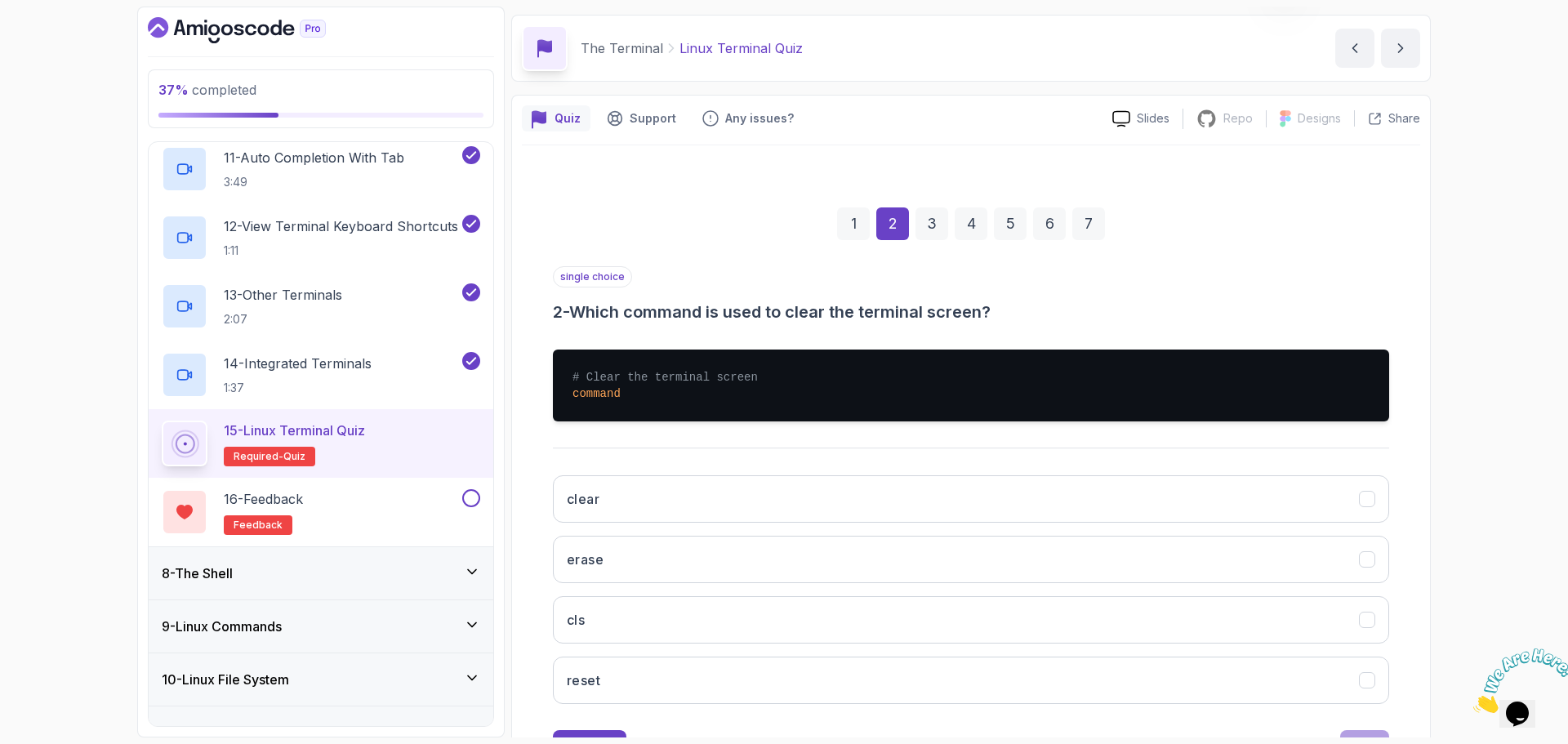
scroll to position [94, 0]
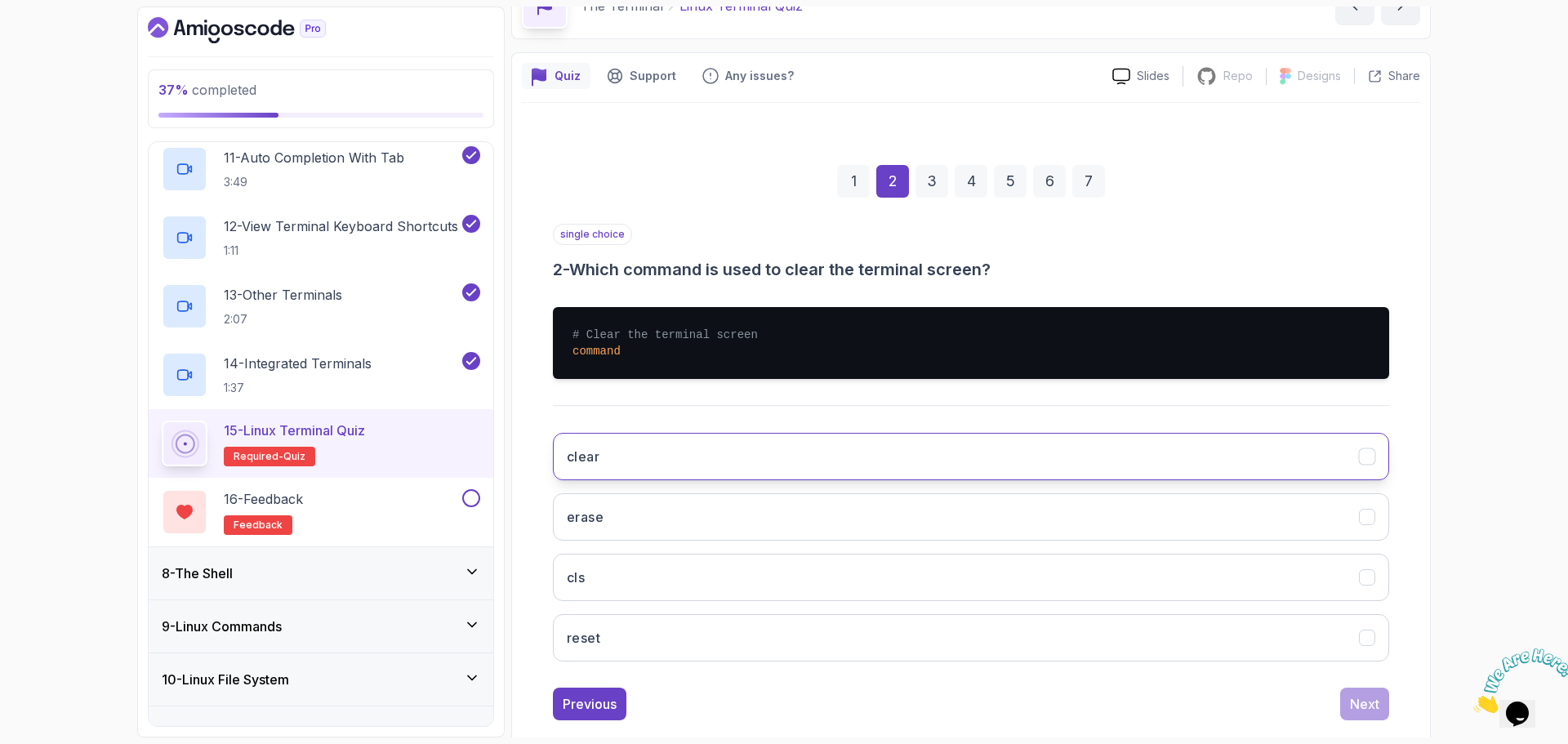
click at [678, 454] on button "clear" at bounding box center [971, 456] width 837 height 47
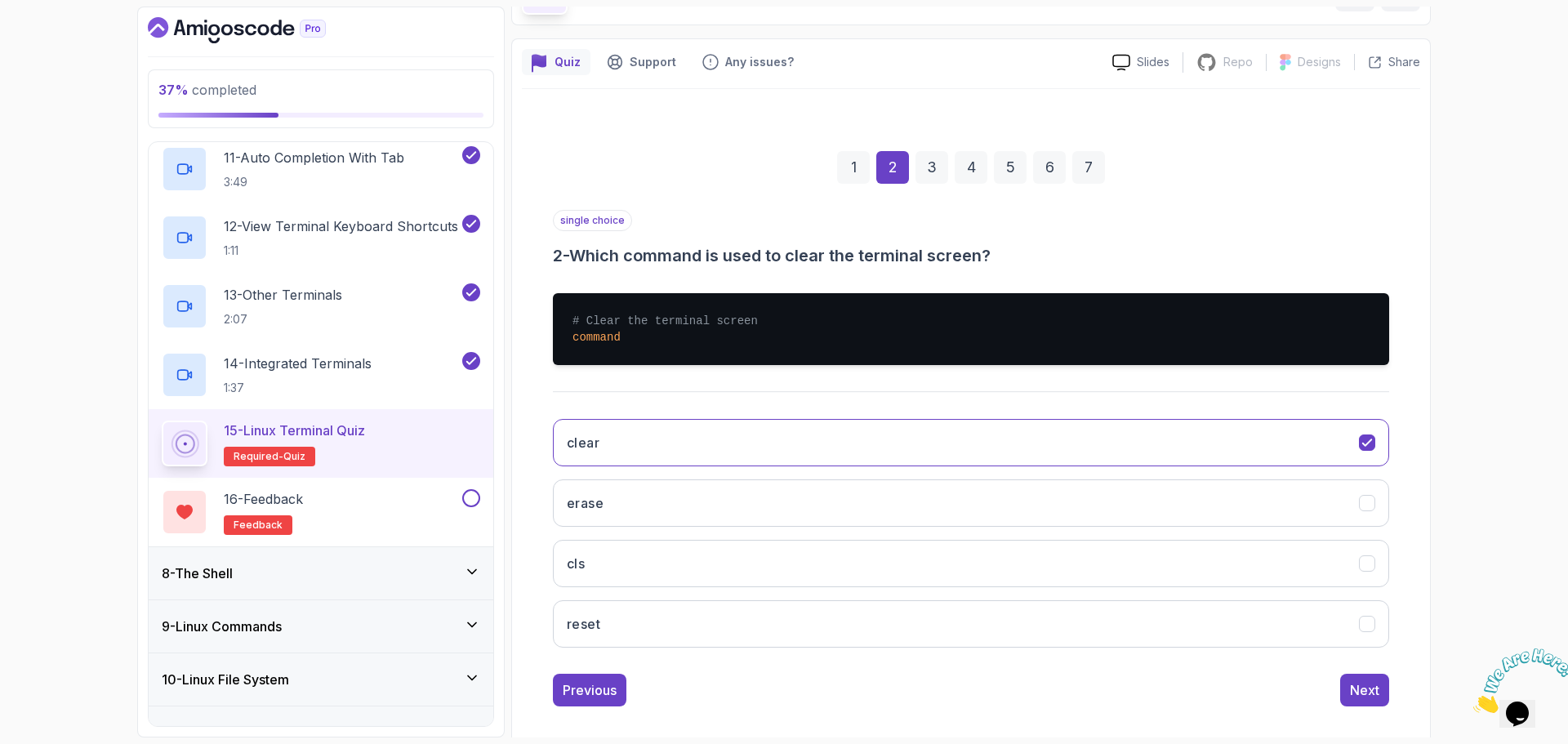
scroll to position [123, 0]
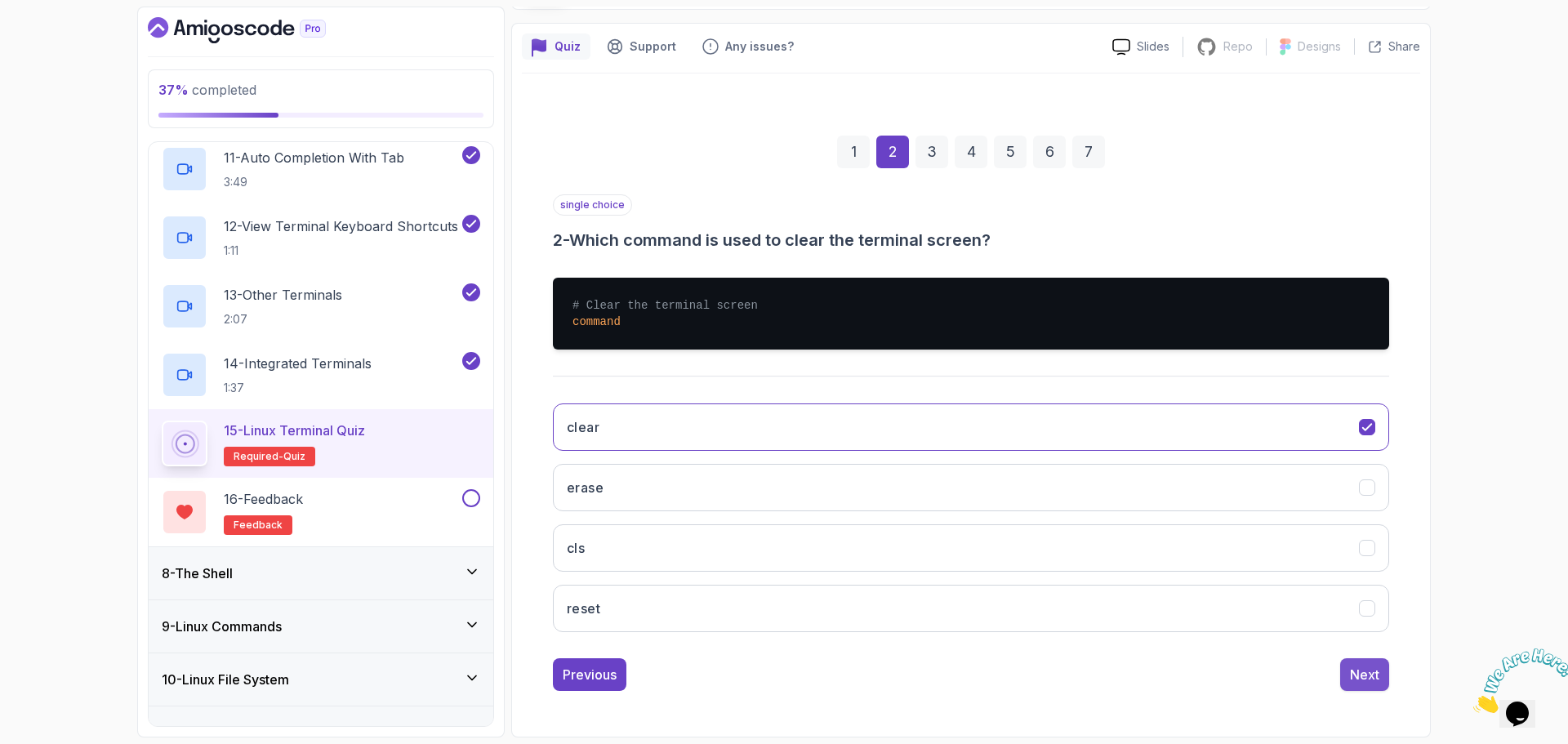
click at [1365, 674] on div "Next" at bounding box center [1365, 674] width 29 height 20
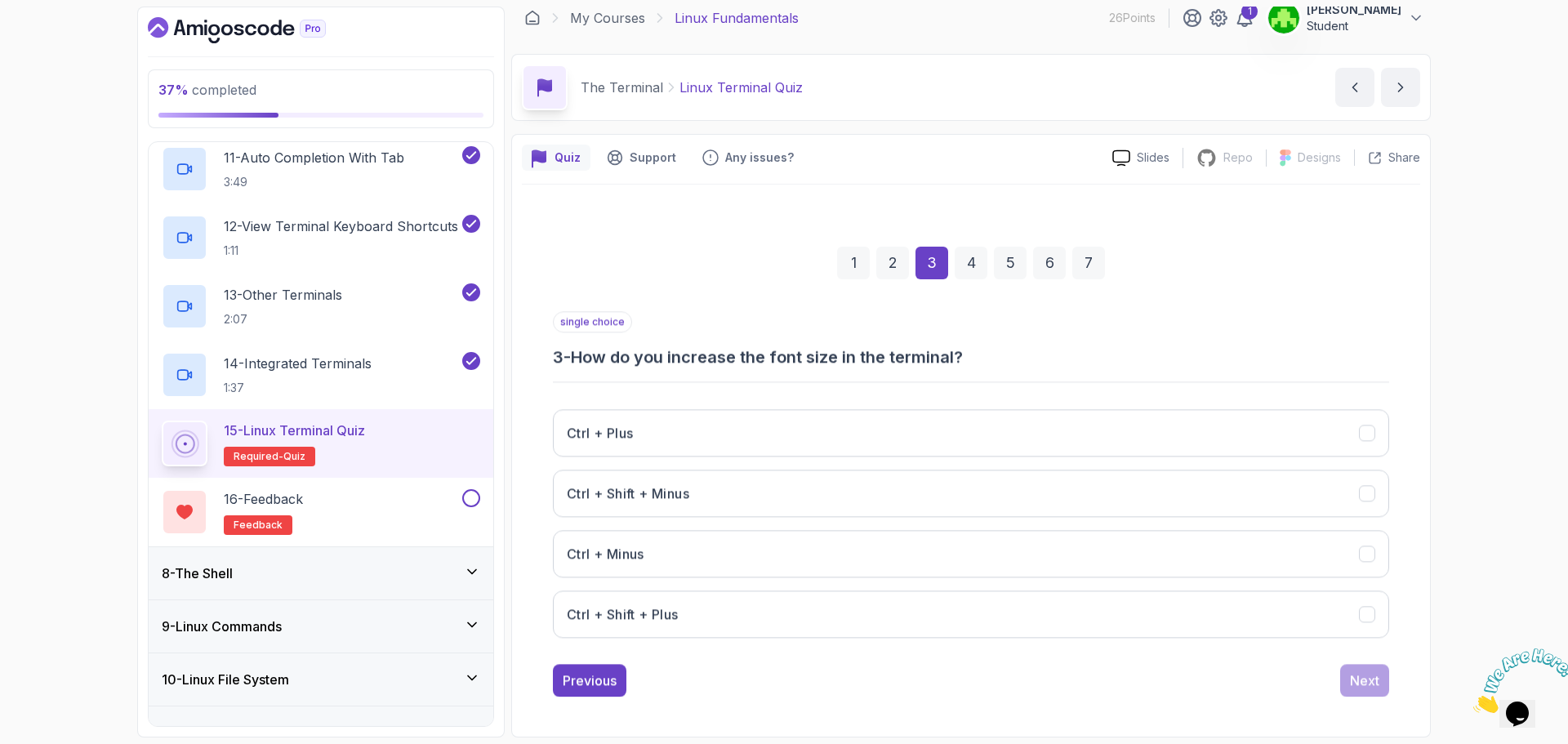
scroll to position [11, 0]
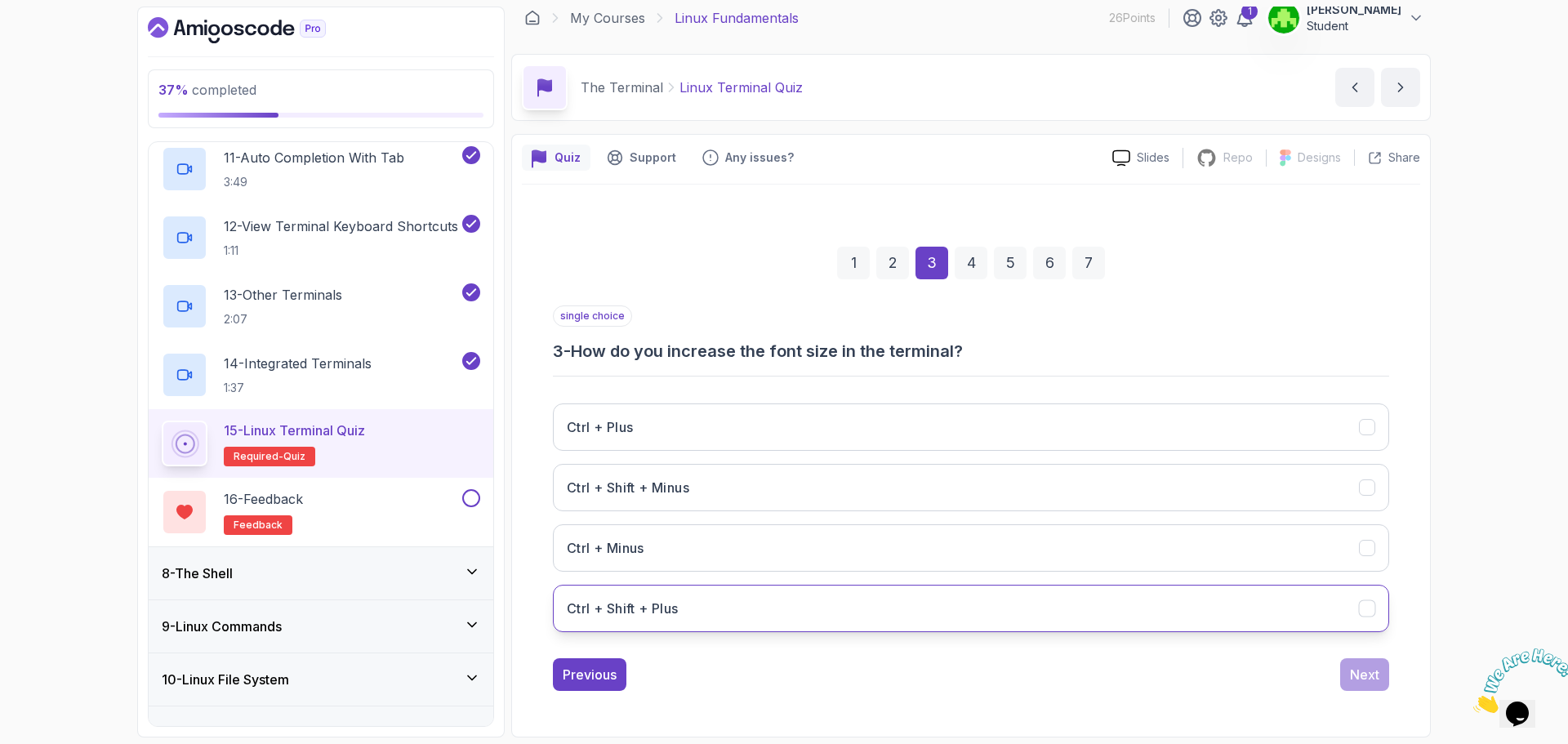
click at [730, 600] on button "Ctrl + Shift + Plus" at bounding box center [971, 608] width 837 height 47
click at [1355, 661] on button "Next" at bounding box center [1365, 674] width 49 height 33
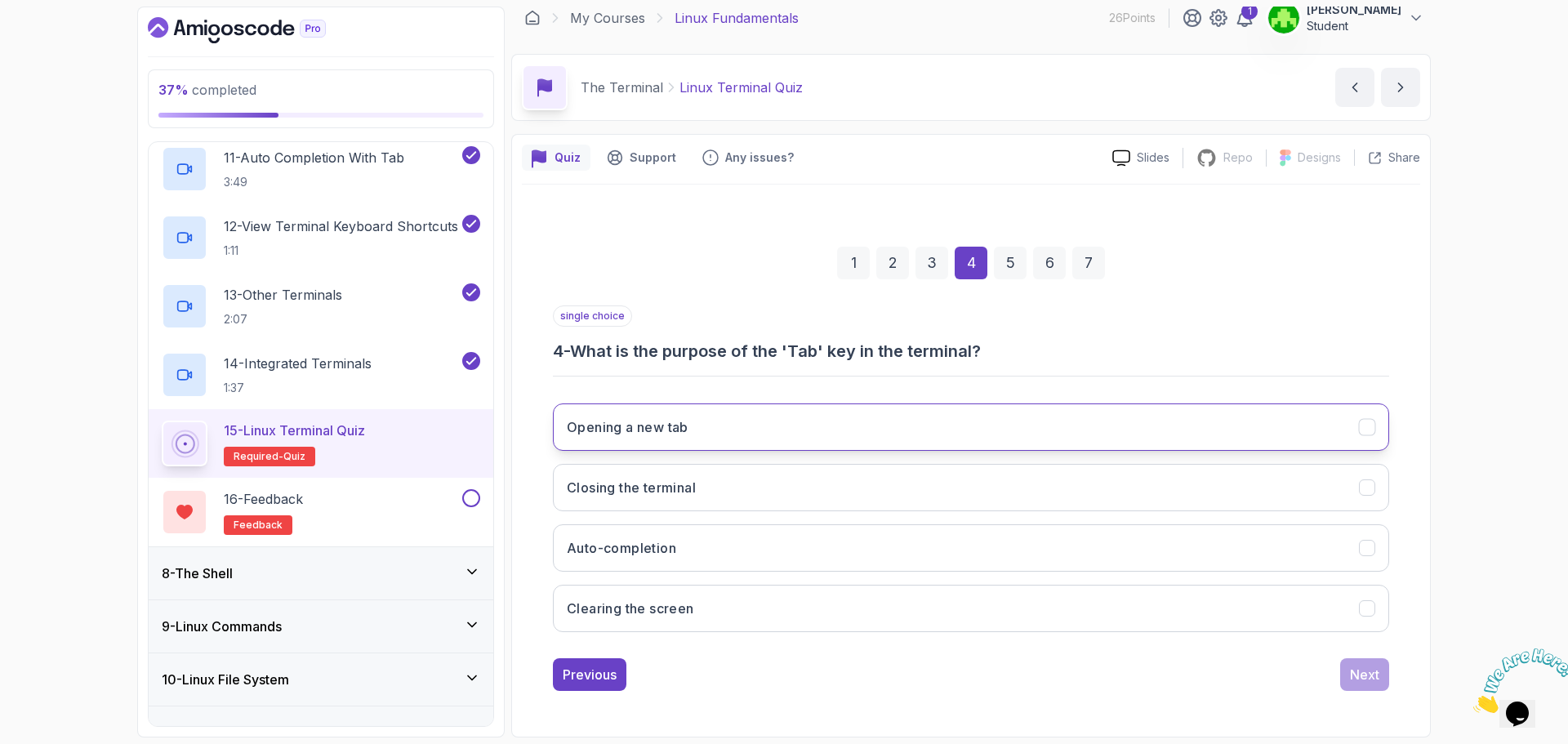
click at [737, 433] on button "Opening a new tab" at bounding box center [971, 426] width 837 height 47
click at [1359, 670] on div "Next" at bounding box center [1365, 674] width 29 height 20
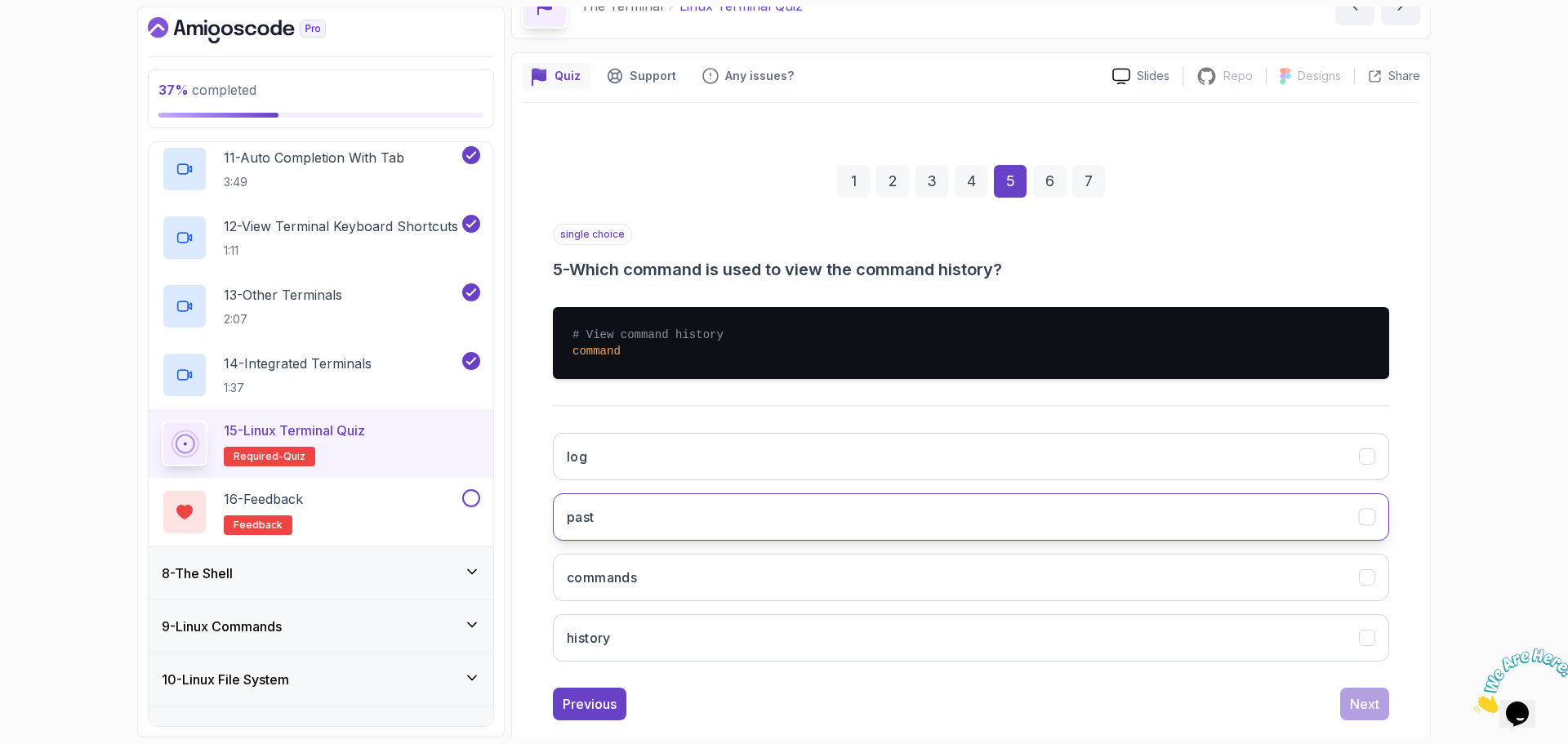
scroll to position [123, 0]
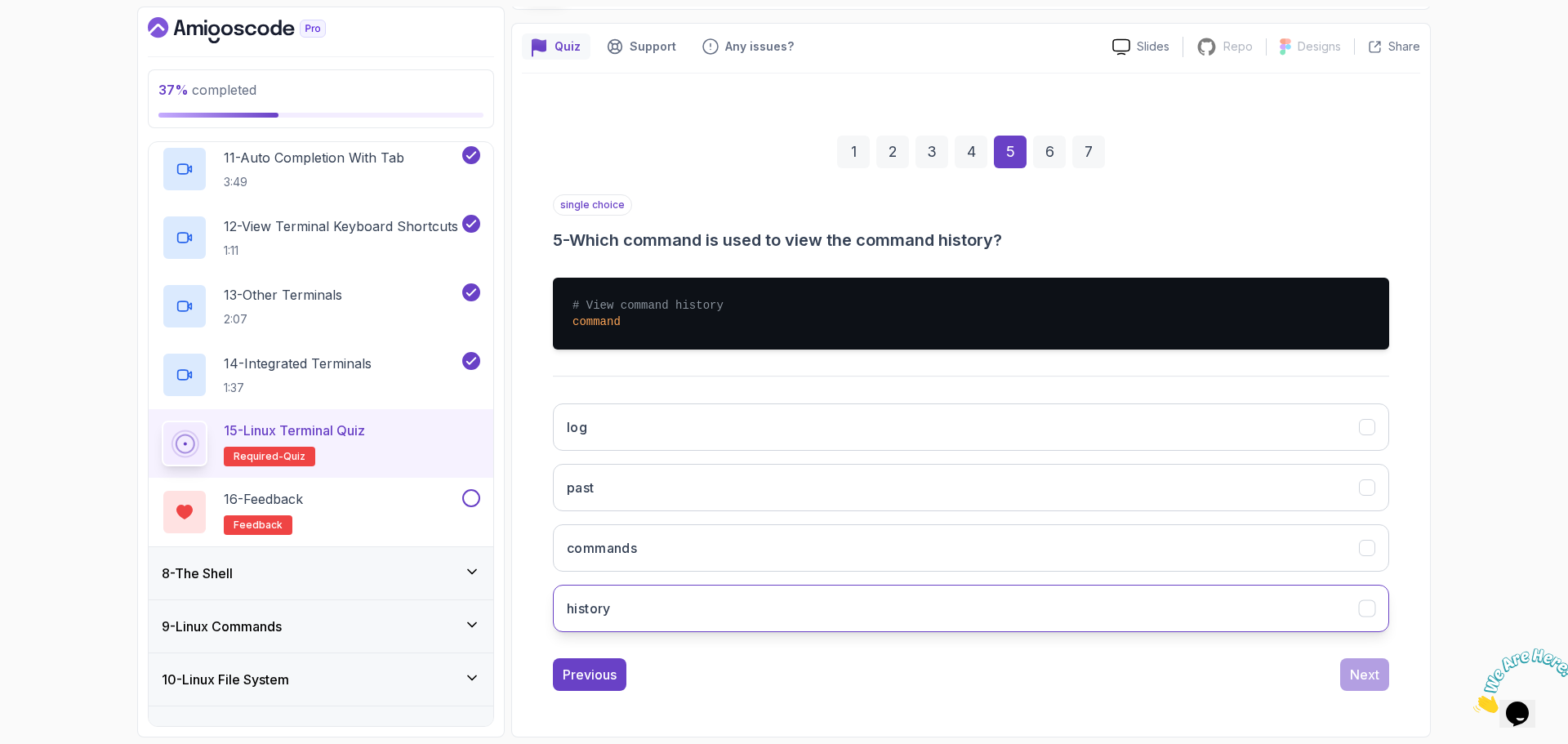
click at [660, 601] on button "history" at bounding box center [971, 608] width 837 height 47
click at [1349, 668] on button "Next" at bounding box center [1365, 674] width 49 height 33
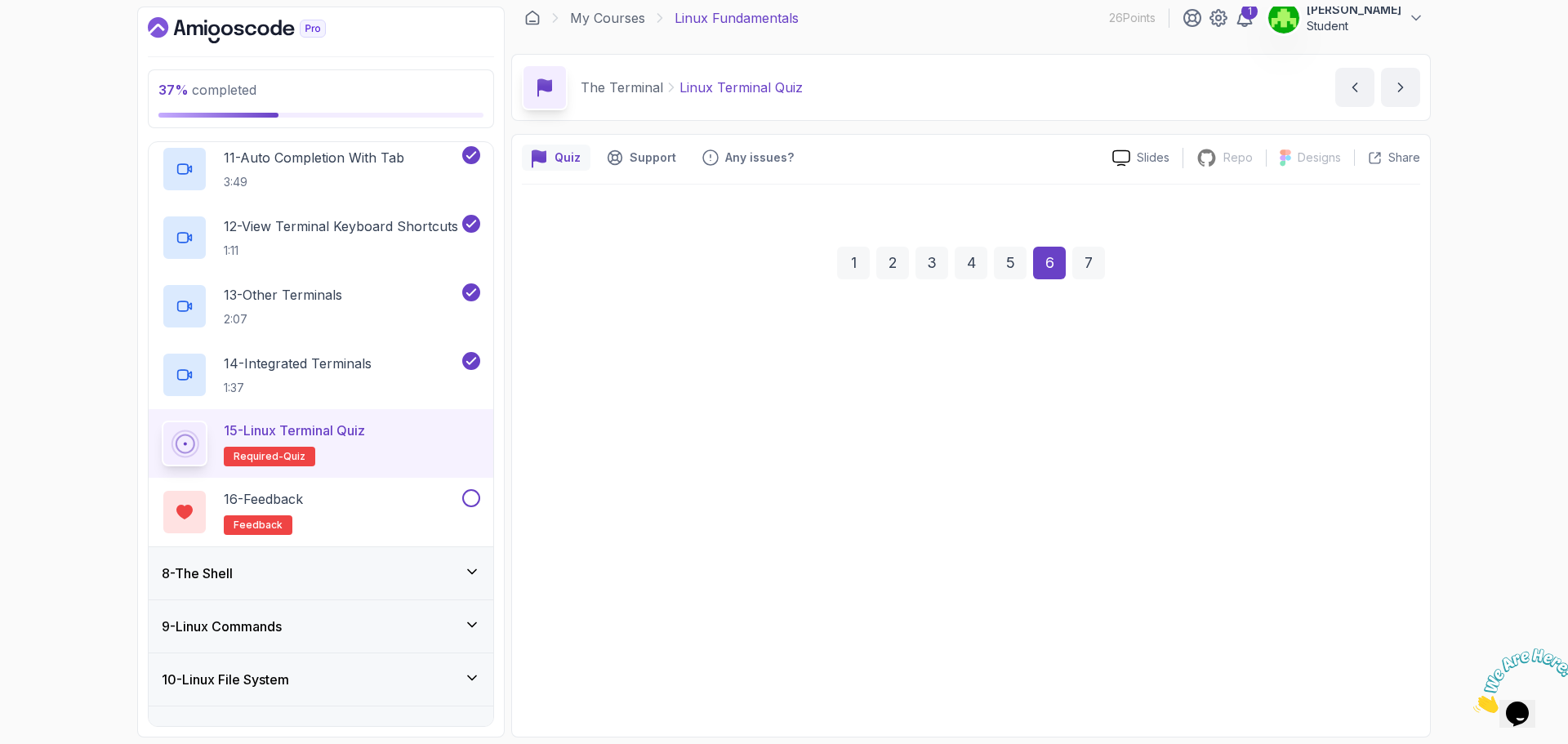
scroll to position [11, 0]
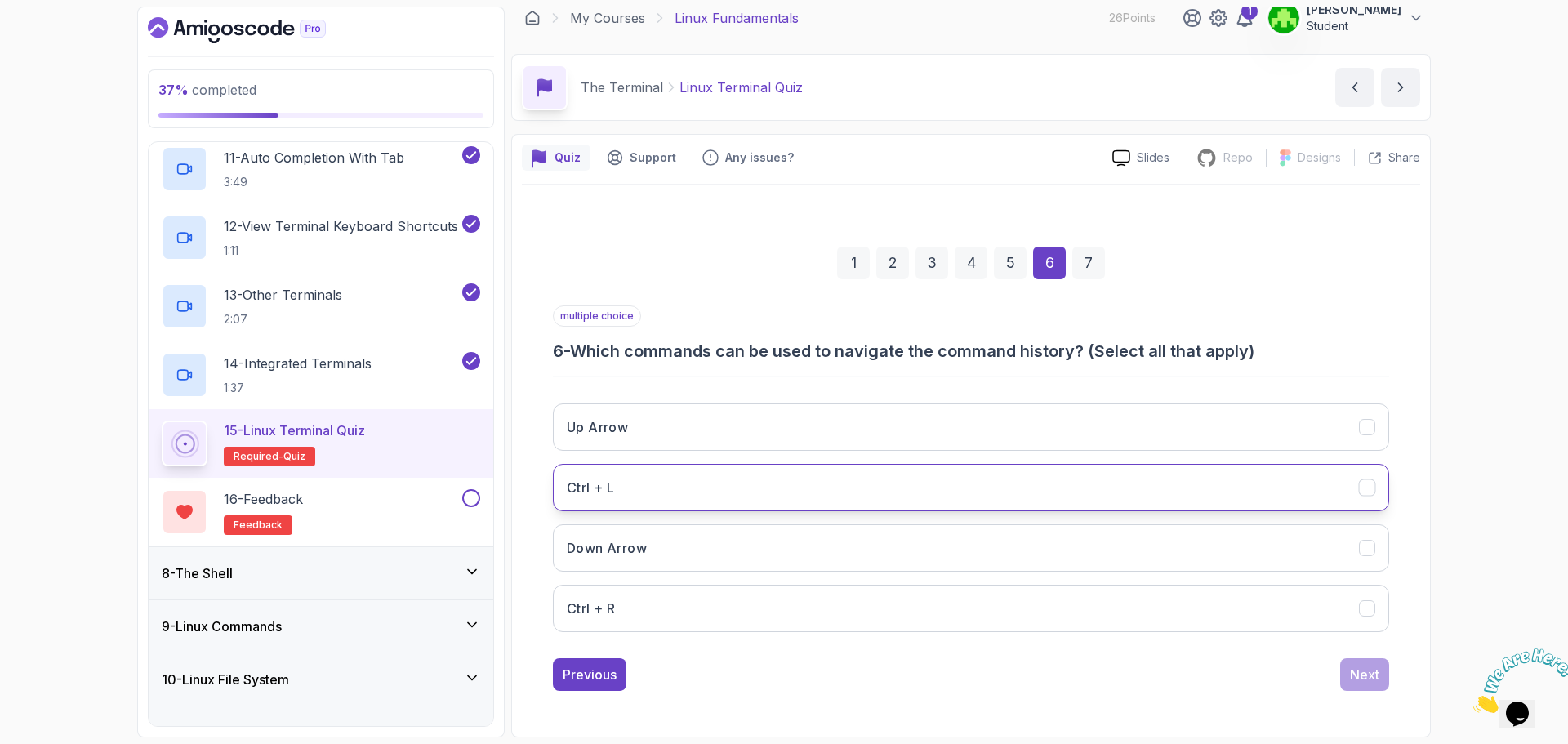
click at [893, 486] on button "Ctrl + L" at bounding box center [971, 487] width 837 height 47
click at [920, 493] on button "Ctrl + L" at bounding box center [971, 487] width 837 height 47
click at [837, 445] on button "Up Arrow" at bounding box center [971, 426] width 837 height 47
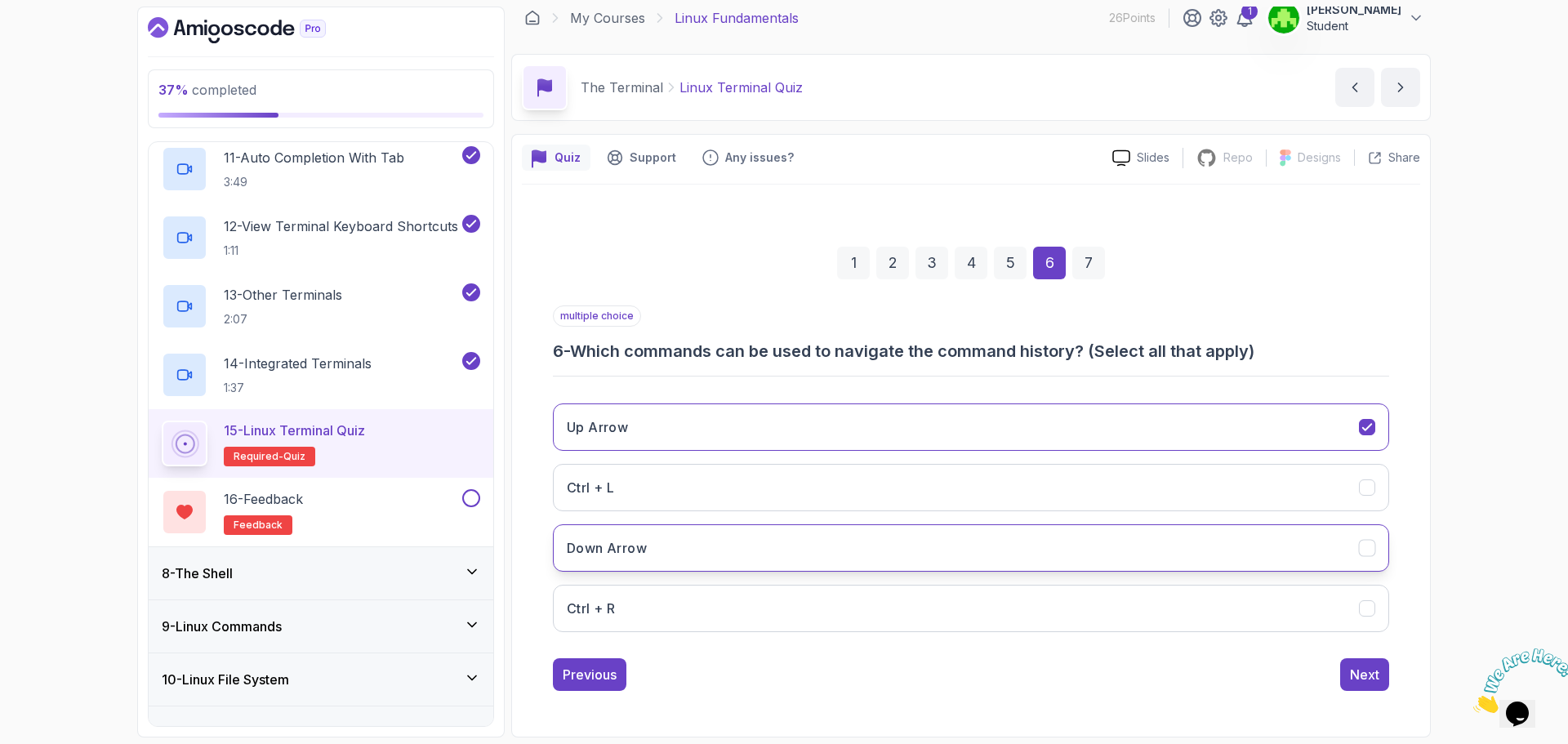
click at [810, 554] on button "Down Arrow" at bounding box center [971, 547] width 837 height 47
click at [1349, 676] on button "Next" at bounding box center [1365, 674] width 49 height 33
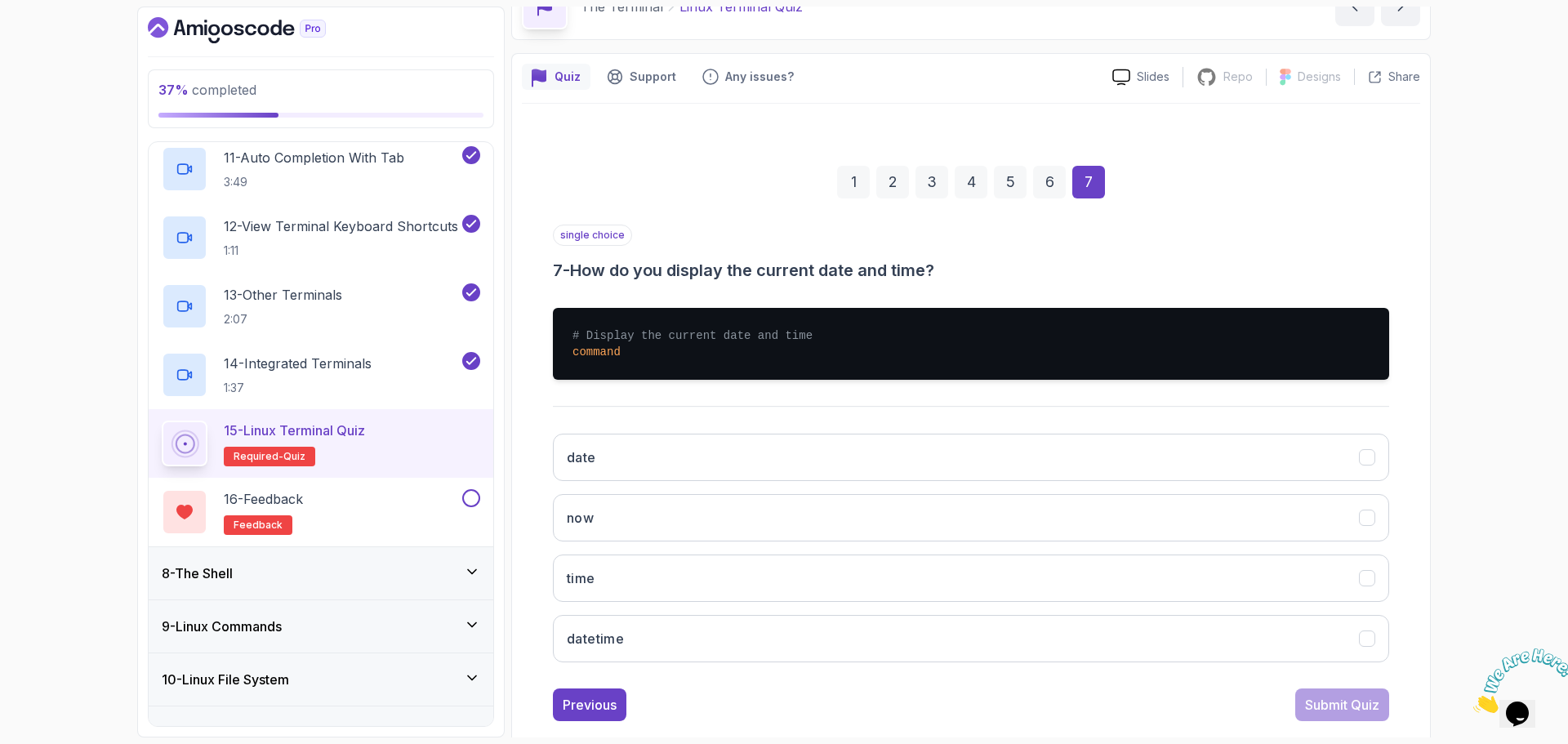
scroll to position [94, 0]
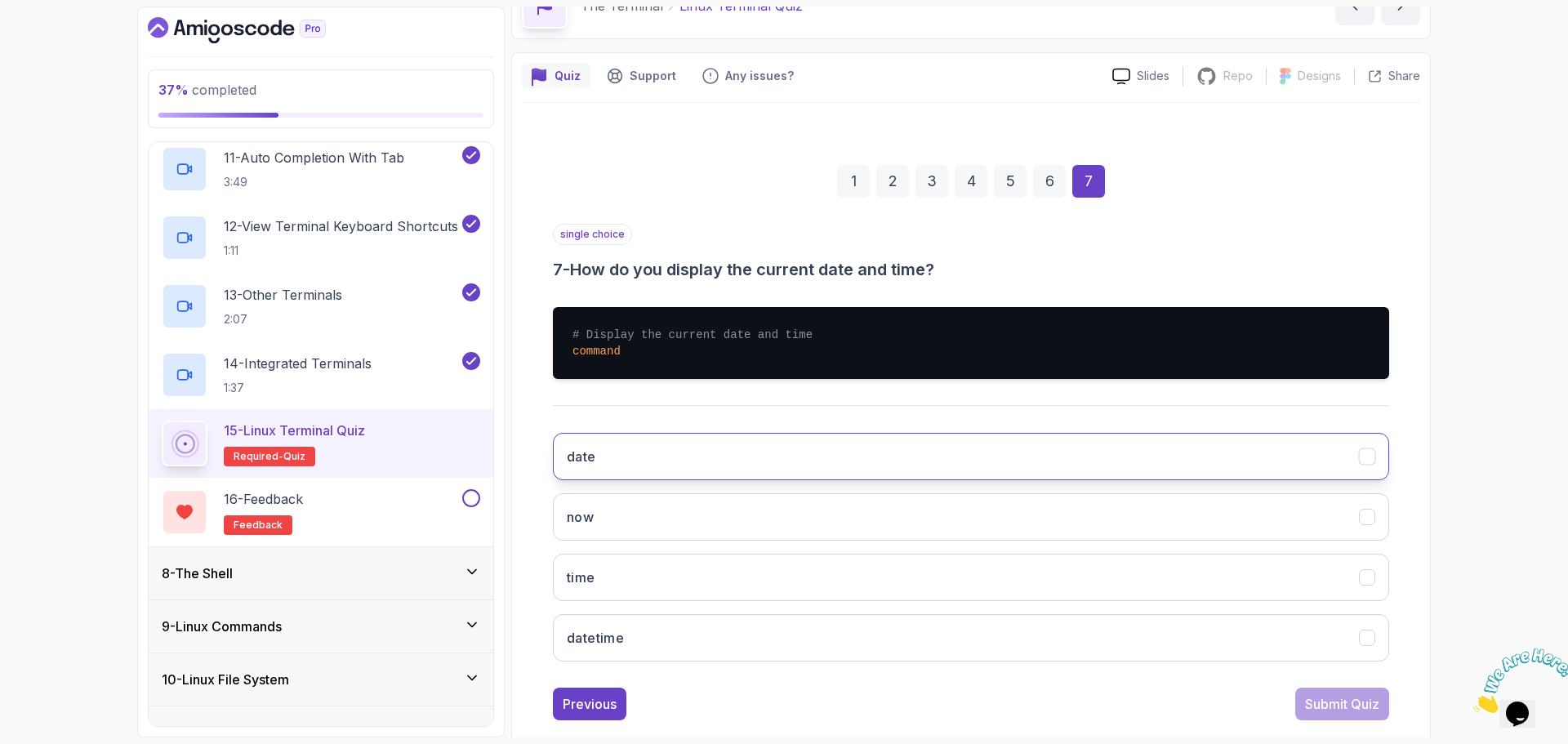
click at [717, 456] on button "date" at bounding box center [971, 456] width 837 height 47
click at [1347, 705] on div "Submit Quiz" at bounding box center [1342, 704] width 75 height 20
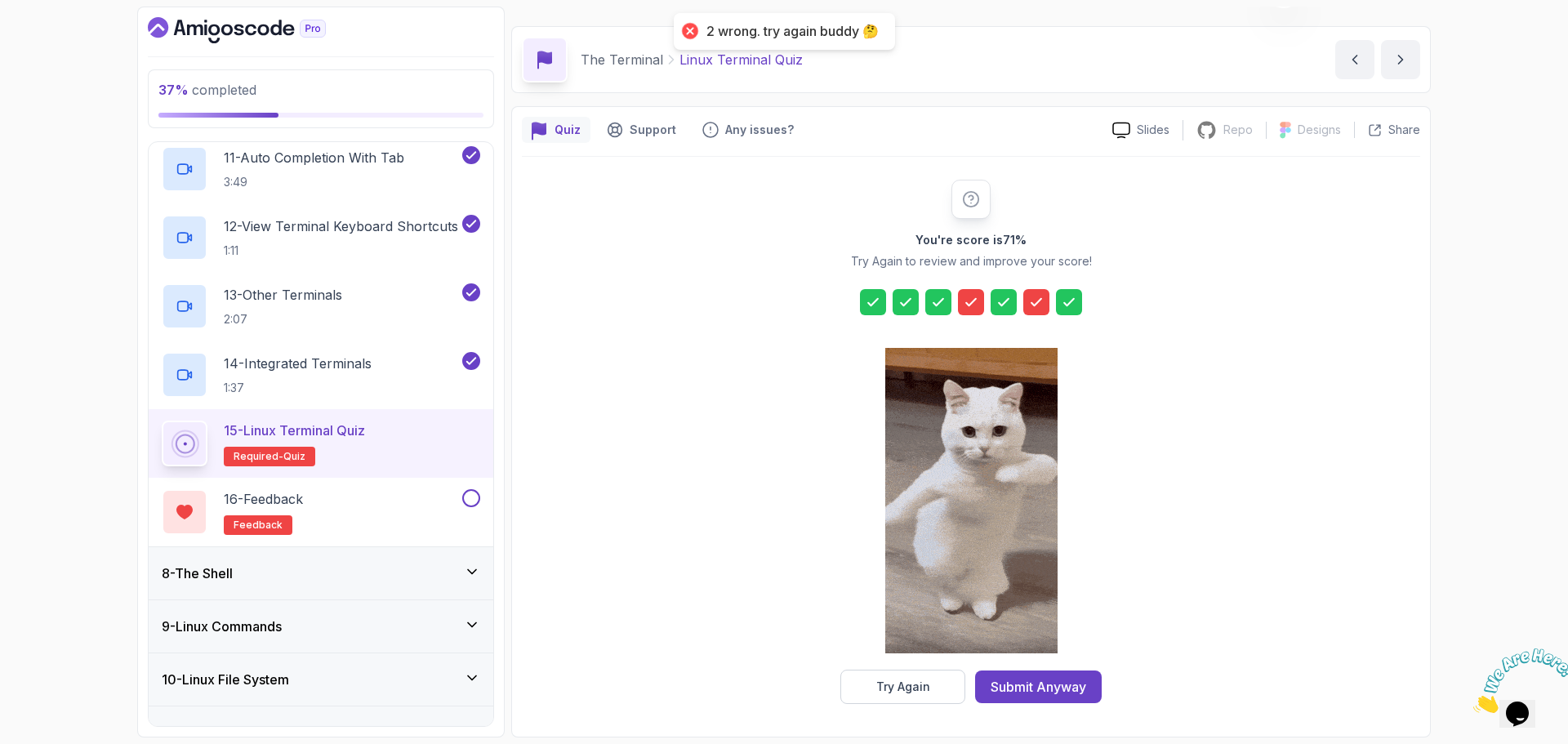
click at [975, 305] on icon at bounding box center [971, 302] width 16 height 16
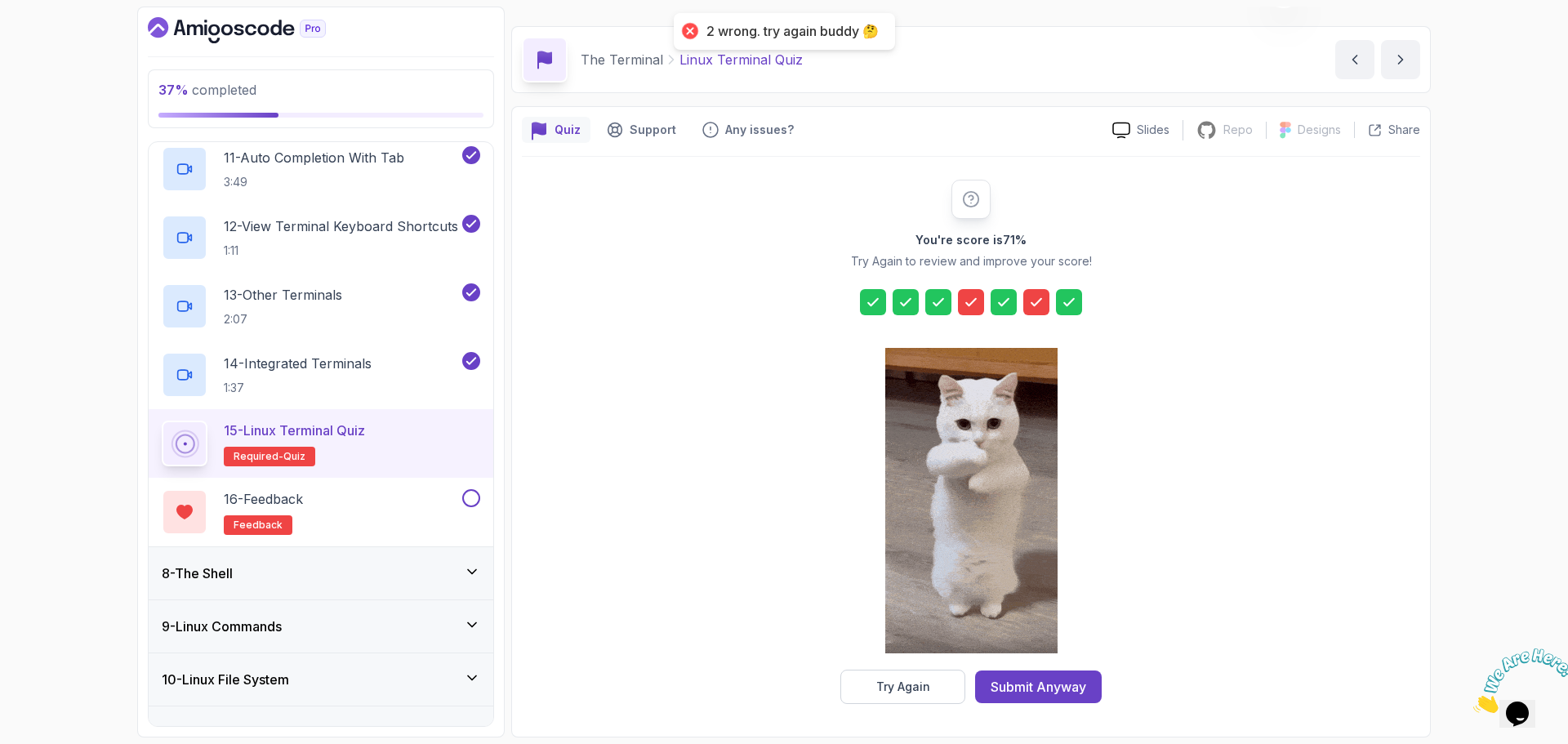
click at [969, 308] on icon at bounding box center [971, 302] width 16 height 16
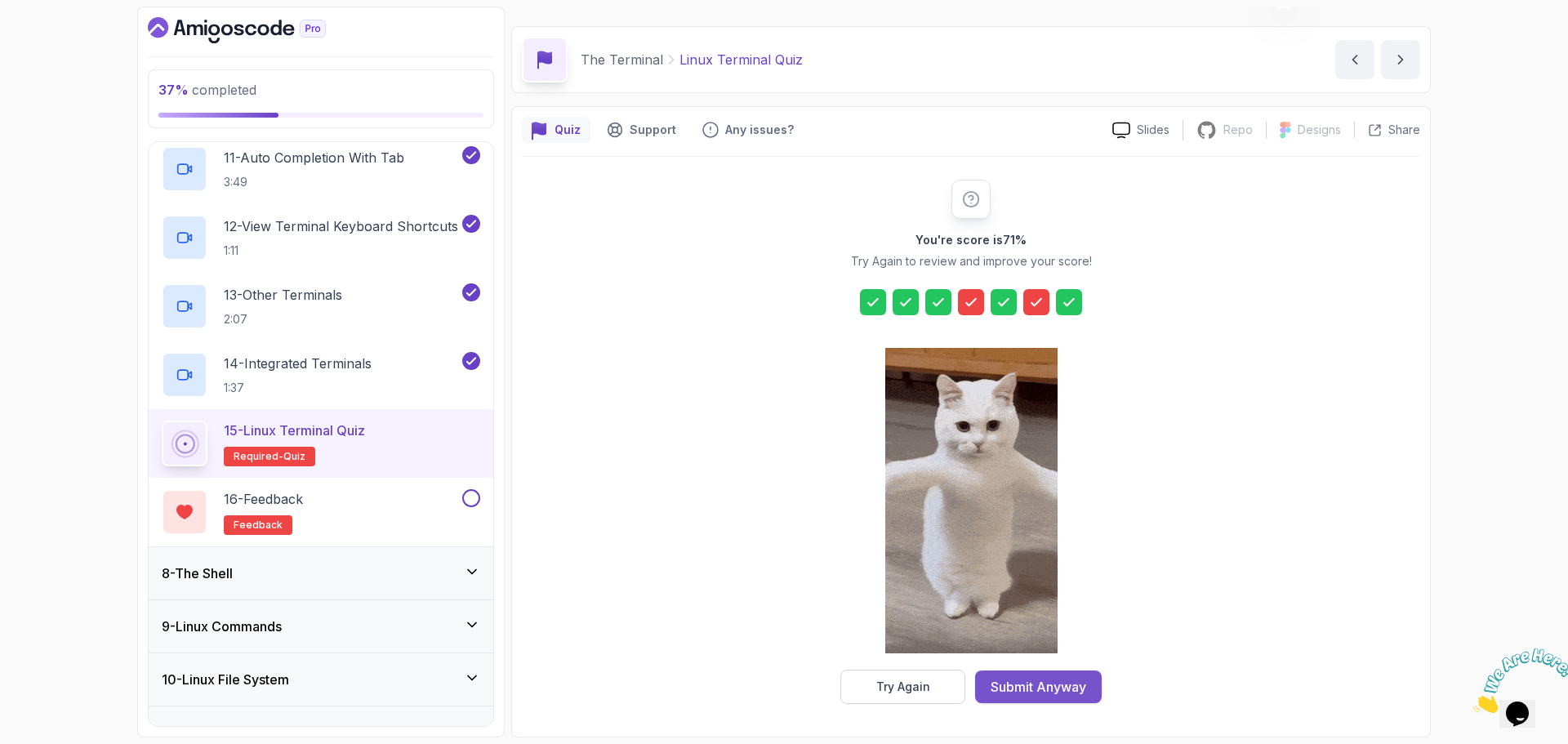
click at [1056, 690] on div "Submit Anyway" at bounding box center [1038, 687] width 95 height 20
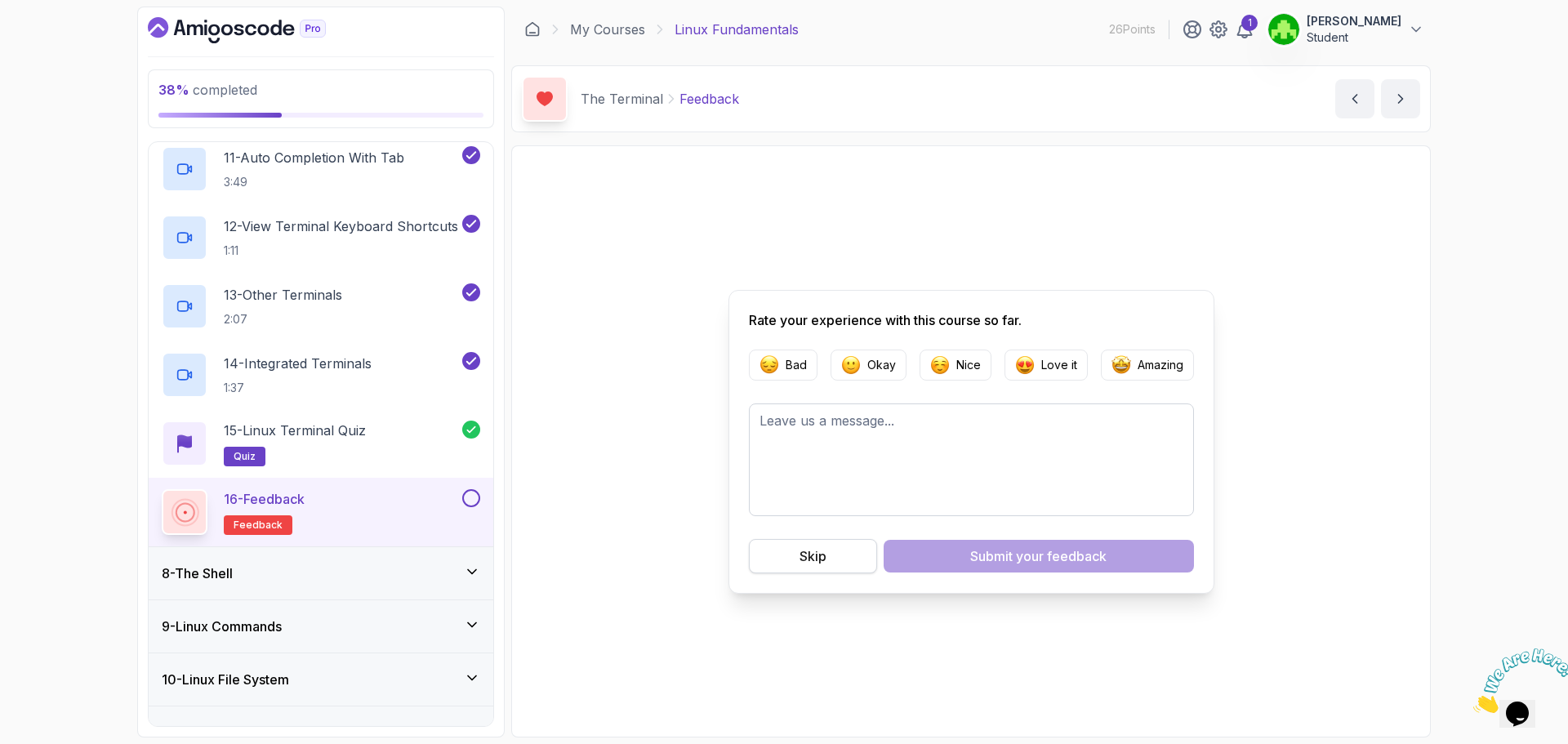
click at [851, 565] on button "Skip" at bounding box center [813, 556] width 128 height 34
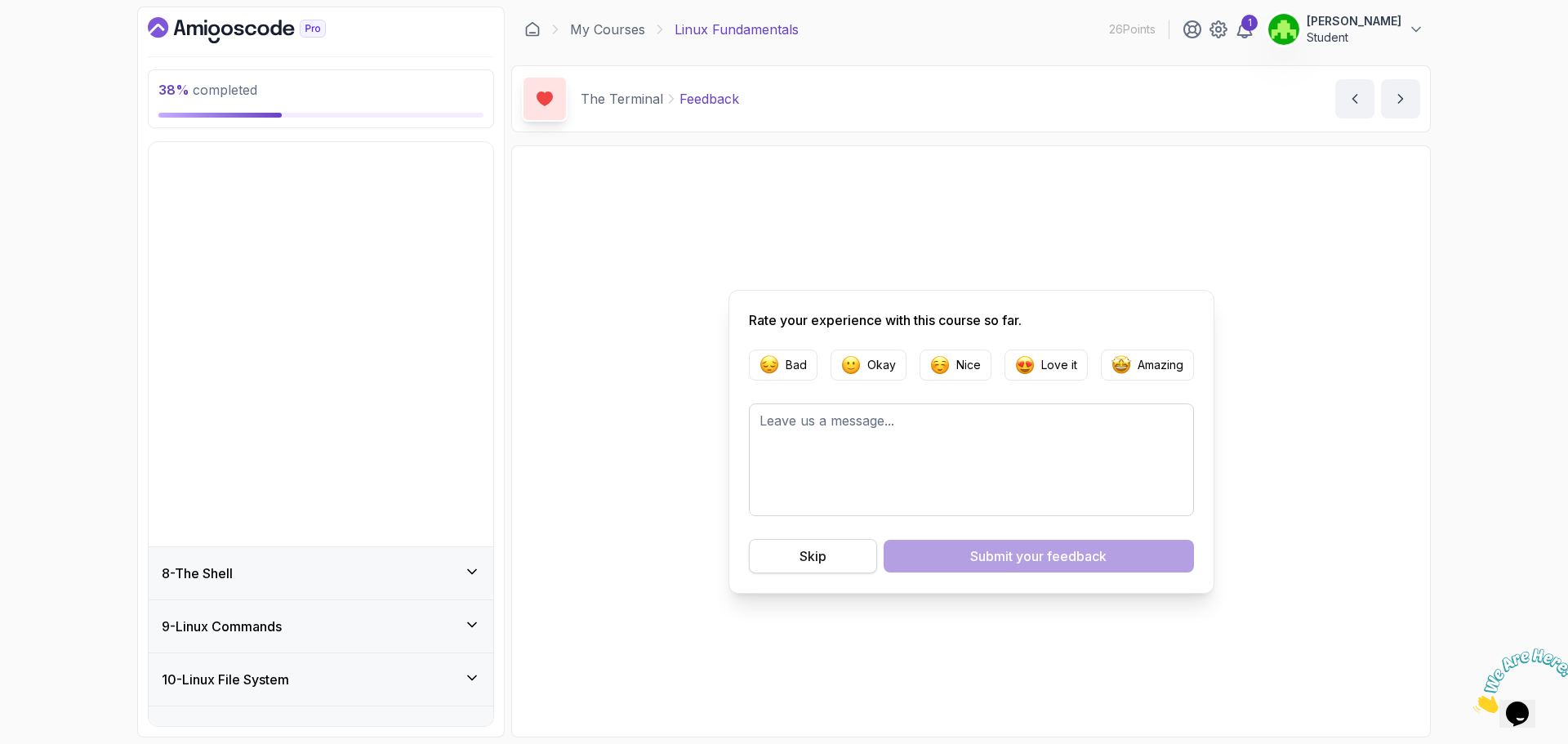
scroll to position [212, 0]
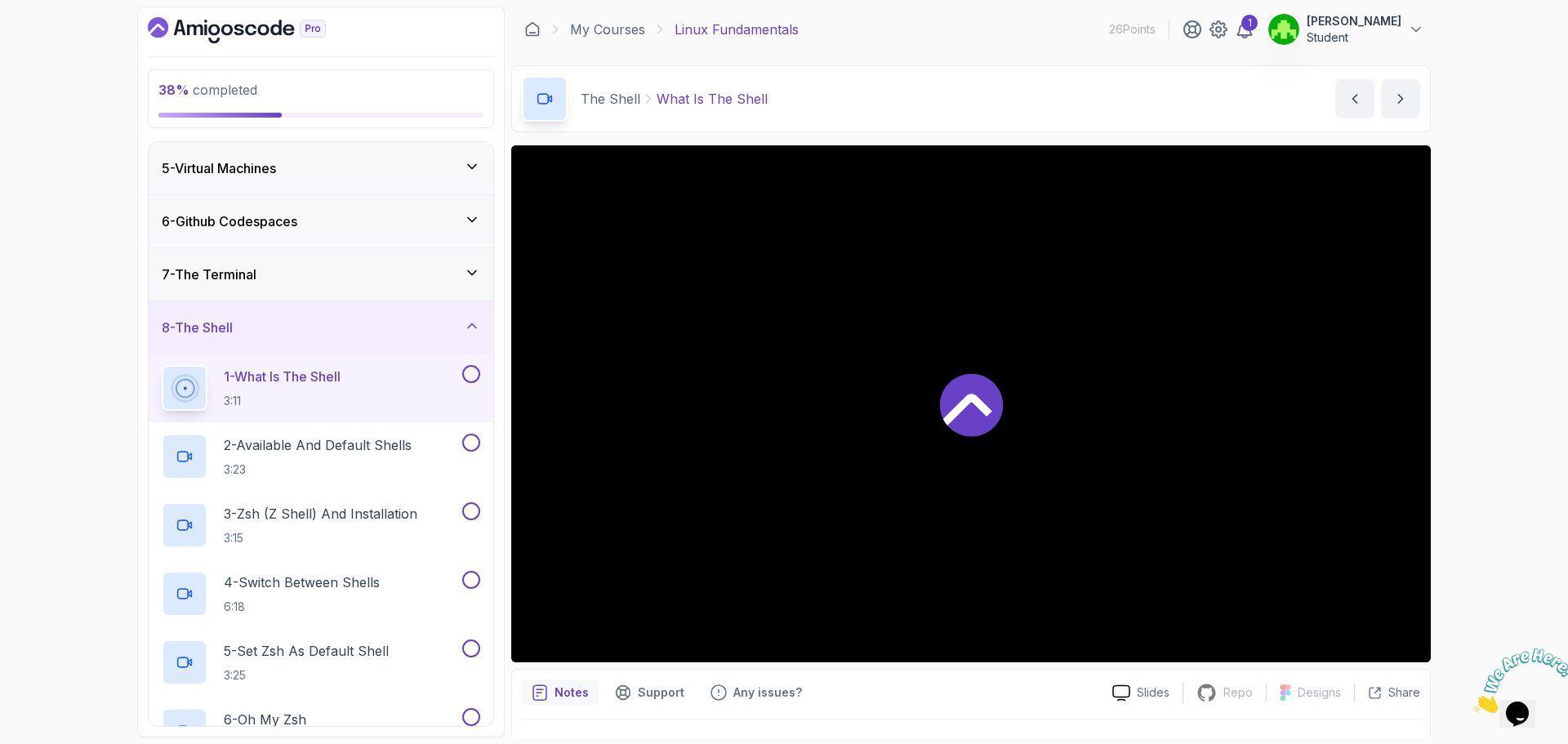
click at [349, 279] on div "7 - The Terminal" at bounding box center [320, 274] width 318 height 20
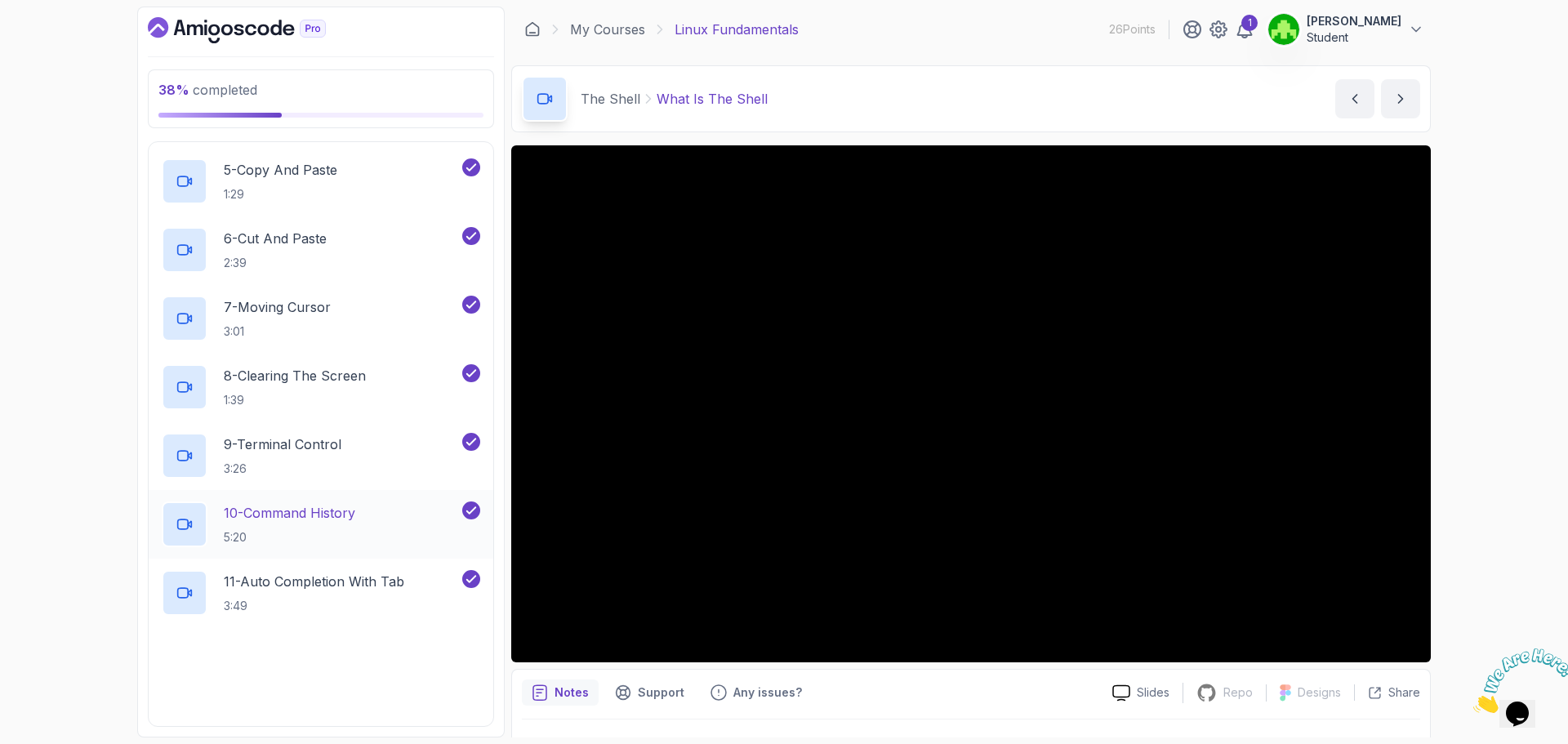
scroll to position [947, 0]
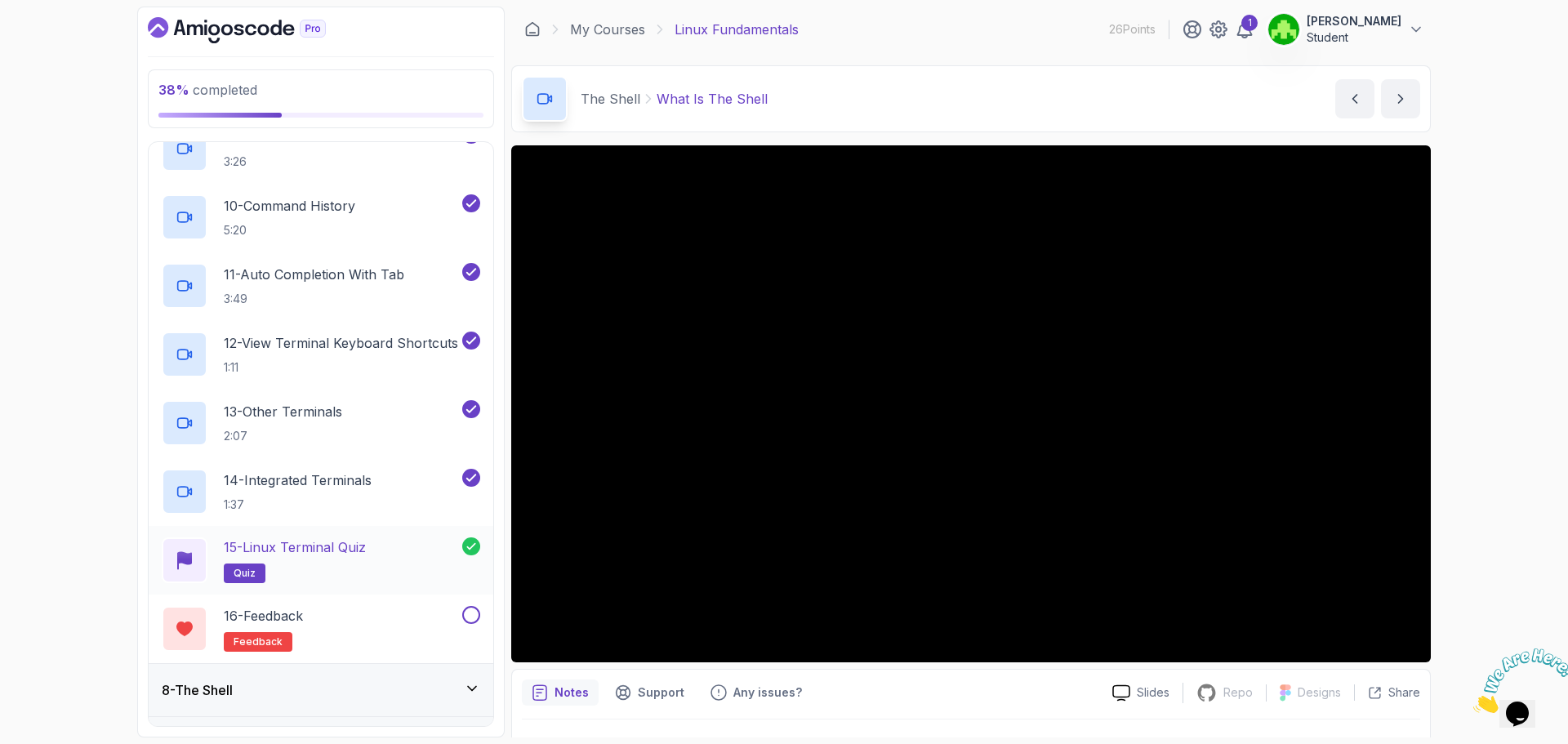
click at [343, 535] on div "15 - Linux Terminal Quiz quiz" at bounding box center [321, 560] width 345 height 69
click at [330, 542] on p "15 - Linux Terminal Quiz" at bounding box center [295, 547] width 142 height 20
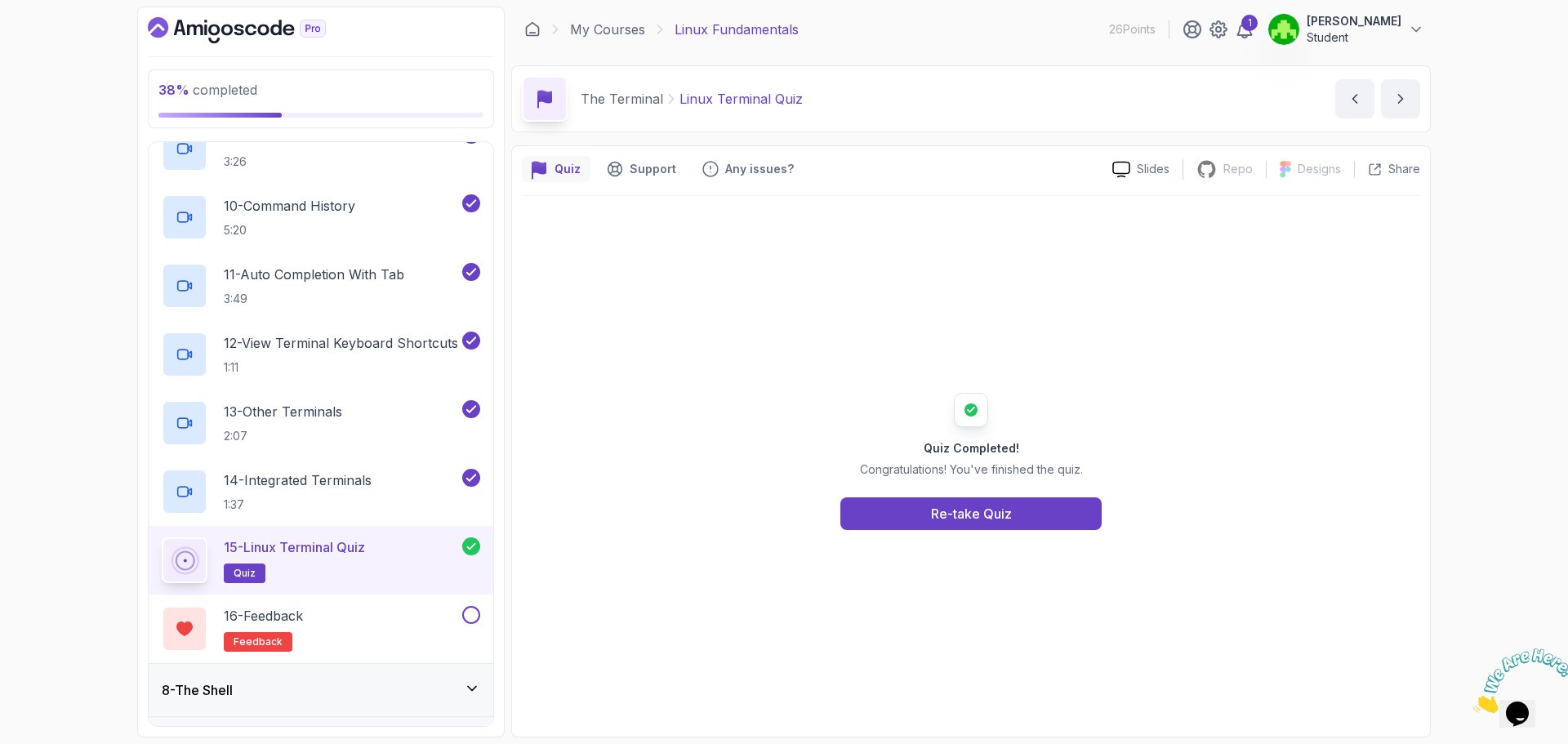
click at [912, 530] on div "Quiz Completed! Congratulations! You've finished the quiz. Re-take Quiz" at bounding box center [971, 461] width 899 height 531
click at [917, 505] on button "Re-take Quiz" at bounding box center [971, 514] width 262 height 33
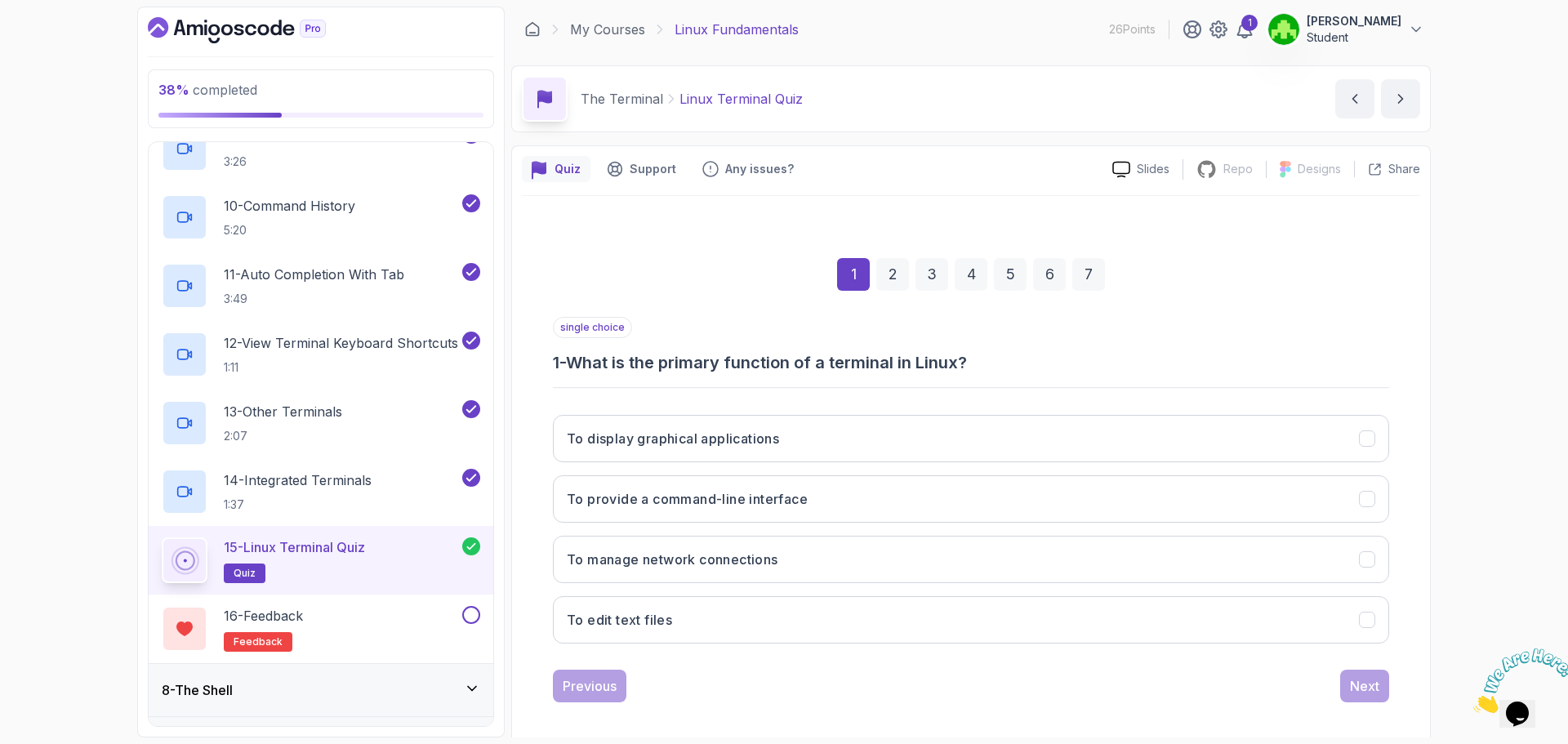
click at [943, 277] on div "3" at bounding box center [932, 275] width 33 height 33
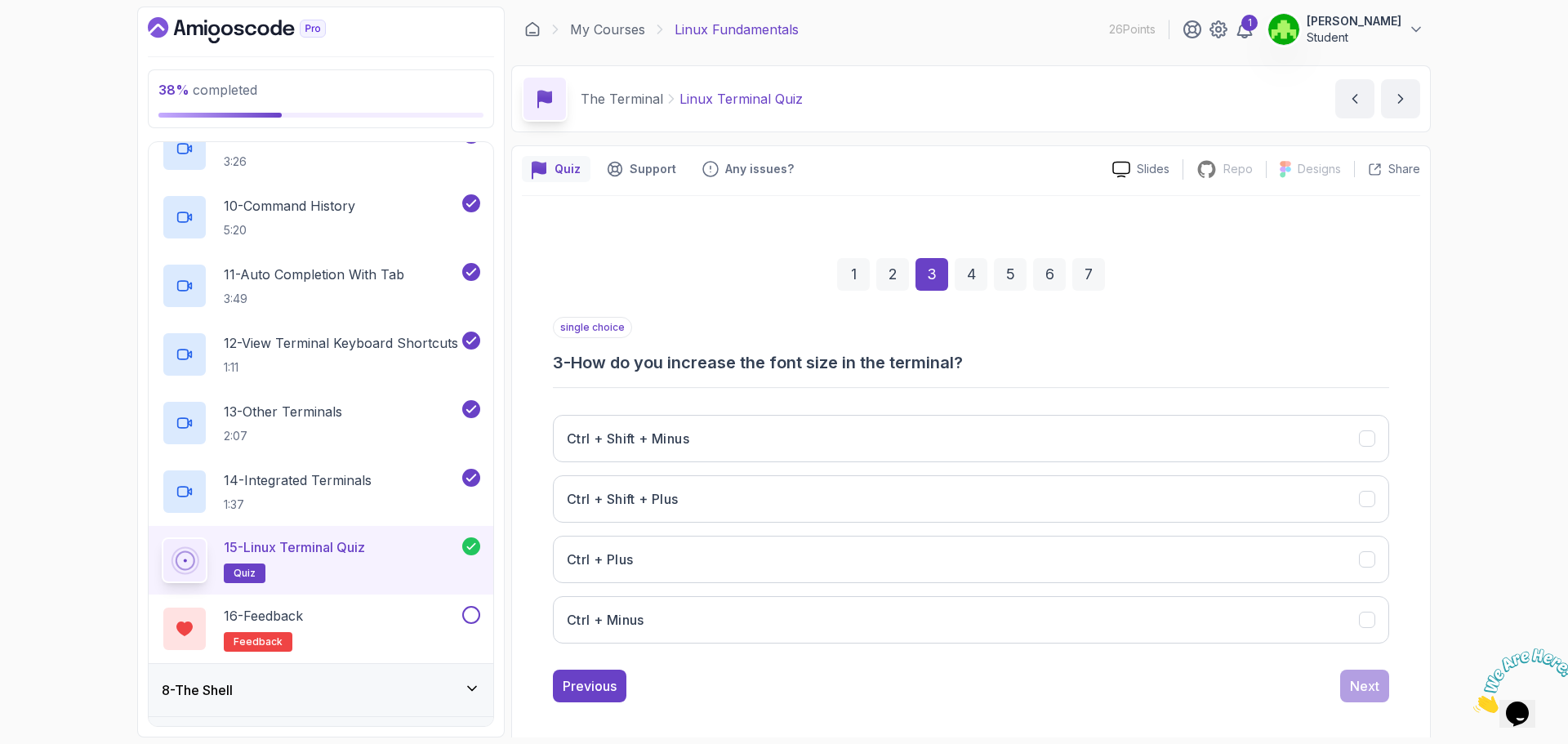
click at [863, 273] on div "1" at bounding box center [854, 275] width 33 height 33
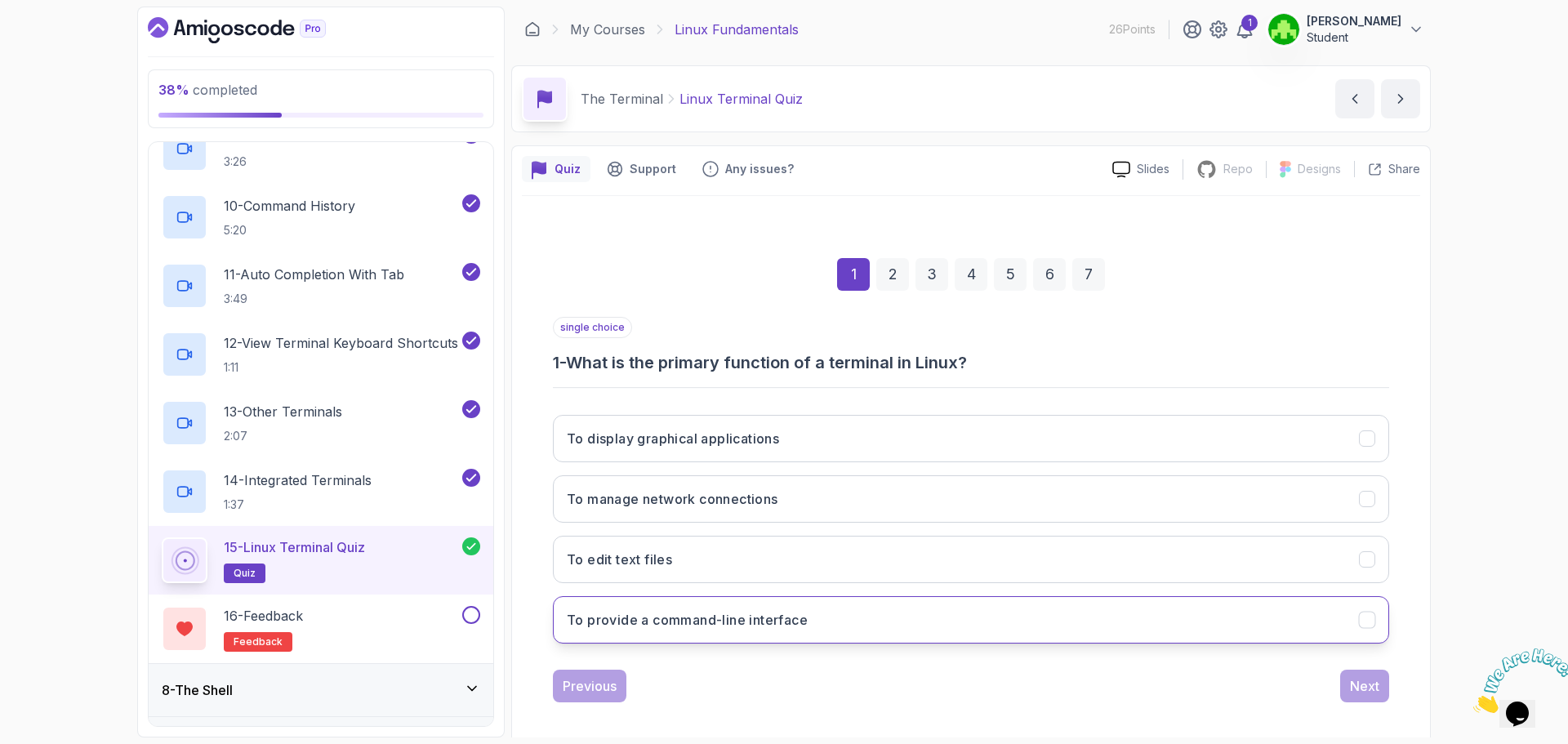
click at [794, 626] on h3 "To provide a command-line interface" at bounding box center [687, 620] width 241 height 20
click at [907, 285] on div "2" at bounding box center [893, 275] width 33 height 33
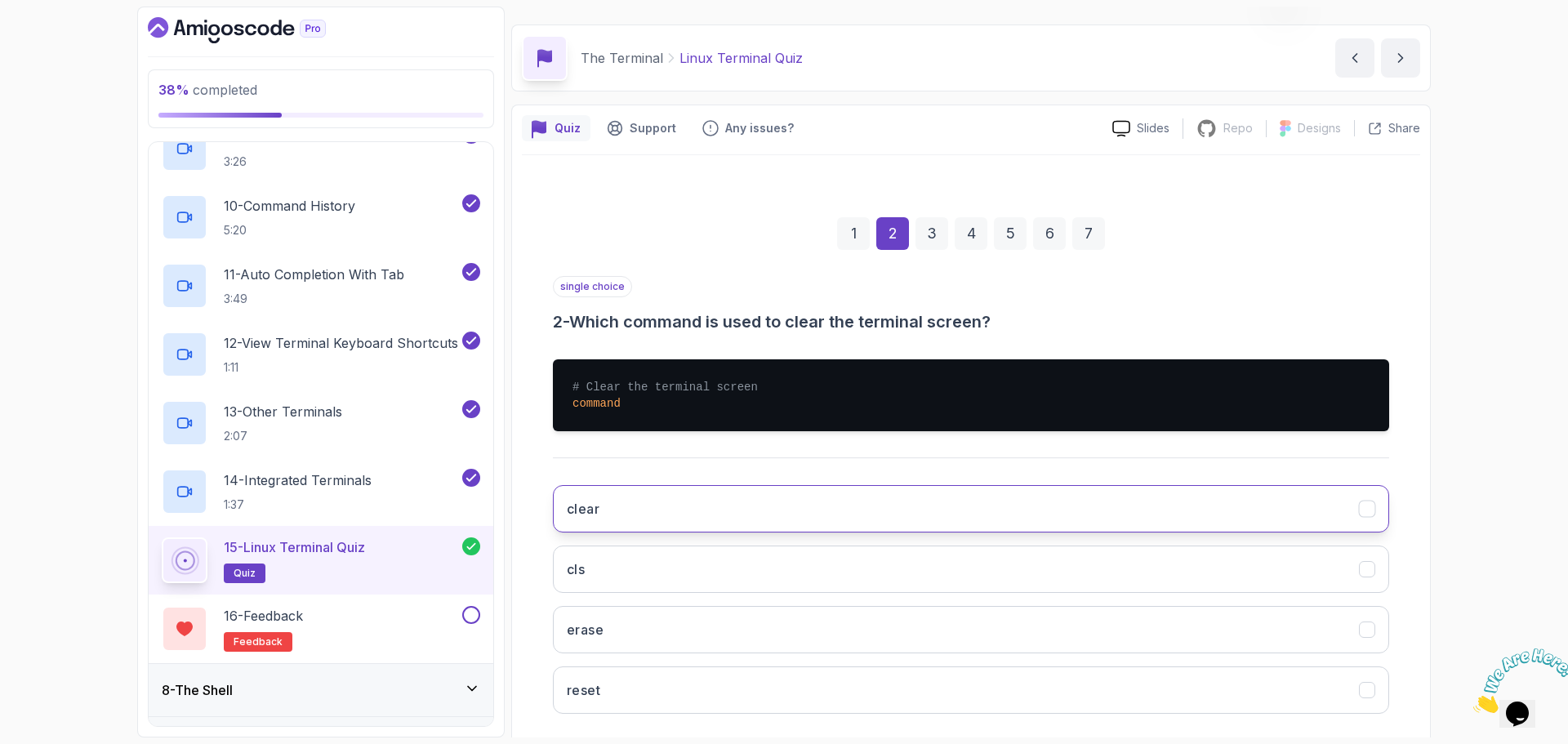
scroll to position [82, 0]
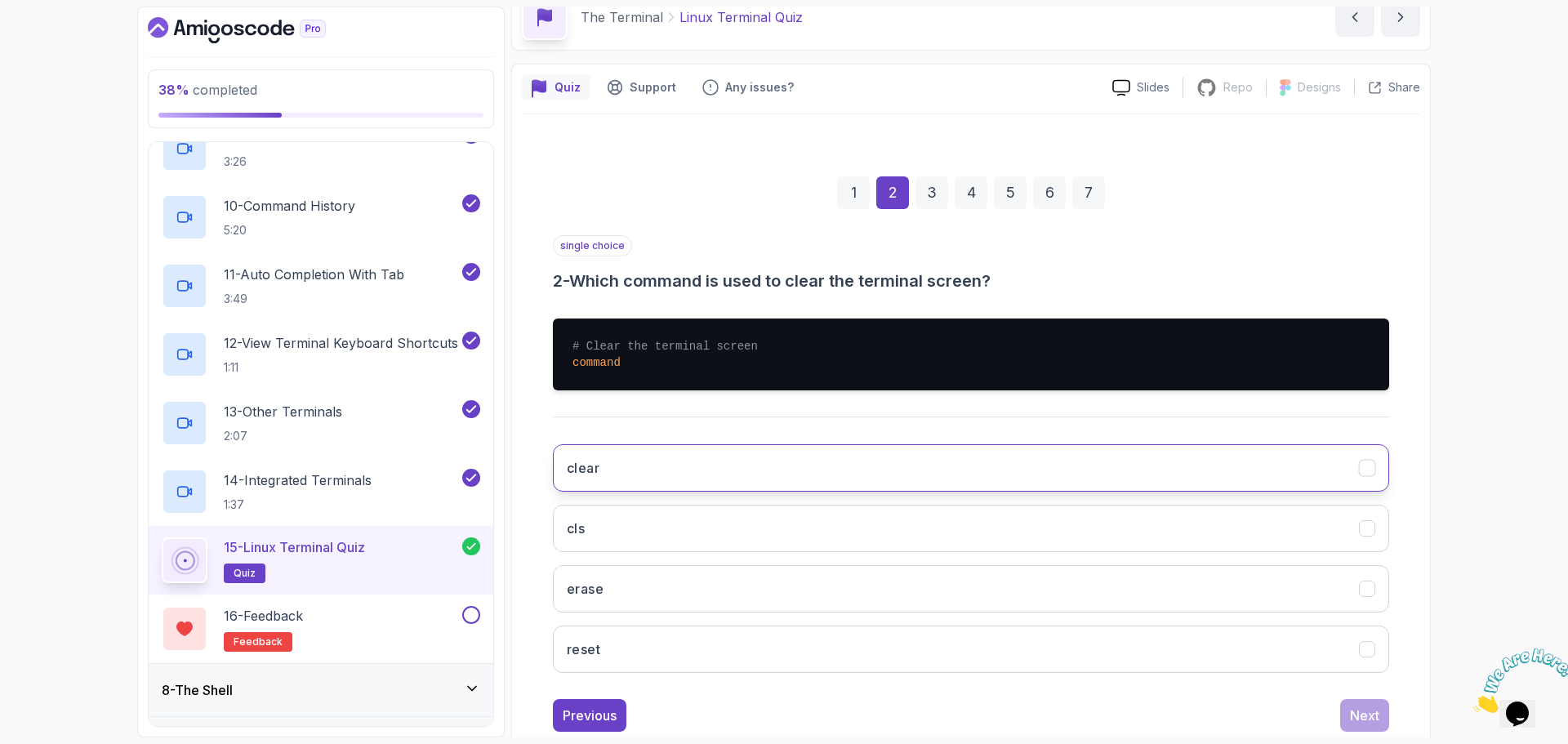
click at [676, 471] on button "clear" at bounding box center [971, 468] width 837 height 47
click at [871, 192] on div "1 2 3 4 5 6 7" at bounding box center [971, 192] width 837 height 85
click at [855, 195] on div "1" at bounding box center [854, 193] width 33 height 33
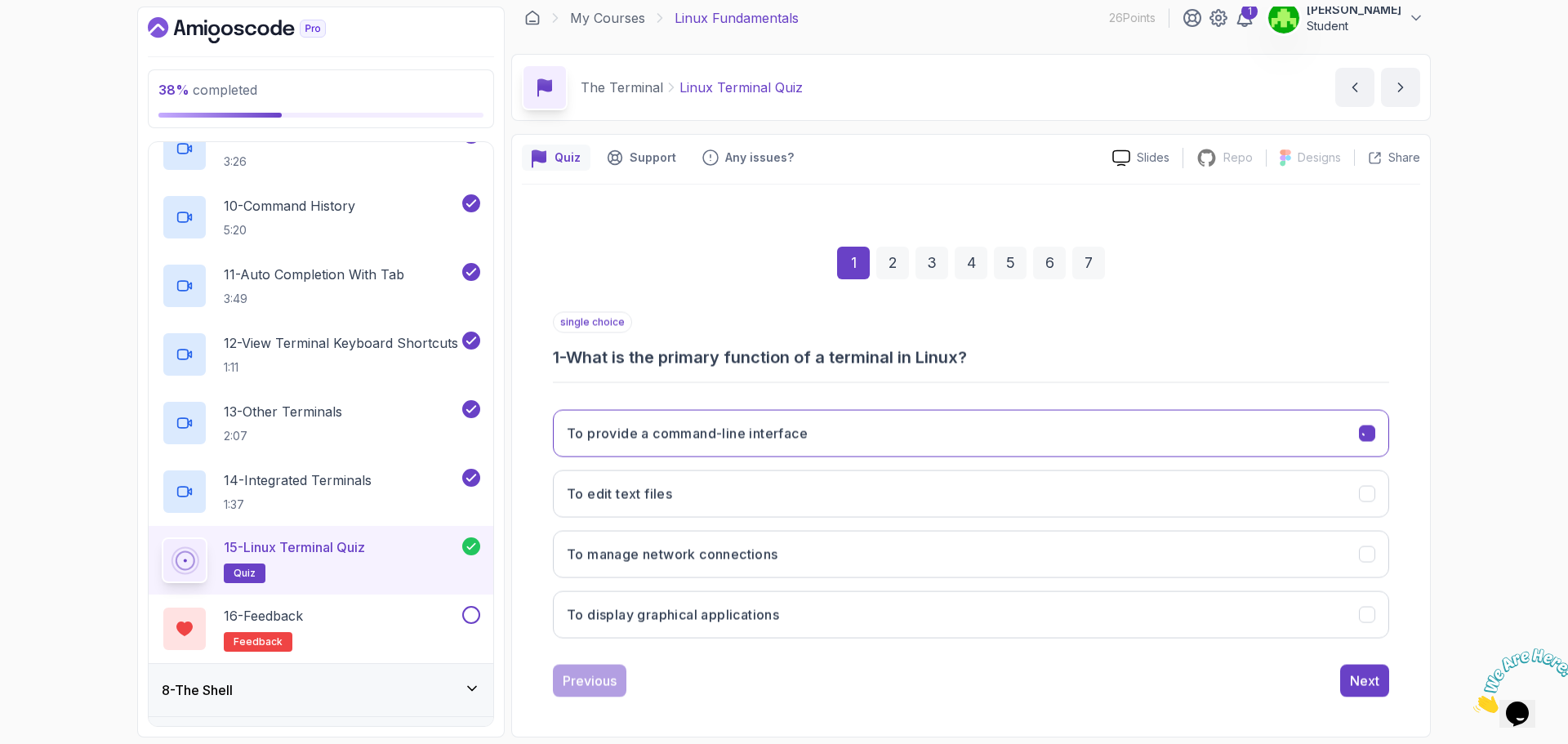
scroll to position [11, 0]
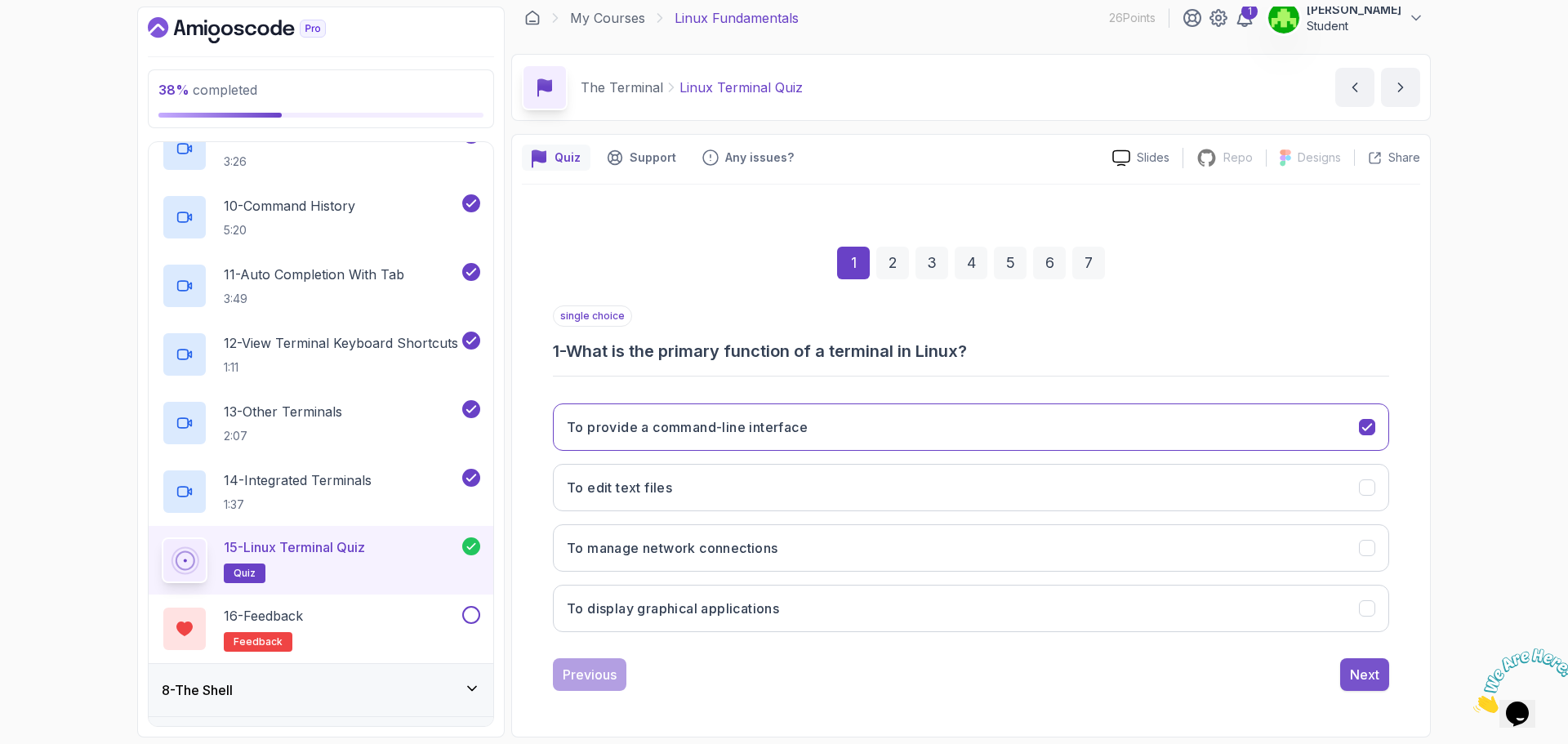
click at [1368, 669] on div "Next" at bounding box center [1365, 674] width 29 height 20
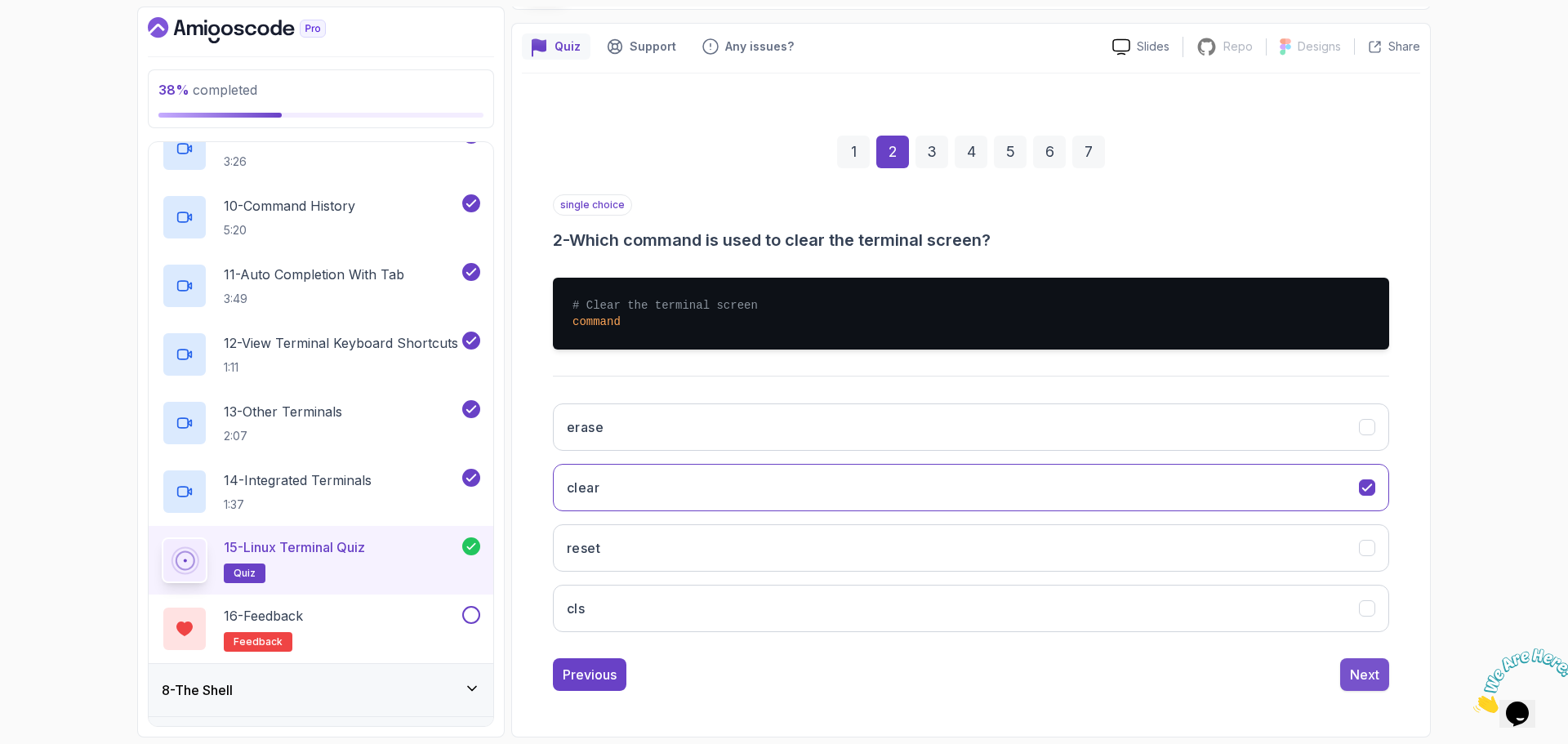
click at [1344, 666] on button "Next" at bounding box center [1365, 674] width 49 height 33
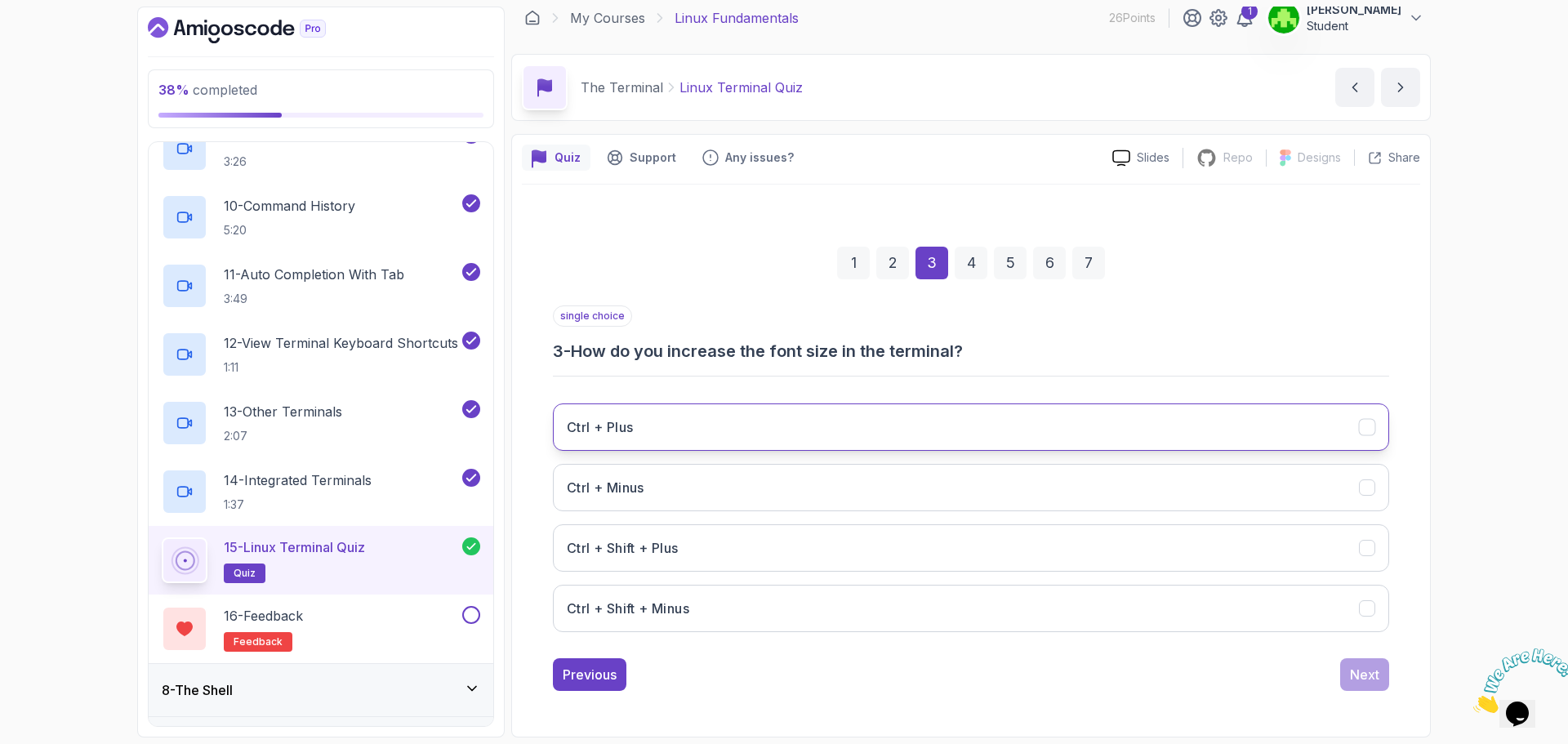
click at [707, 443] on button "Ctrl + Plus" at bounding box center [971, 426] width 837 height 47
click at [1341, 669] on div "Previous Next" at bounding box center [971, 674] width 837 height 33
click at [1366, 687] on button "Next" at bounding box center [1365, 674] width 49 height 33
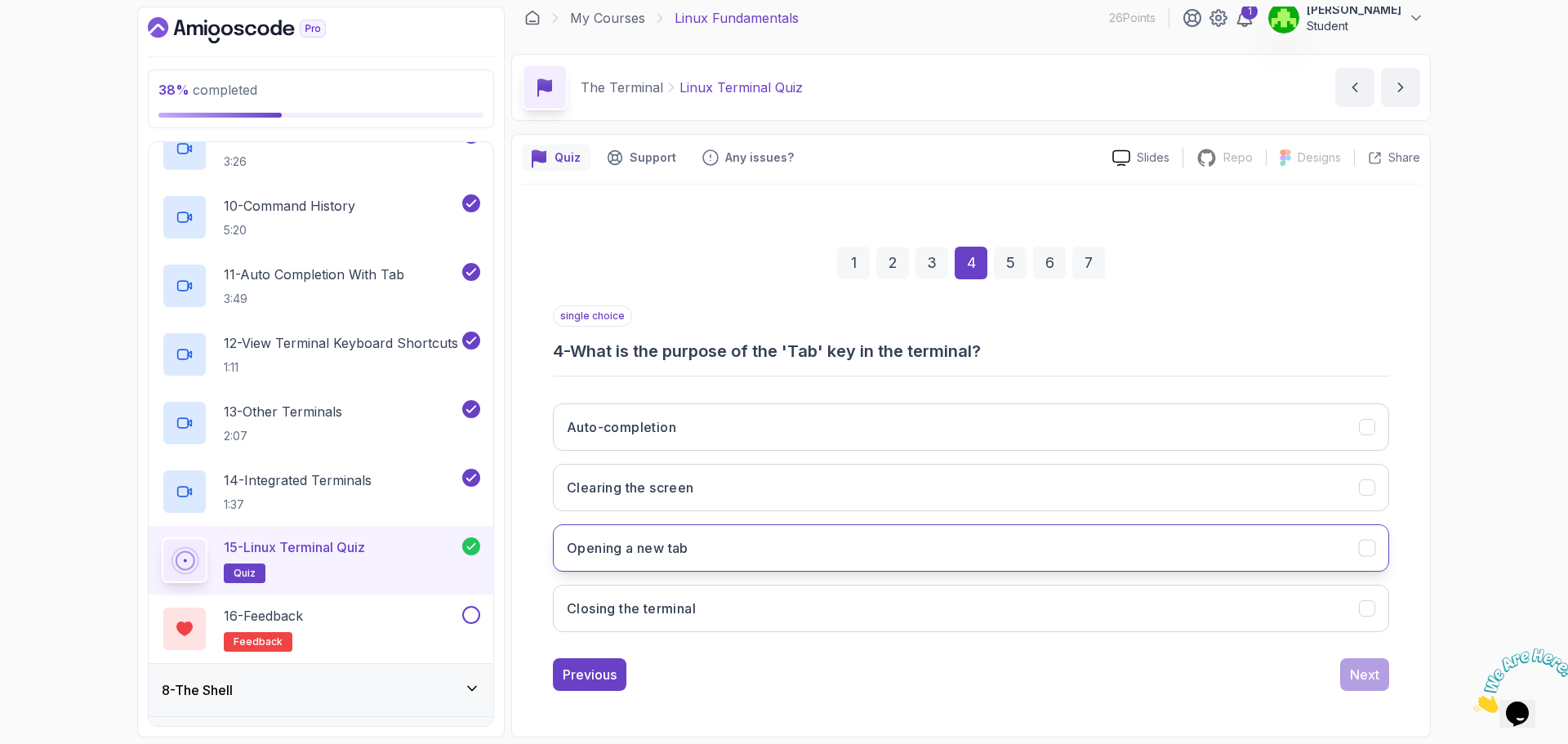
click at [704, 560] on button "Opening a new tab" at bounding box center [971, 547] width 837 height 47
click at [1383, 686] on button "Next" at bounding box center [1365, 674] width 49 height 33
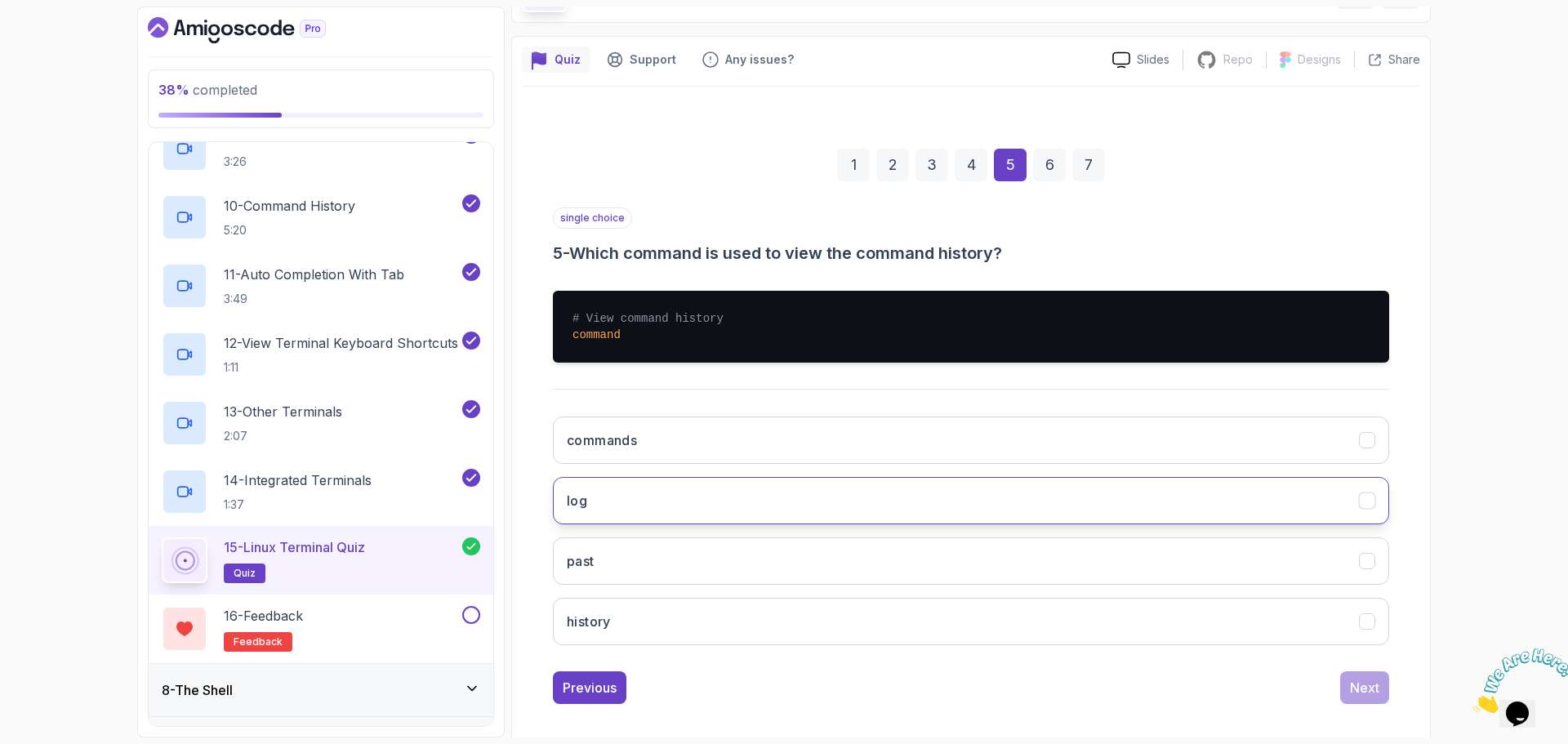
scroll to position [123, 0]
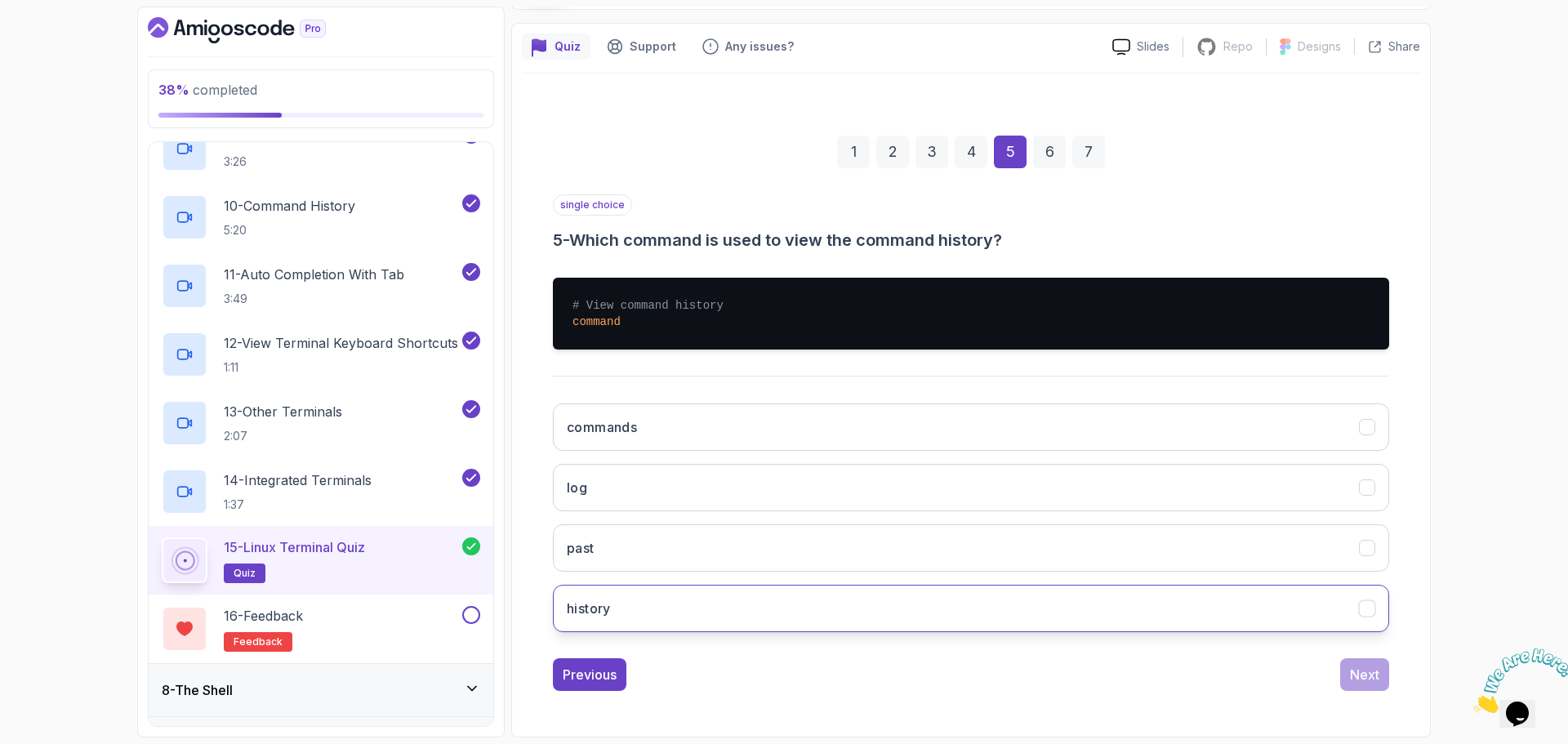
click at [641, 620] on button "history" at bounding box center [971, 608] width 837 height 47
click at [1371, 691] on div "1 2 3 4 5 6 7 single choice 5 - Which command is used to view the command histo…" at bounding box center [971, 400] width 899 height 608
click at [1382, 693] on div "1 2 3 4 5 6 7 single choice 5 - Which command is used to view the command histo…" at bounding box center [971, 400] width 899 height 608
click at [1369, 677] on div "Next" at bounding box center [1365, 674] width 29 height 20
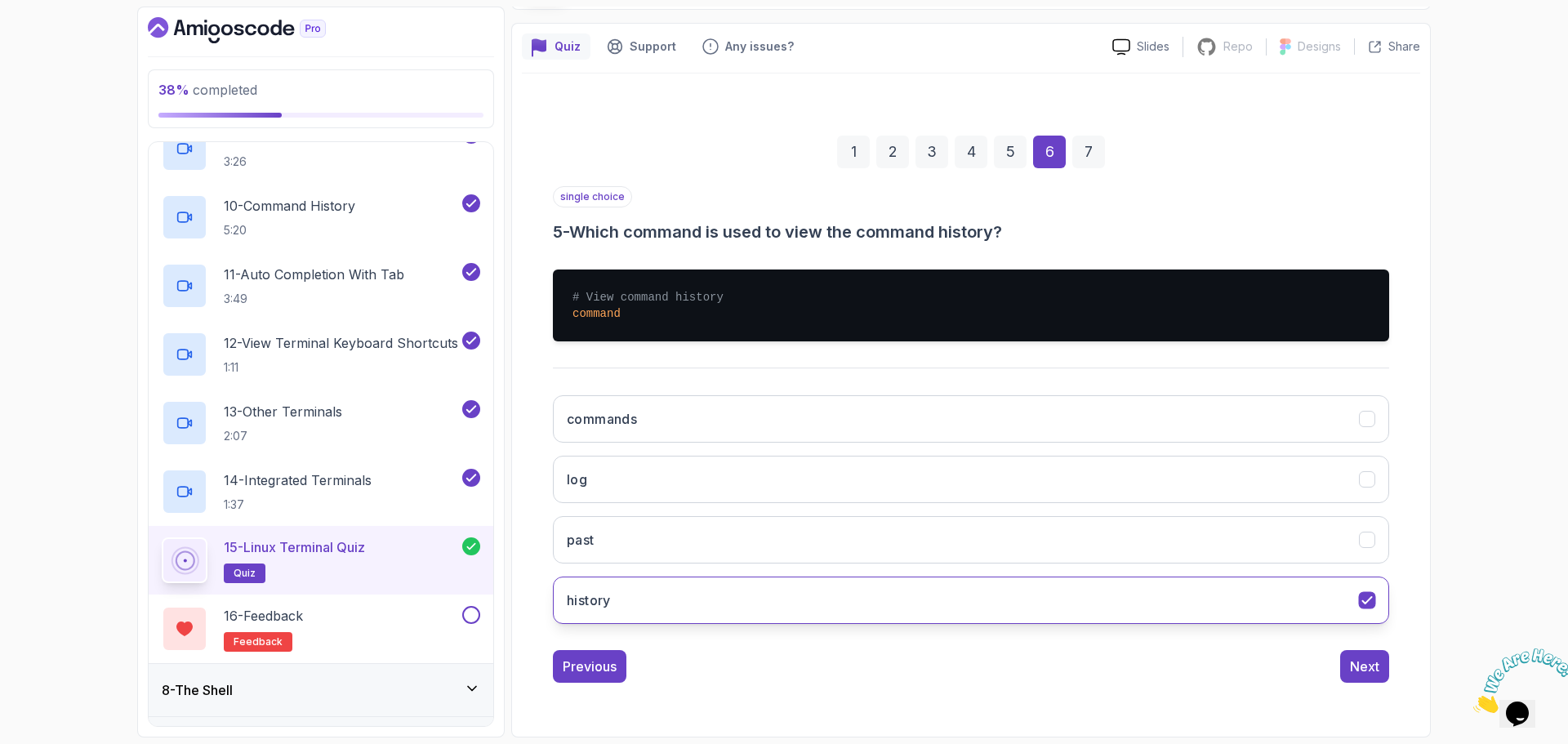
scroll to position [11, 0]
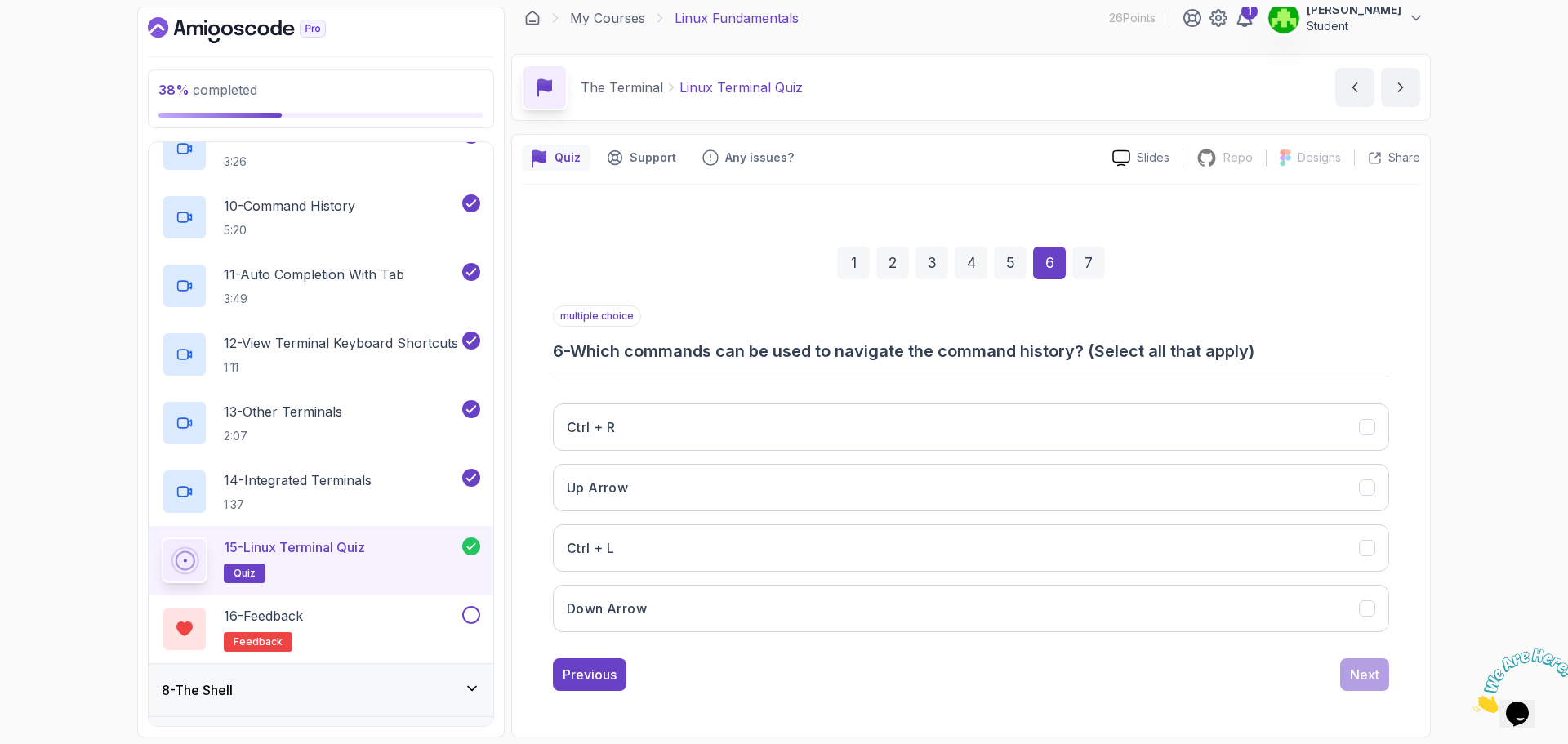
click at [1086, 267] on div "7" at bounding box center [1089, 263] width 33 height 33
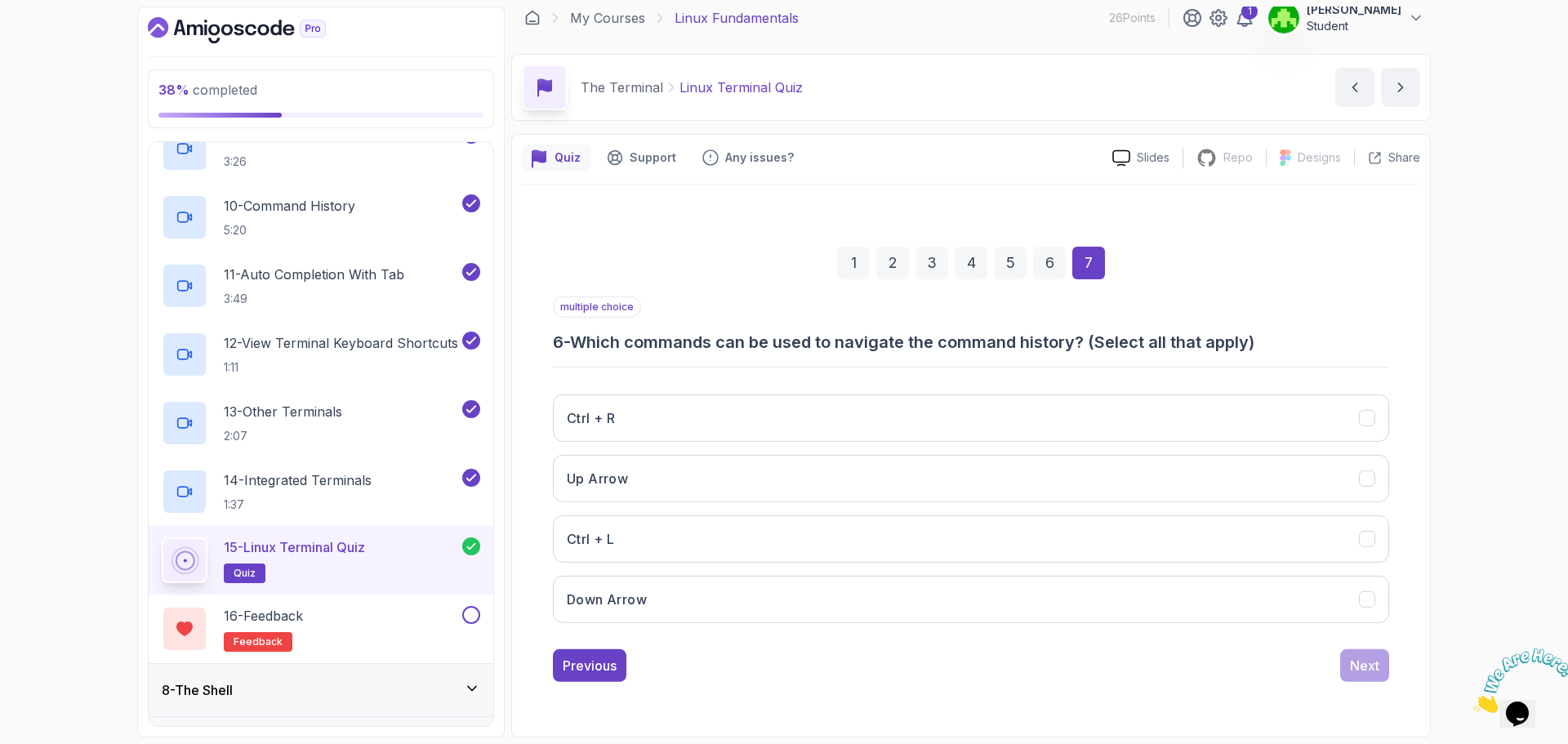
scroll to position [123, 0]
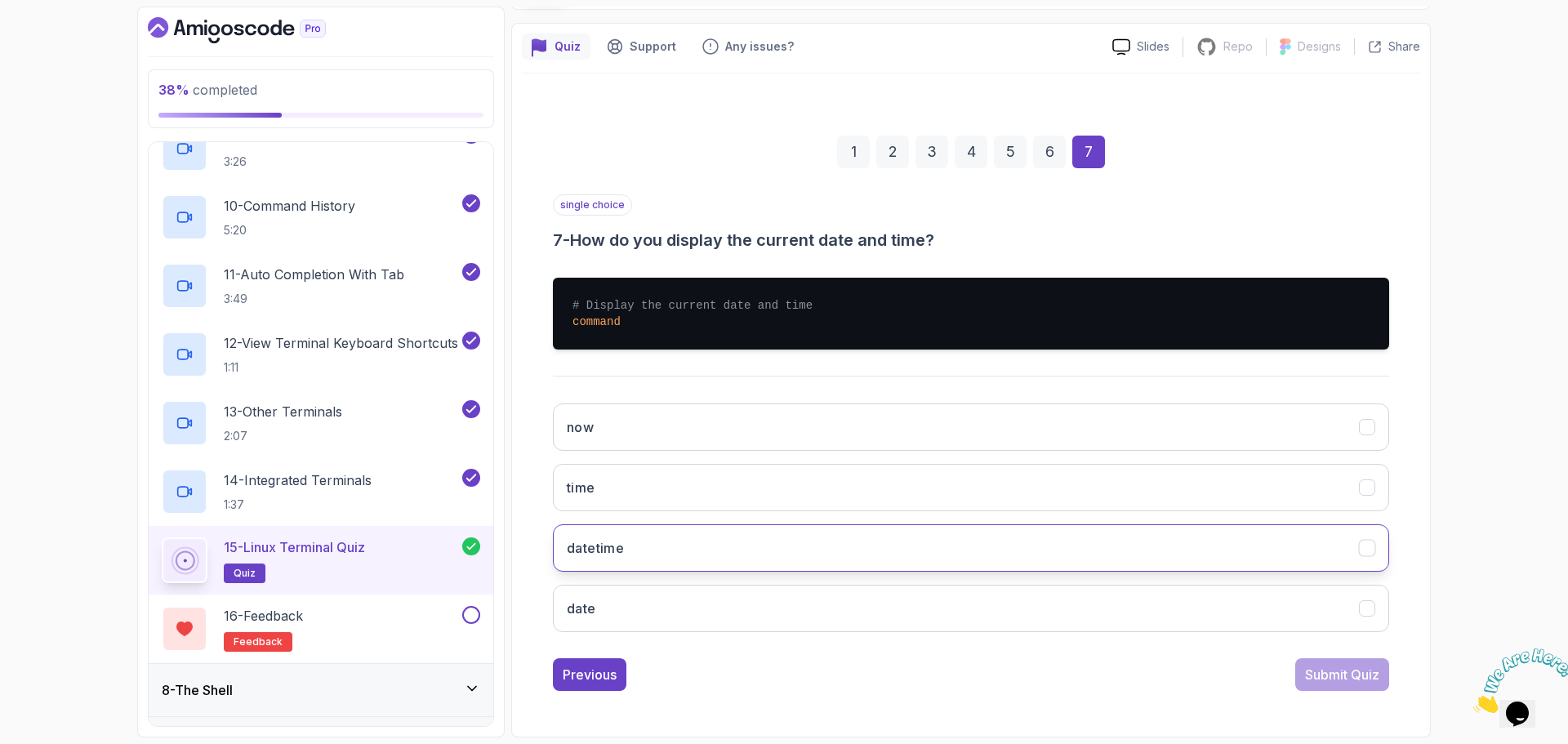
click at [723, 566] on button "datetime" at bounding box center [971, 547] width 837 height 47
click at [1061, 152] on div "6" at bounding box center [1050, 152] width 33 height 33
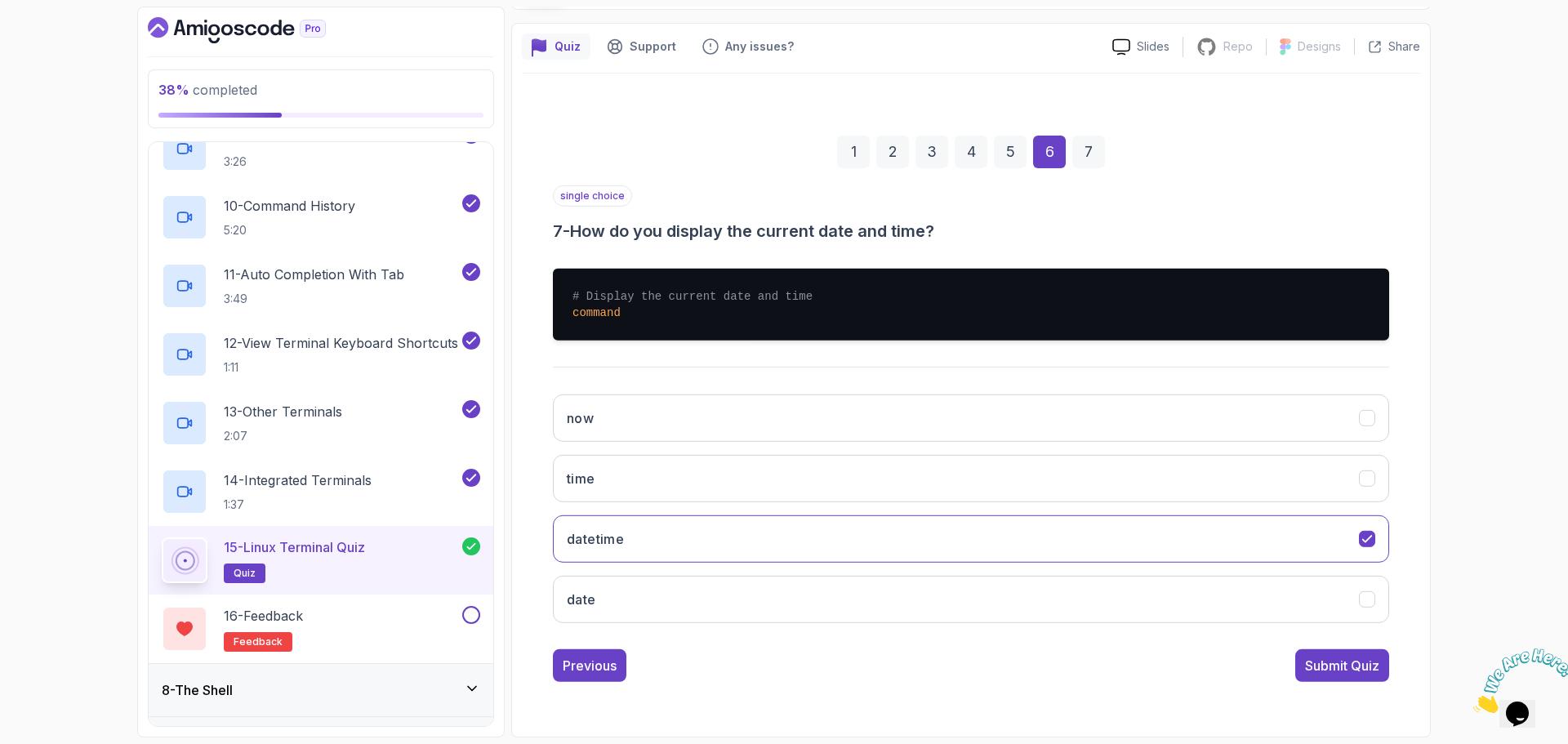
scroll to position [11, 0]
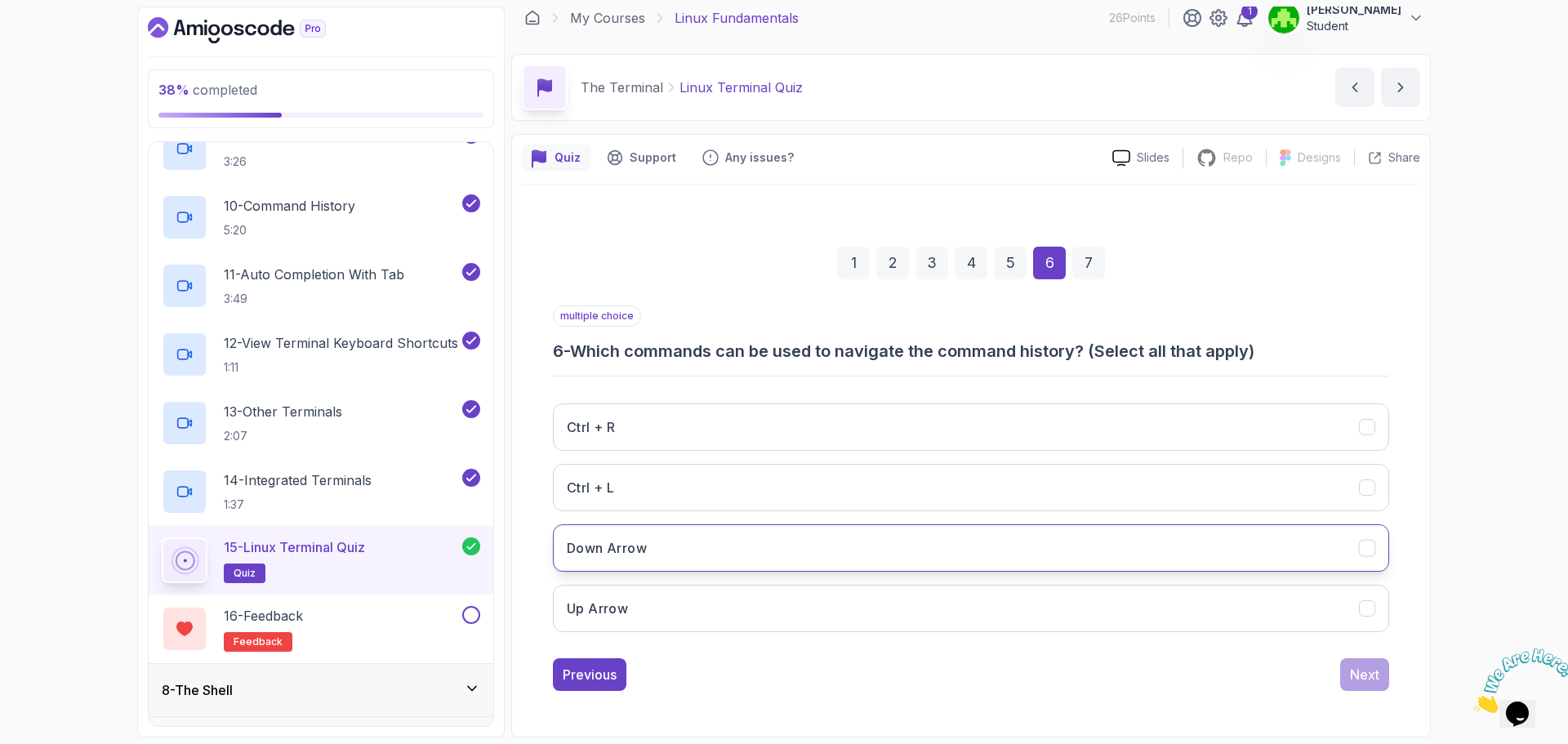
click at [674, 552] on button "Down Arrow" at bounding box center [971, 547] width 837 height 47
click at [670, 593] on button "Up Arrow" at bounding box center [971, 608] width 837 height 47
click at [1373, 674] on div "Next" at bounding box center [1365, 674] width 29 height 20
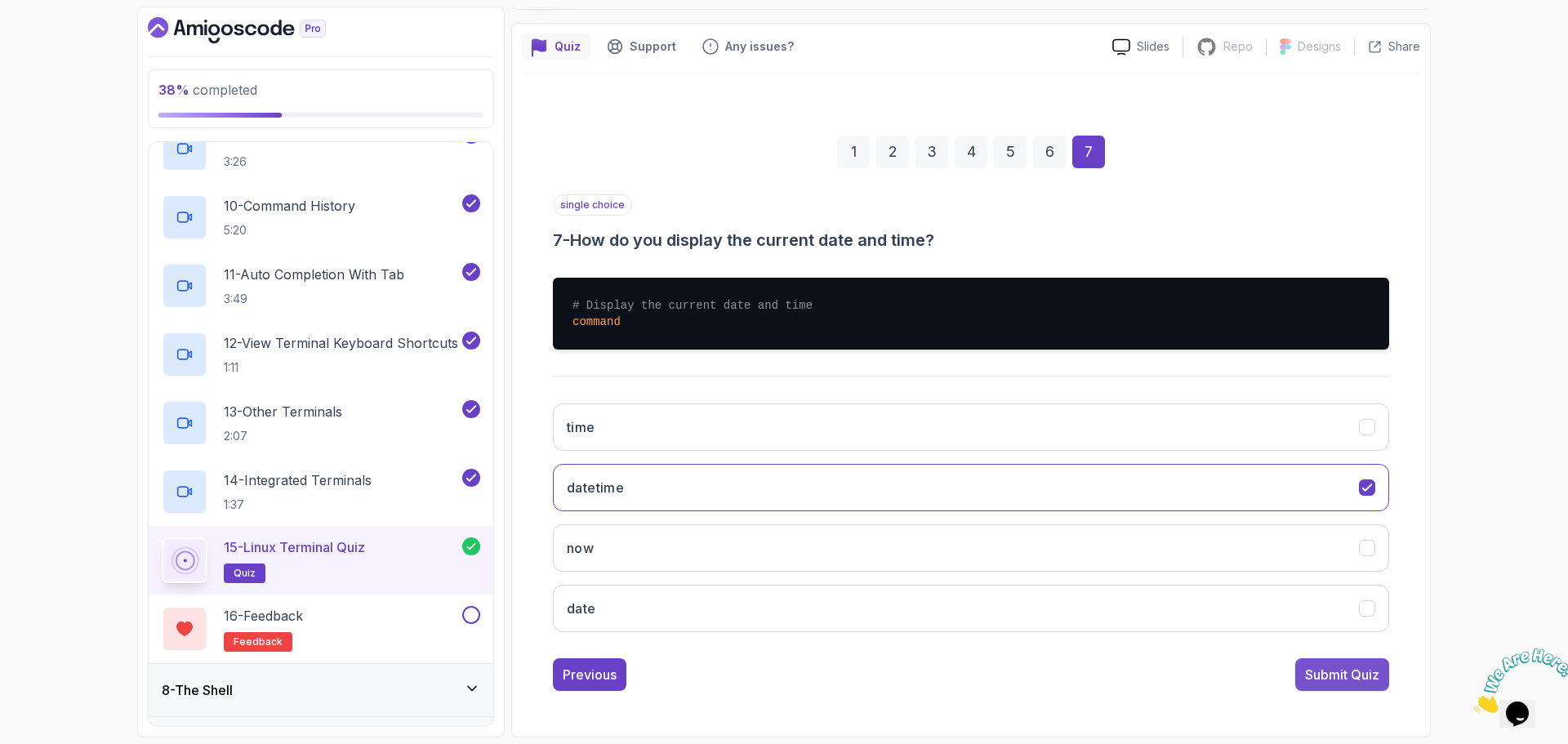
click at [1339, 669] on div "Submit Quiz" at bounding box center [1342, 674] width 75 height 20
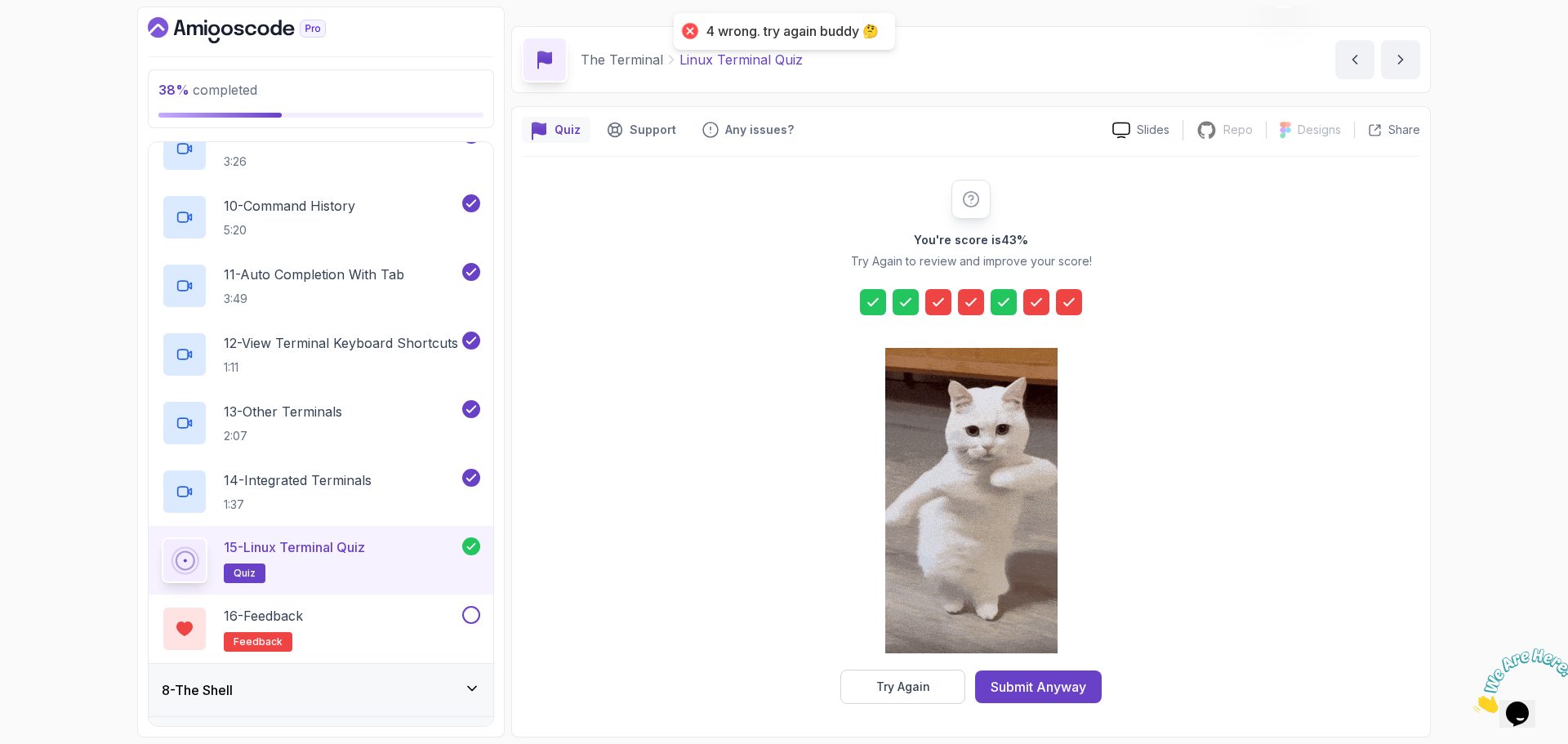
click at [936, 293] on div at bounding box center [938, 302] width 26 height 26
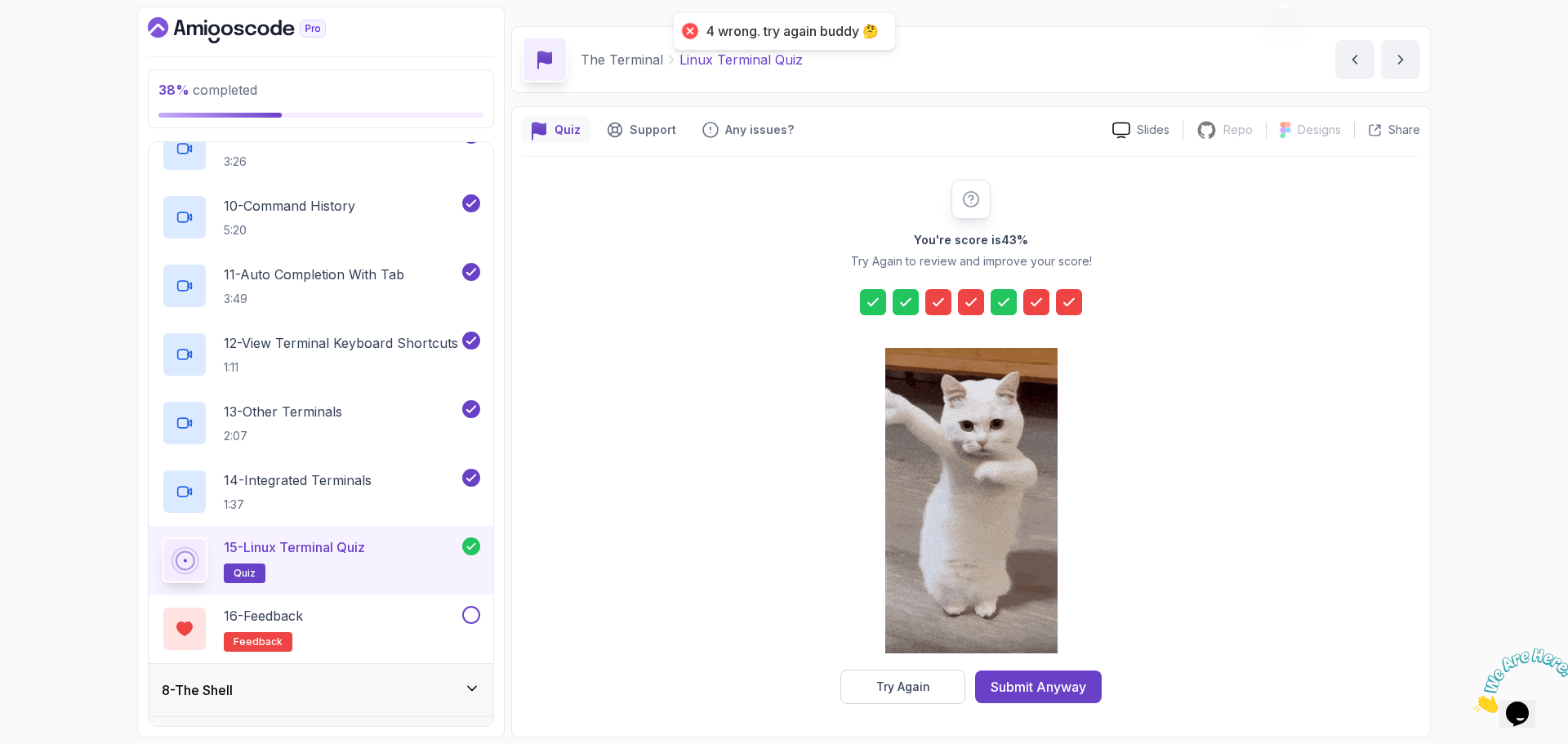
click at [948, 305] on div at bounding box center [938, 302] width 26 height 26
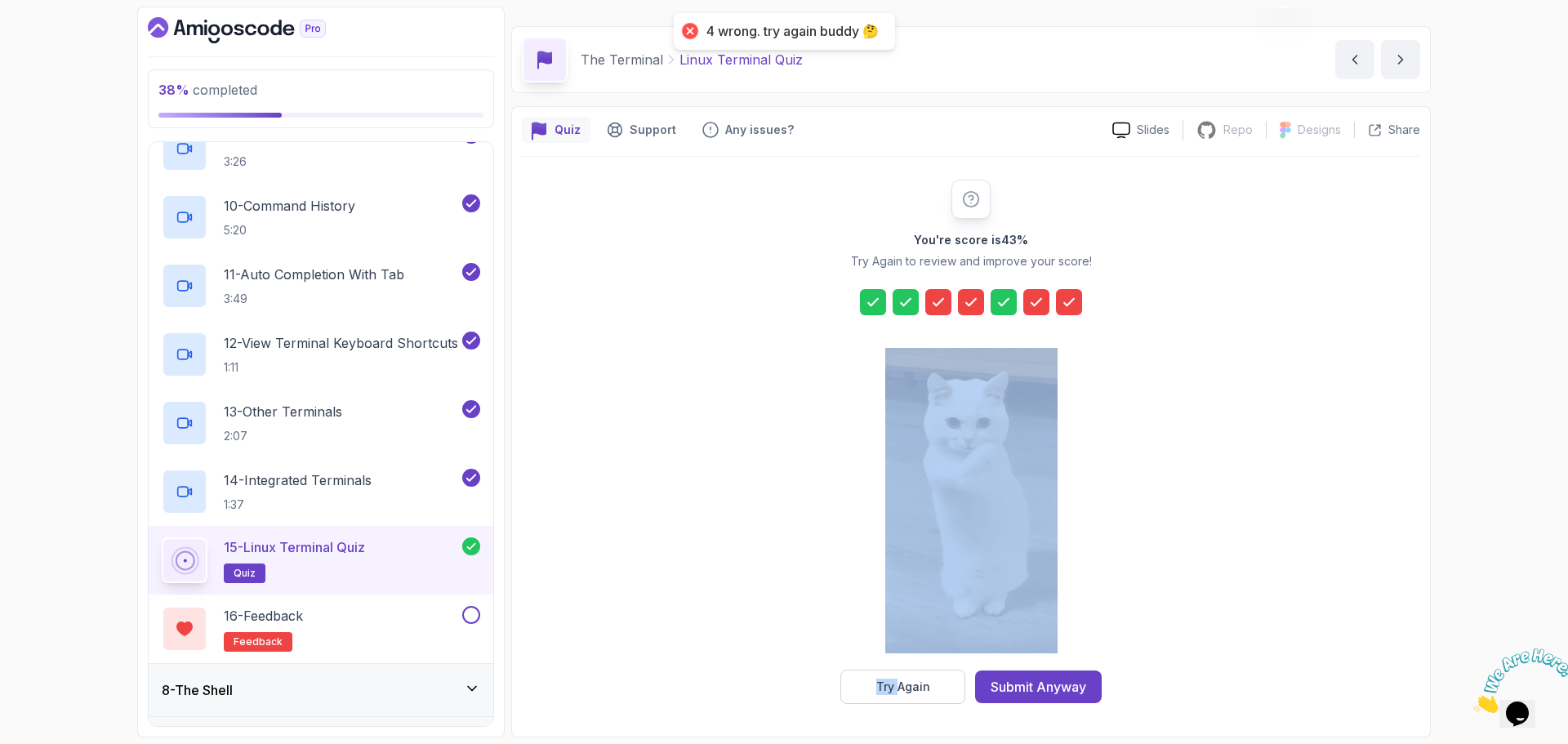
click at [948, 305] on div at bounding box center [938, 302] width 26 height 26
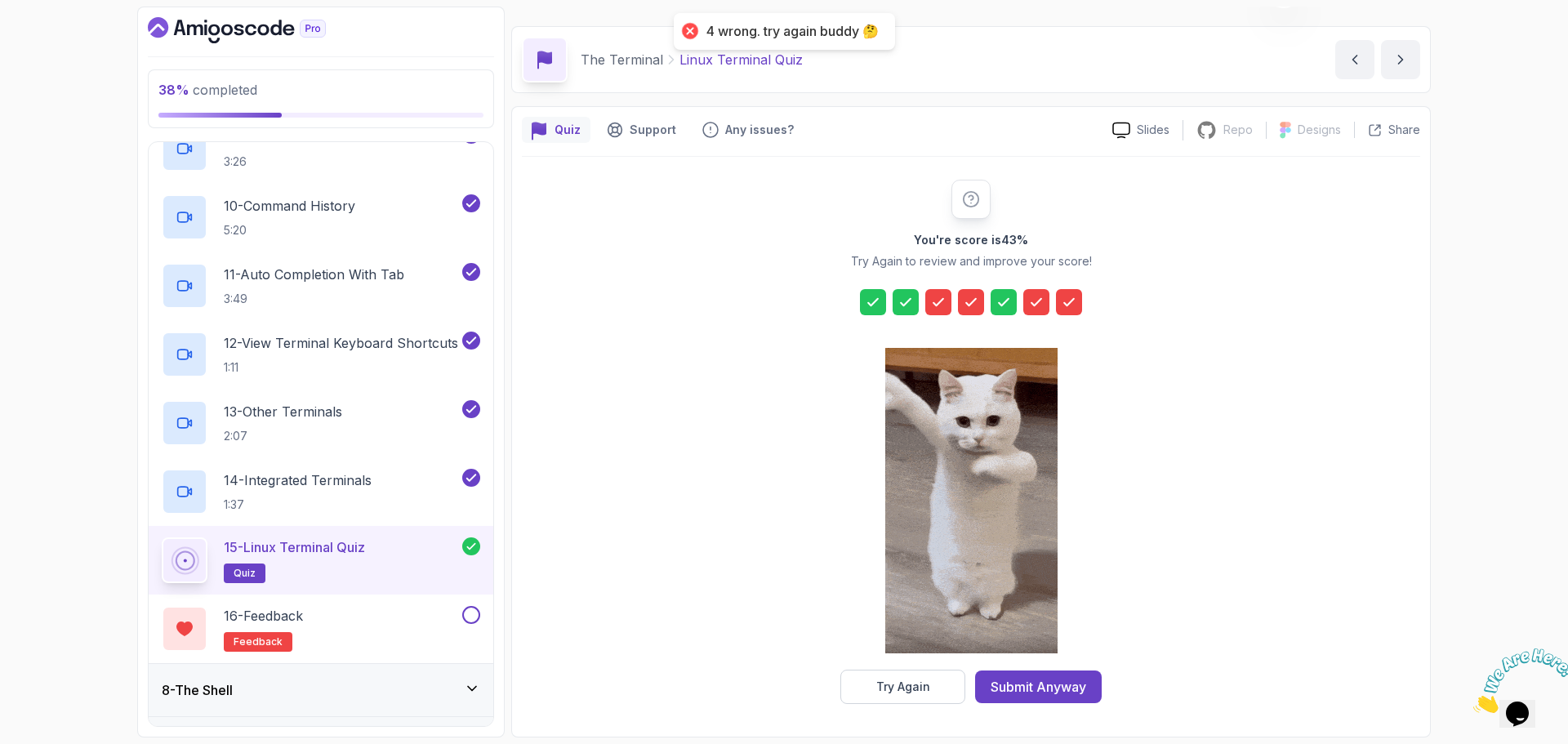
click at [1309, 389] on div "You're score is 43 % Try Again to review and improve your score! Try Again Subm…" at bounding box center [971, 441] width 899 height 524
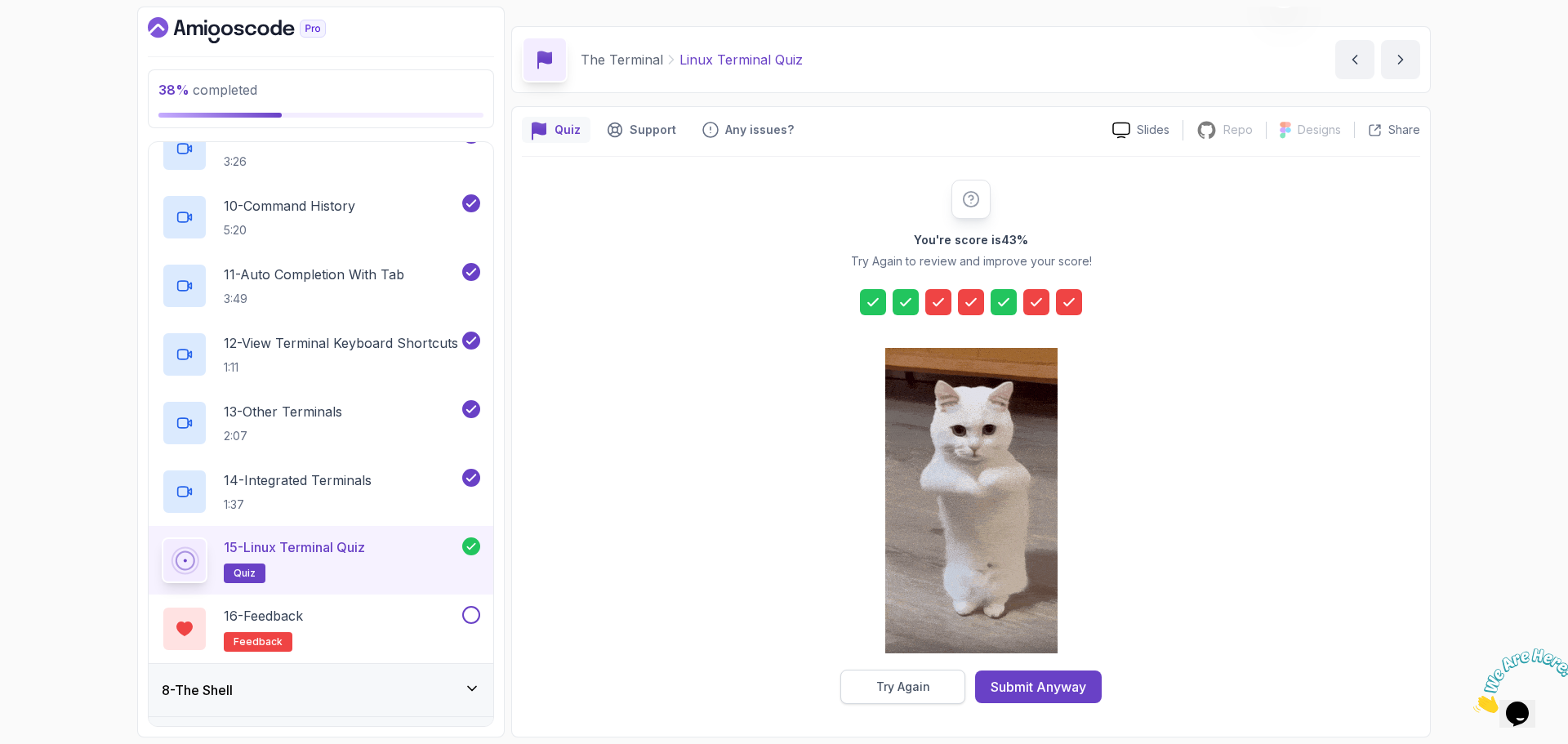
click at [929, 687] on button "Try Again" at bounding box center [903, 687] width 125 height 34
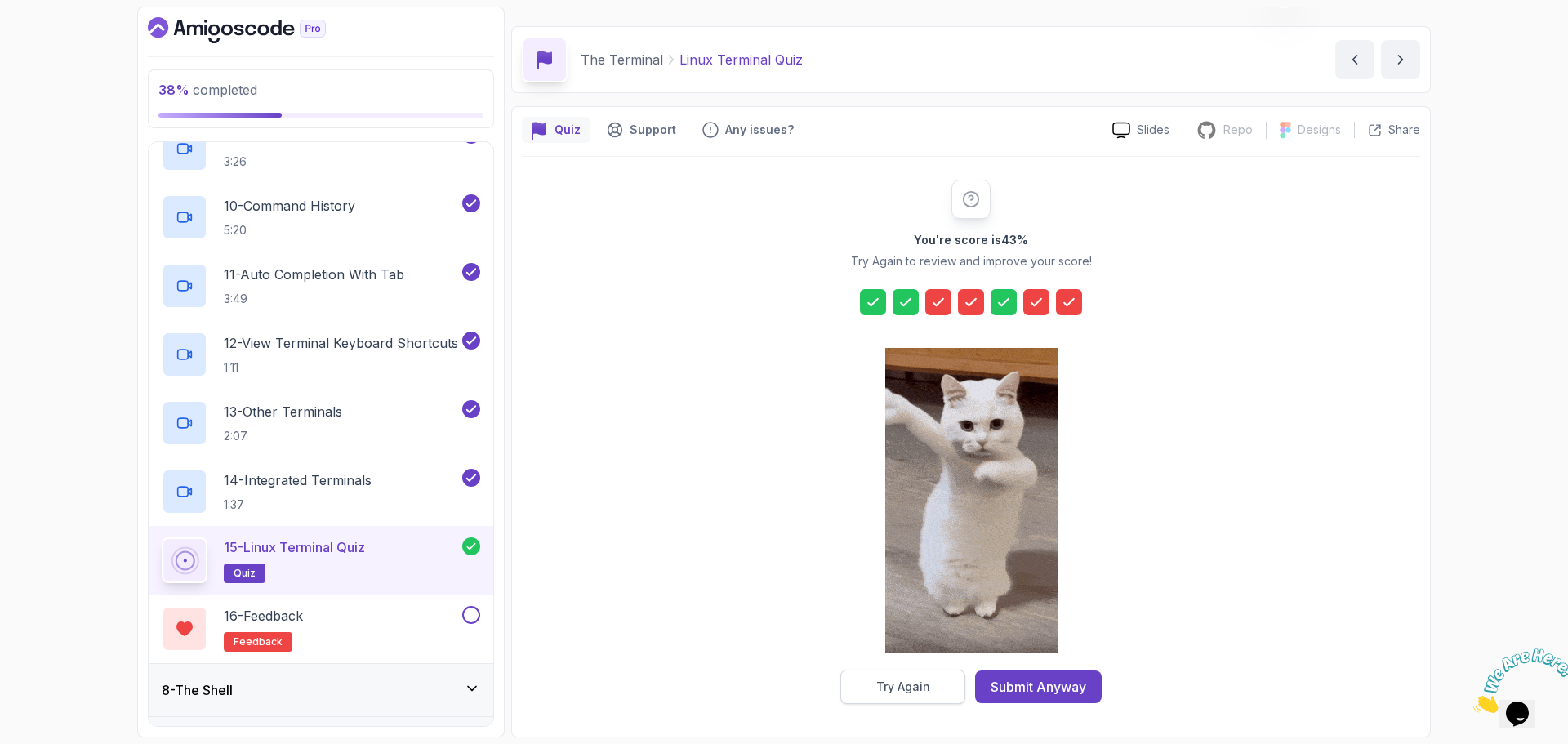
scroll to position [11, 0]
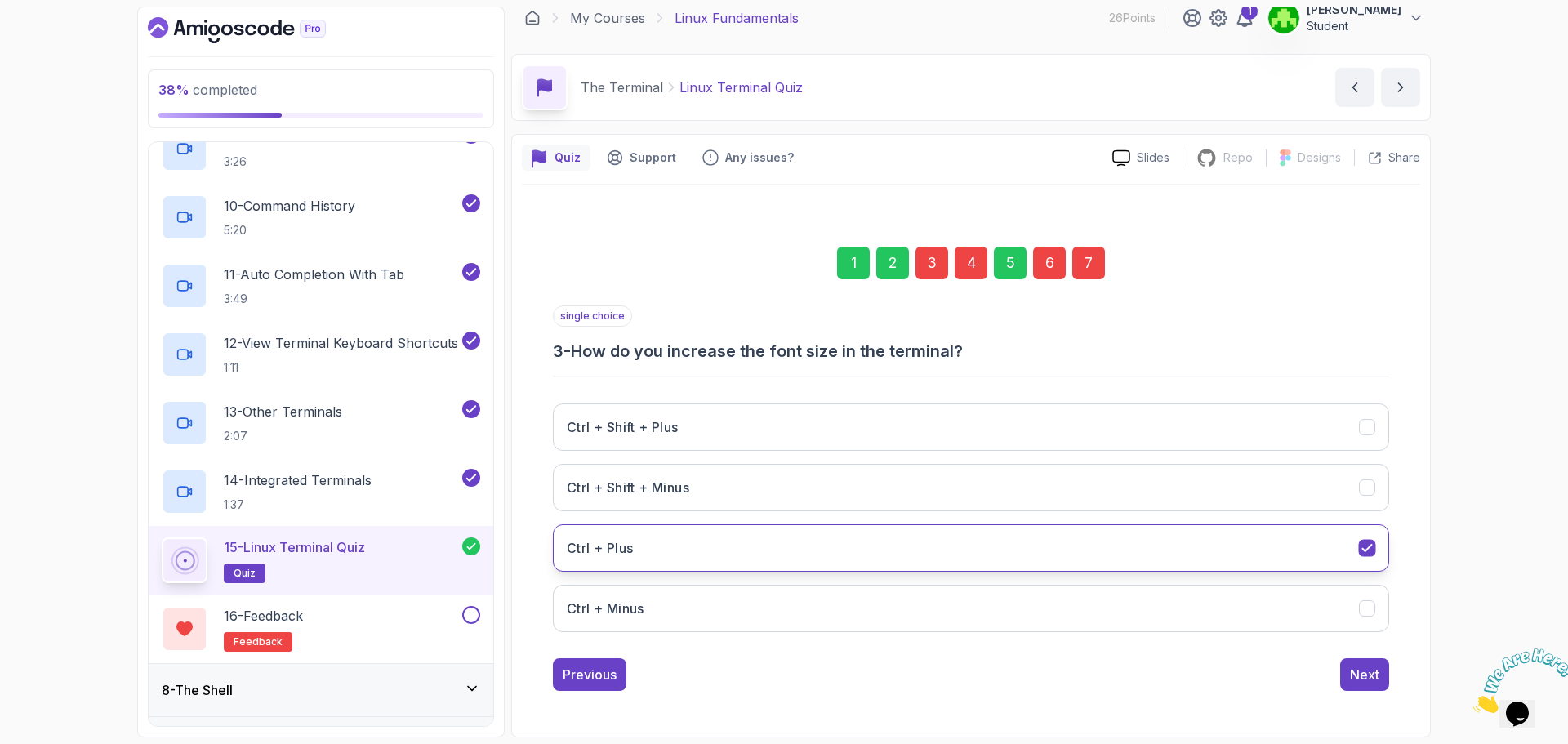
click at [1067, 556] on button "Ctrl + Plus" at bounding box center [971, 547] width 837 height 47
click at [996, 689] on div "Previous Next" at bounding box center [971, 674] width 837 height 33
click at [1348, 550] on button "Ctrl + Plus" at bounding box center [971, 547] width 837 height 47
click at [942, 269] on div "3" at bounding box center [932, 263] width 33 height 33
click at [966, 263] on div "4" at bounding box center [972, 263] width 33 height 33
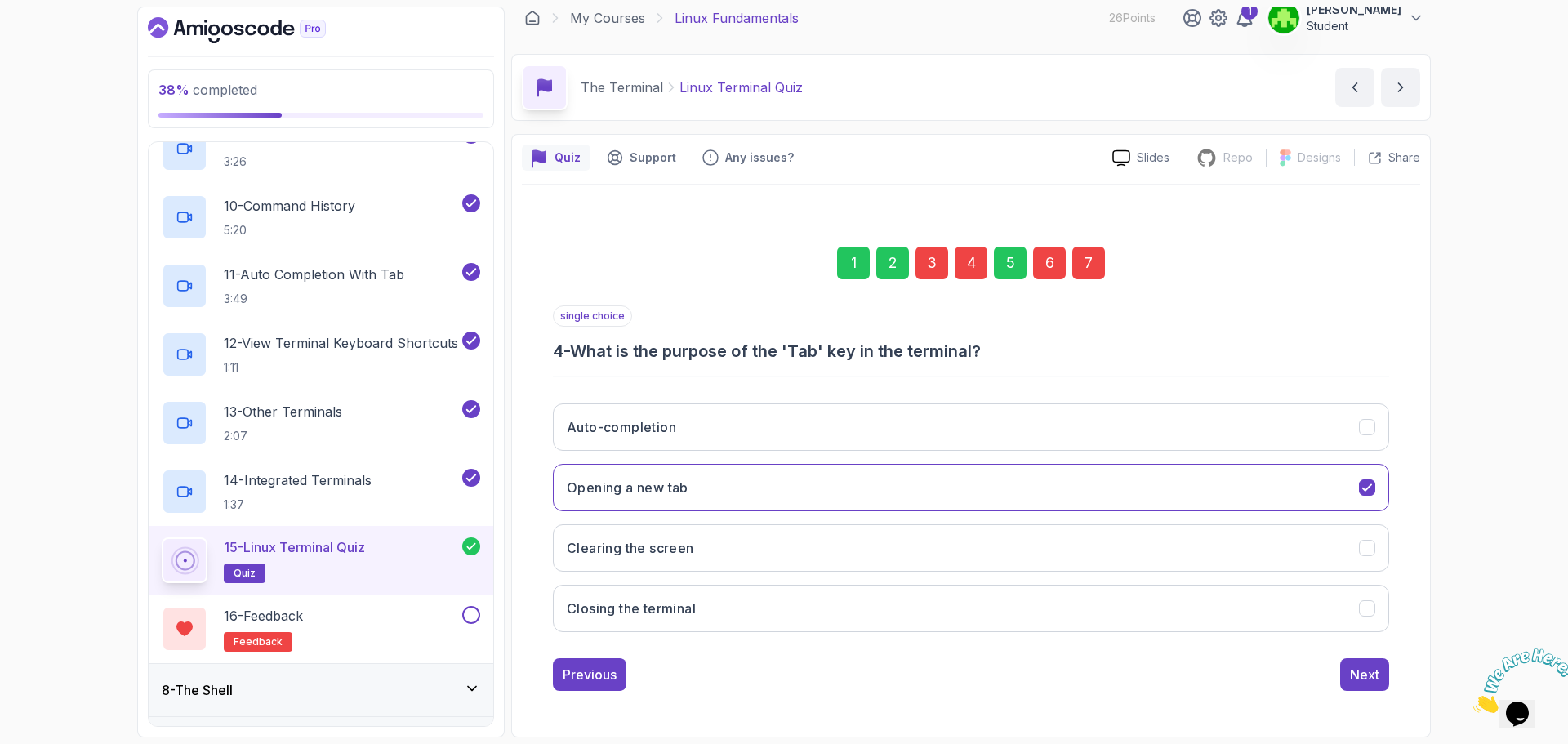
click at [938, 264] on div "3" at bounding box center [932, 263] width 33 height 33
click at [928, 263] on div "3" at bounding box center [932, 263] width 33 height 33
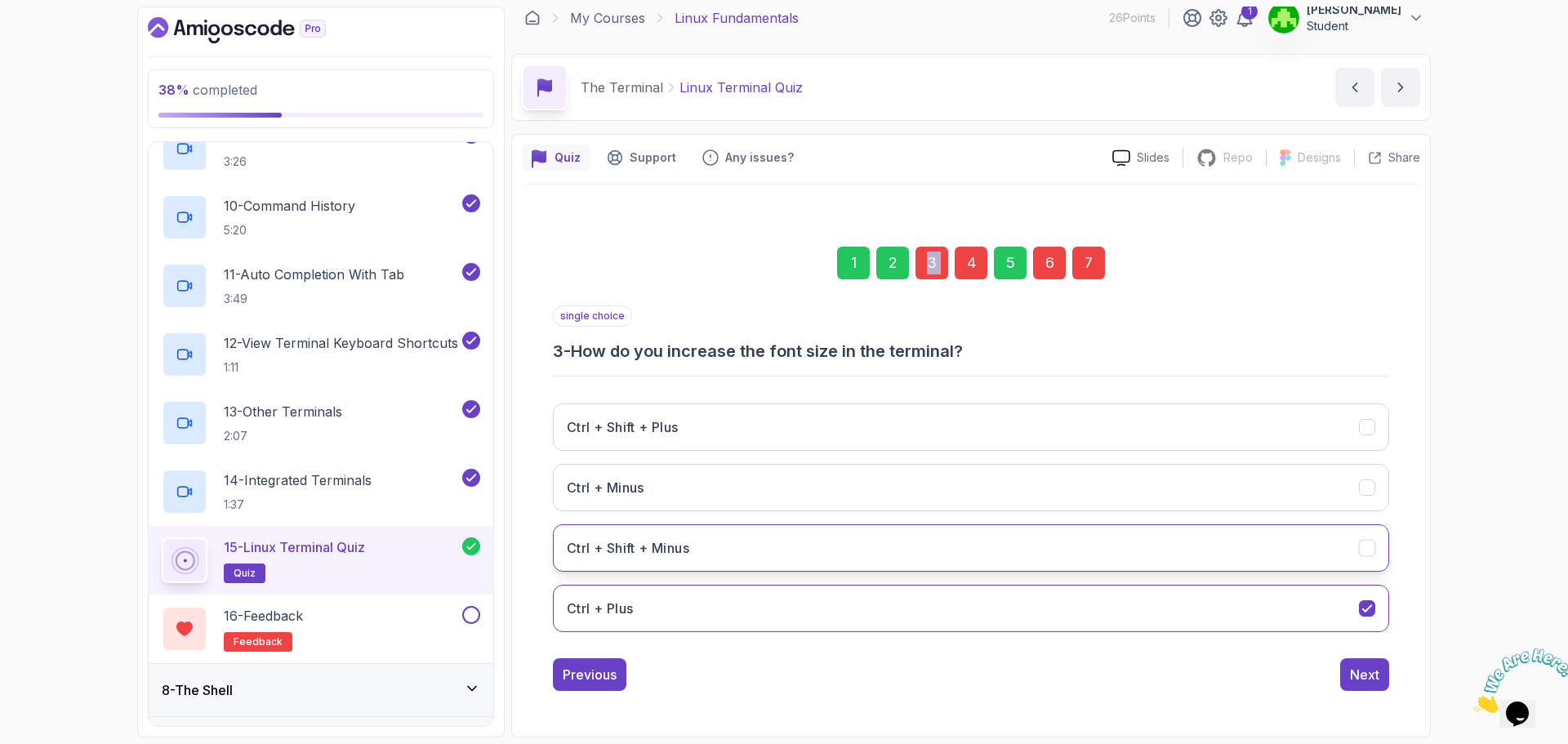
click at [1141, 561] on button "Ctrl + Shift + Minus" at bounding box center [971, 547] width 837 height 47
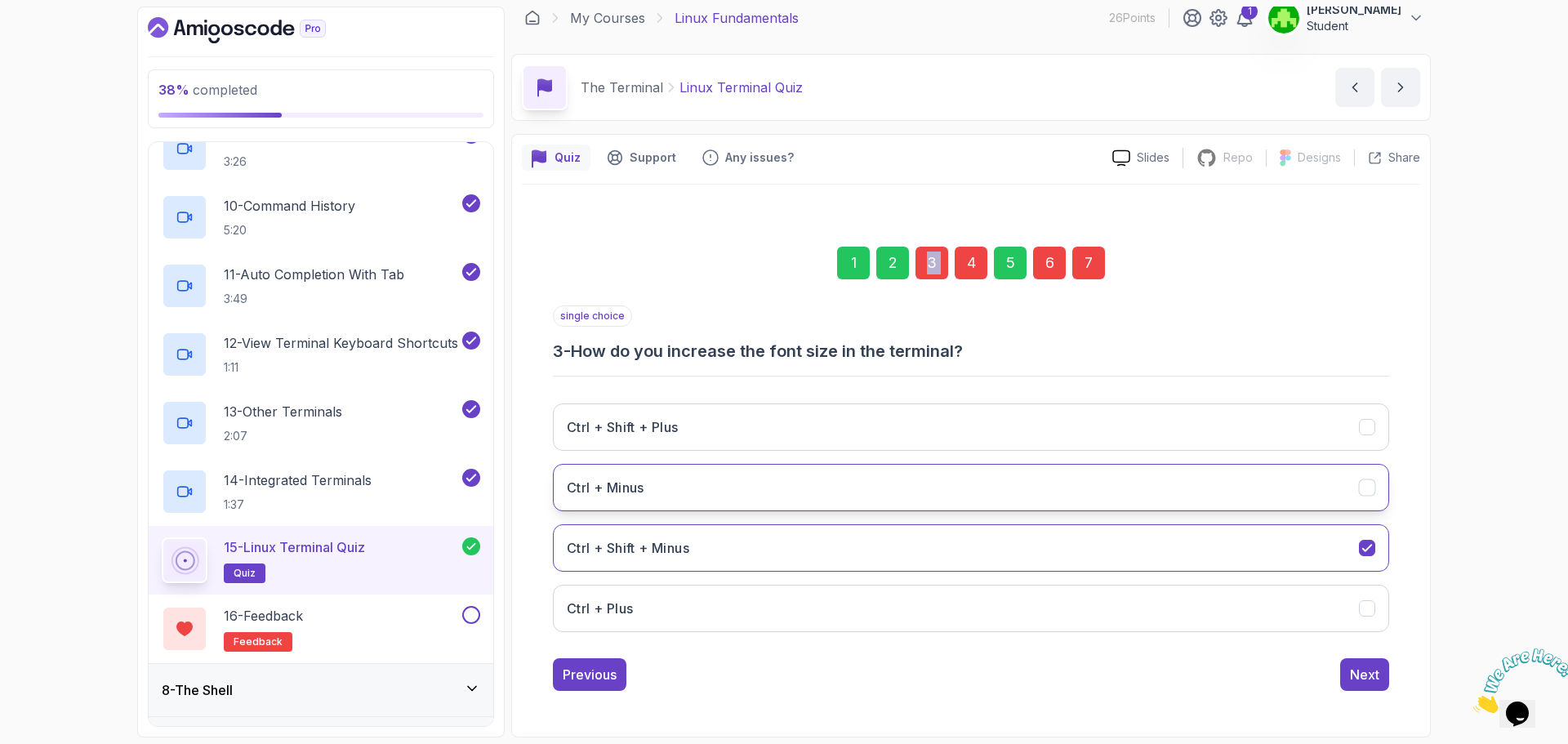
click at [1262, 510] on button "Ctrl + Minus" at bounding box center [971, 487] width 837 height 47
click at [1252, 487] on button "Ctrl + Minus" at bounding box center [971, 487] width 837 height 47
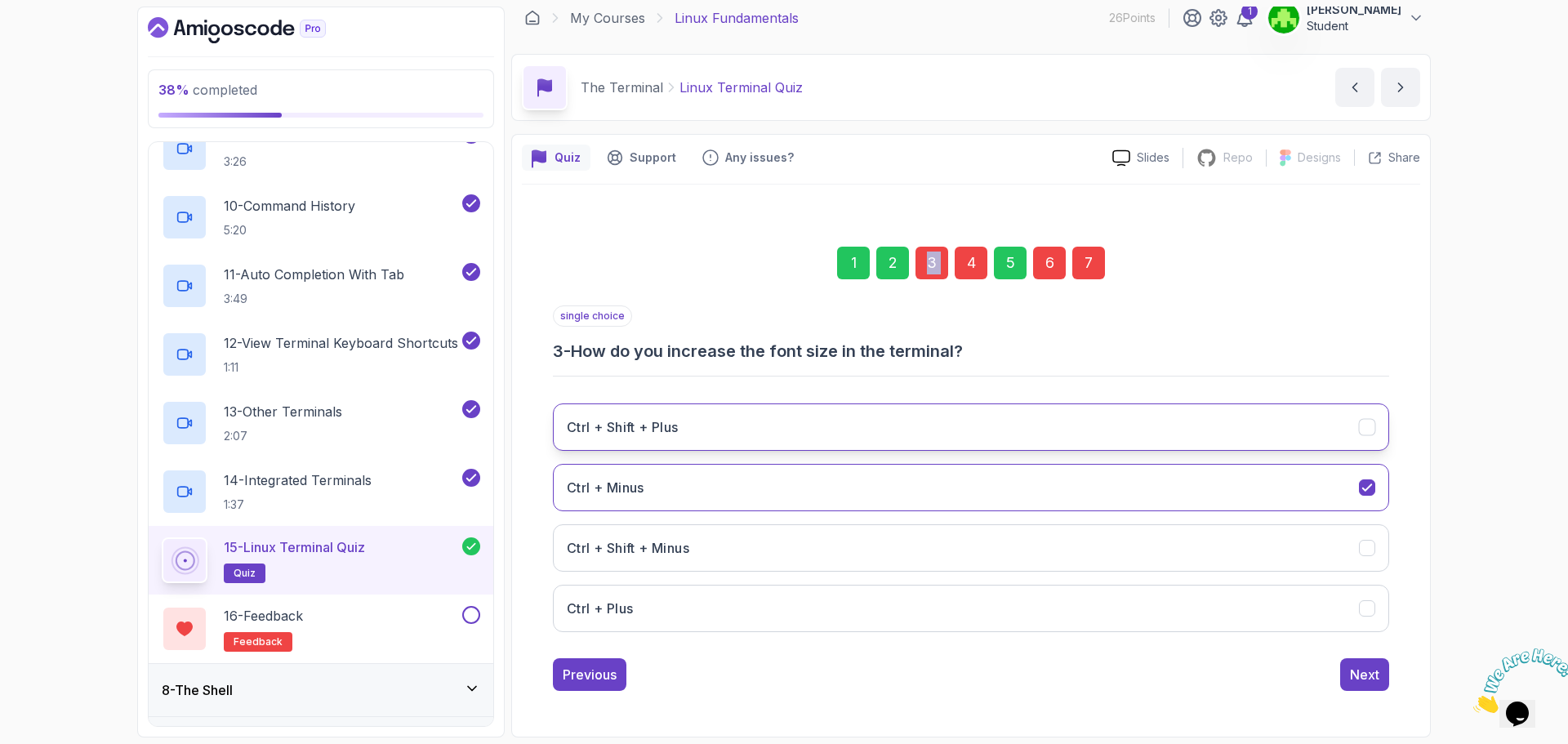
click at [1288, 443] on button "Ctrl + Shift + Plus" at bounding box center [971, 426] width 837 height 47
click at [1361, 669] on div "Next" at bounding box center [1365, 674] width 29 height 20
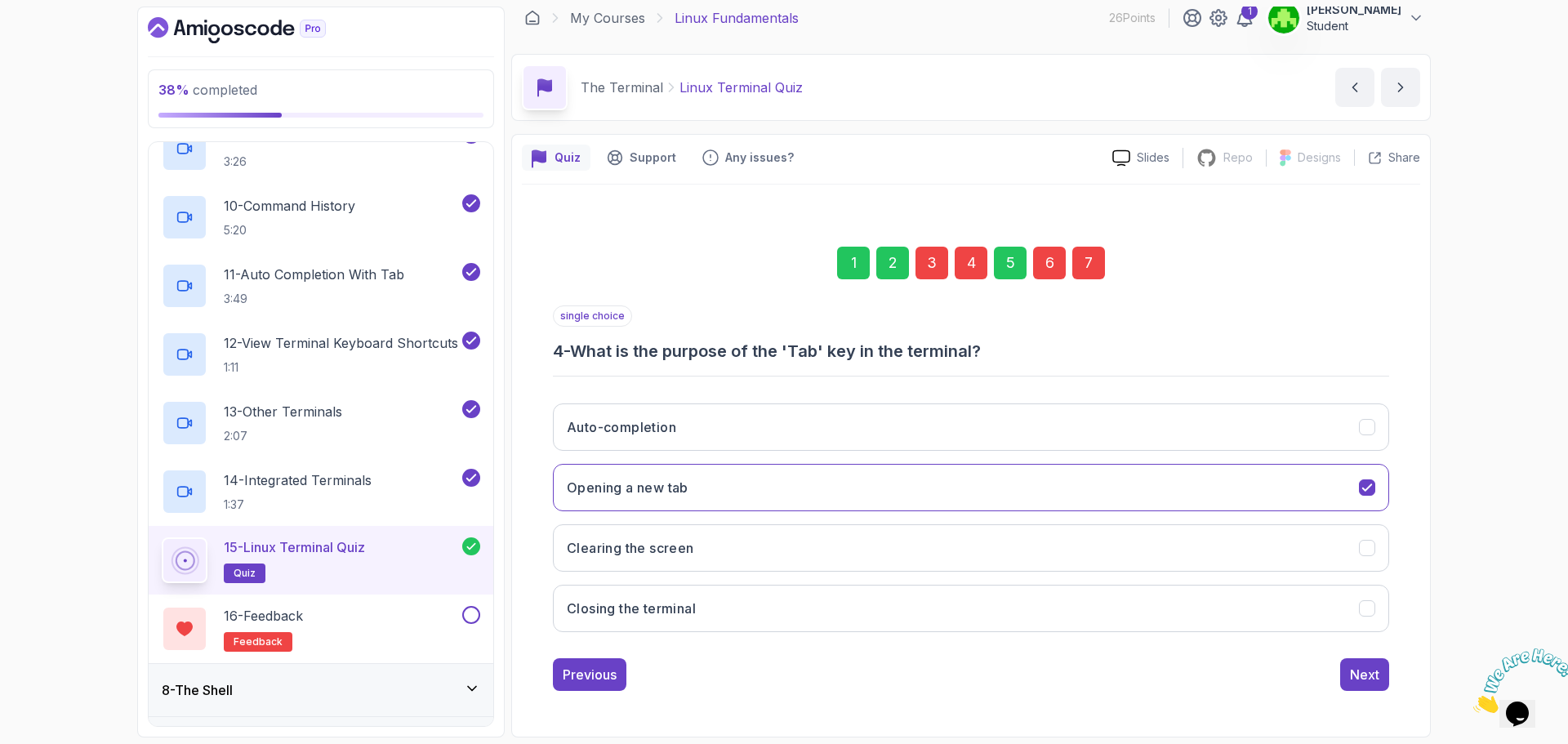
click at [979, 263] on div "4" at bounding box center [972, 263] width 33 height 33
click at [832, 439] on button "Auto-completion" at bounding box center [971, 426] width 837 height 47
click at [1359, 680] on div "Next" at bounding box center [1365, 674] width 29 height 20
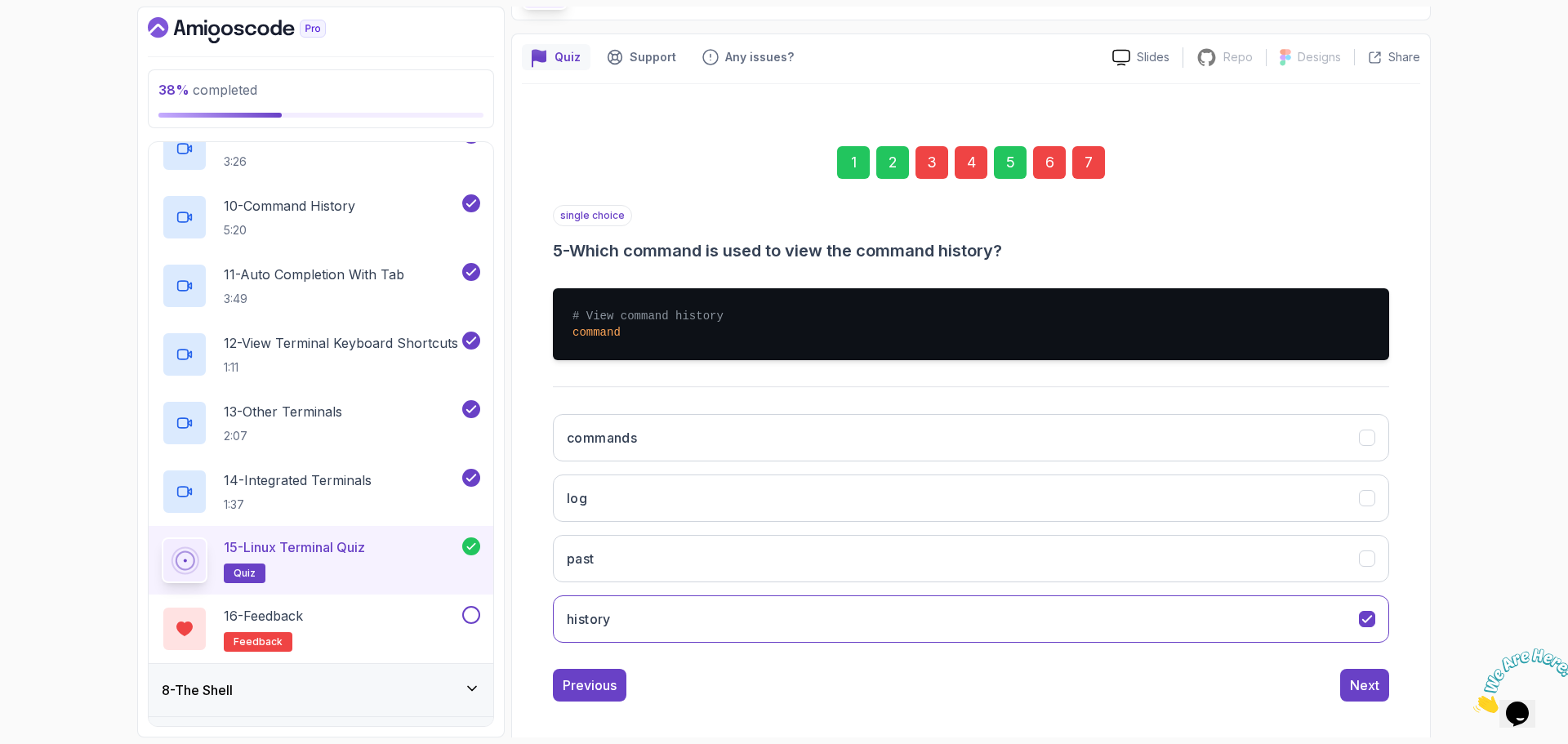
scroll to position [123, 0]
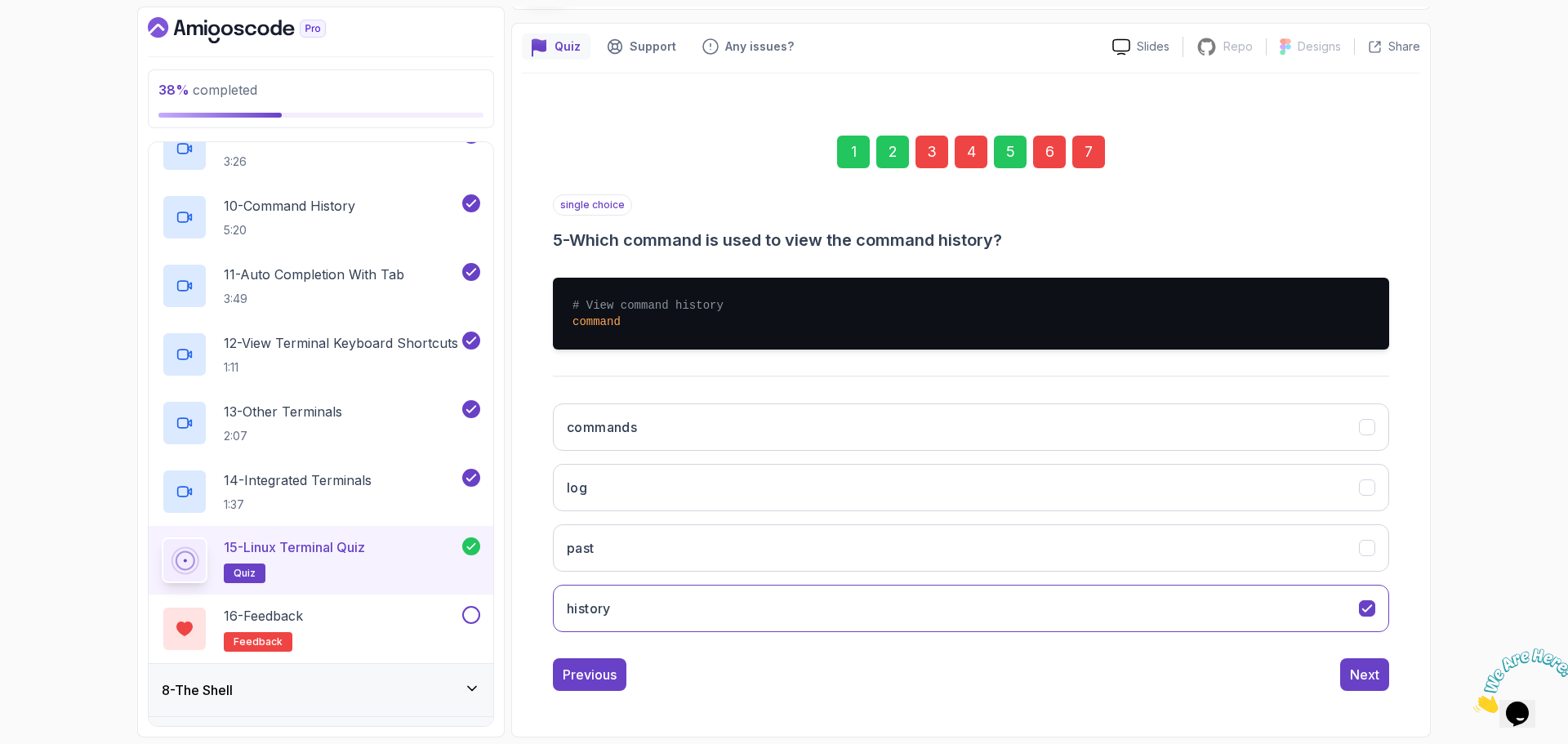
click at [1012, 156] on div "5" at bounding box center [1010, 152] width 33 height 33
click at [1044, 154] on div "6" at bounding box center [1050, 152] width 33 height 33
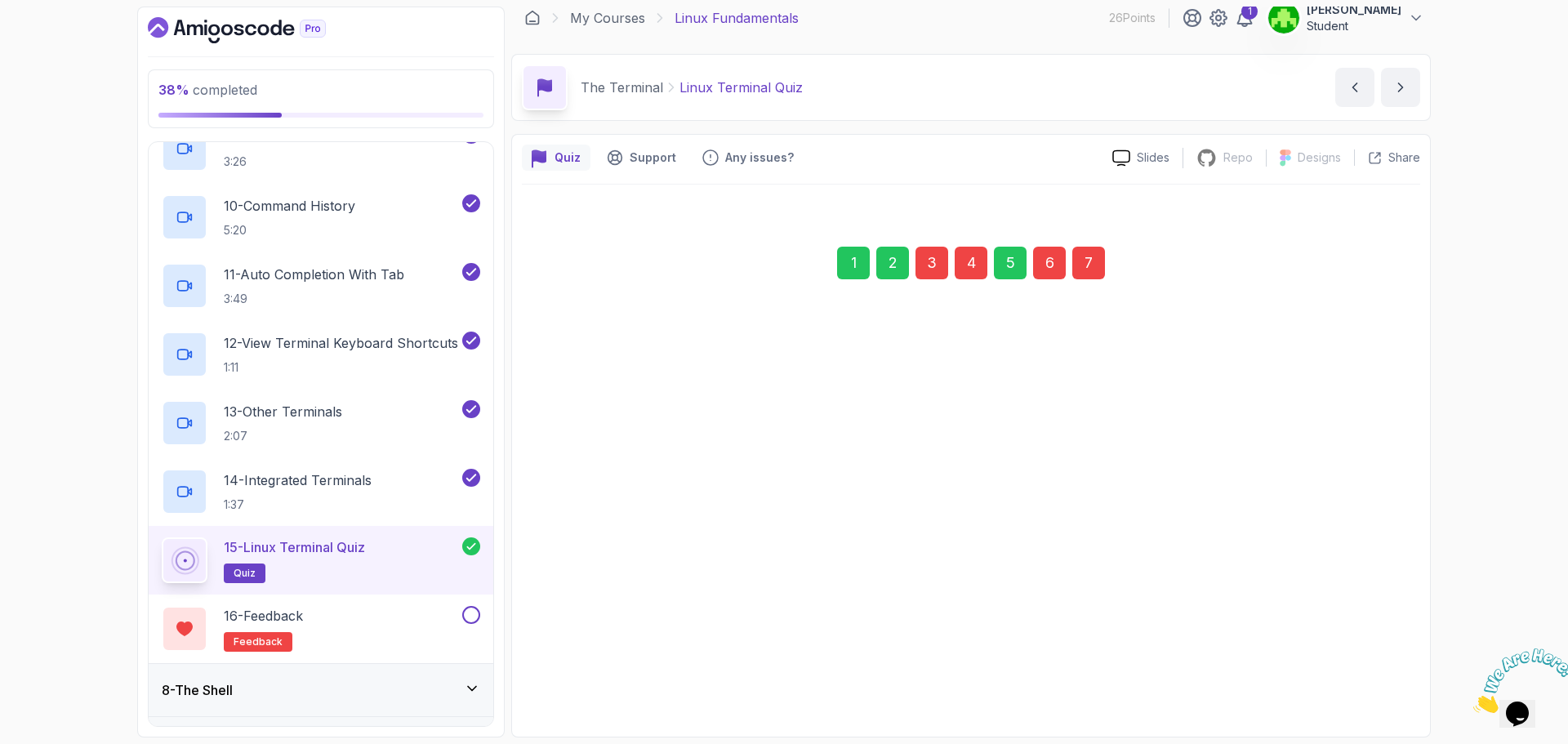
scroll to position [11, 0]
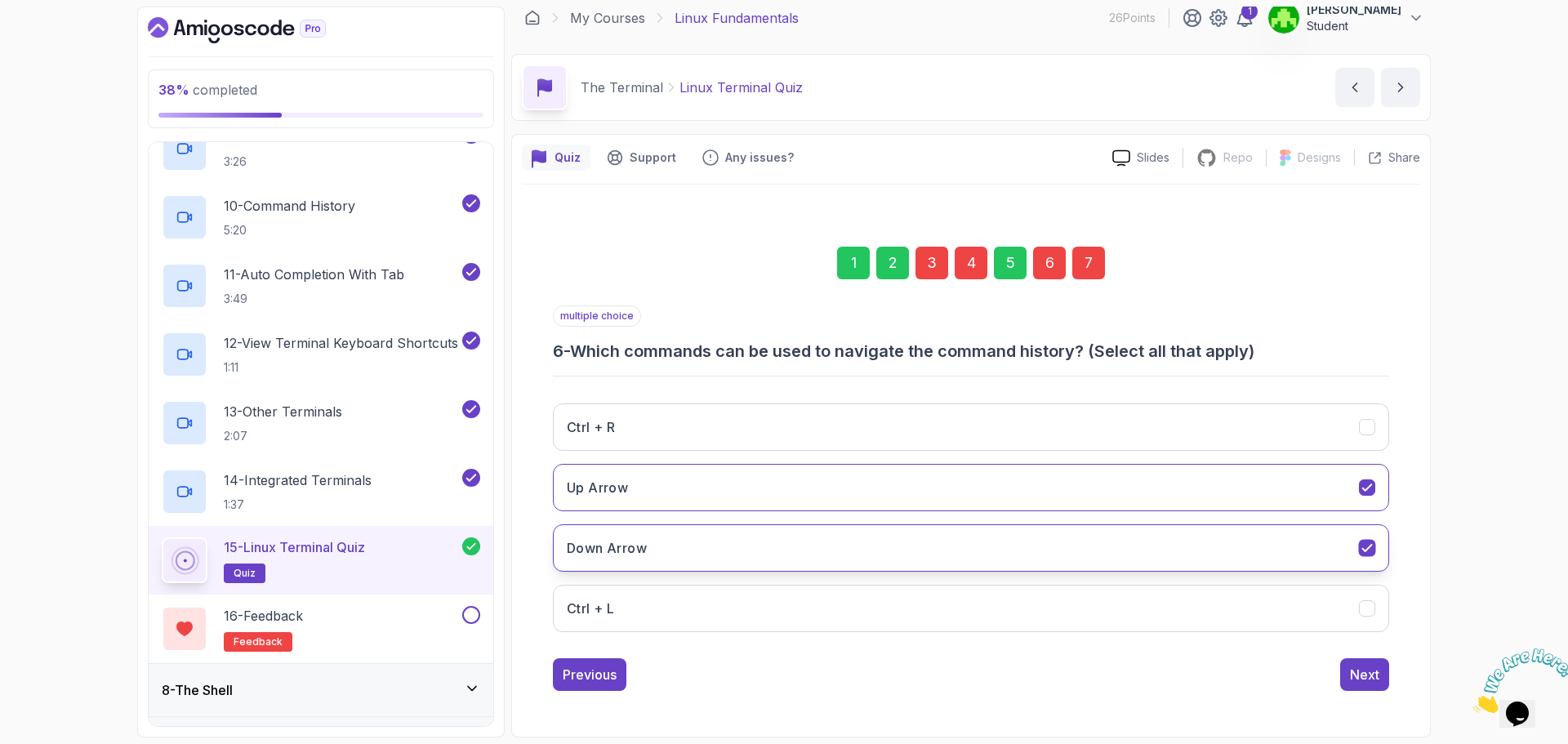
click at [1087, 552] on button "Down Arrow" at bounding box center [971, 547] width 837 height 47
drag, startPoint x: 1108, startPoint y: 498, endPoint x: 1153, endPoint y: 515, distance: 48.1
click at [1108, 497] on button "Up Arrow" at bounding box center [971, 487] width 837 height 47
click at [1329, 450] on button "Ctrl + R" at bounding box center [971, 426] width 837 height 47
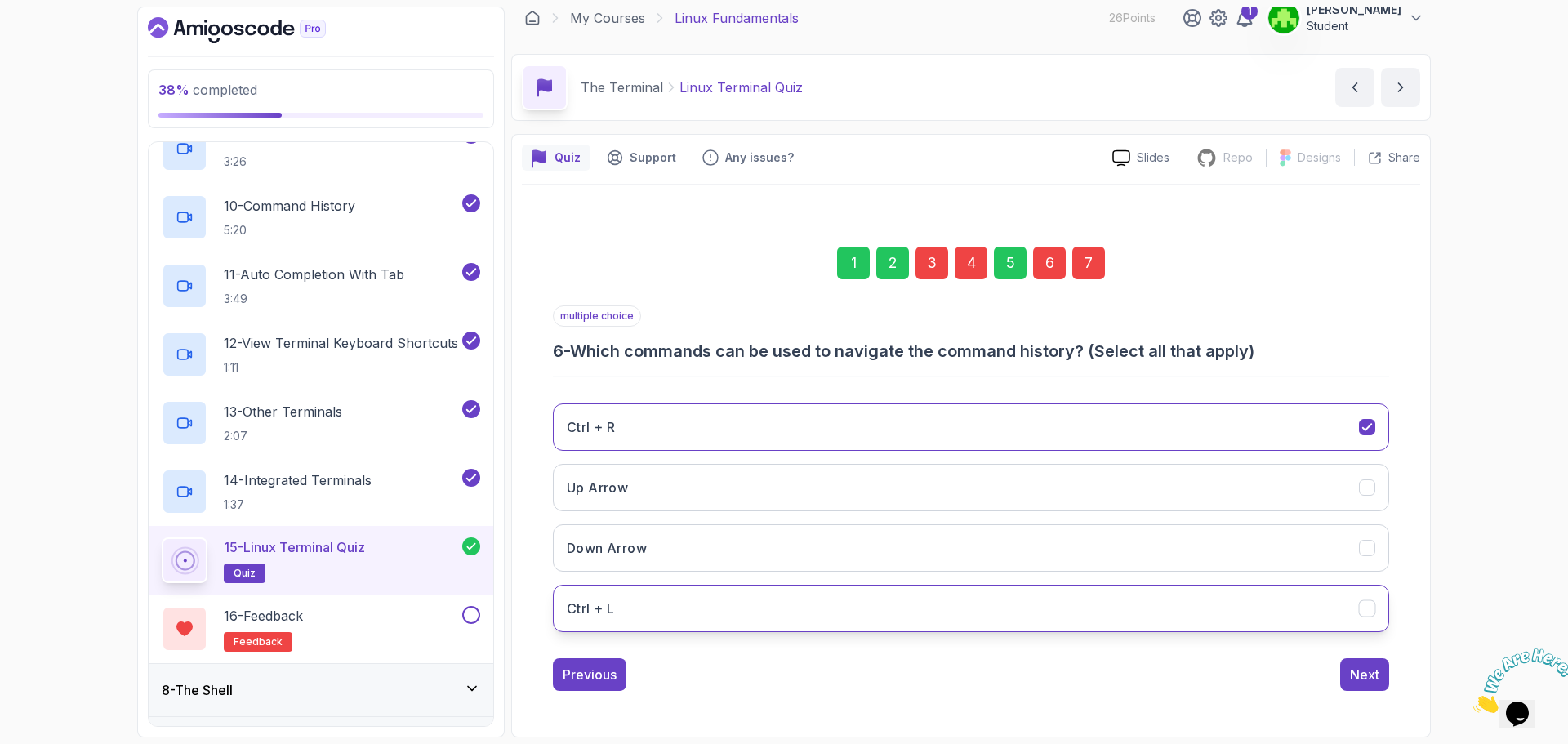
click at [1334, 590] on button "Ctrl + L" at bounding box center [971, 608] width 837 height 47
click at [1058, 267] on div "6" at bounding box center [1050, 263] width 33 height 33
click at [1087, 261] on div "7" at bounding box center [1089, 263] width 33 height 33
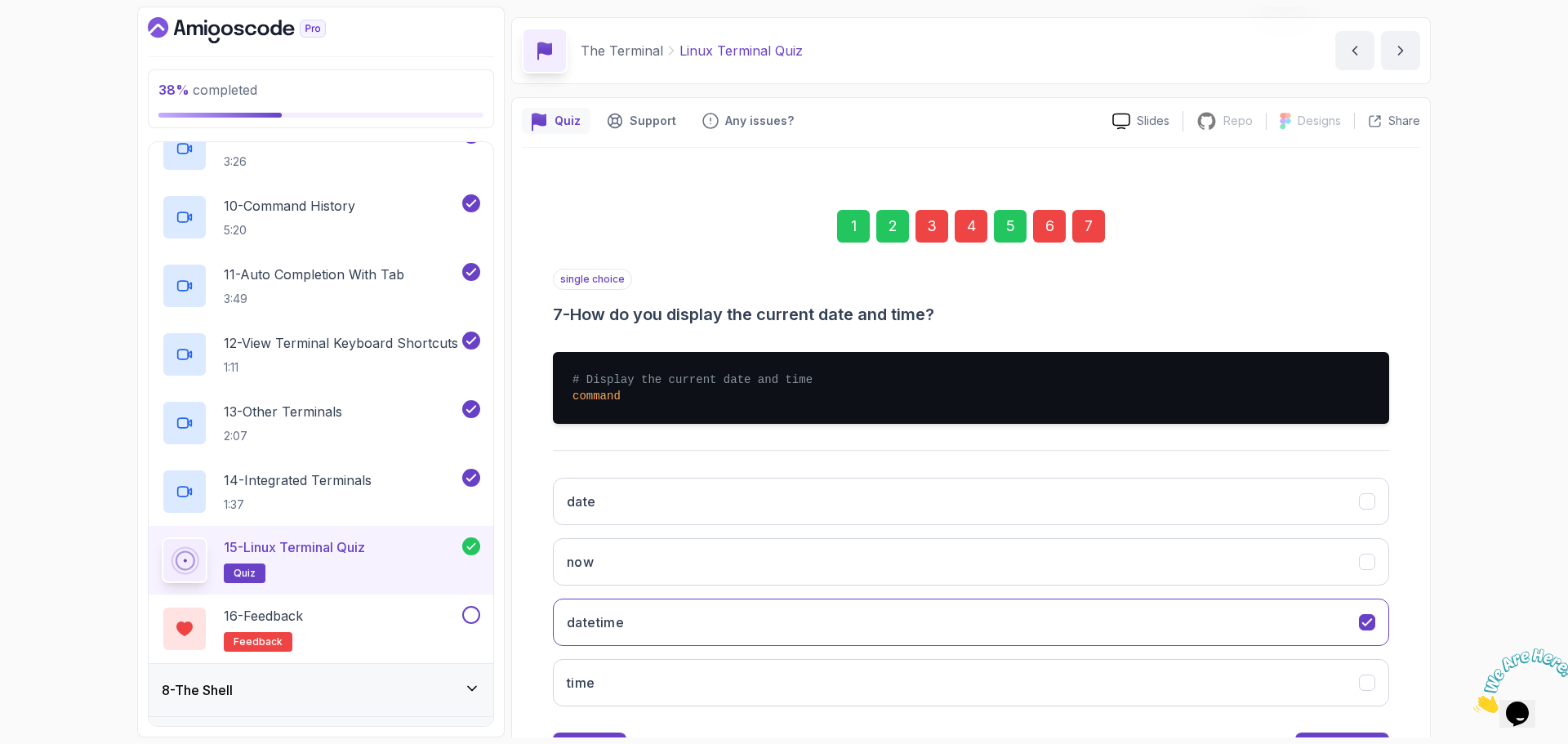
scroll to position [123, 0]
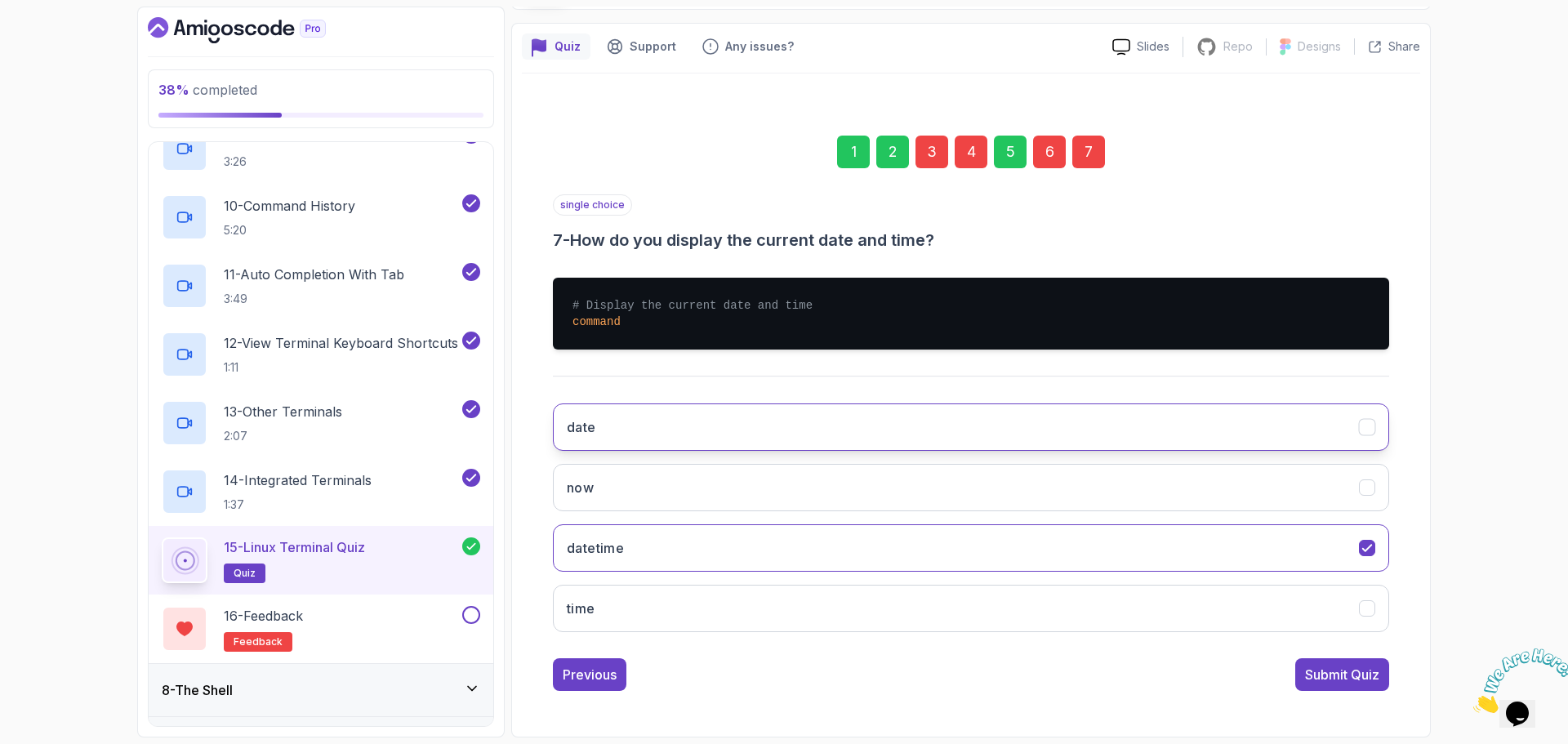
click at [905, 415] on button "date" at bounding box center [971, 426] width 837 height 47
click at [1300, 668] on button "Submit Quiz" at bounding box center [1342, 674] width 94 height 33
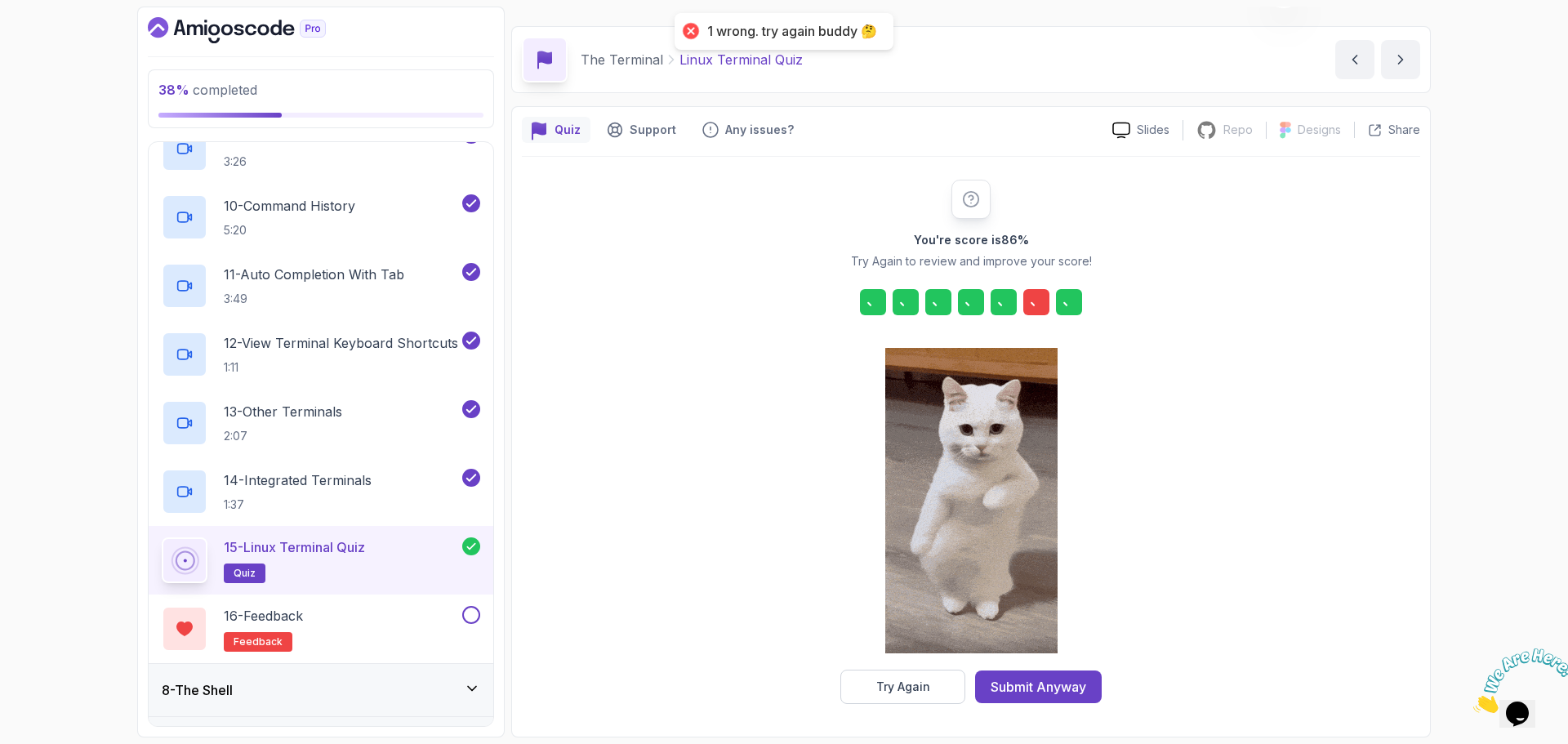
scroll to position [39, 0]
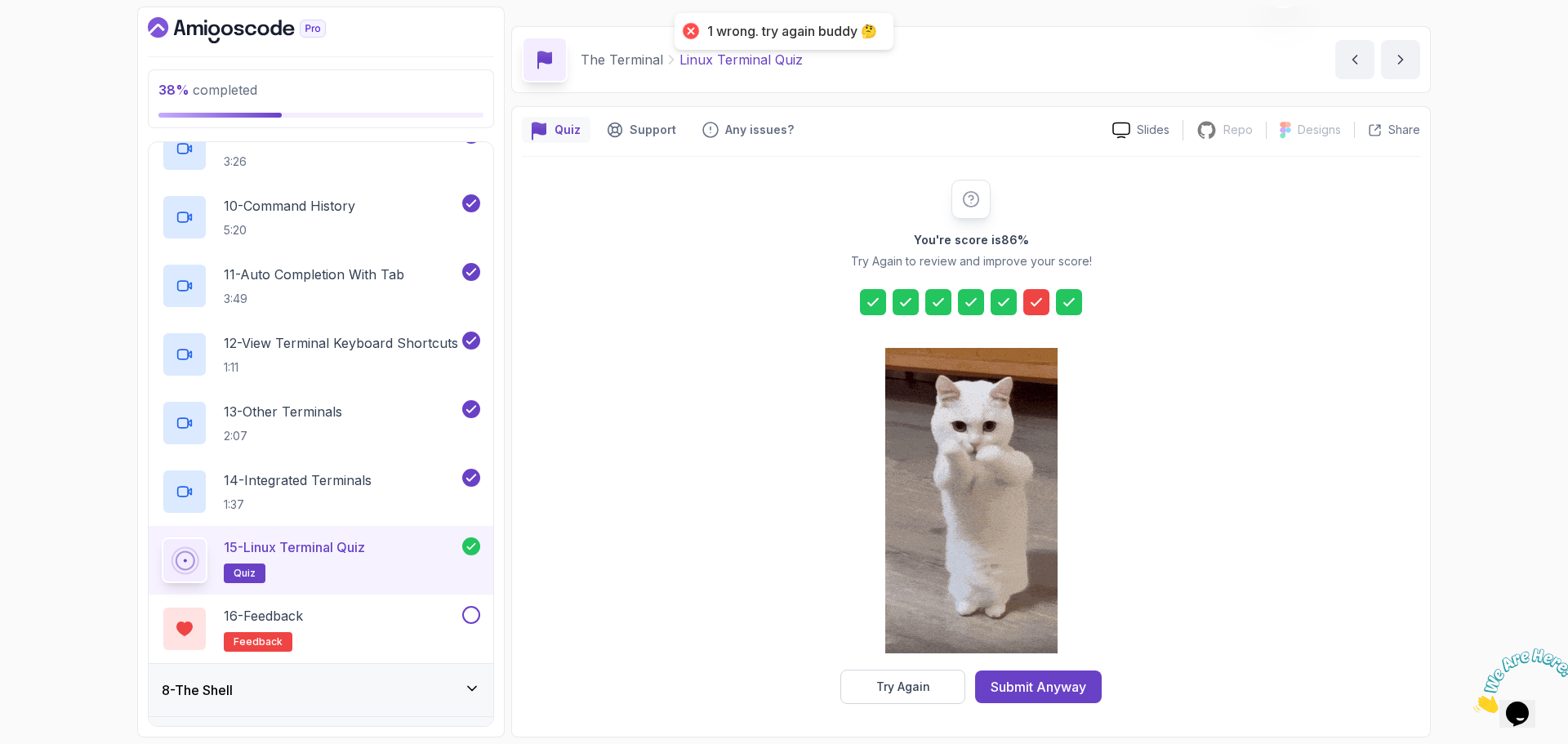
click at [1037, 299] on icon at bounding box center [1036, 302] width 16 height 16
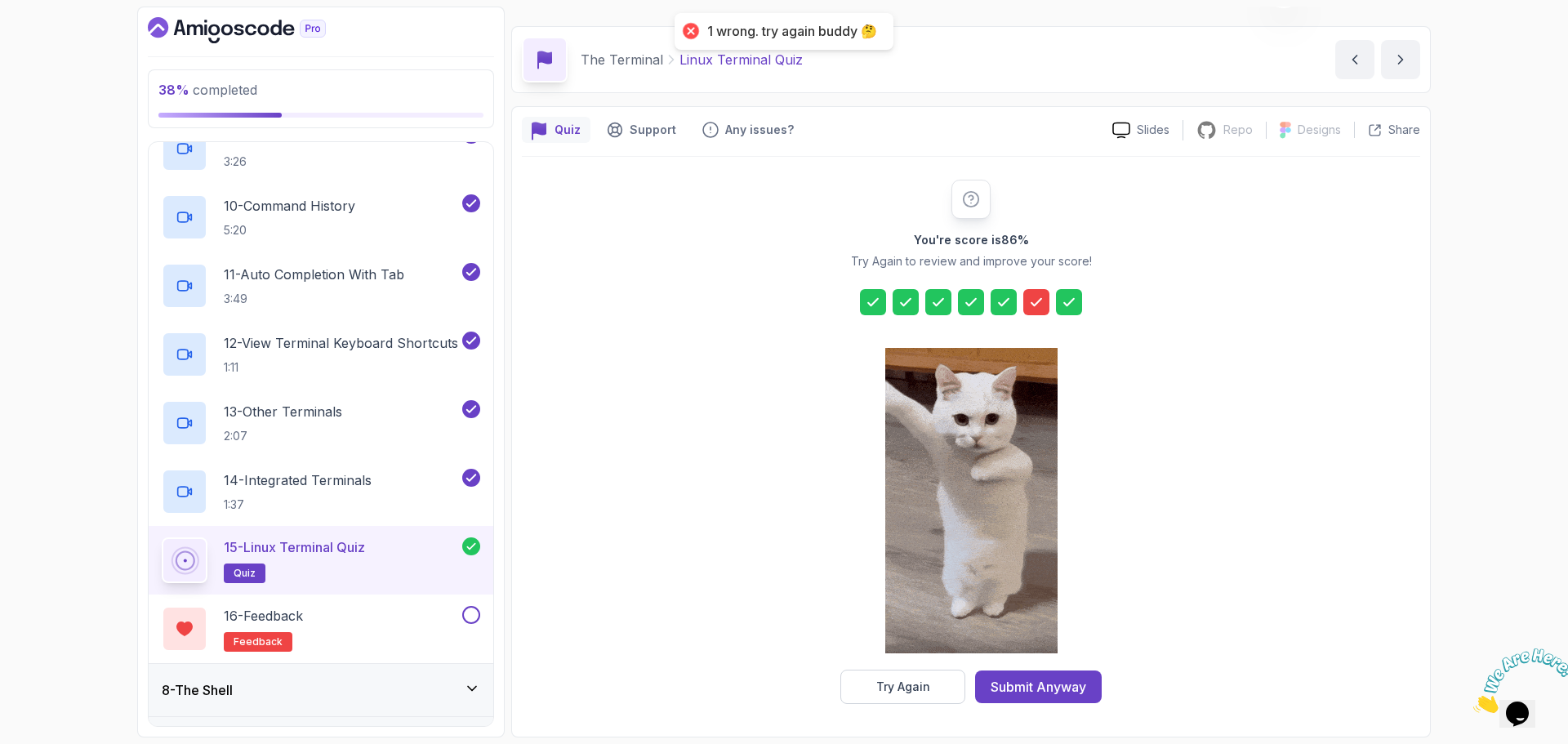
click at [1001, 305] on icon at bounding box center [1003, 302] width 9 height 7
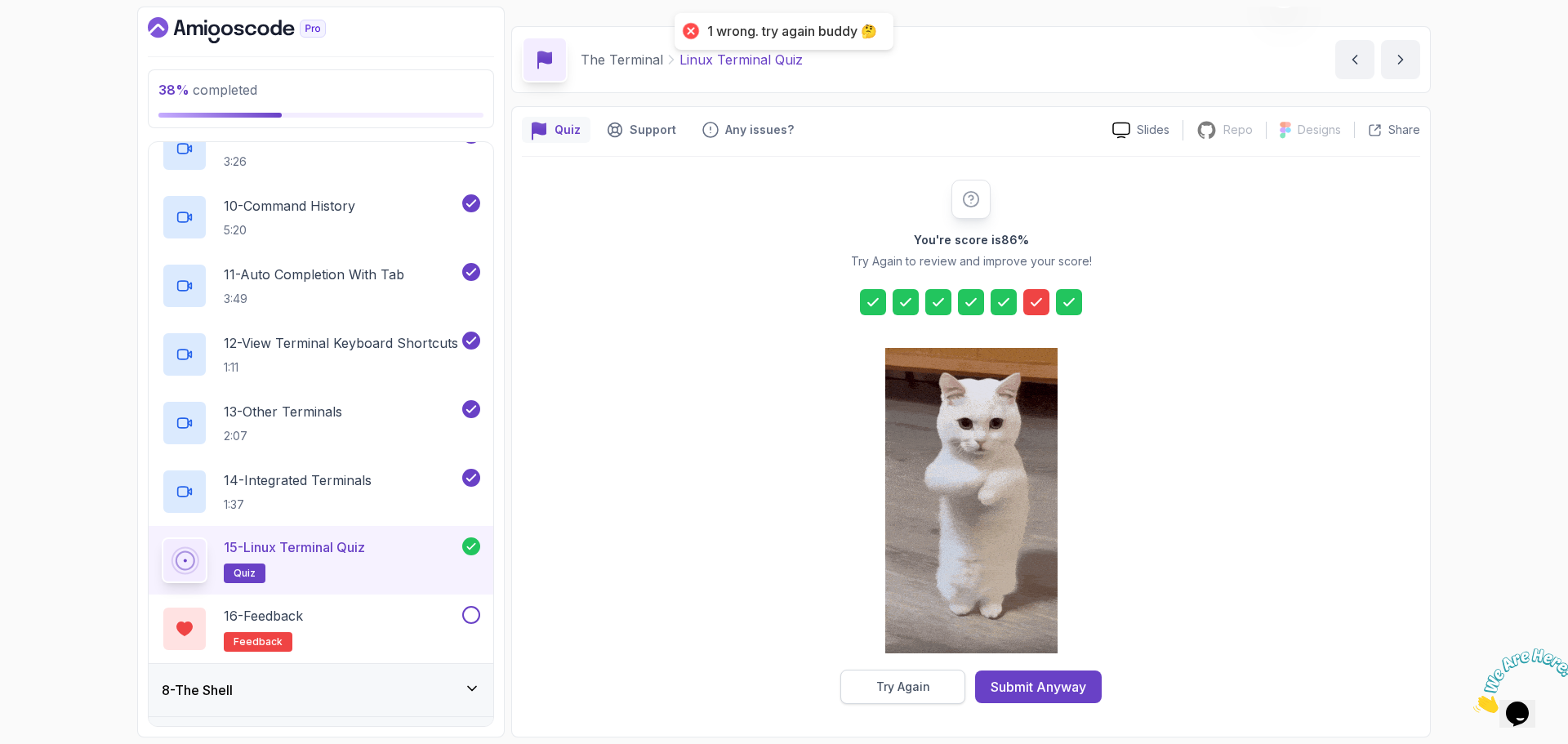
click at [929, 698] on button "Try Again" at bounding box center [903, 687] width 125 height 34
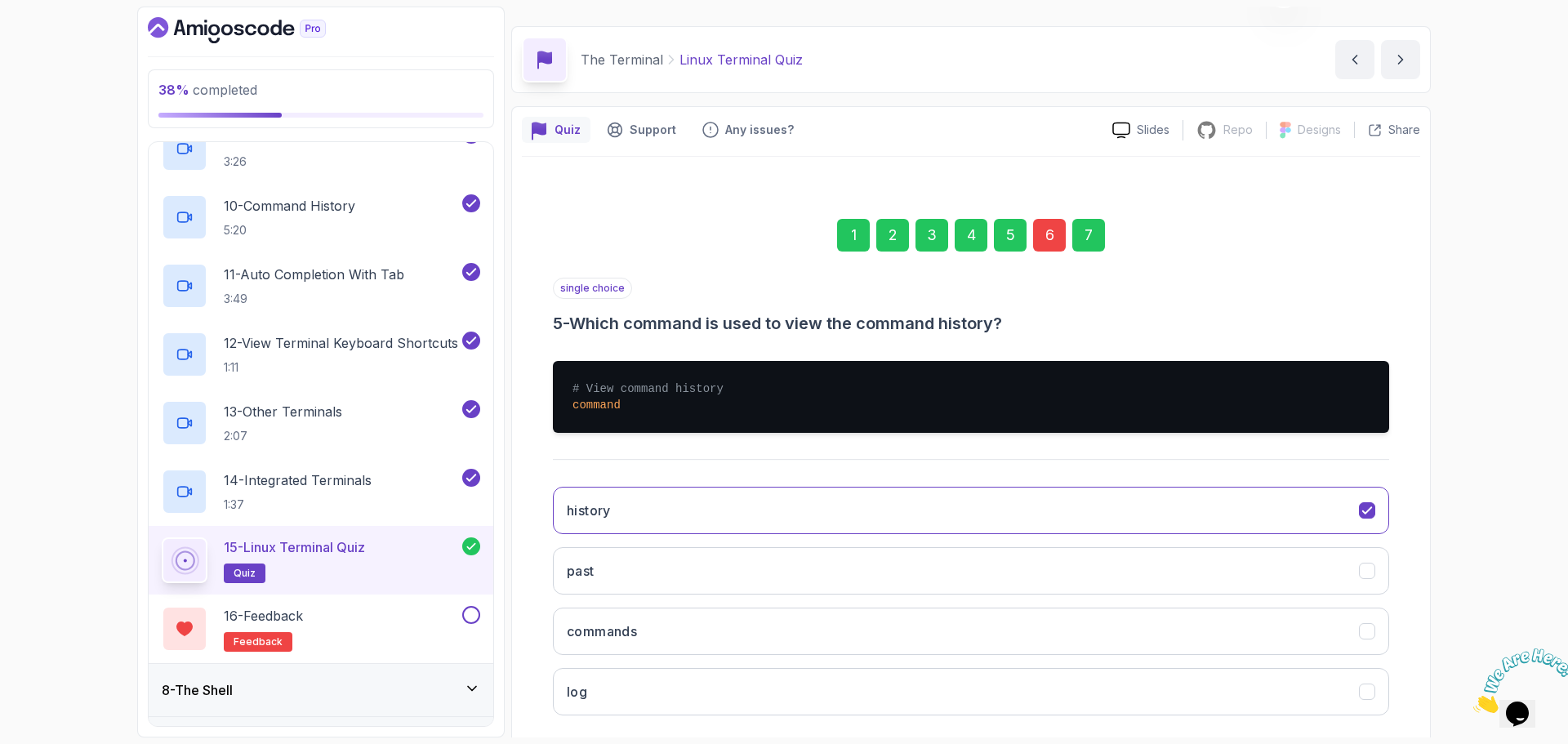
click at [1047, 232] on div "6" at bounding box center [1050, 235] width 33 height 33
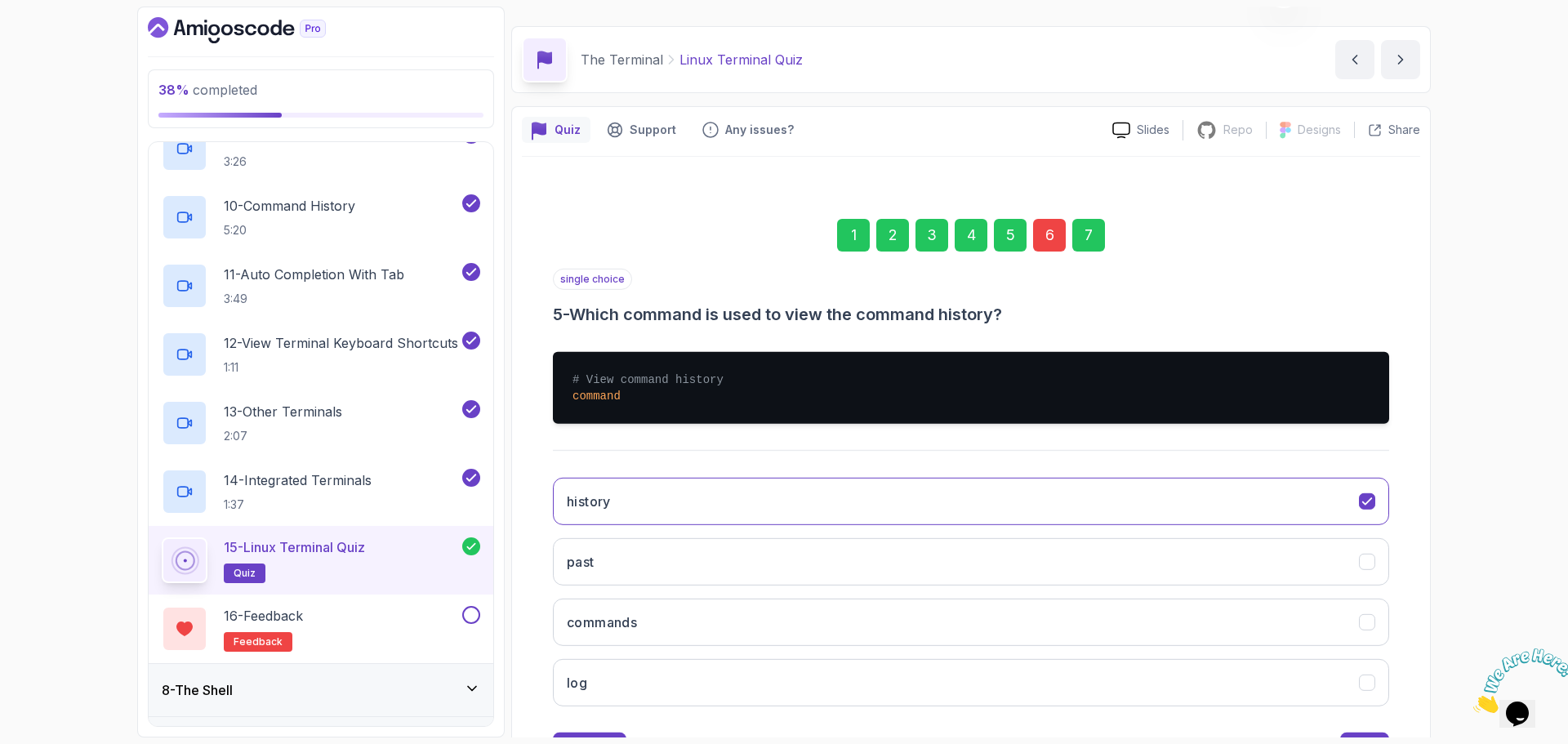
scroll to position [11, 0]
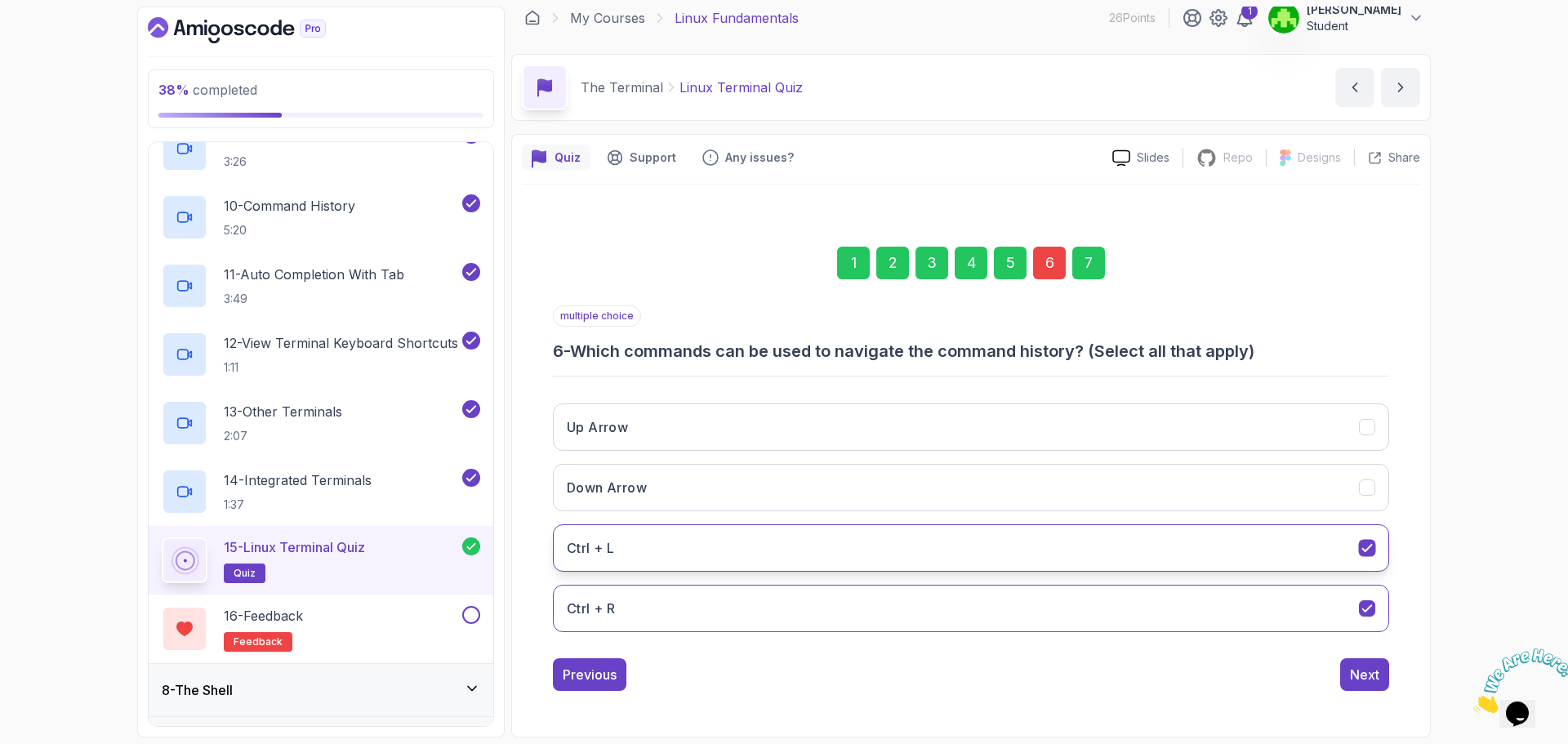
click at [982, 553] on button "Ctrl + L" at bounding box center [971, 547] width 837 height 47
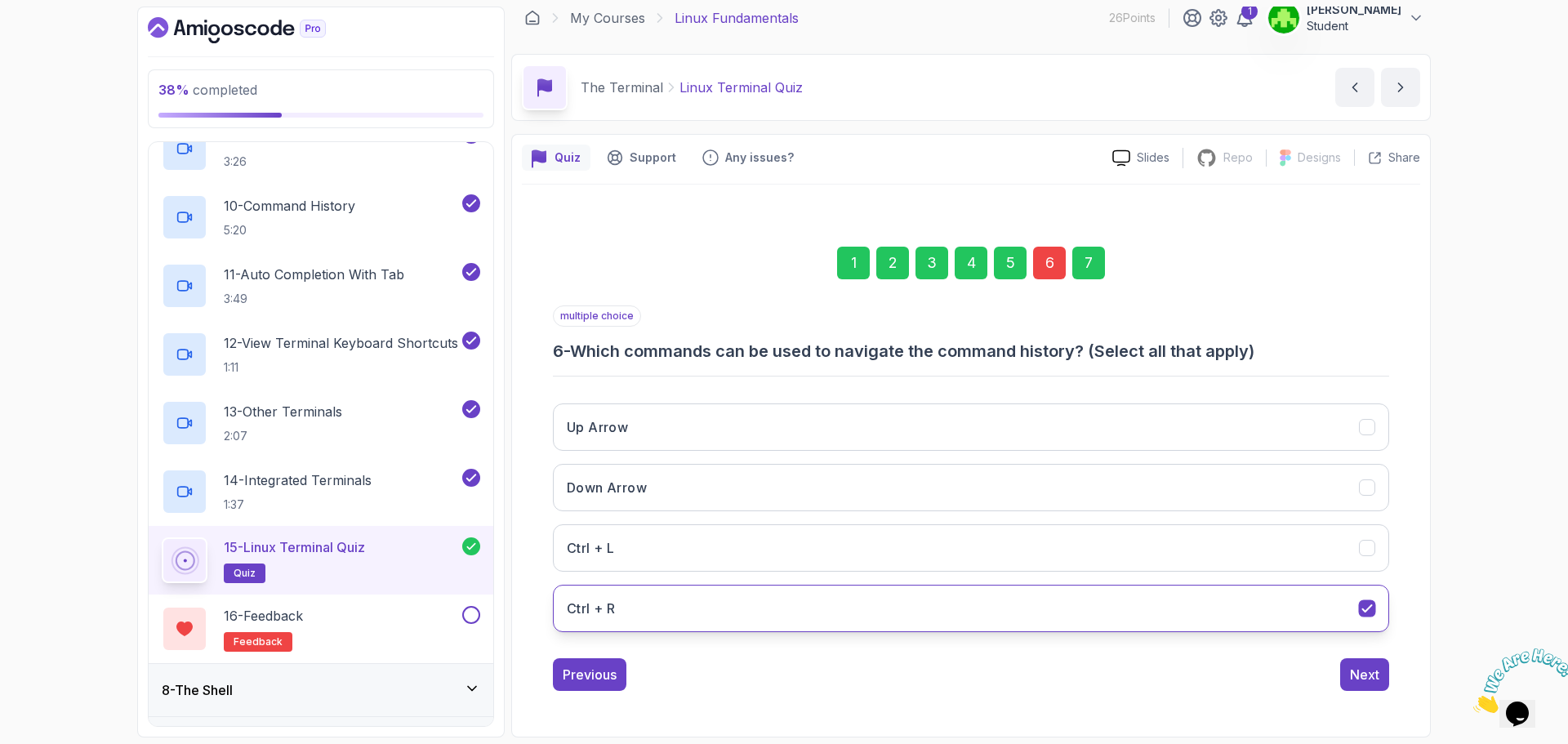
click at [1002, 614] on button "Ctrl + R" at bounding box center [971, 608] width 837 height 47
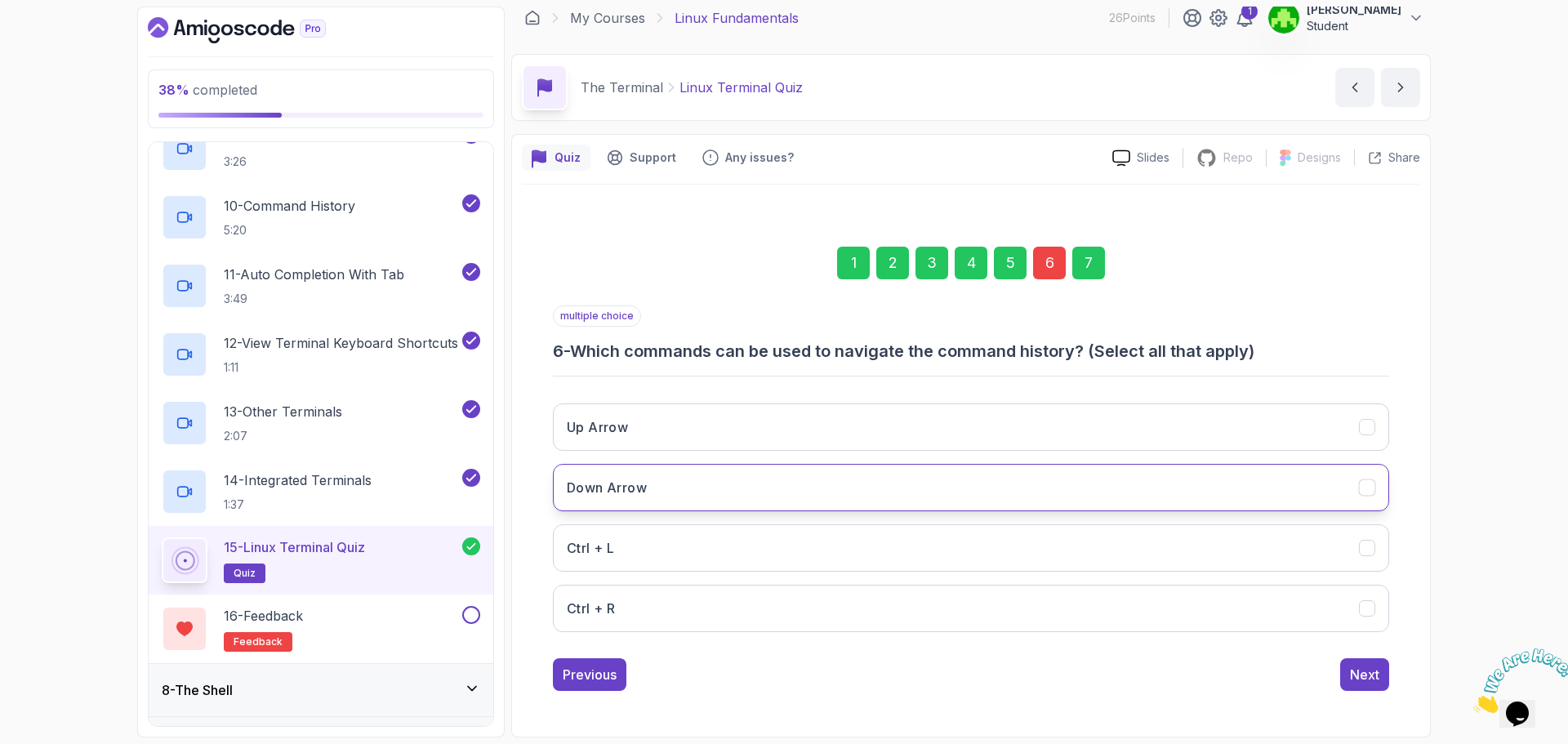
click at [1021, 489] on button "Down Arrow" at bounding box center [971, 487] width 837 height 47
click at [1030, 431] on button "Up Arrow" at bounding box center [971, 426] width 837 height 47
click at [1350, 685] on button "Next" at bounding box center [1365, 674] width 49 height 33
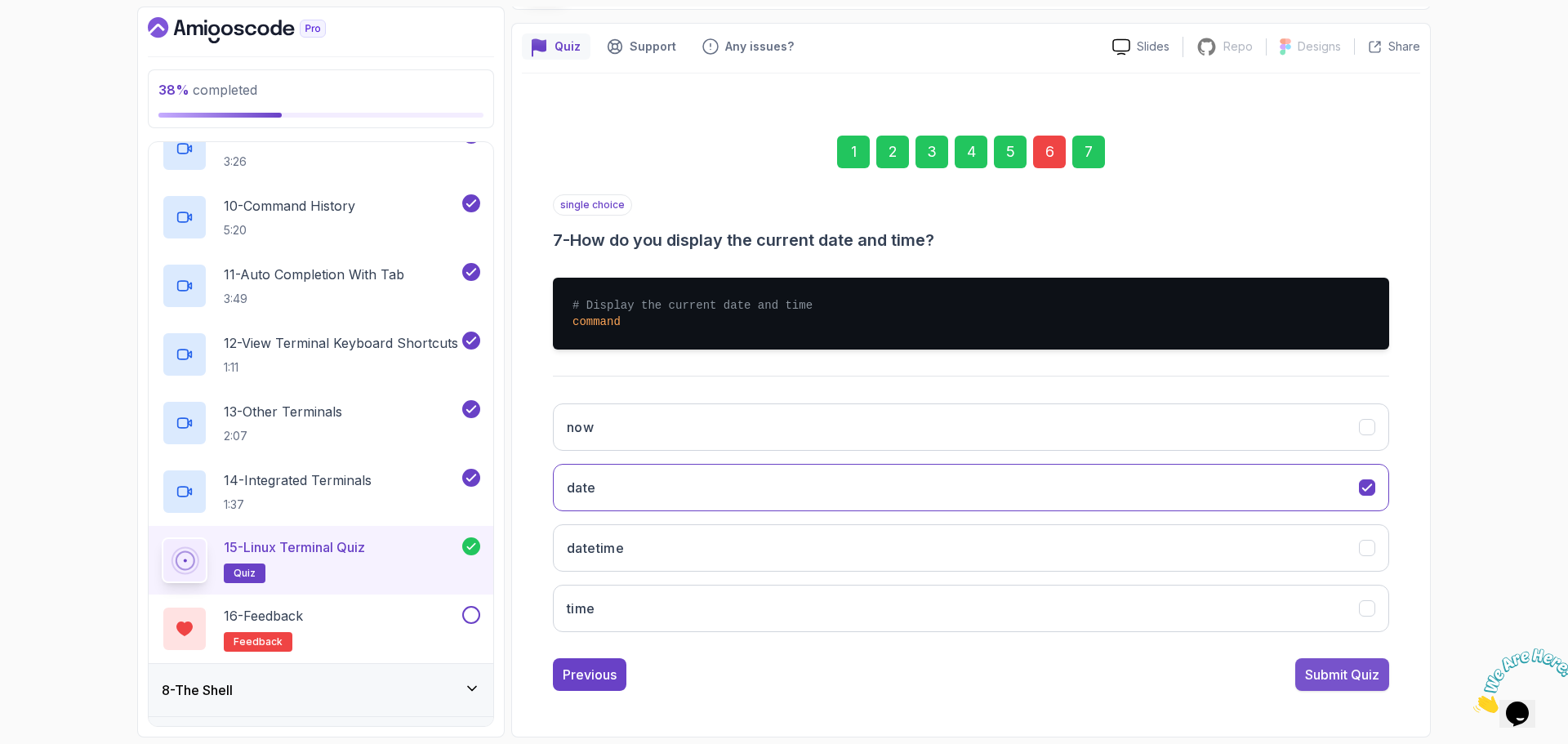
click at [1361, 690] on button "Submit Quiz" at bounding box center [1342, 674] width 94 height 33
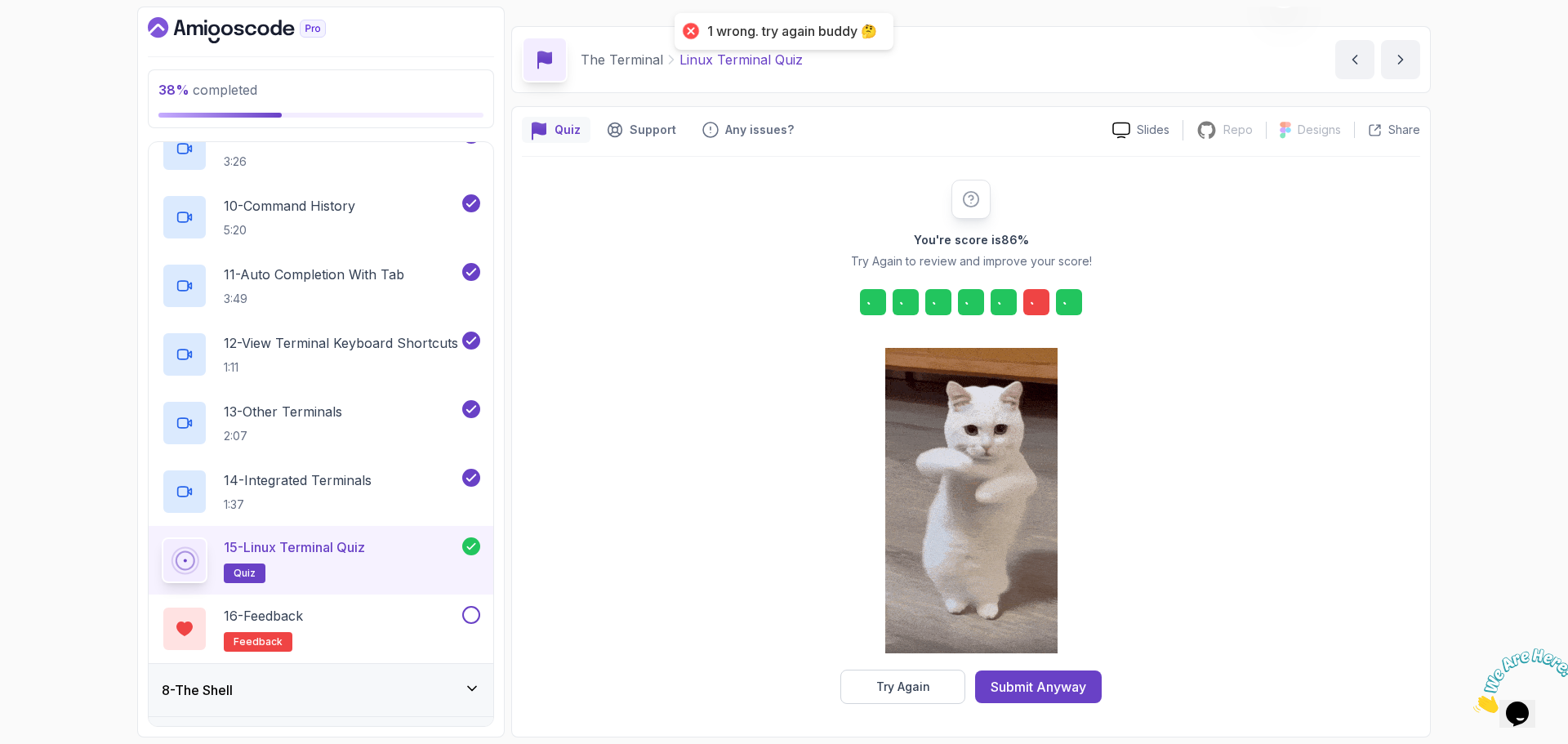
scroll to position [39, 0]
click at [1043, 309] on icon at bounding box center [1036, 302] width 16 height 16
click at [907, 689] on div "Try Again" at bounding box center [903, 687] width 54 height 16
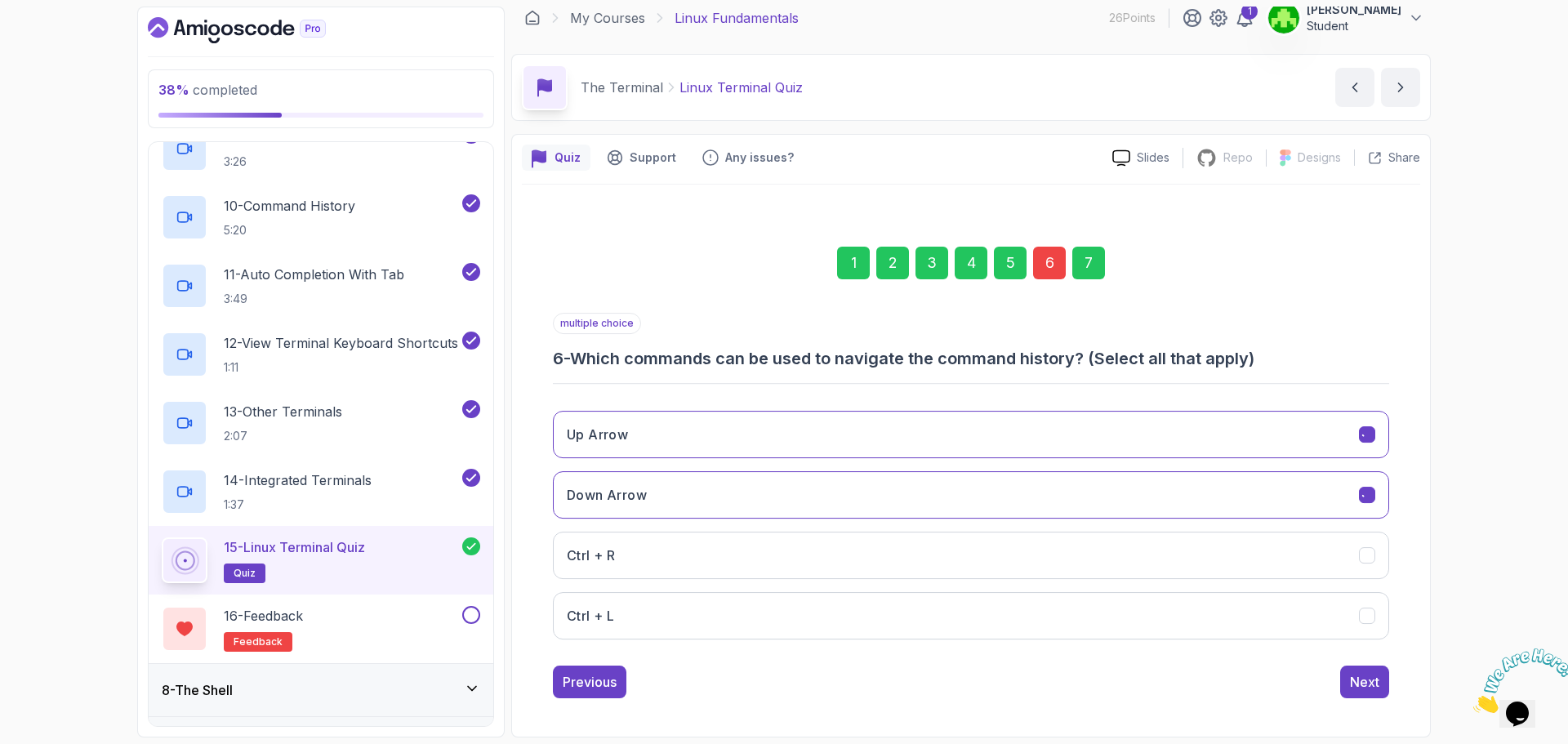
scroll to position [11, 0]
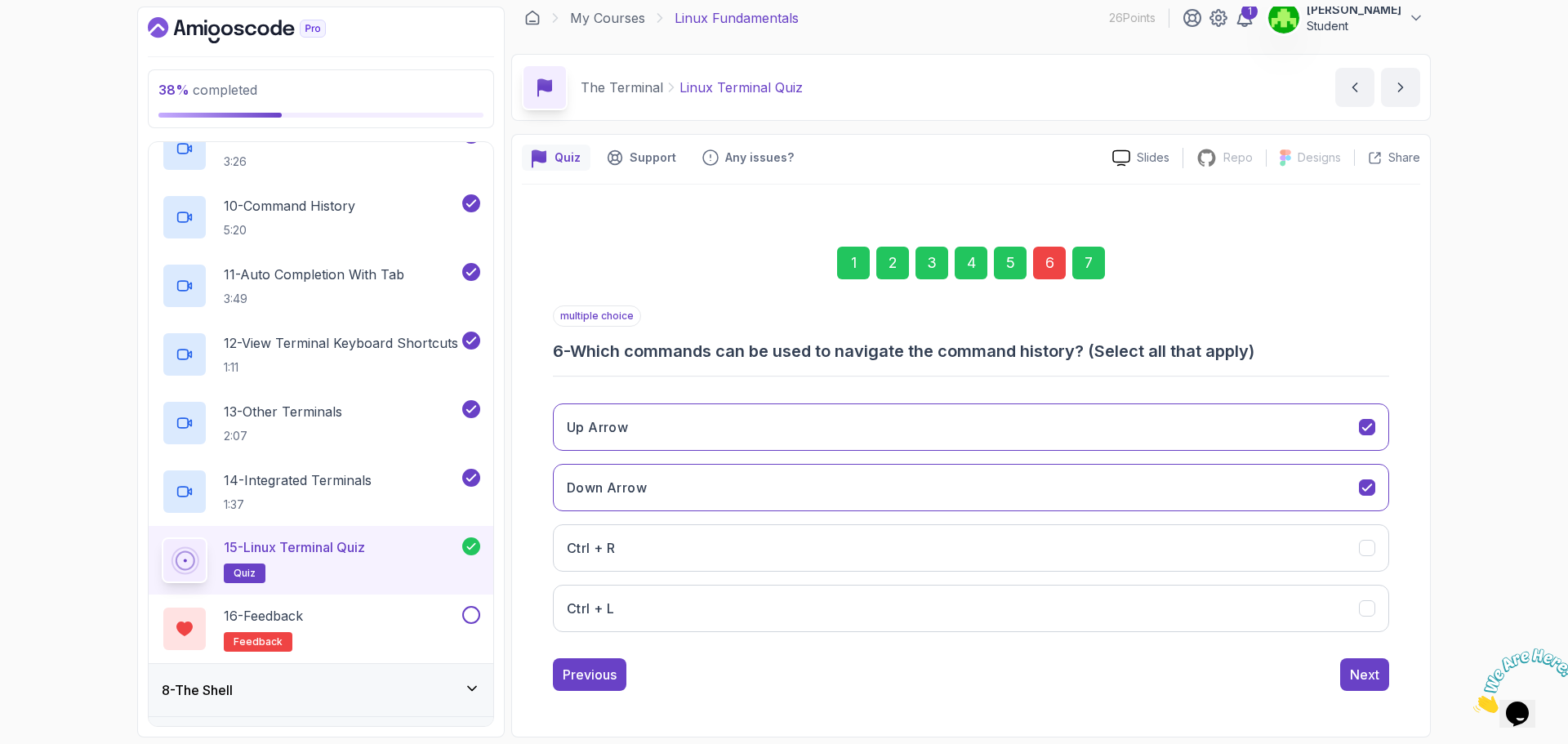
click at [1065, 265] on div "6" at bounding box center [1050, 263] width 33 height 33
click at [1044, 269] on div "6" at bounding box center [1050, 263] width 33 height 33
click at [1014, 548] on button "Ctrl + R" at bounding box center [971, 547] width 837 height 47
click at [1012, 603] on button "Ctrl + L" at bounding box center [971, 608] width 837 height 47
click at [1365, 680] on div "Next" at bounding box center [1365, 674] width 29 height 20
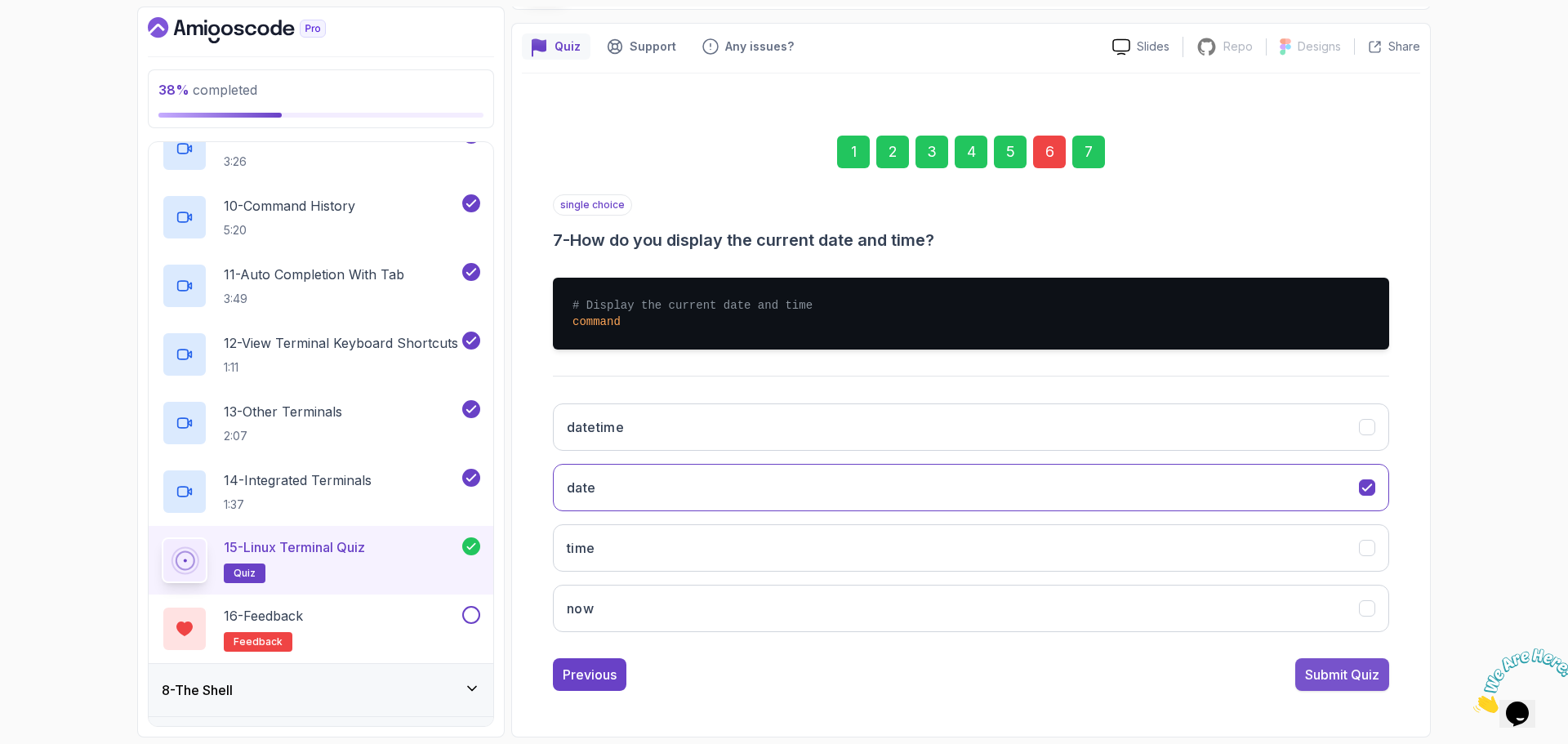
click at [1317, 676] on div "Submit Quiz" at bounding box center [1342, 674] width 75 height 20
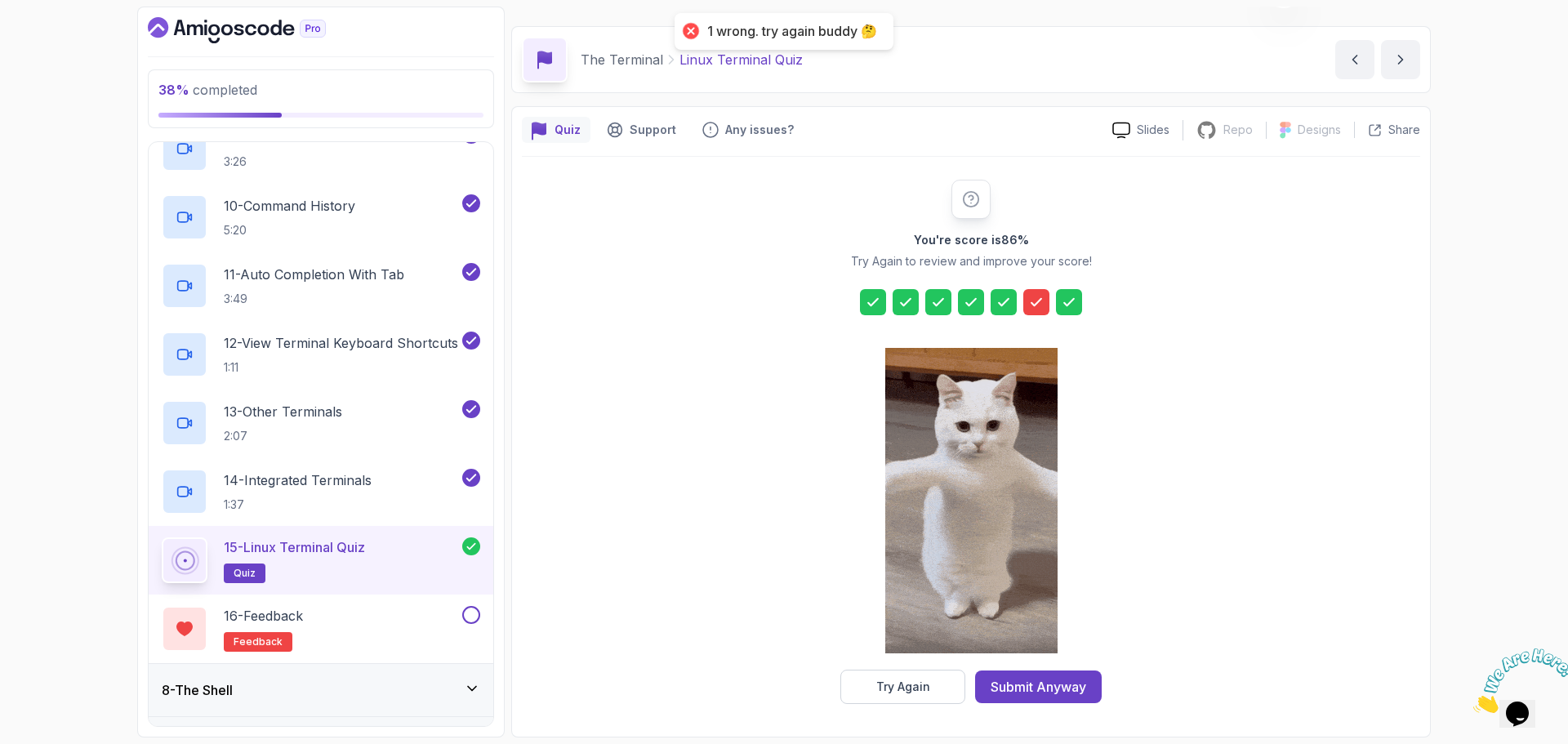
click at [1033, 298] on icon at bounding box center [1036, 302] width 16 height 16
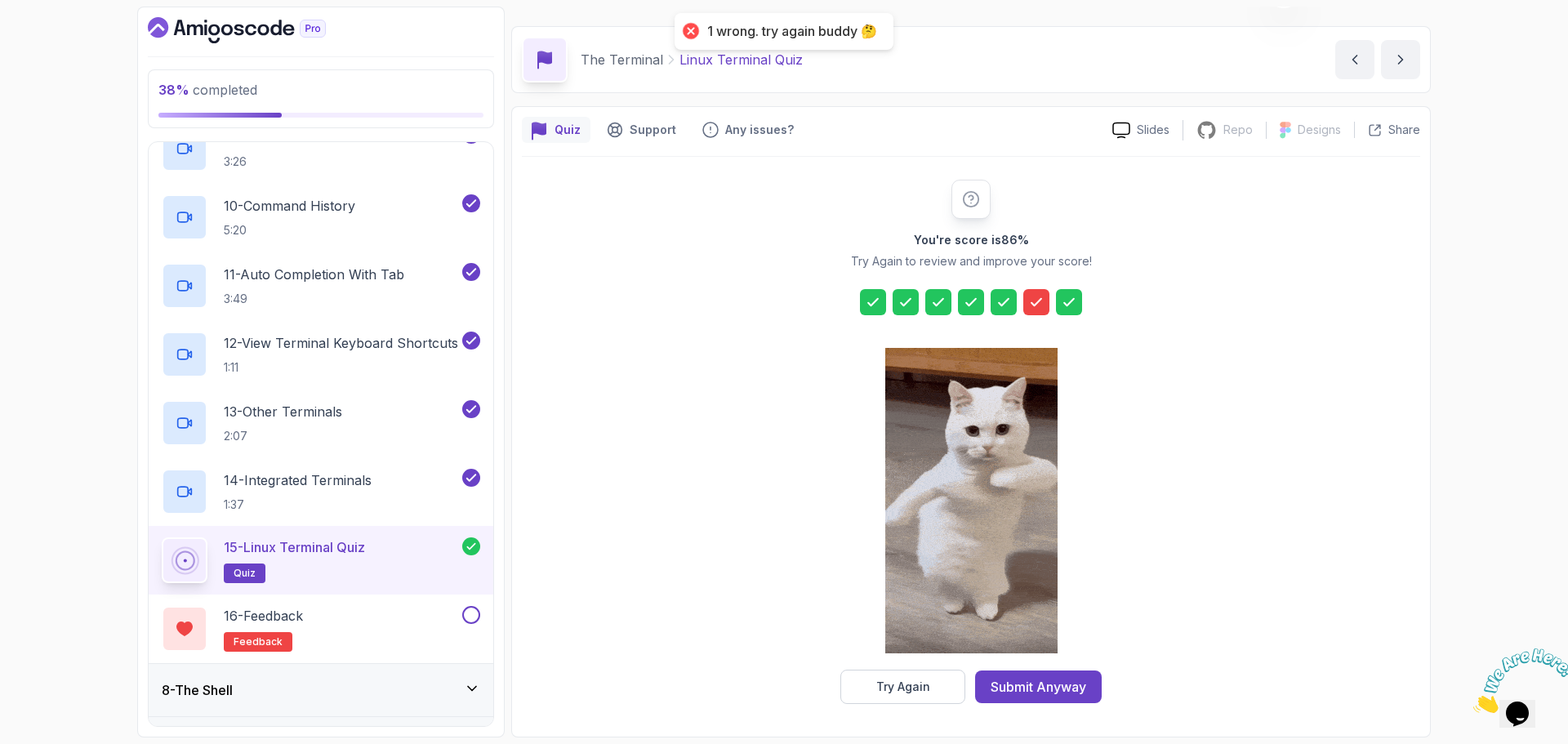
click at [1043, 294] on icon at bounding box center [1036, 302] width 16 height 16
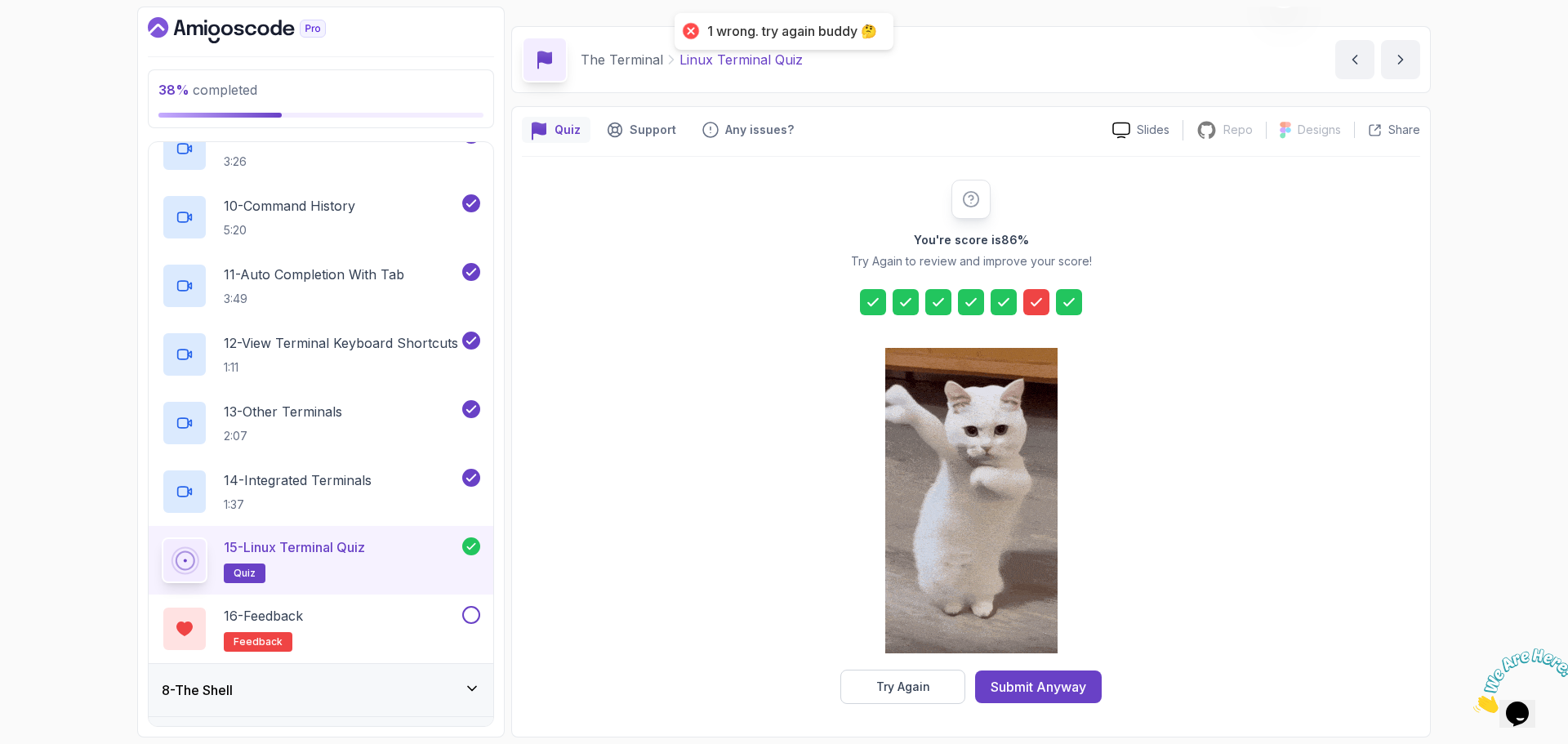
click at [1014, 298] on div at bounding box center [1004, 302] width 26 height 26
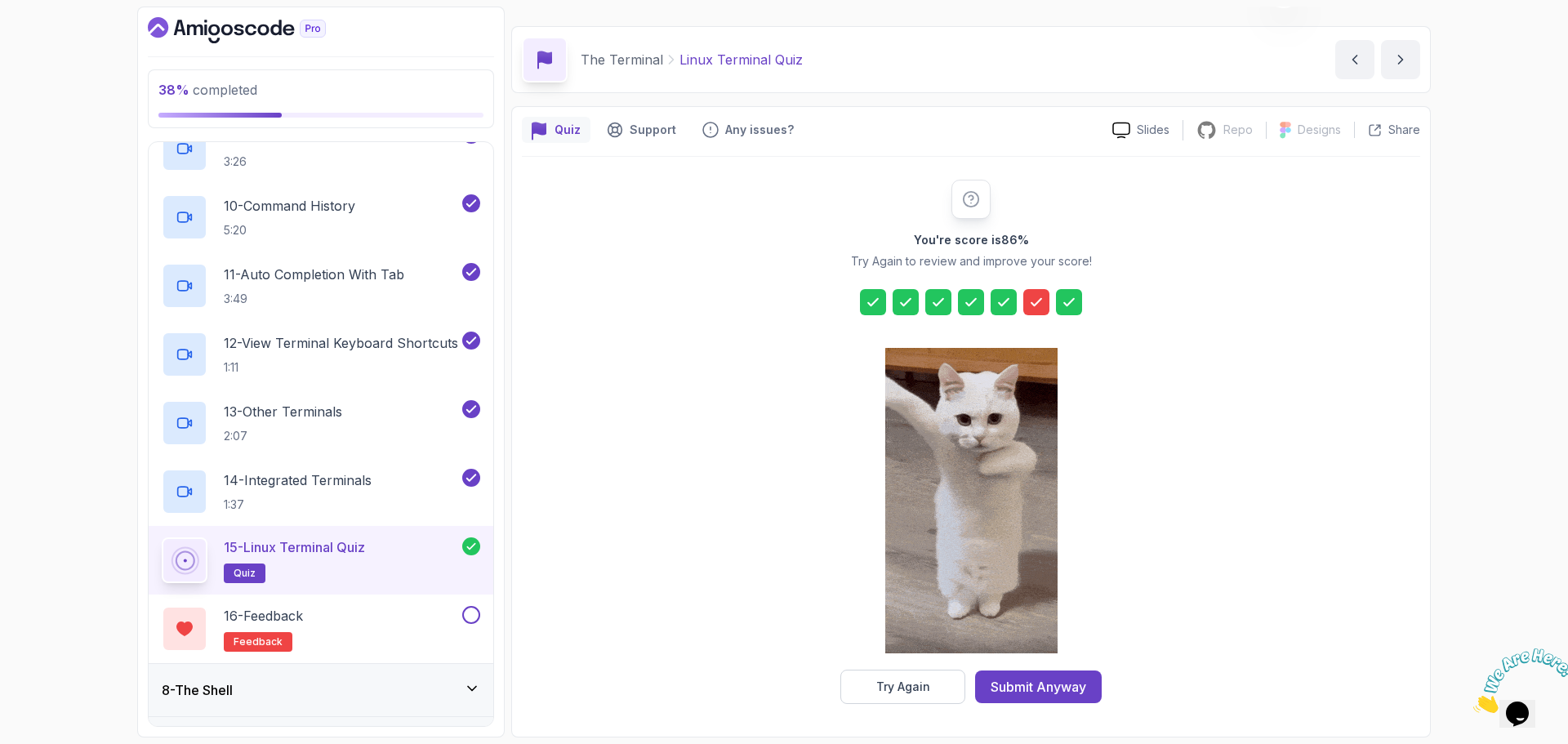
click at [1026, 298] on div at bounding box center [1037, 302] width 26 height 26
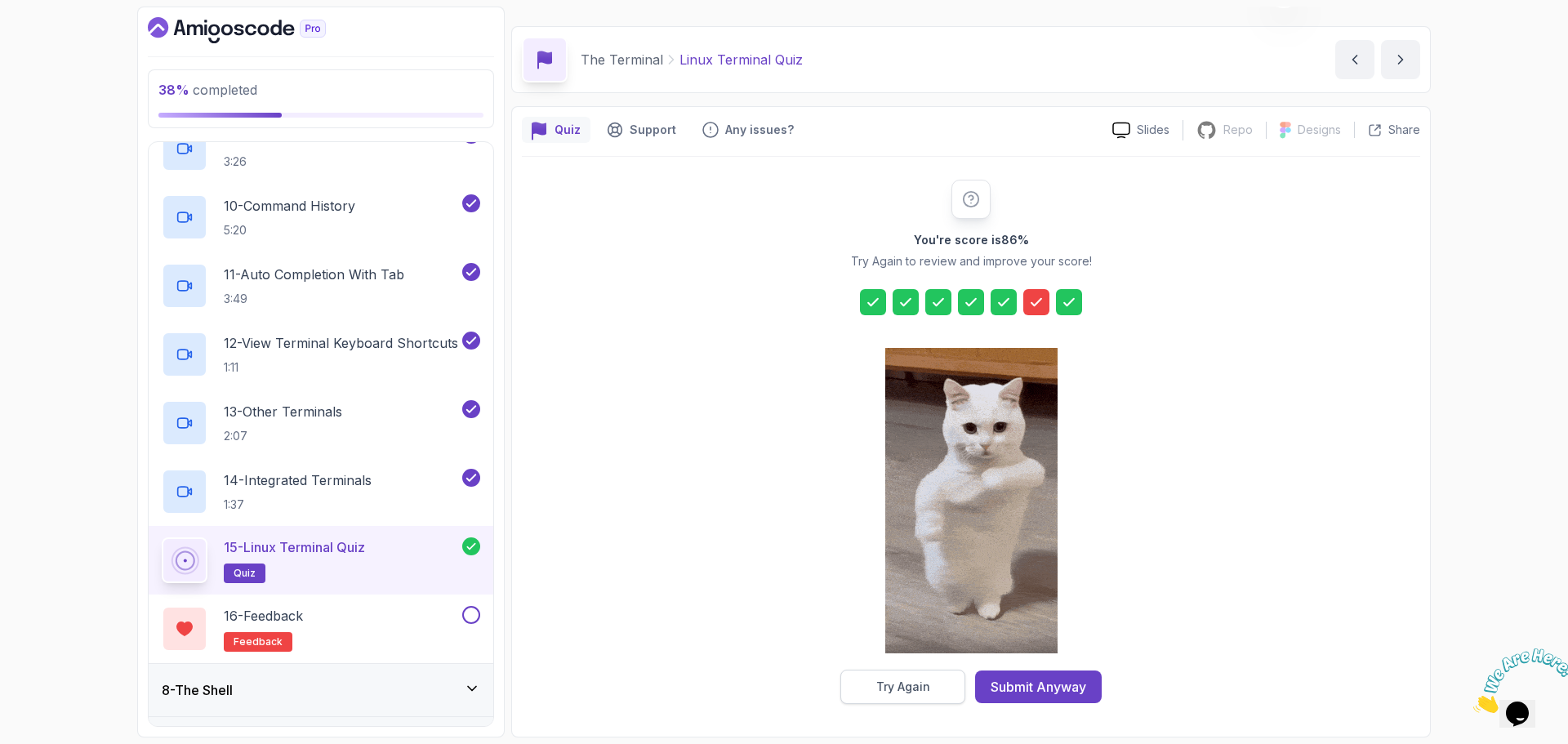
click at [938, 680] on button "Try Again" at bounding box center [903, 687] width 125 height 34
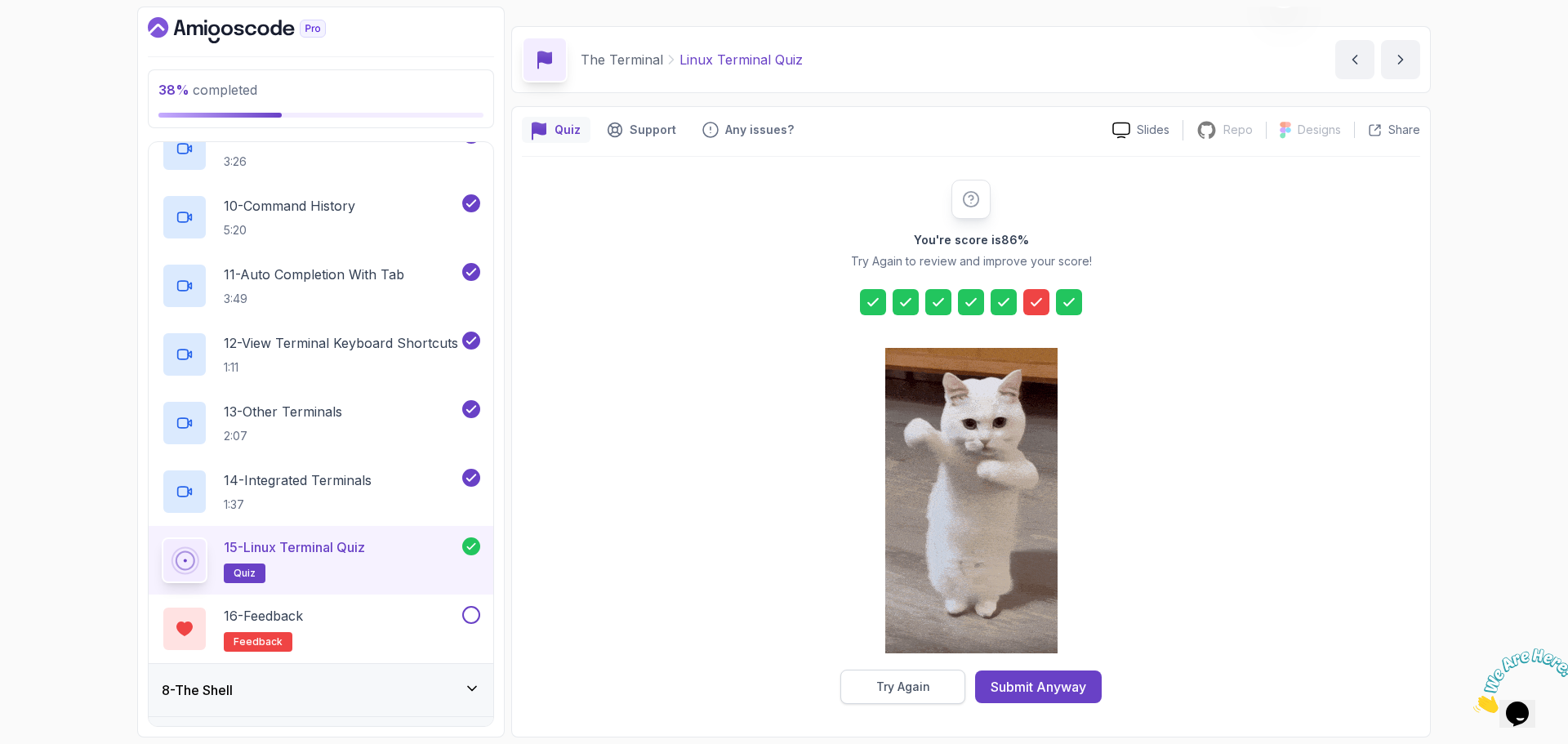
scroll to position [11, 0]
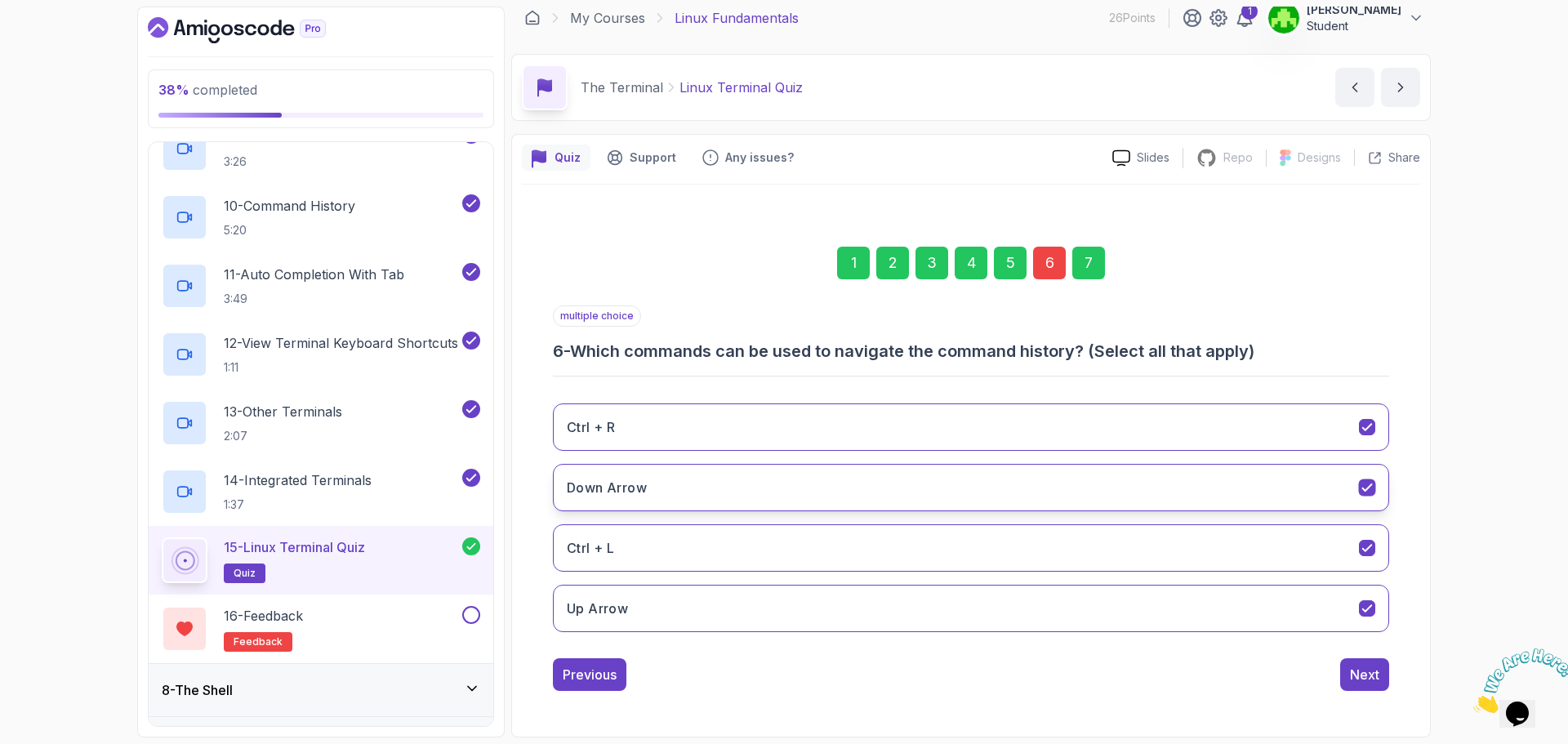
click at [1184, 482] on button "Down Arrow" at bounding box center [971, 487] width 837 height 47
click at [1196, 415] on button "Ctrl + R" at bounding box center [971, 426] width 837 height 47
click at [1141, 409] on button "Ctrl + R" at bounding box center [971, 426] width 837 height 47
click at [1130, 489] on button "Down Arrow" at bounding box center [971, 487] width 837 height 47
click at [1087, 592] on button "Up Arrow" at bounding box center [971, 608] width 837 height 47
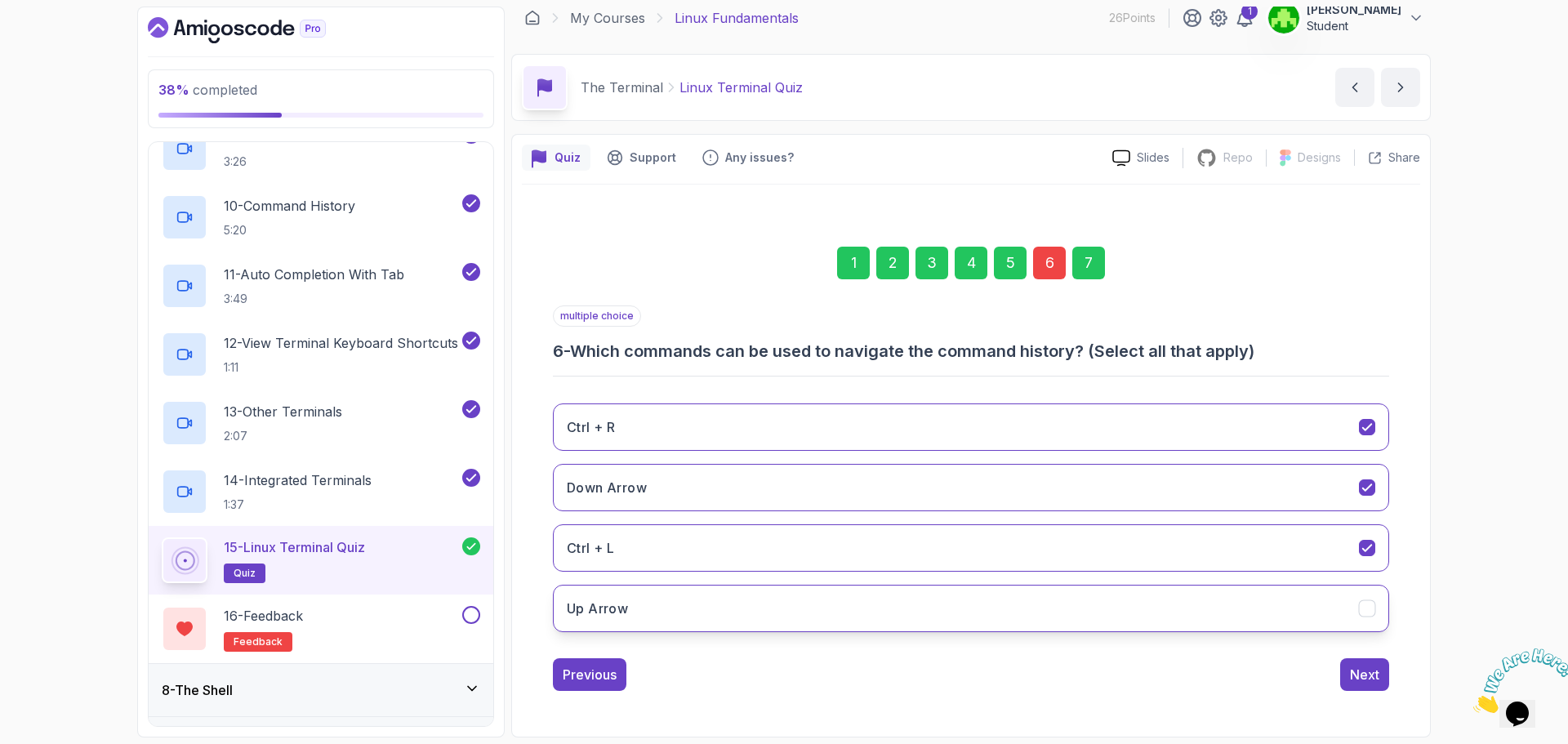
click at [1084, 632] on button "Up Arrow" at bounding box center [971, 608] width 837 height 47
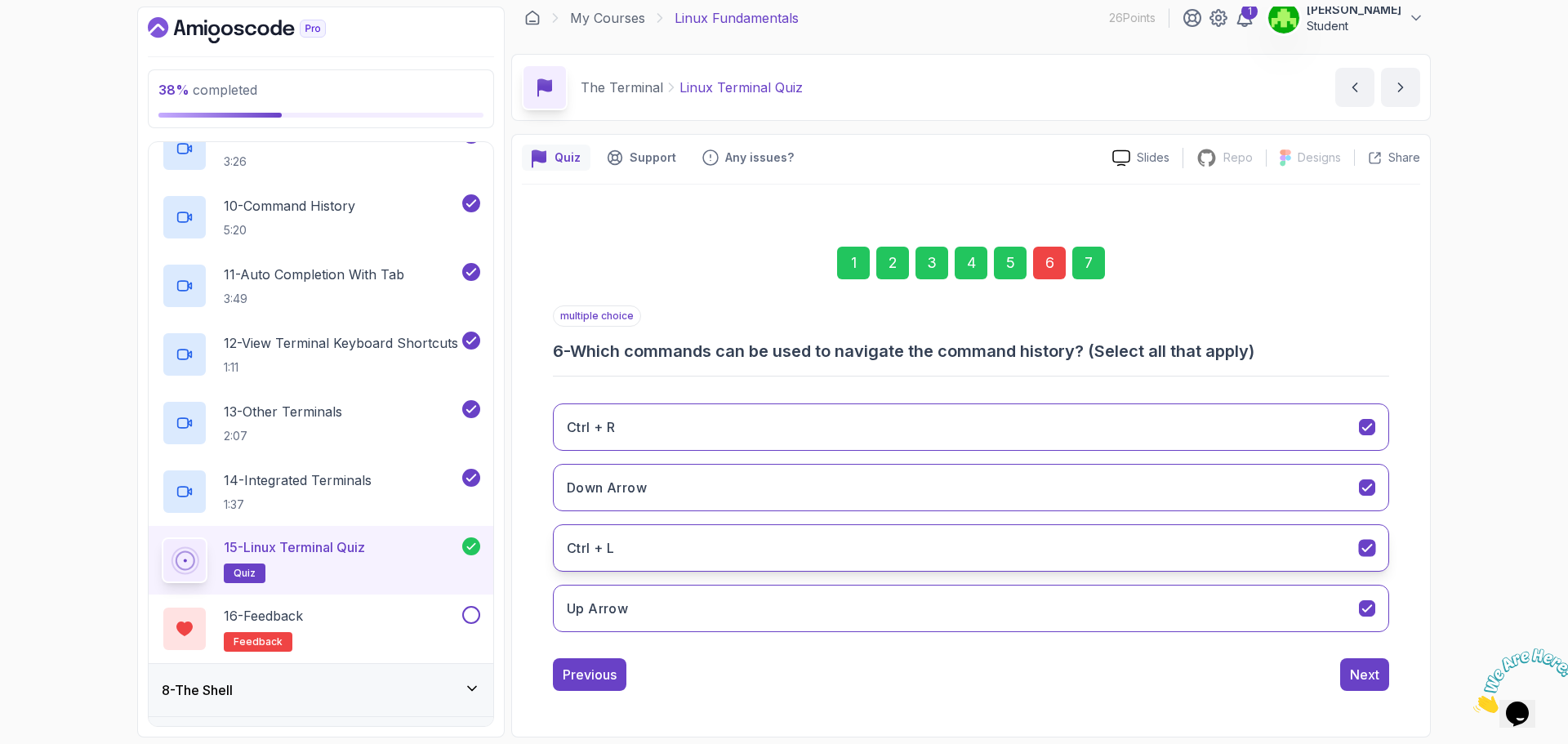
click at [1126, 498] on button "Down Arrow" at bounding box center [971, 487] width 837 height 47
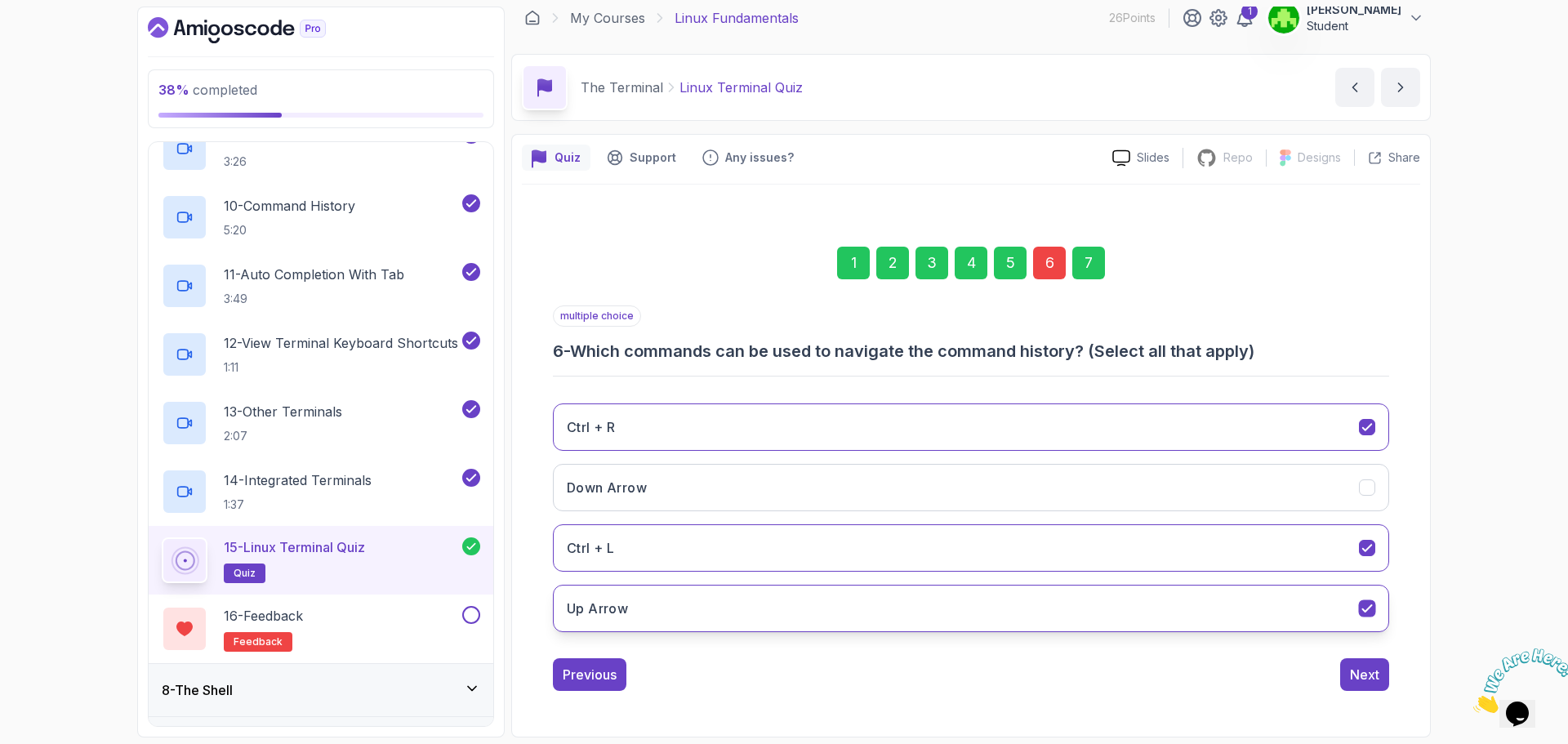
click at [1126, 605] on button "Up Arrow" at bounding box center [971, 608] width 837 height 47
click at [1129, 568] on button "Ctrl + L" at bounding box center [971, 547] width 837 height 47
click at [1196, 417] on button "Ctrl + R" at bounding box center [971, 426] width 837 height 47
click at [1026, 536] on button "Ctrl + L" at bounding box center [971, 547] width 837 height 47
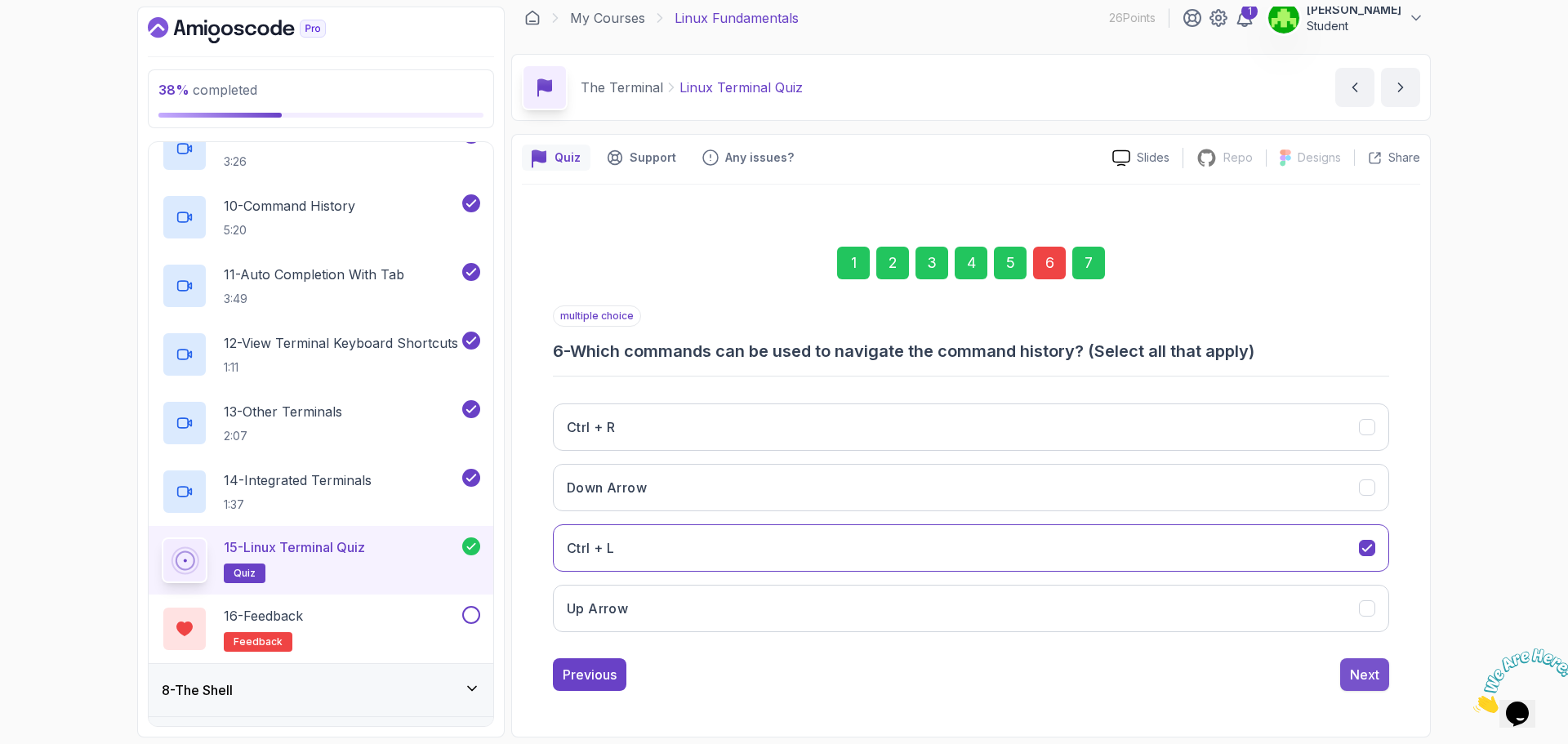
click at [1357, 668] on div "Next" at bounding box center [1365, 674] width 29 height 20
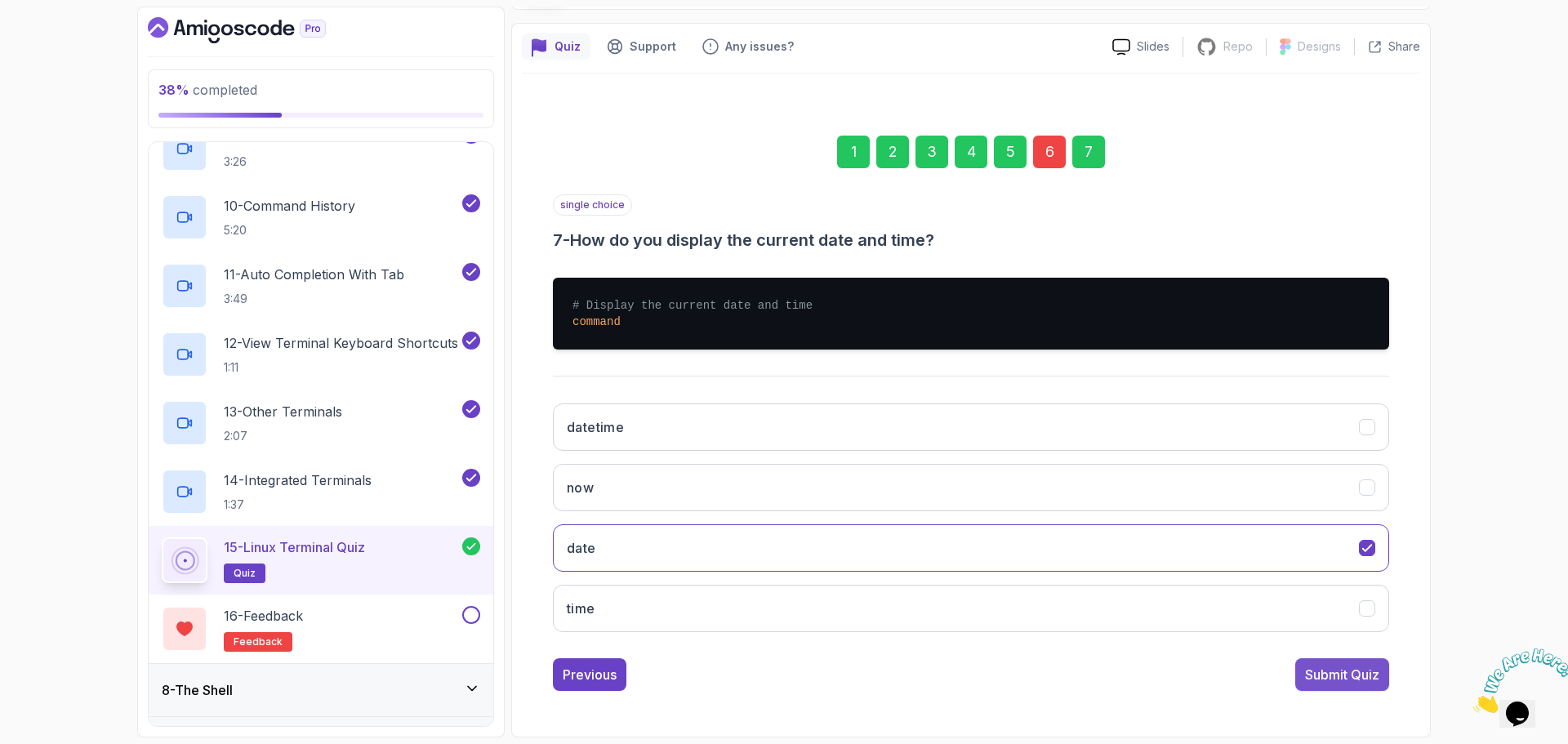
click at [1335, 676] on div "Submit Quiz" at bounding box center [1342, 674] width 75 height 20
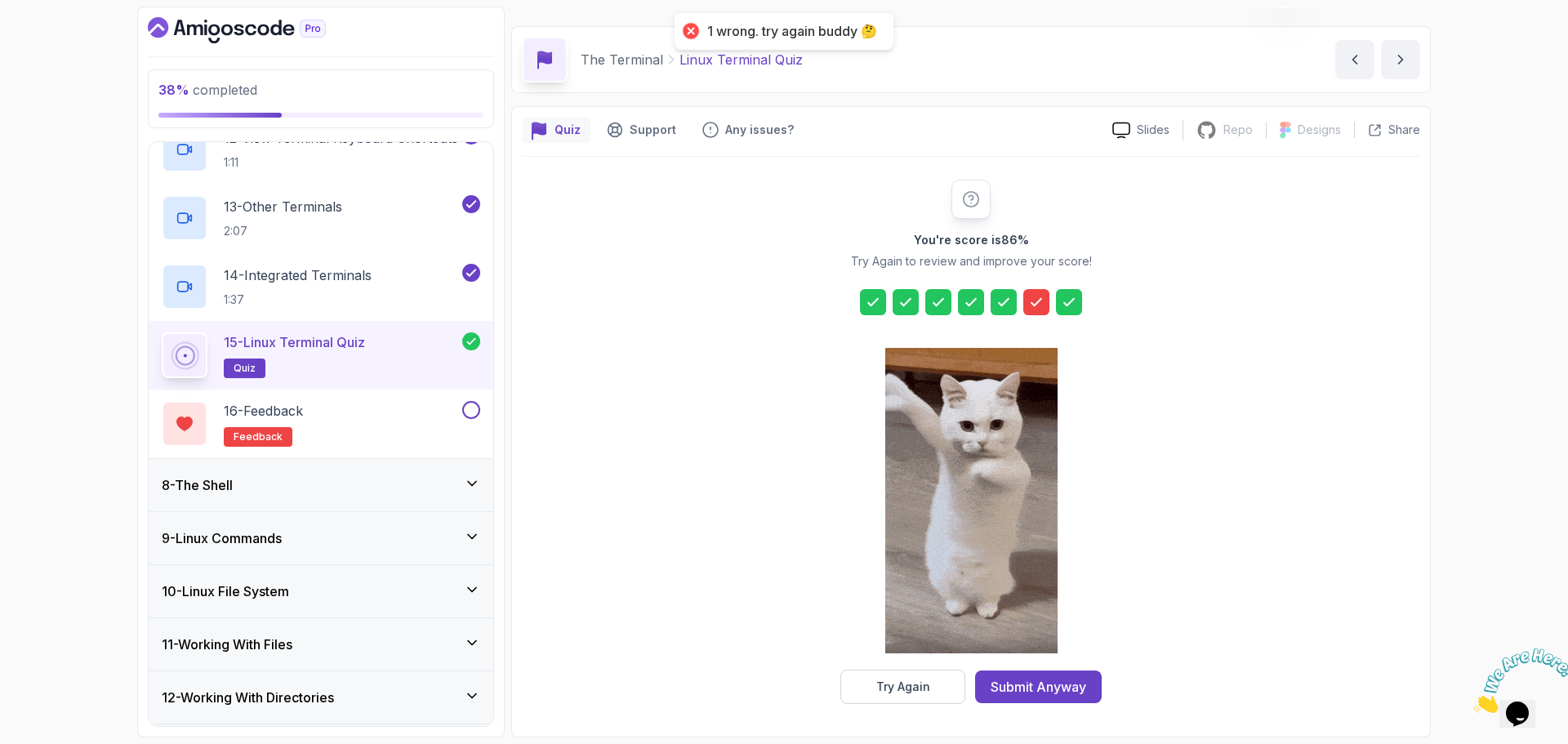
scroll to position [1193, 0]
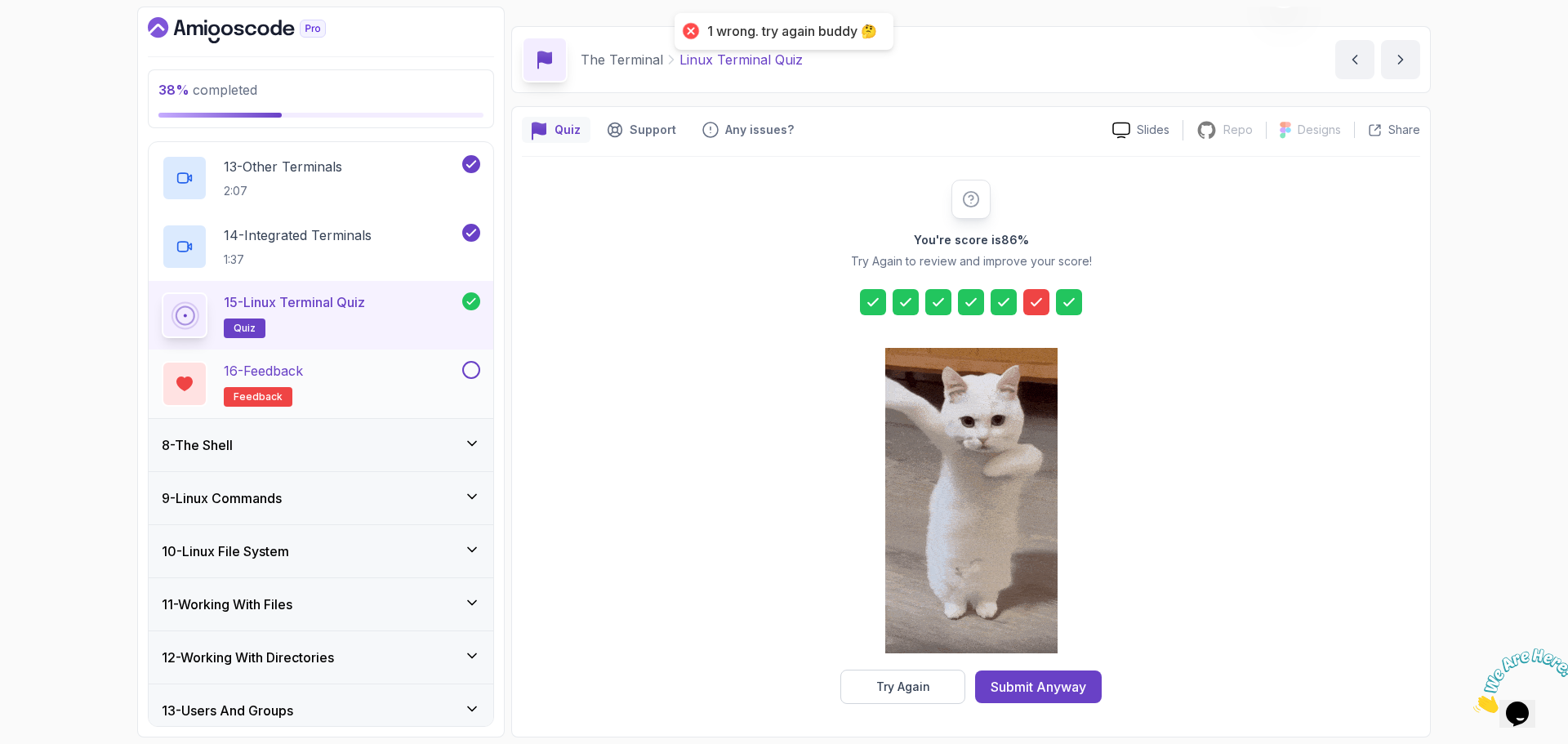
click at [316, 373] on div "16 - Feedback feedback" at bounding box center [310, 384] width 297 height 45
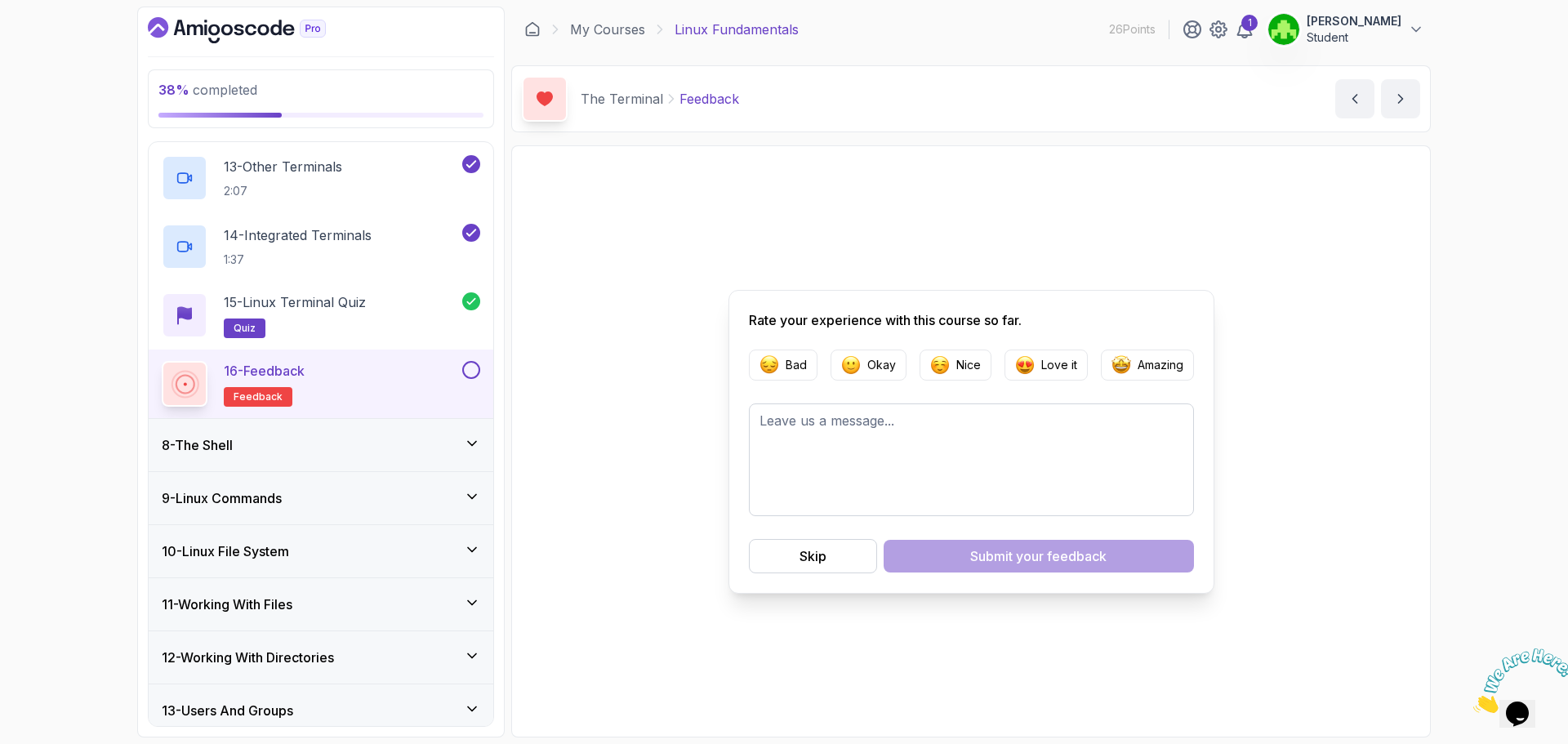
click at [887, 370] on p "Okay" at bounding box center [881, 365] width 28 height 16
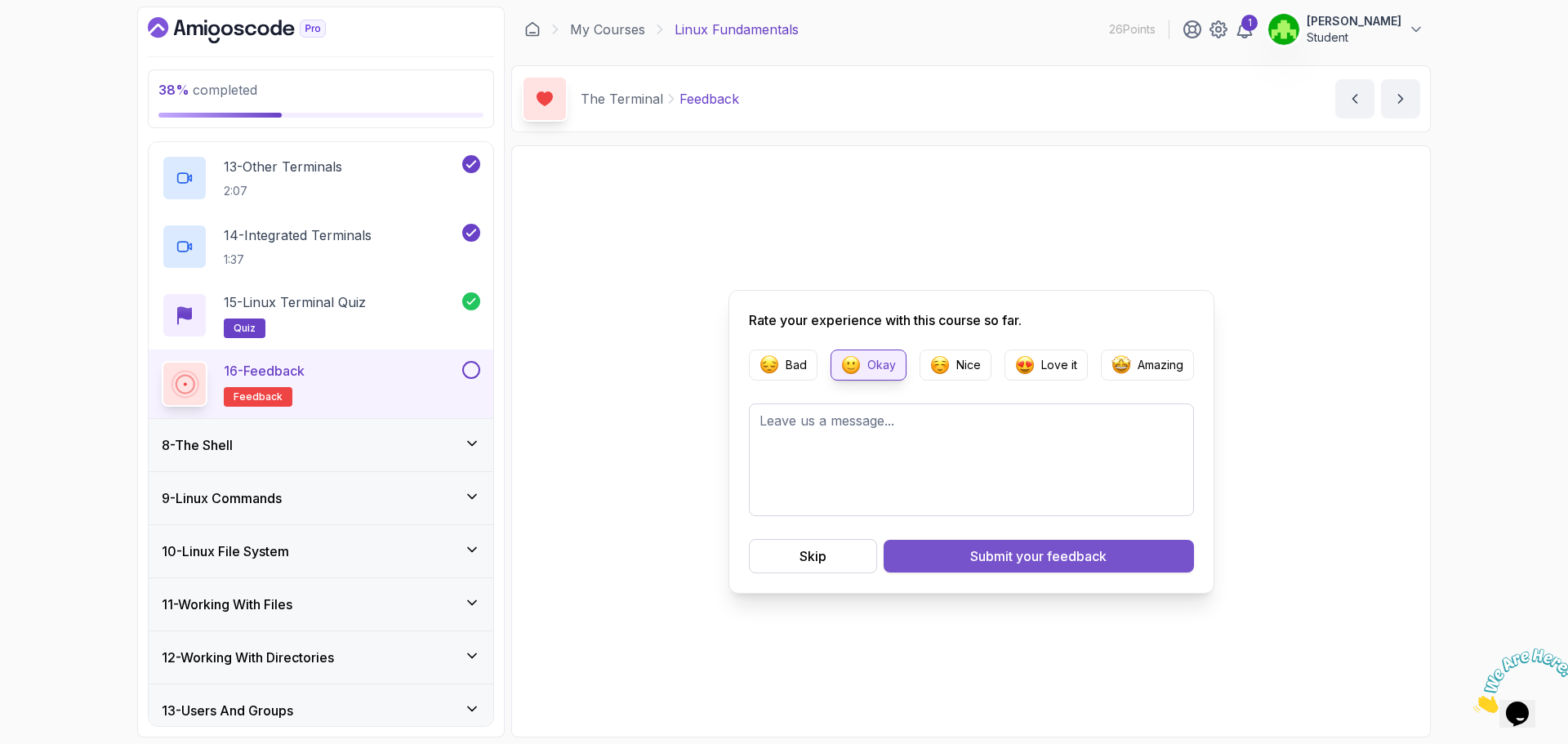
click at [929, 550] on button "Submit your feedback" at bounding box center [1039, 556] width 311 height 33
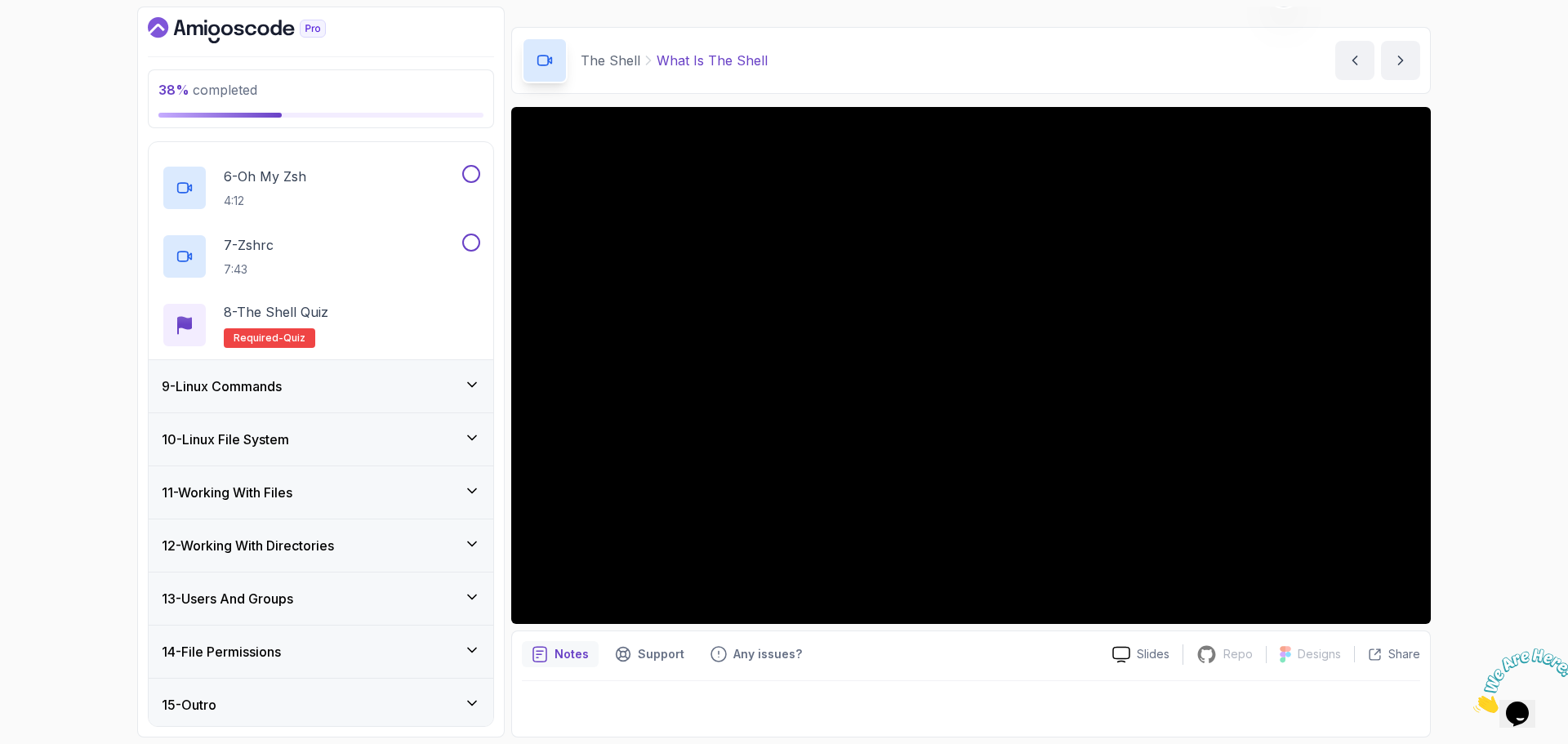
scroll to position [760, 0]
